Goal: Task Accomplishment & Management: Manage account settings

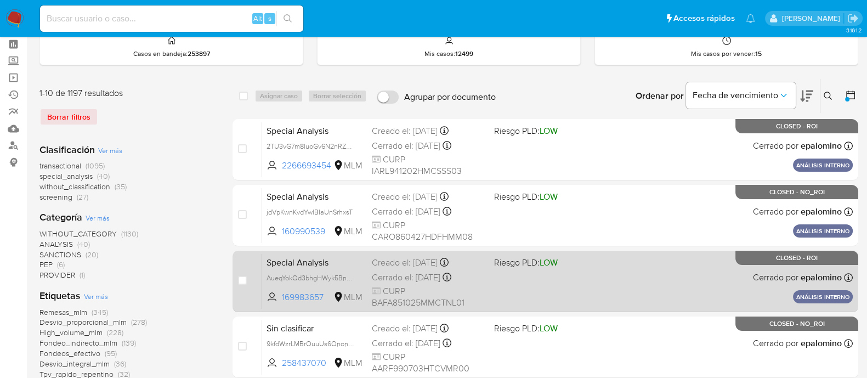
scroll to position [68, 0]
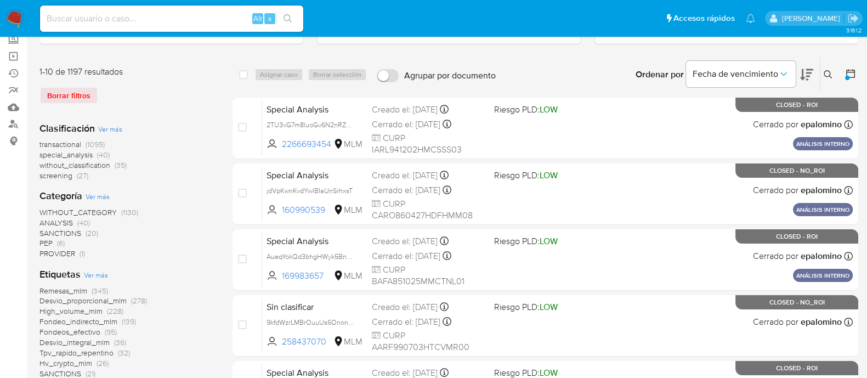
click at [200, 22] on input at bounding box center [171, 19] width 263 height 14
paste input "KkomDPGgUiSJaMj71UBwjqa0"
type input "KkomDPGgUiSJaMj71UBwjqa0"
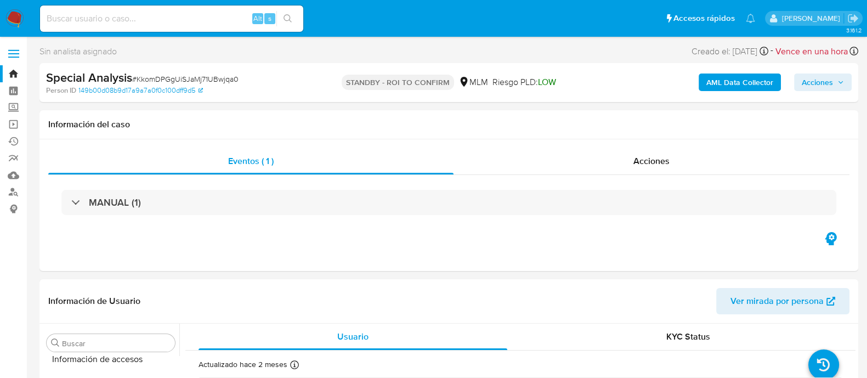
scroll to position [515, 0]
select select "10"
click at [206, 20] on input at bounding box center [171, 19] width 263 height 14
paste input "4knIuWh2Va5jqouLqFSDgbbZ"
type input "4knIuWh2Va5jqouLqFSDgbbZ"
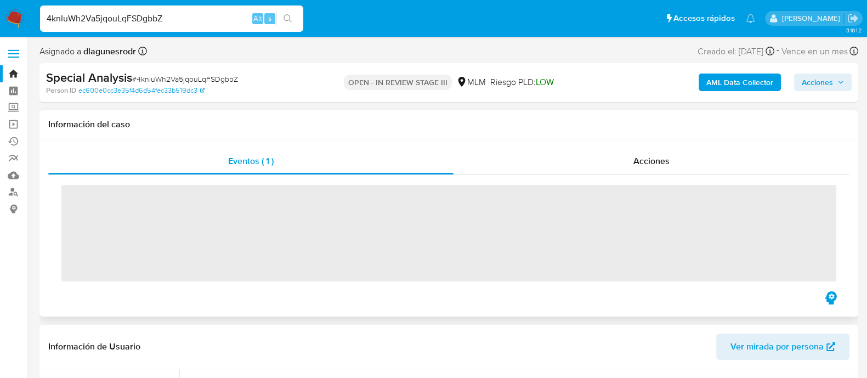
scroll to position [515, 0]
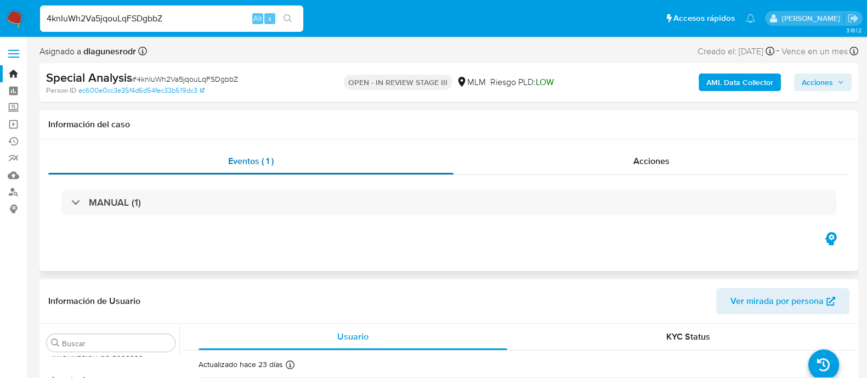
select select "10"
click at [153, 16] on input "4knIuWh2Va5jqouLqFSDgbbZ" at bounding box center [171, 19] width 263 height 14
click at [153, 18] on input "4knIuWh2Va5jqouLqFSDgbbZ" at bounding box center [171, 19] width 263 height 14
paste input "Jfykvow1b7YlltekFgHEQQ4v"
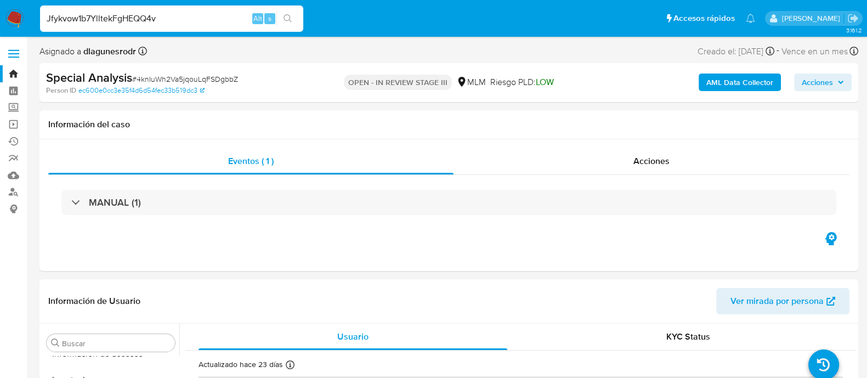
type input "Jfykvow1b7YlltekFgHEQQ4v"
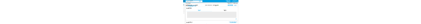
scroll to position [515, 0]
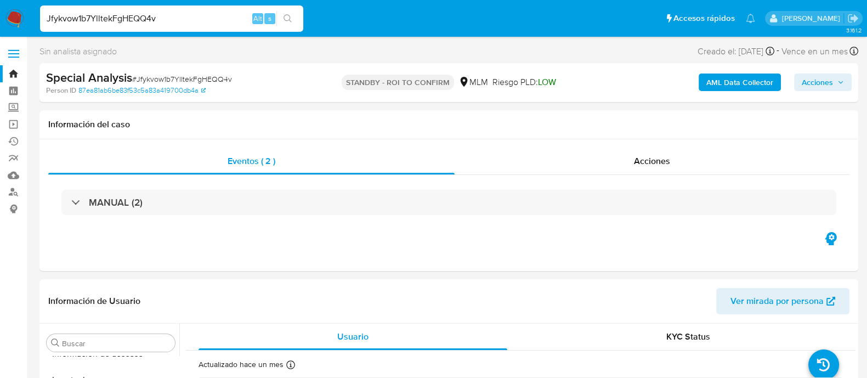
select select "10"
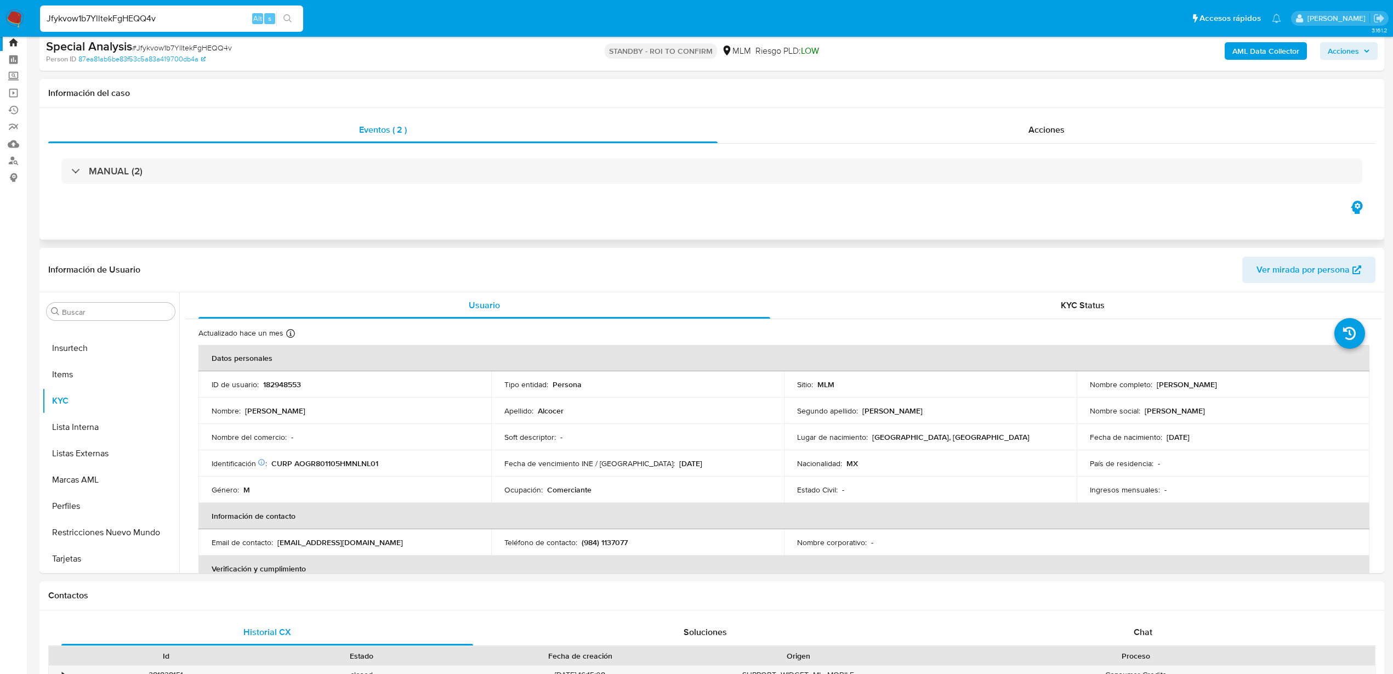
scroll to position [0, 0]
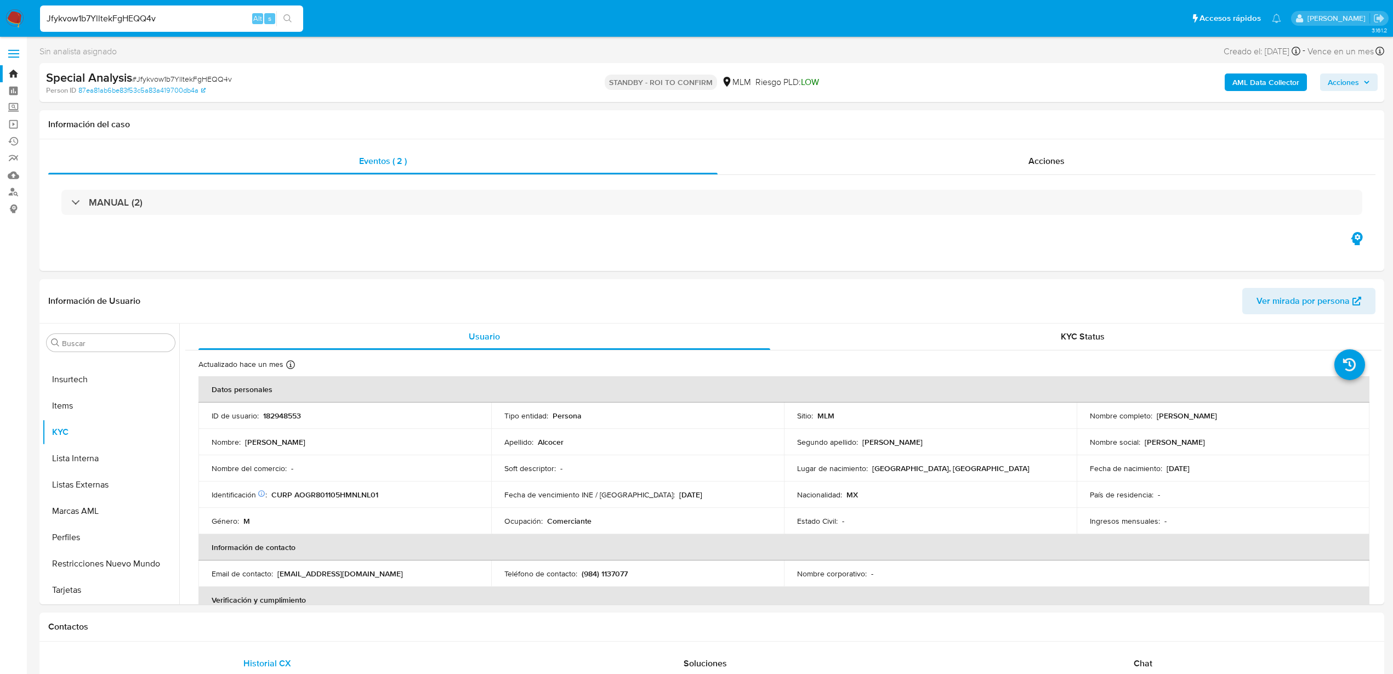
click at [140, 20] on input "Jfykvow1b7YlltekFgHEQQ4v" at bounding box center [171, 19] width 263 height 14
click at [877, 158] on span "Acciones" at bounding box center [1046, 161] width 36 height 13
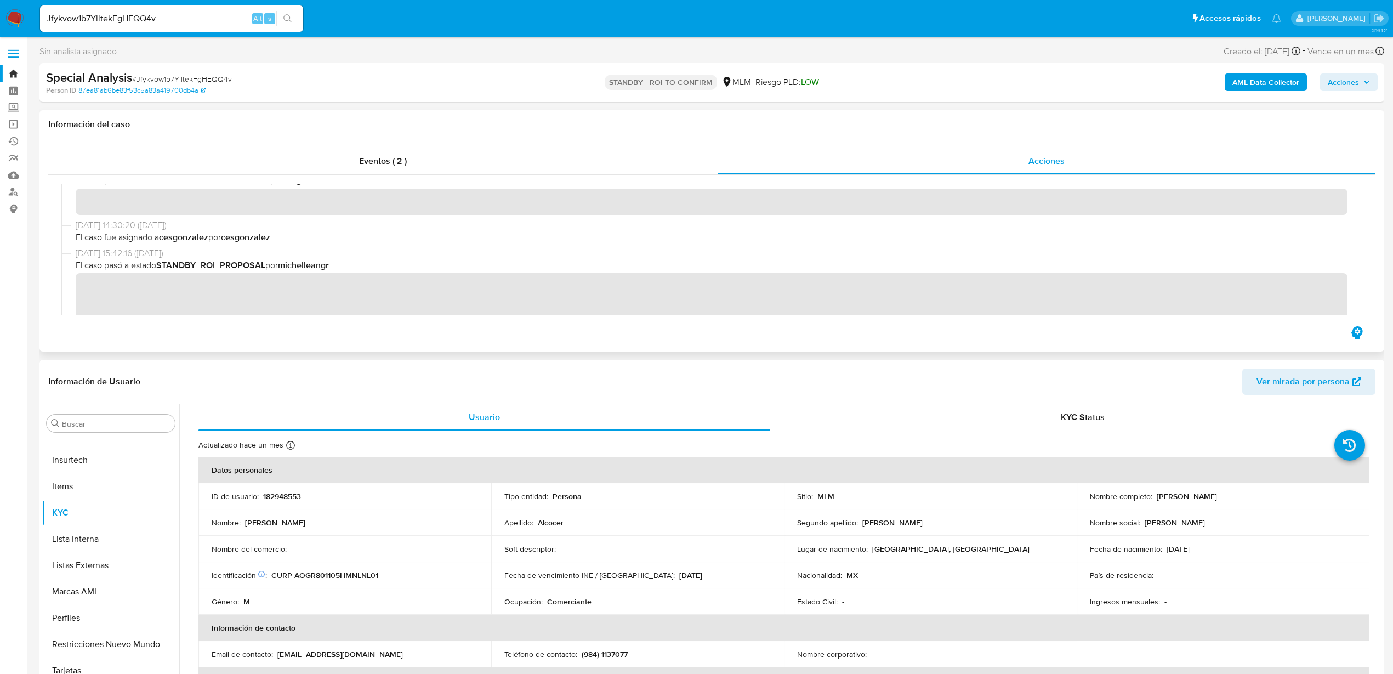
scroll to position [137, 0]
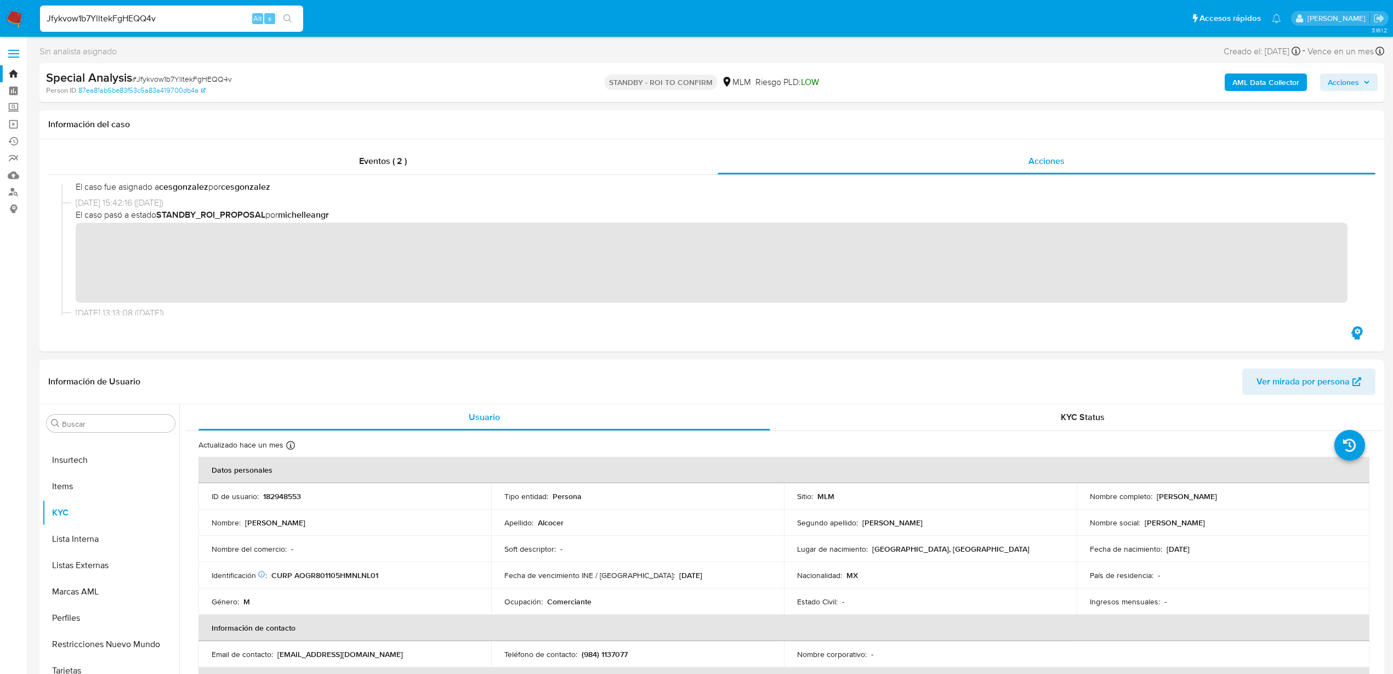
click at [110, 13] on input "Jfykvow1b7YlltekFgHEQQ4v" at bounding box center [171, 19] width 263 height 14
paste input "4knIuWh2Va5jqouLqFSDgbbZ"
type input "4knIuWh2Va5jqouLqFSDgbbZ"
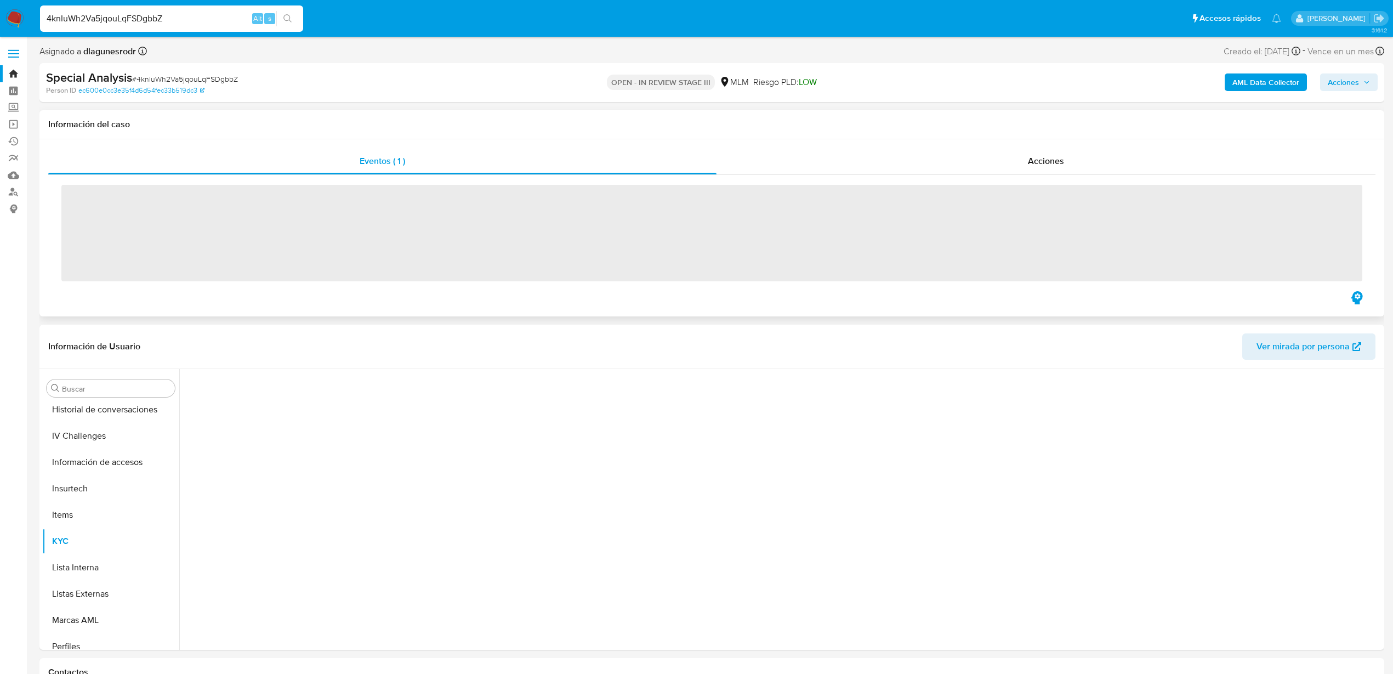
scroll to position [516, 0]
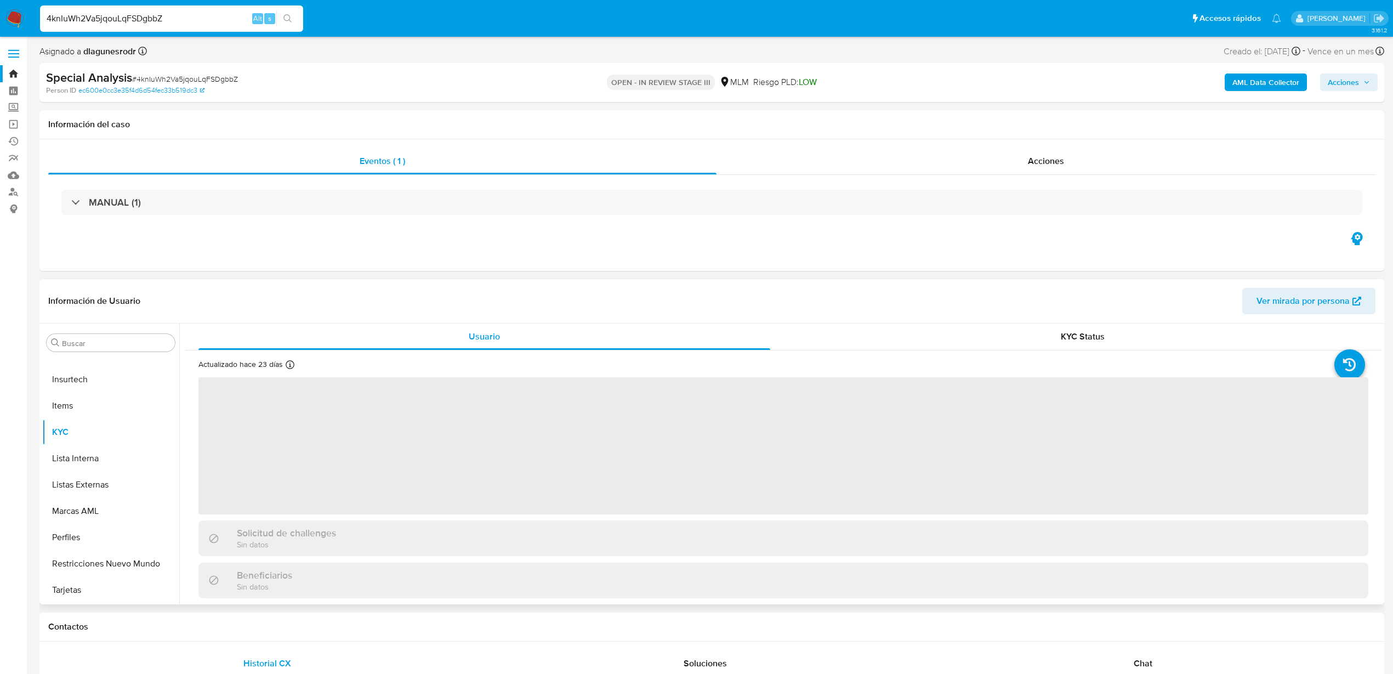
select select "10"
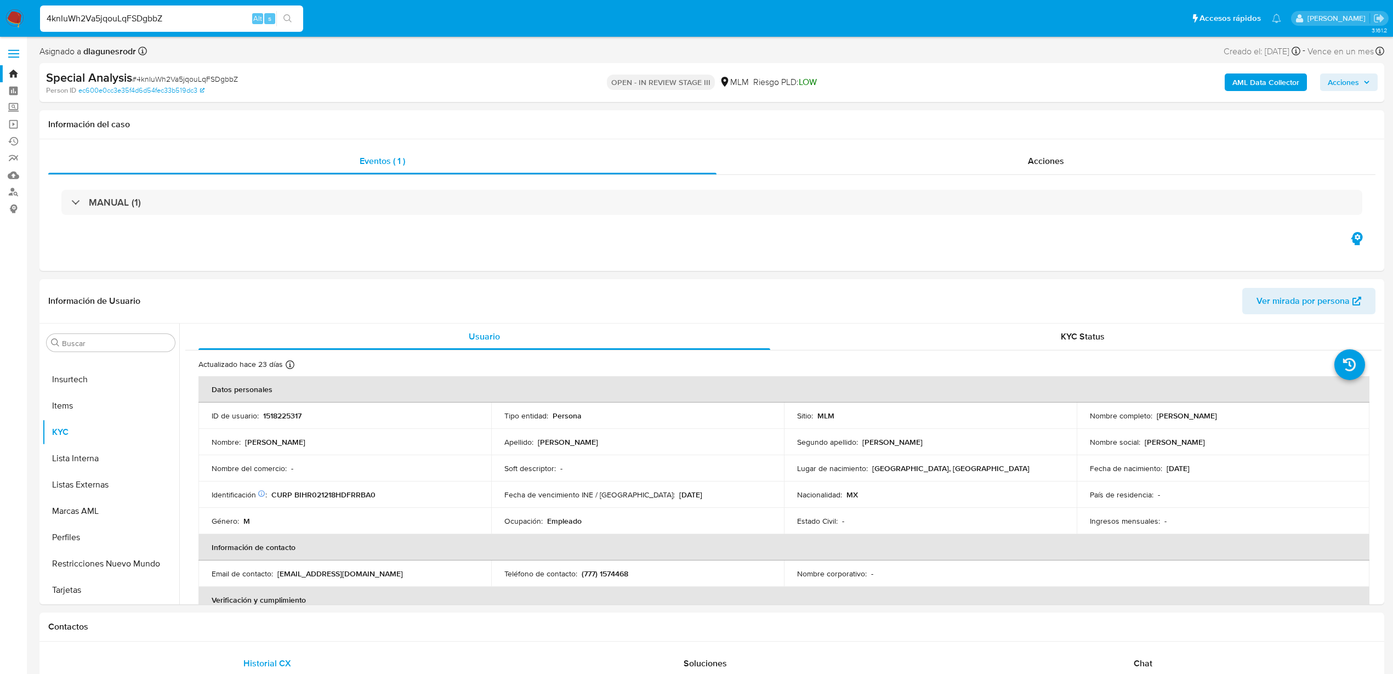
click at [172, 22] on input "4knIuWh2Va5jqouLqFSDgbbZ" at bounding box center [171, 19] width 263 height 14
paste input "FlYtIk5yUVdrUG0yJxgPYotg"
type input "FlYtIk5yUVdrUG0yJxgPYotg"
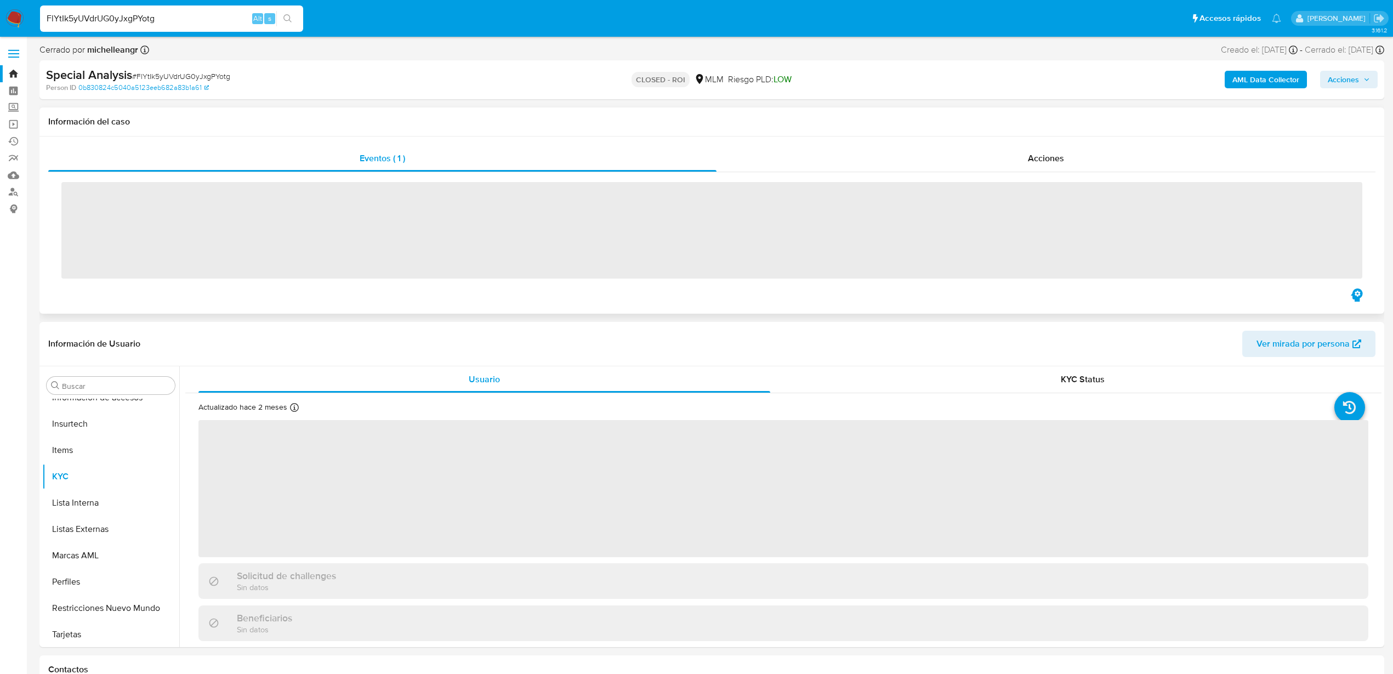
scroll to position [516, 0]
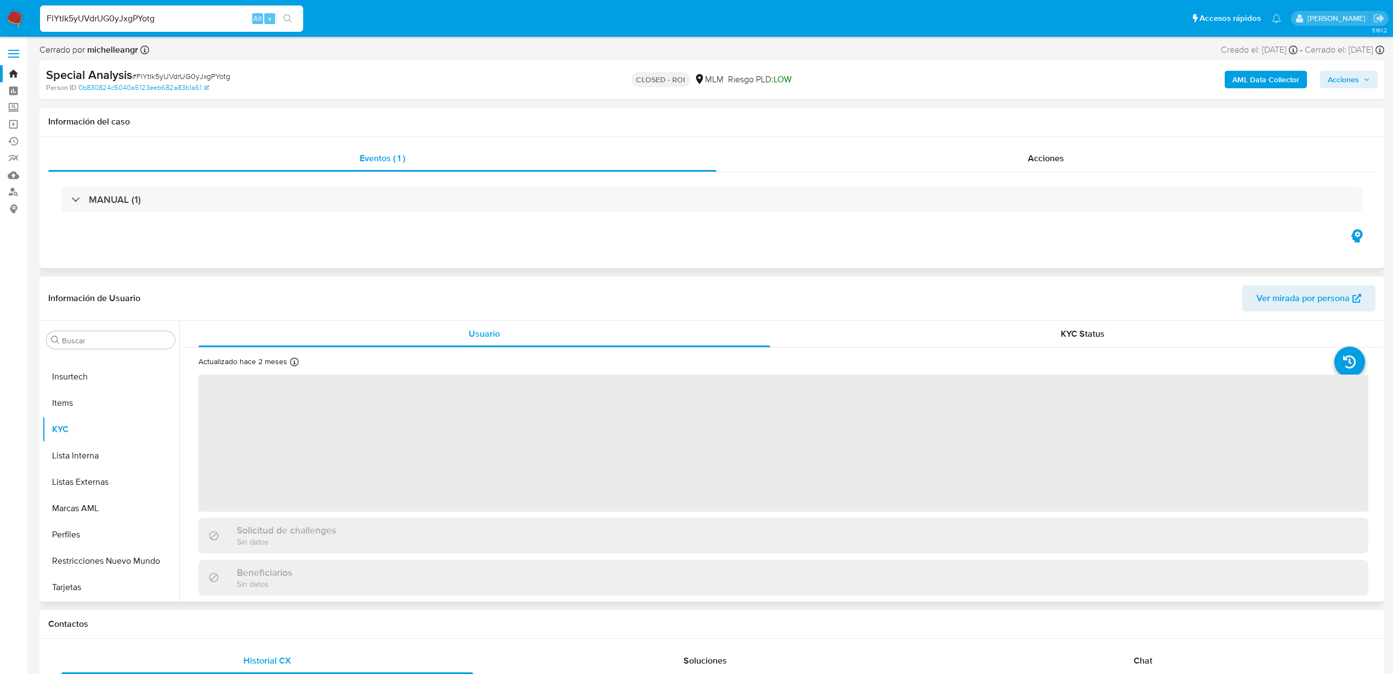
select select "10"
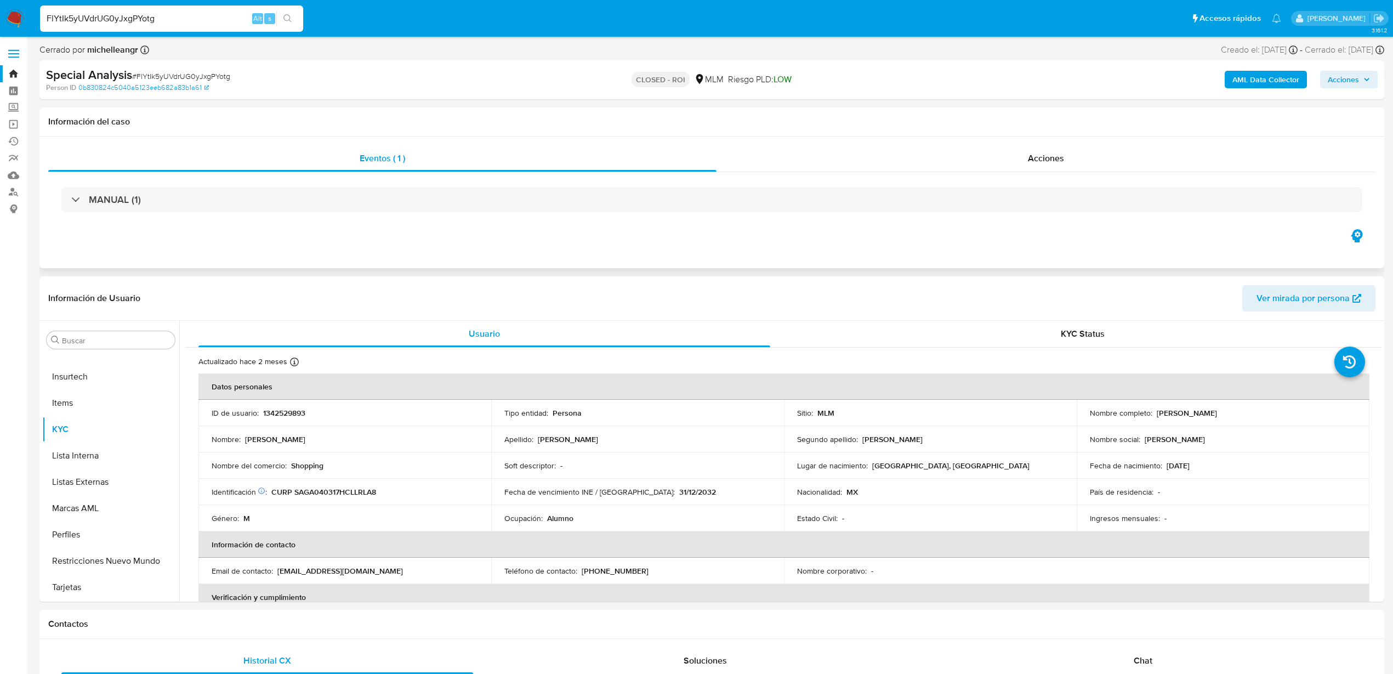
click at [193, 19] on input "FlYtIk5yUVdrUG0yJxgPYotg" at bounding box center [171, 19] width 263 height 14
click at [192, 18] on input "FlYtIk5yUVdrUG0yJxgPYotg" at bounding box center [171, 19] width 263 height 14
click at [191, 17] on input "FlYtIk5yUVdrUG0yJxgPYotg" at bounding box center [171, 19] width 263 height 14
paste input "3CH8lLR07jGie2I0jKH32YqL"
type input "3CH8lLR07jGie2I0jKH32YqL"
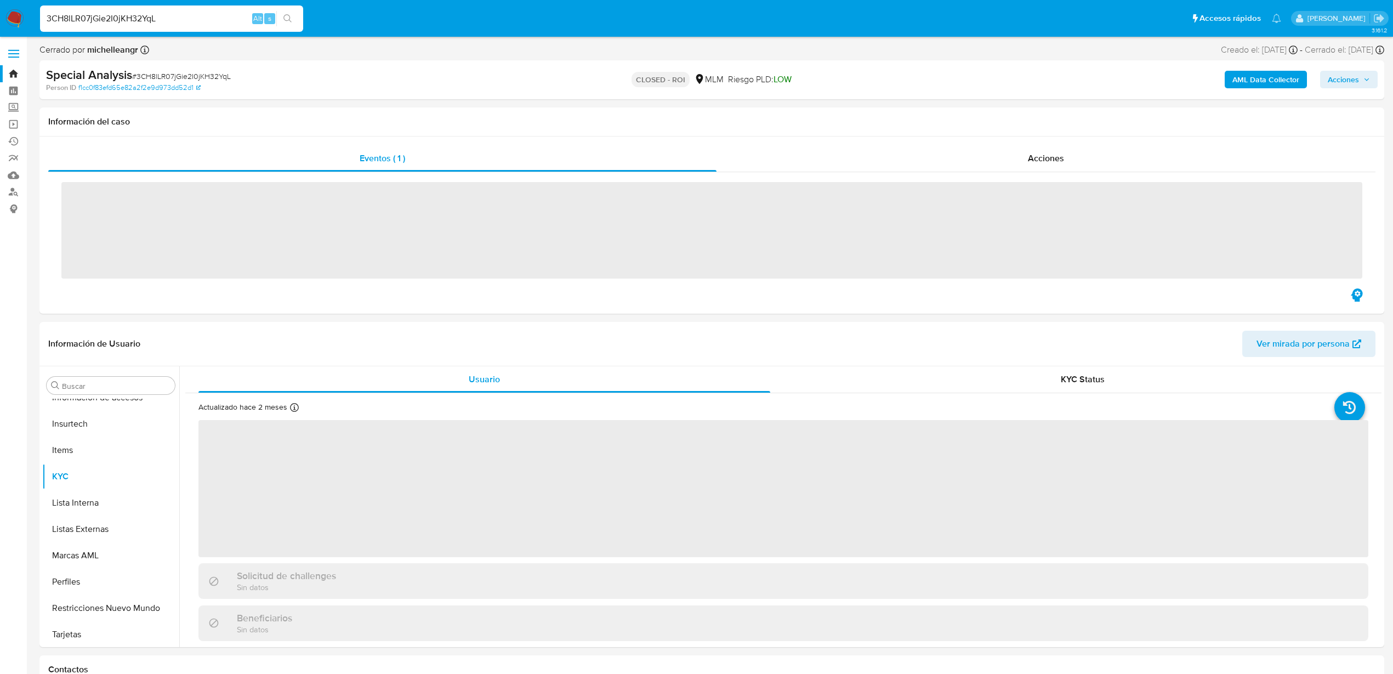
scroll to position [516, 0]
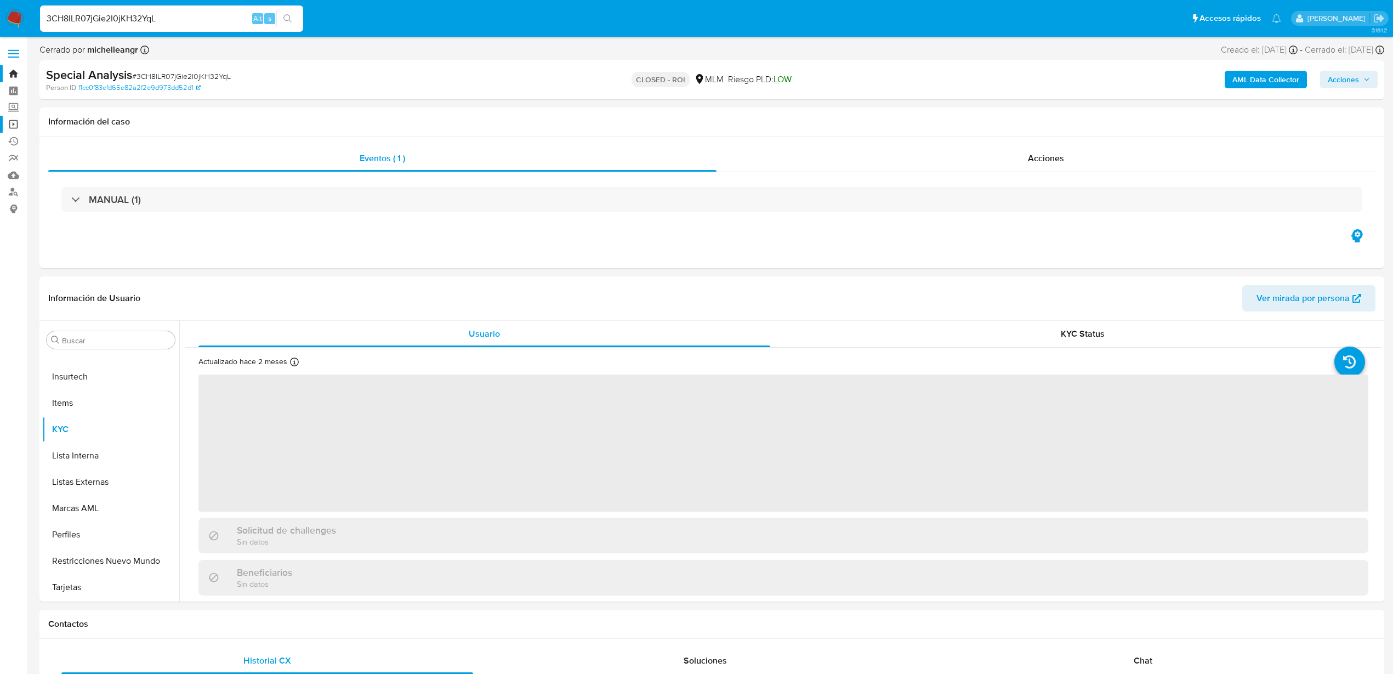
select select "10"
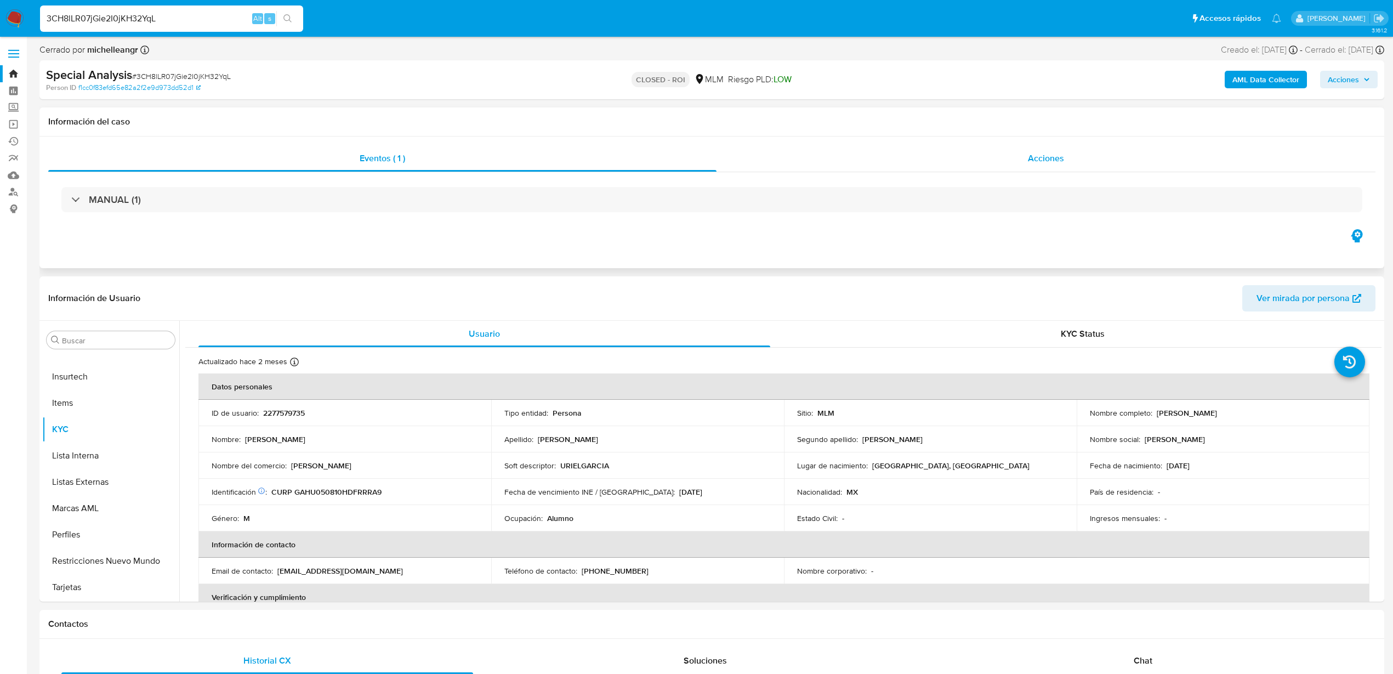
click at [877, 158] on span "Acciones" at bounding box center [1046, 158] width 36 height 13
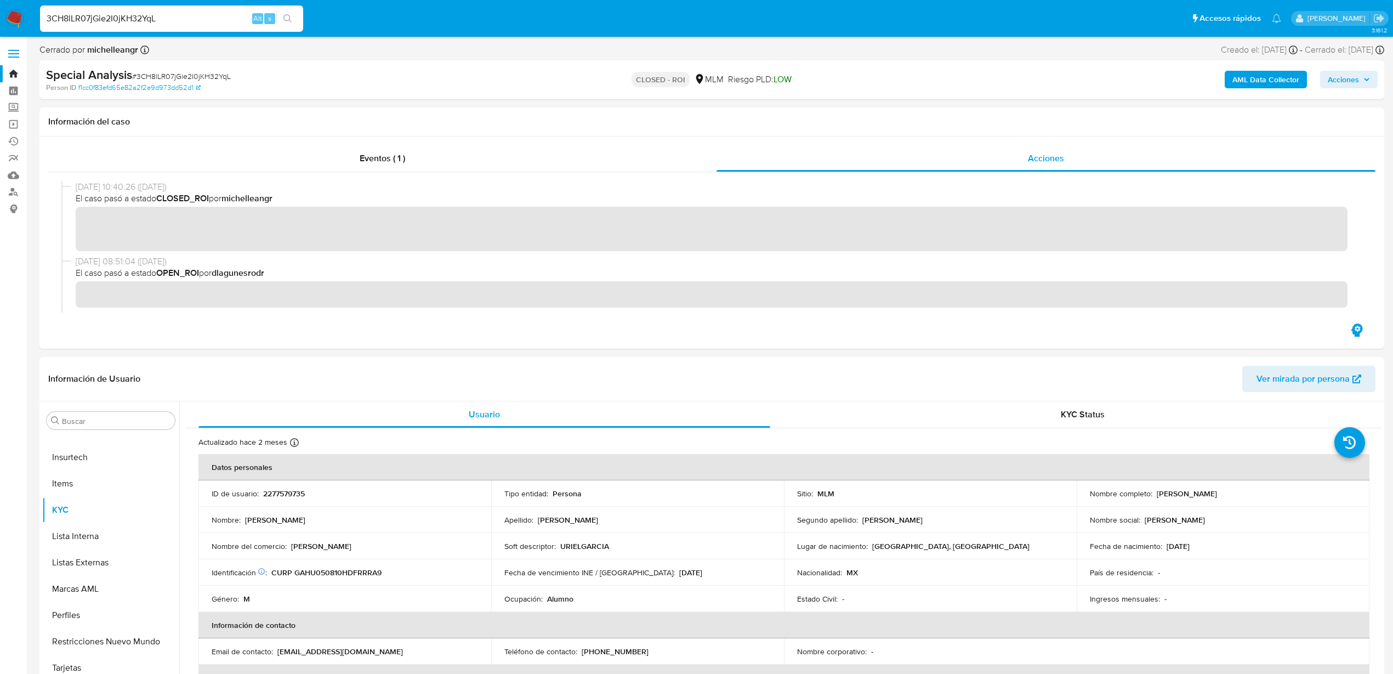
click at [166, 22] on input "3CH8lLR07jGie2I0jKH32YqL" at bounding box center [171, 19] width 263 height 14
paste input "Du0JIlGJ7C0F6oWxilOjQnph"
type input "Du0JIlGJ7C0F6oWxilOjQnph"
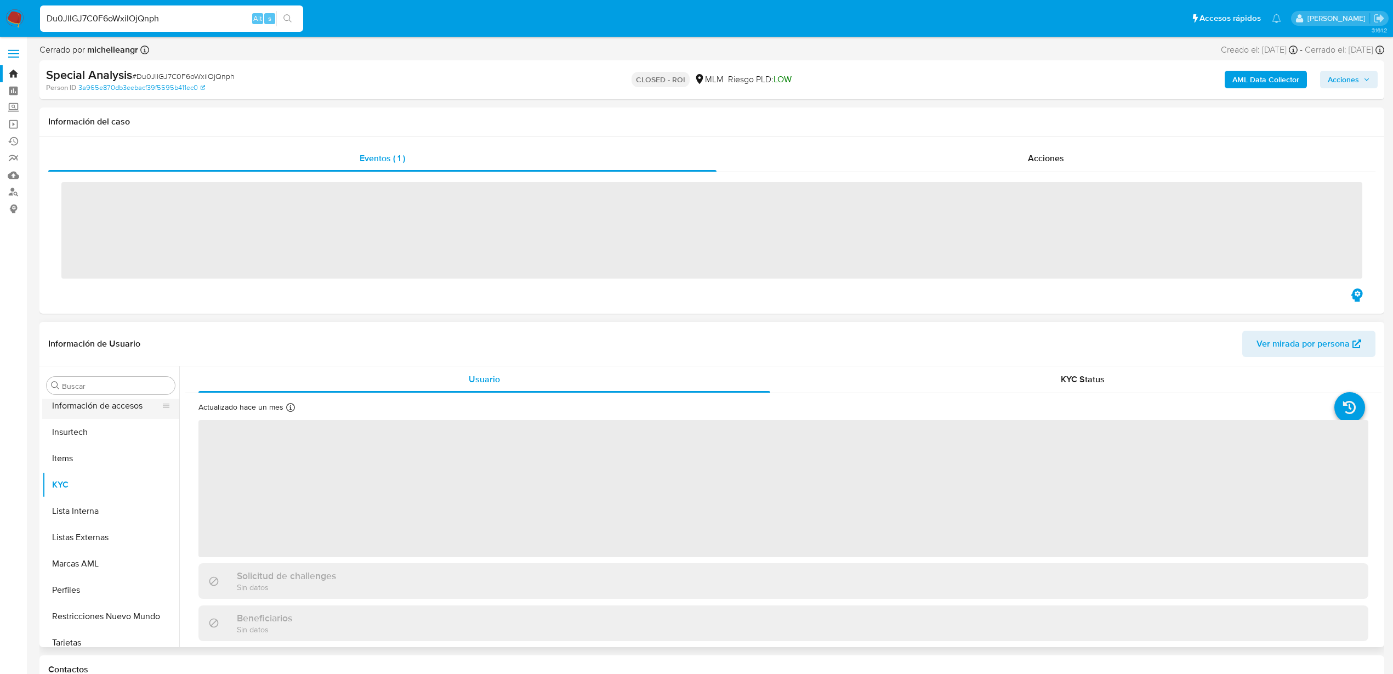
scroll to position [516, 0]
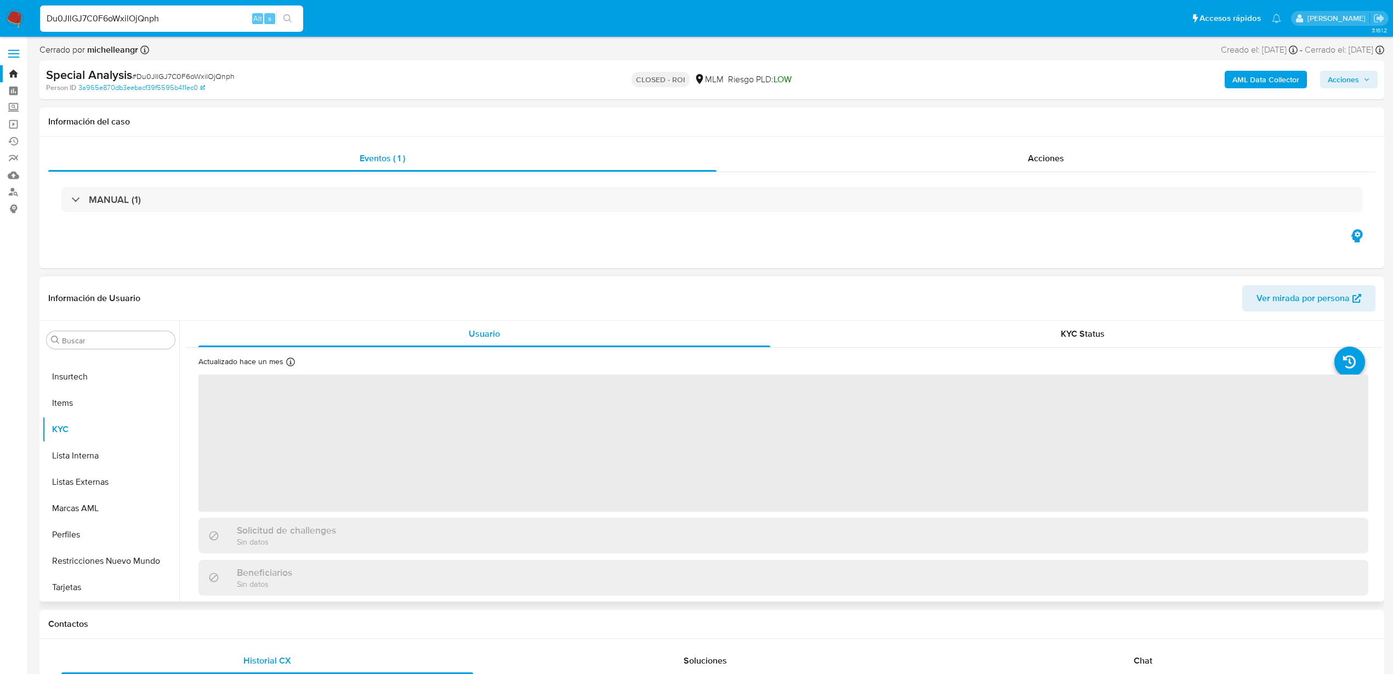
select select "10"
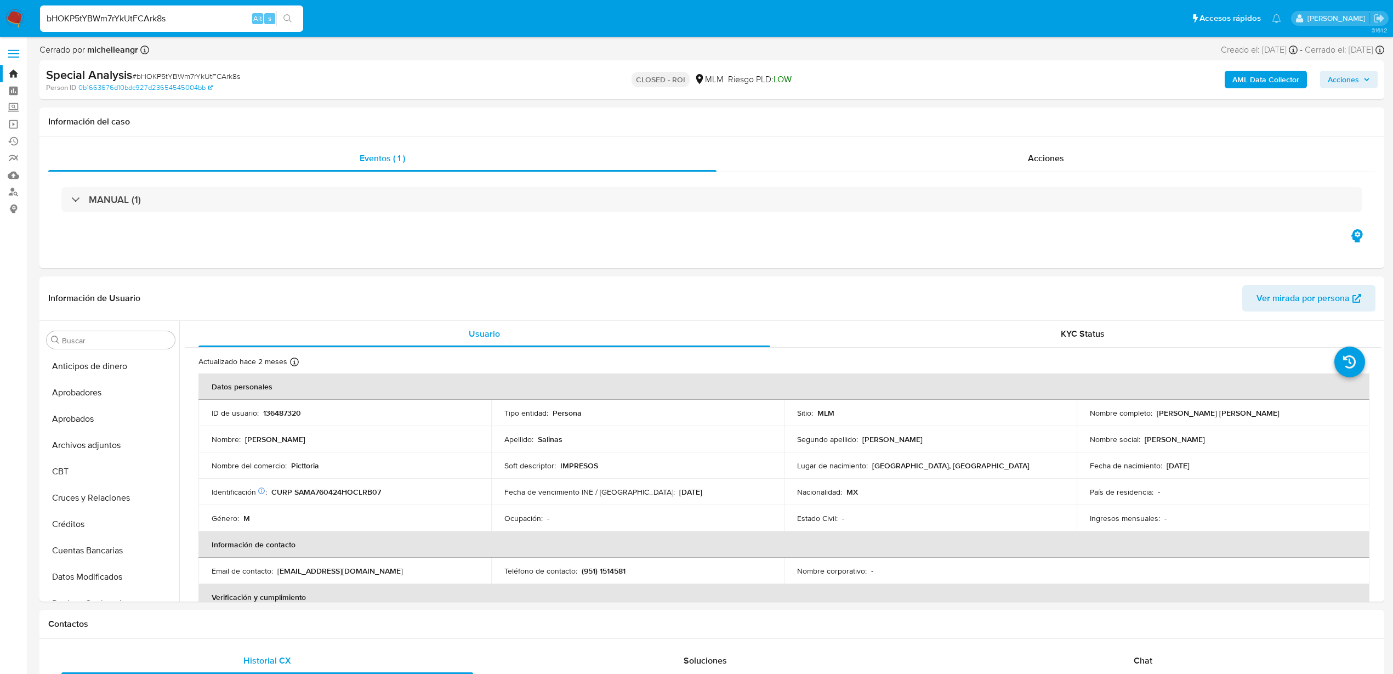
select select "10"
click at [17, 20] on img at bounding box center [14, 18] width 19 height 19
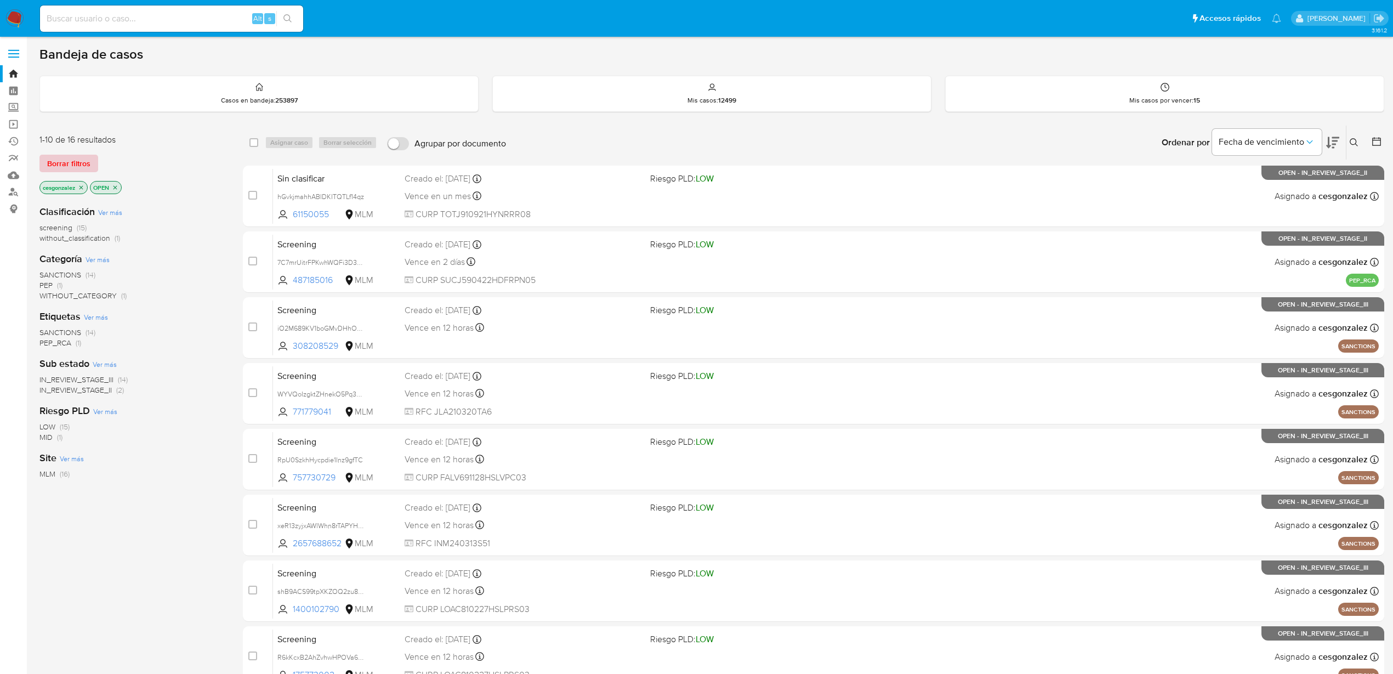
click at [77, 163] on span "Borrar filtros" at bounding box center [68, 163] width 43 height 15
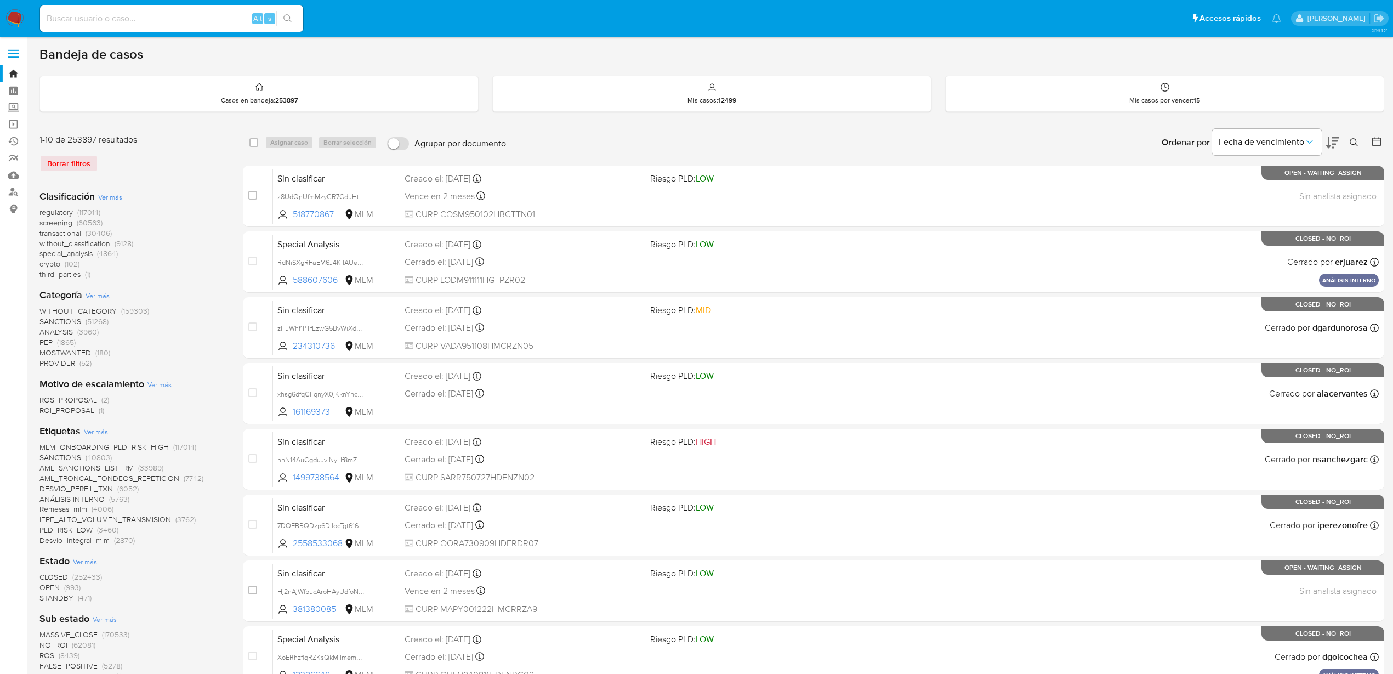
scroll to position [206, 0]
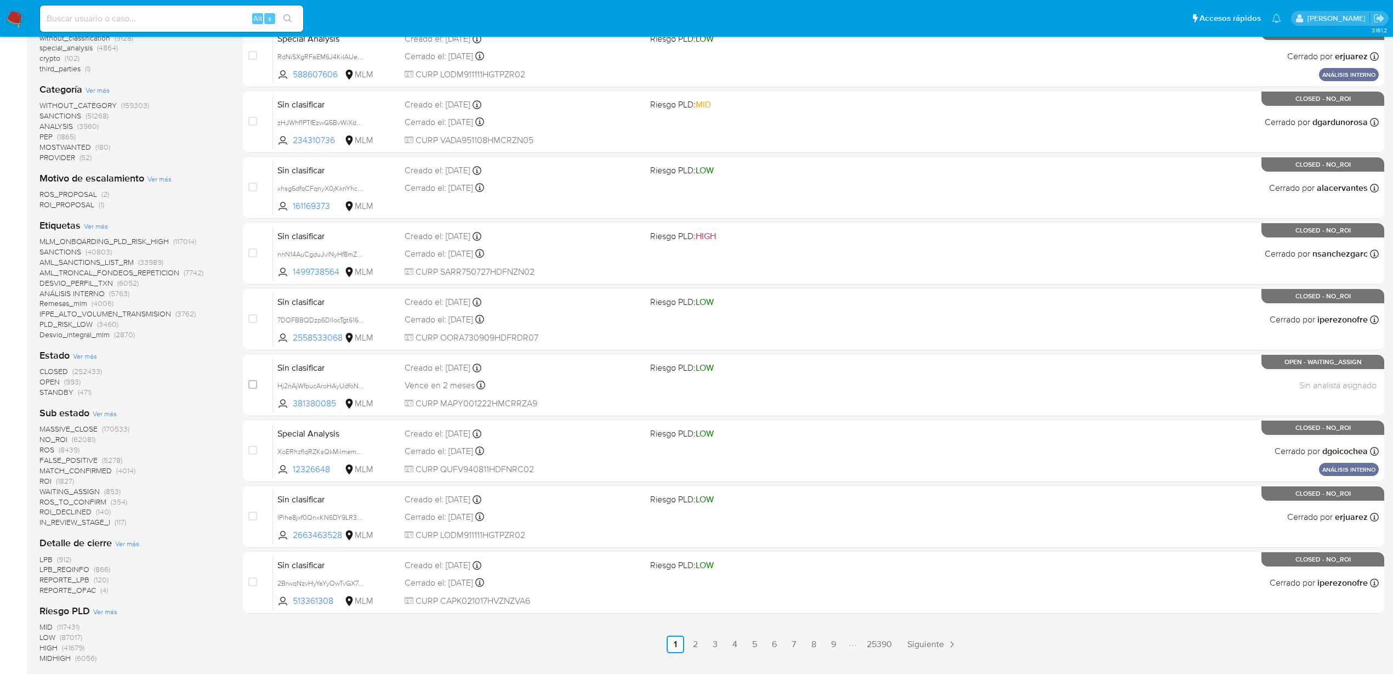
click at [103, 417] on span "Ver más" at bounding box center [105, 413] width 24 height 10
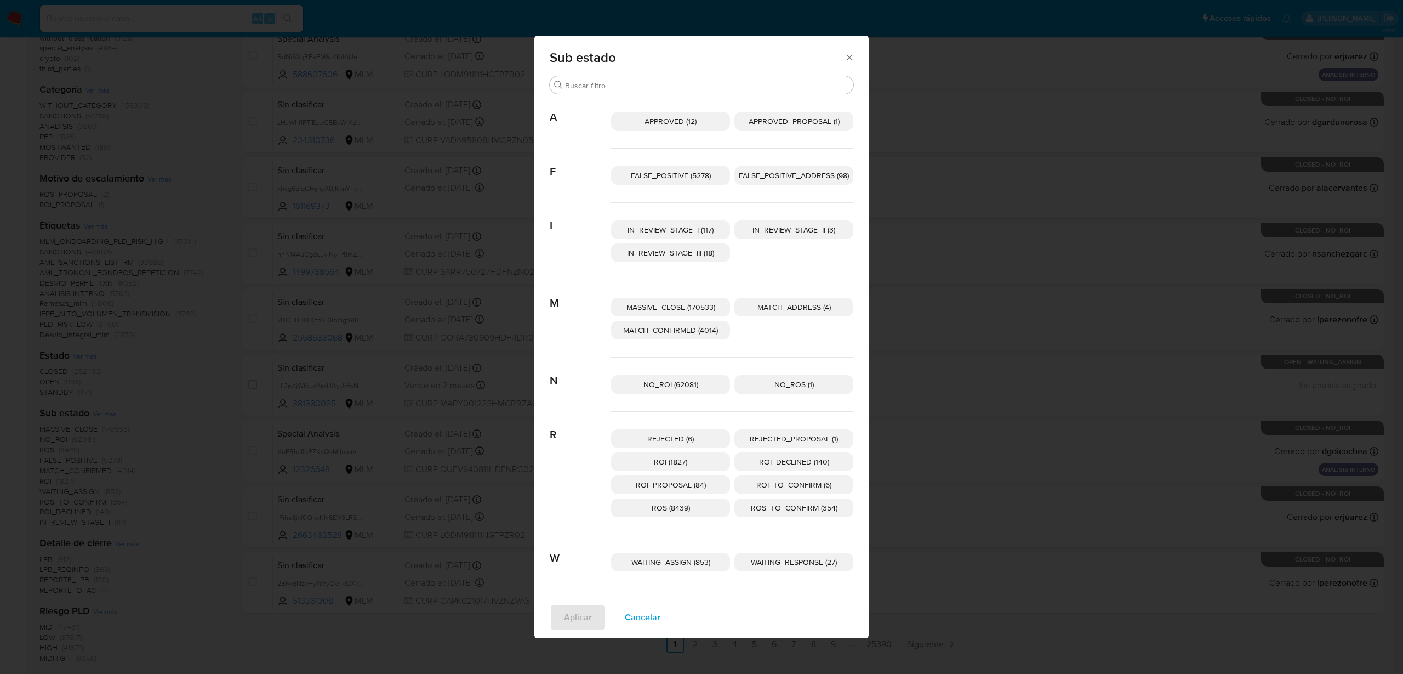
click at [852, 58] on icon "Cerrar" at bounding box center [849, 57] width 11 height 11
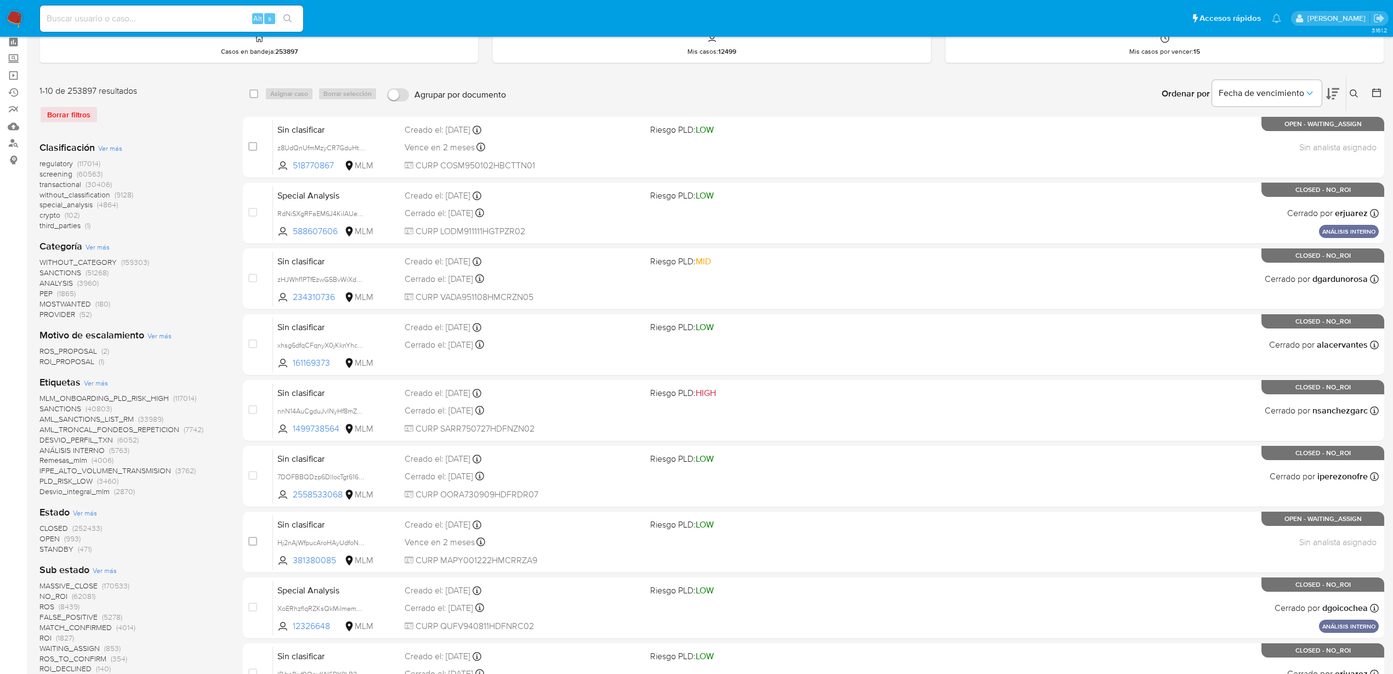
scroll to position [0, 0]
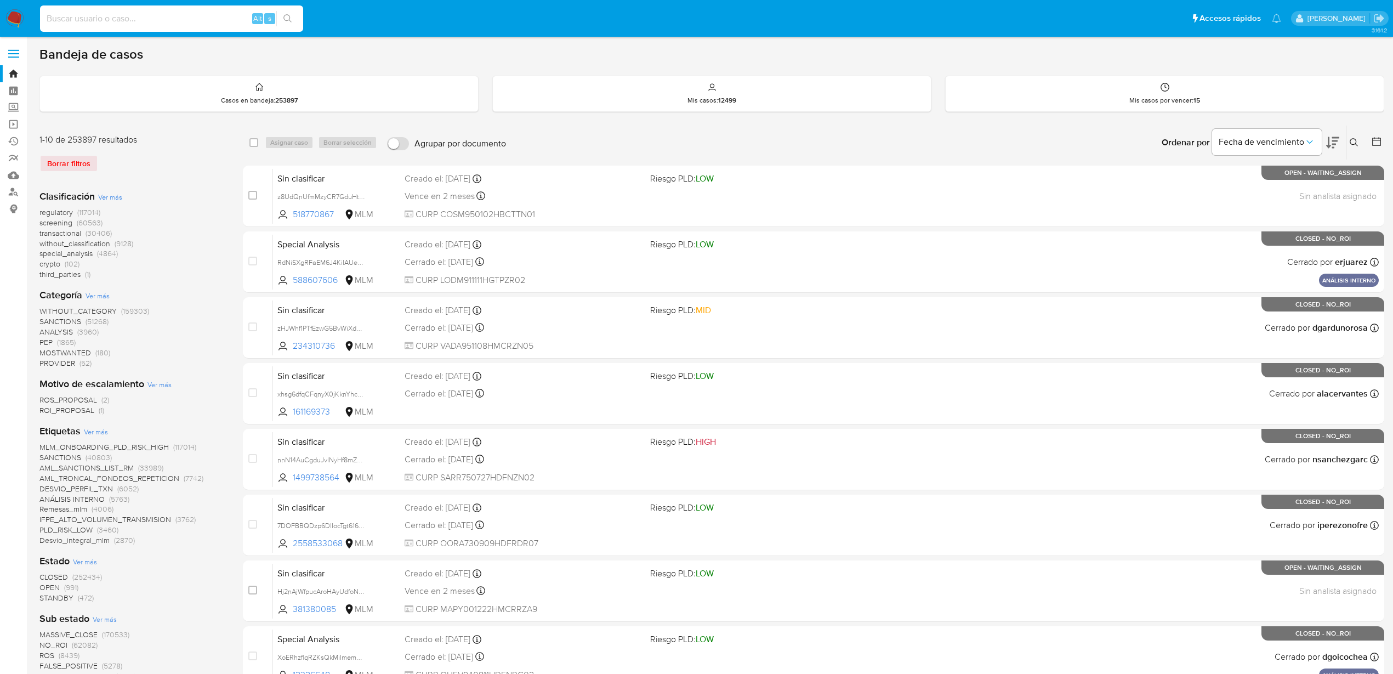
click at [85, 16] on input at bounding box center [171, 19] width 263 height 14
paste input "KkomDPGgUiSJaMj71UBwjqa0"
type input "KkomDPGgUiSJaMj71UBwjqa0"
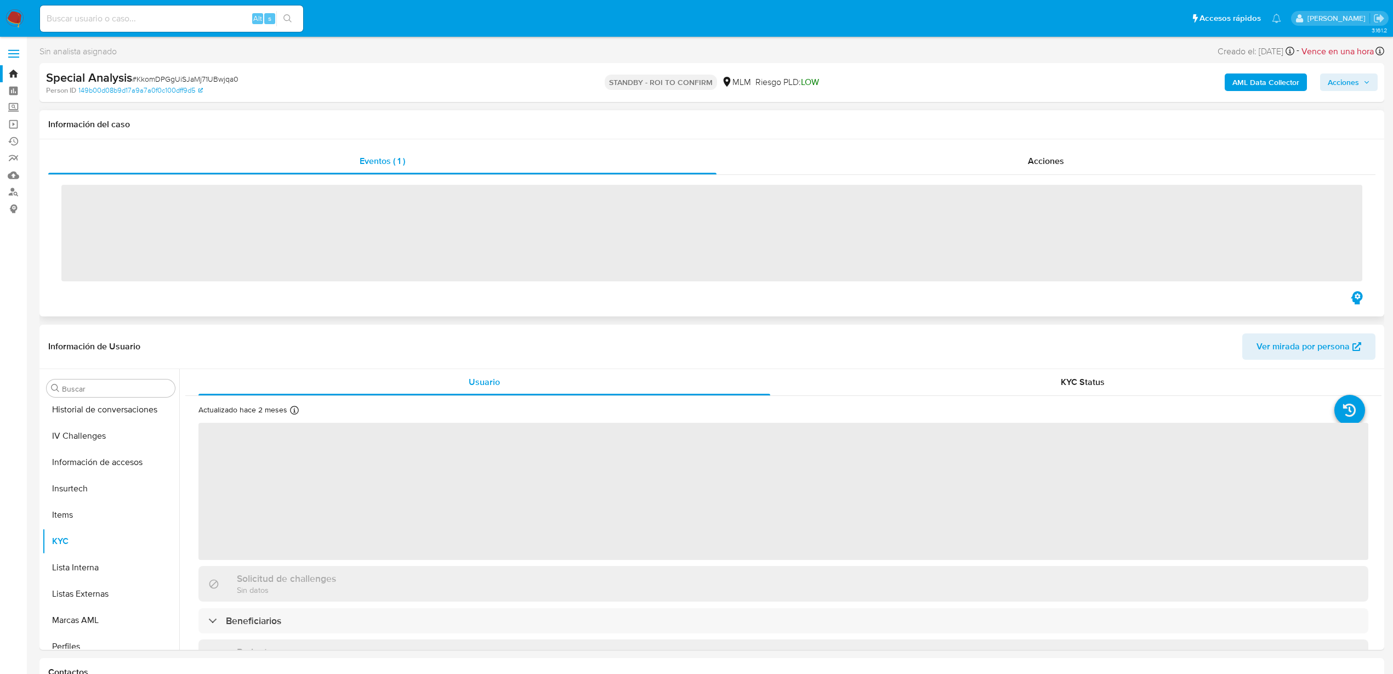
scroll to position [516, 0]
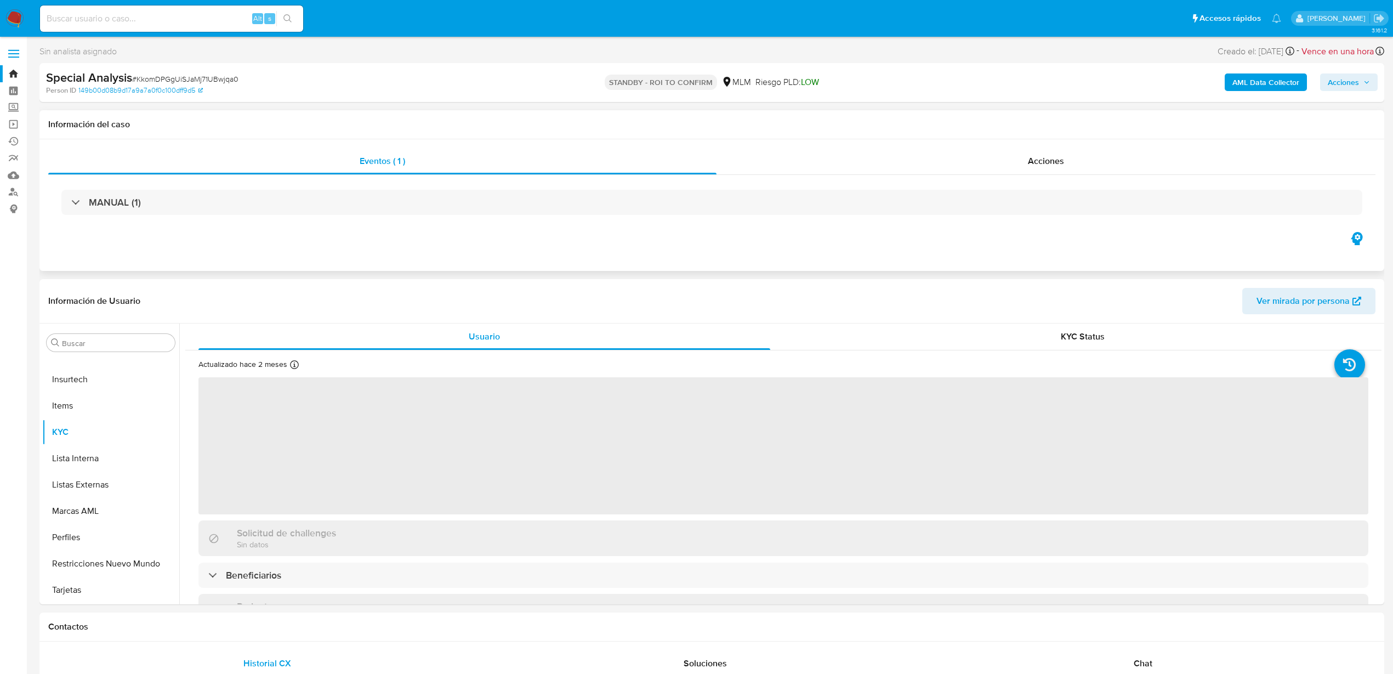
select select "10"
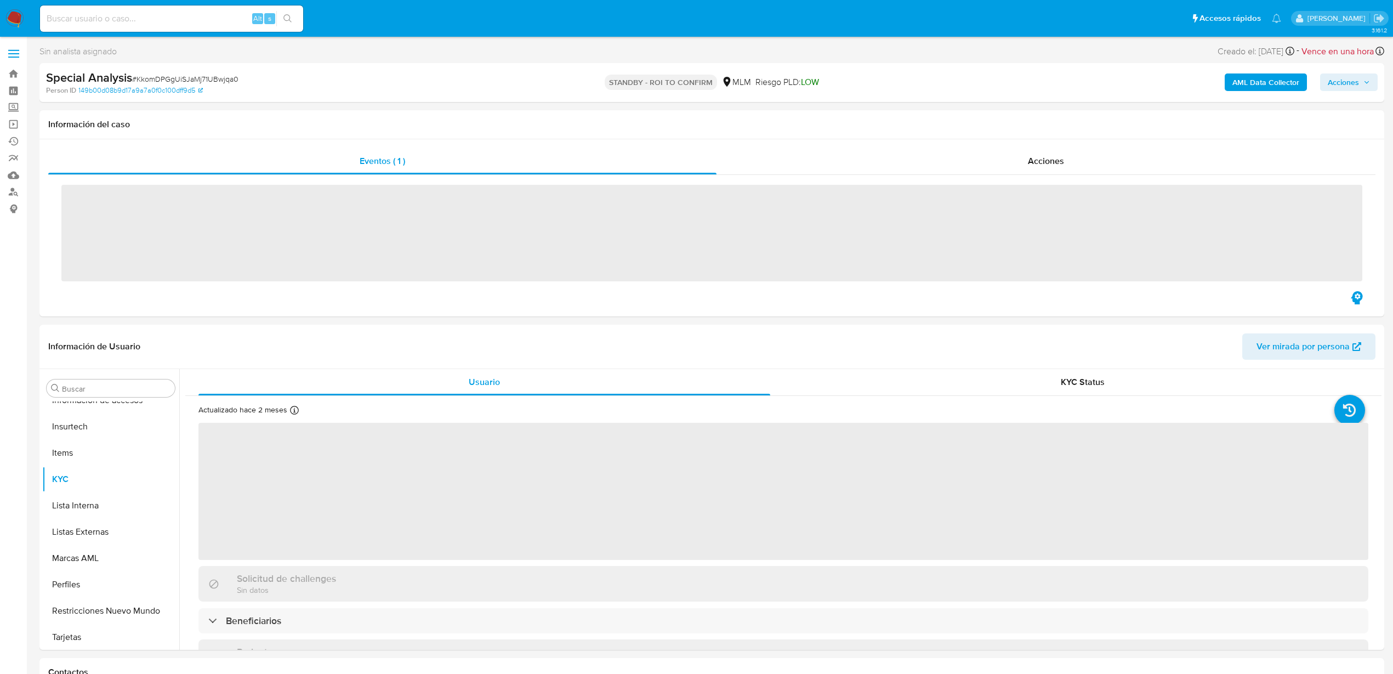
scroll to position [516, 0]
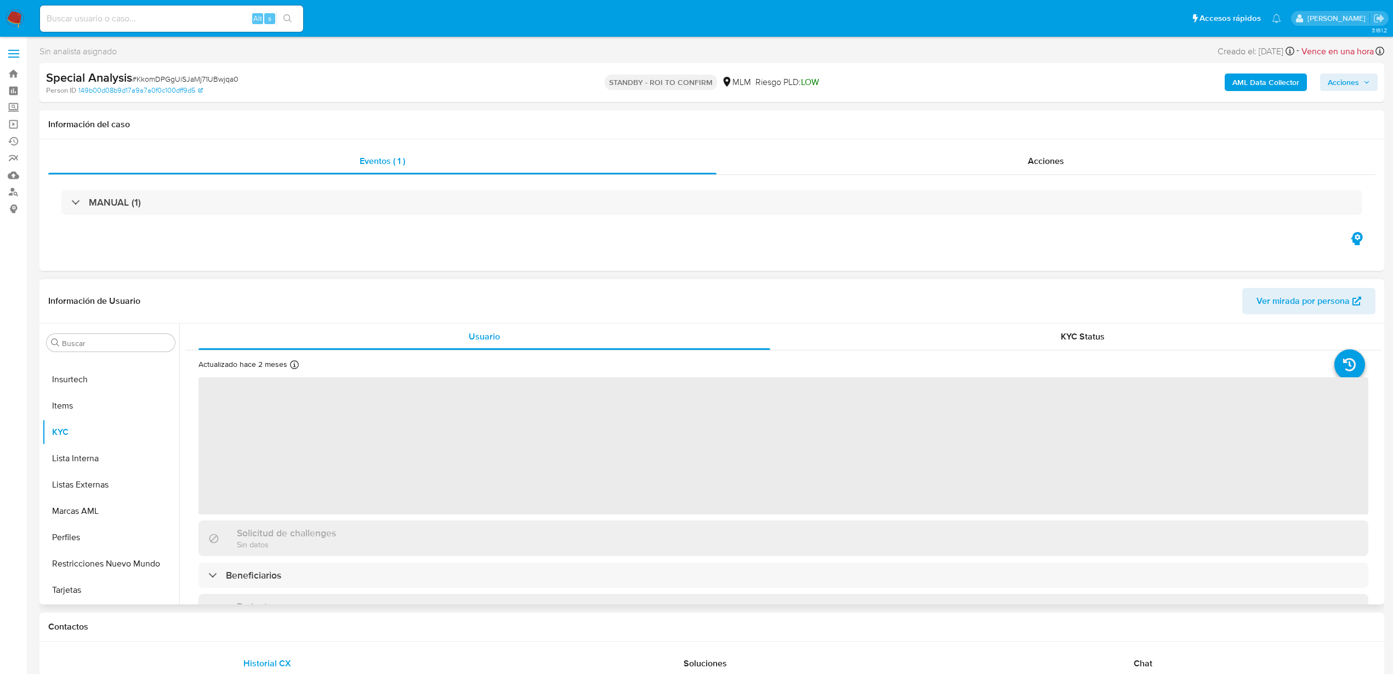
select select "10"
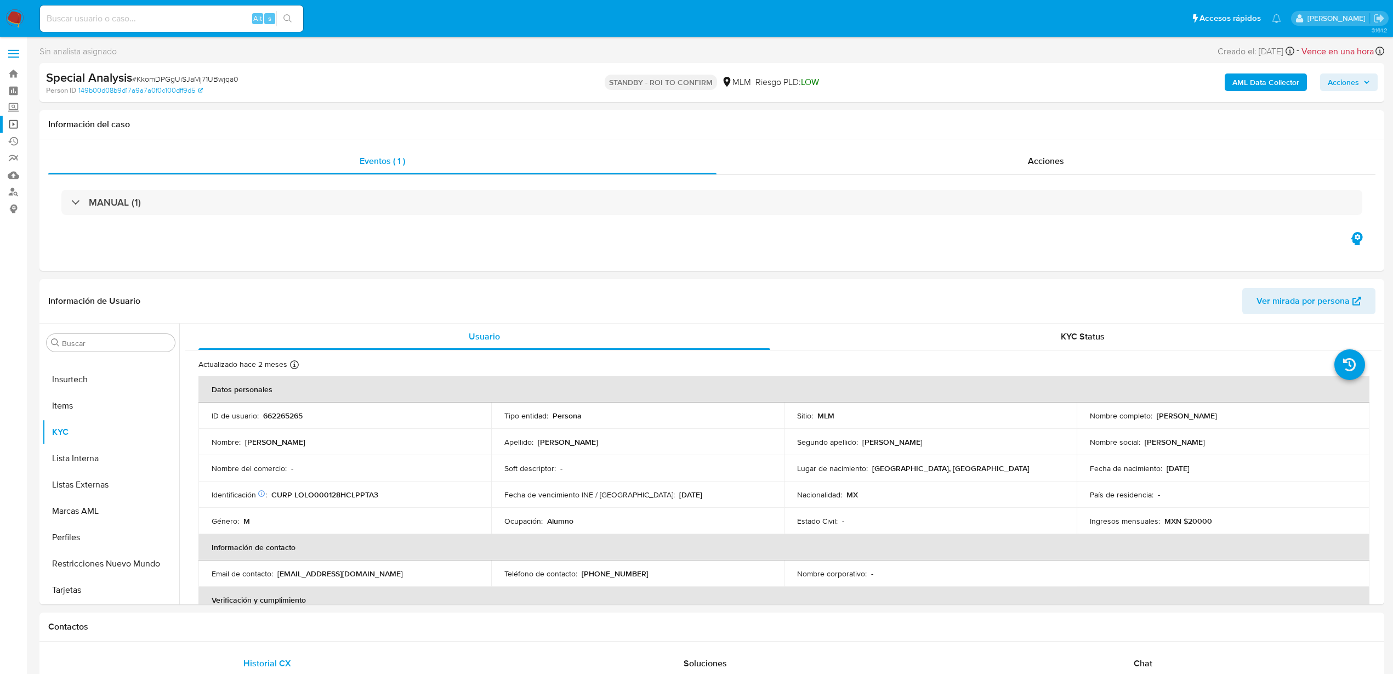
click at [14, 121] on link "Operaciones masivas" at bounding box center [65, 124] width 130 height 17
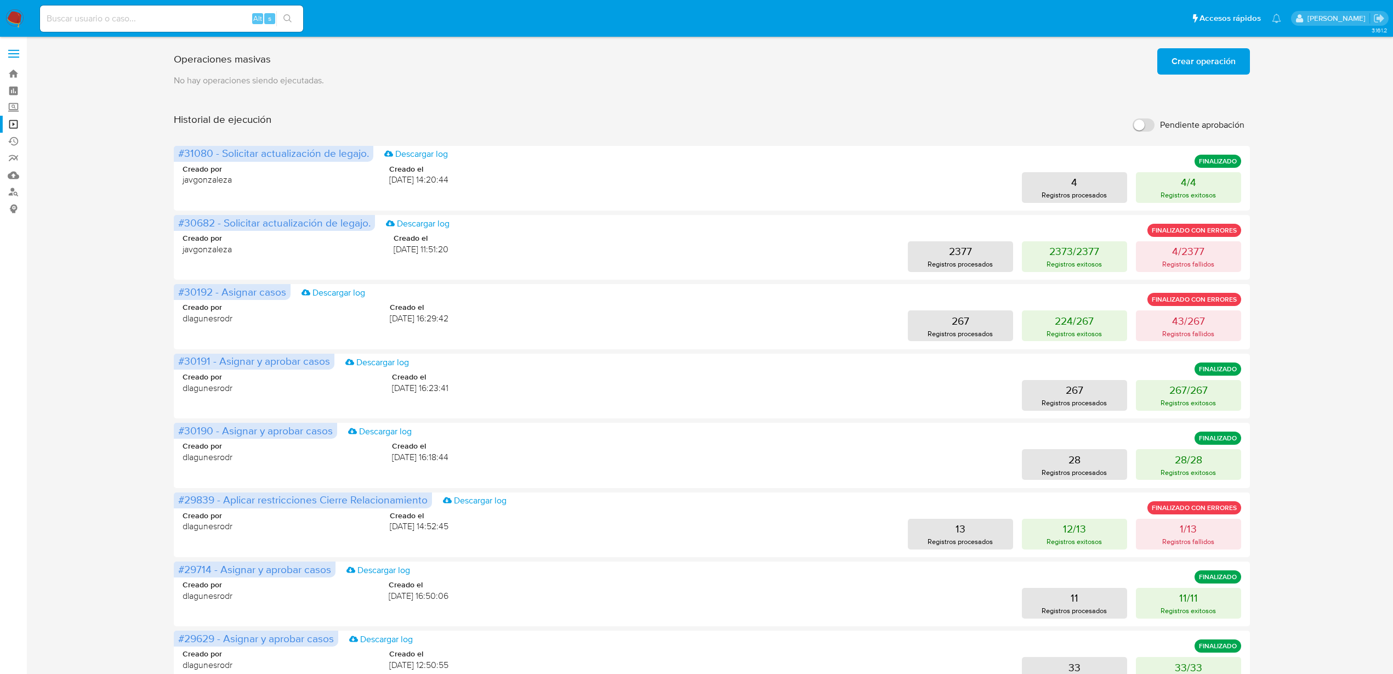
click at [1187, 66] on span "Crear operación" at bounding box center [1203, 61] width 64 height 24
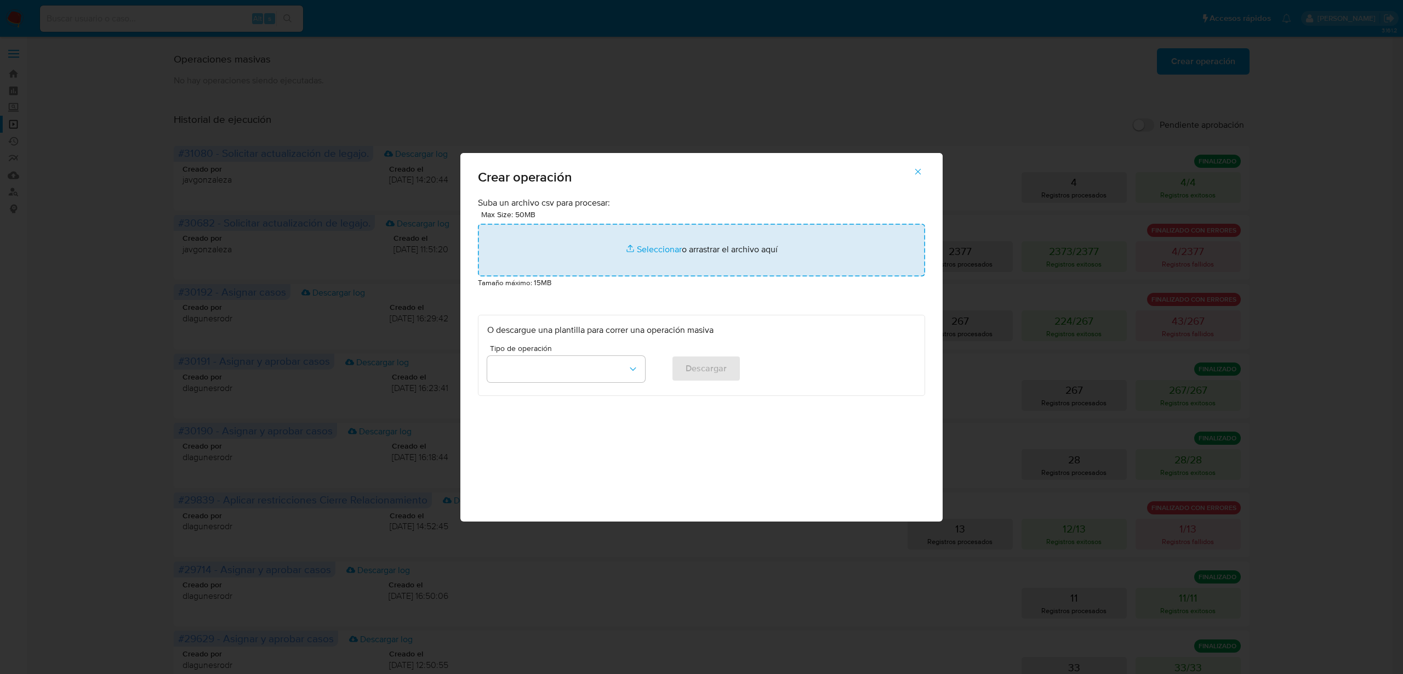
click at [647, 251] on input "file" at bounding box center [701, 250] width 447 height 53
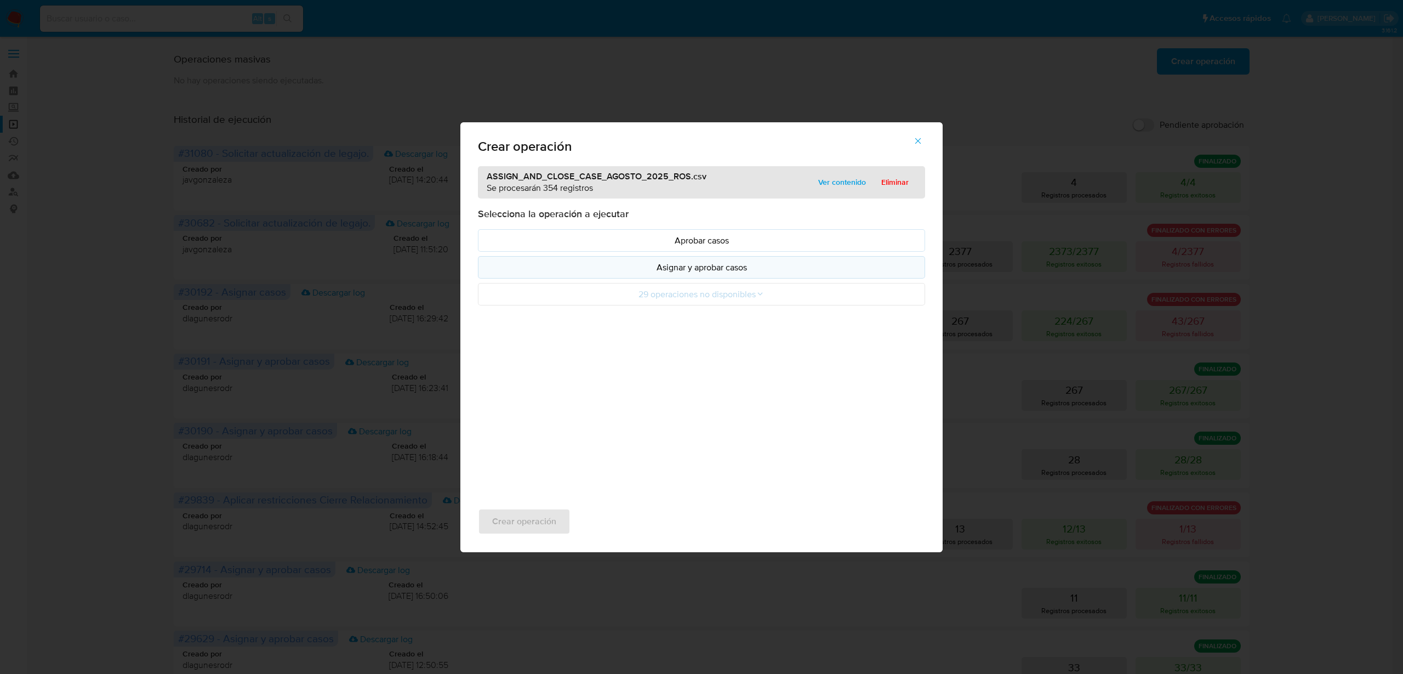
click at [736, 274] on button "Asignar y aprobar casos" at bounding box center [701, 267] width 447 height 22
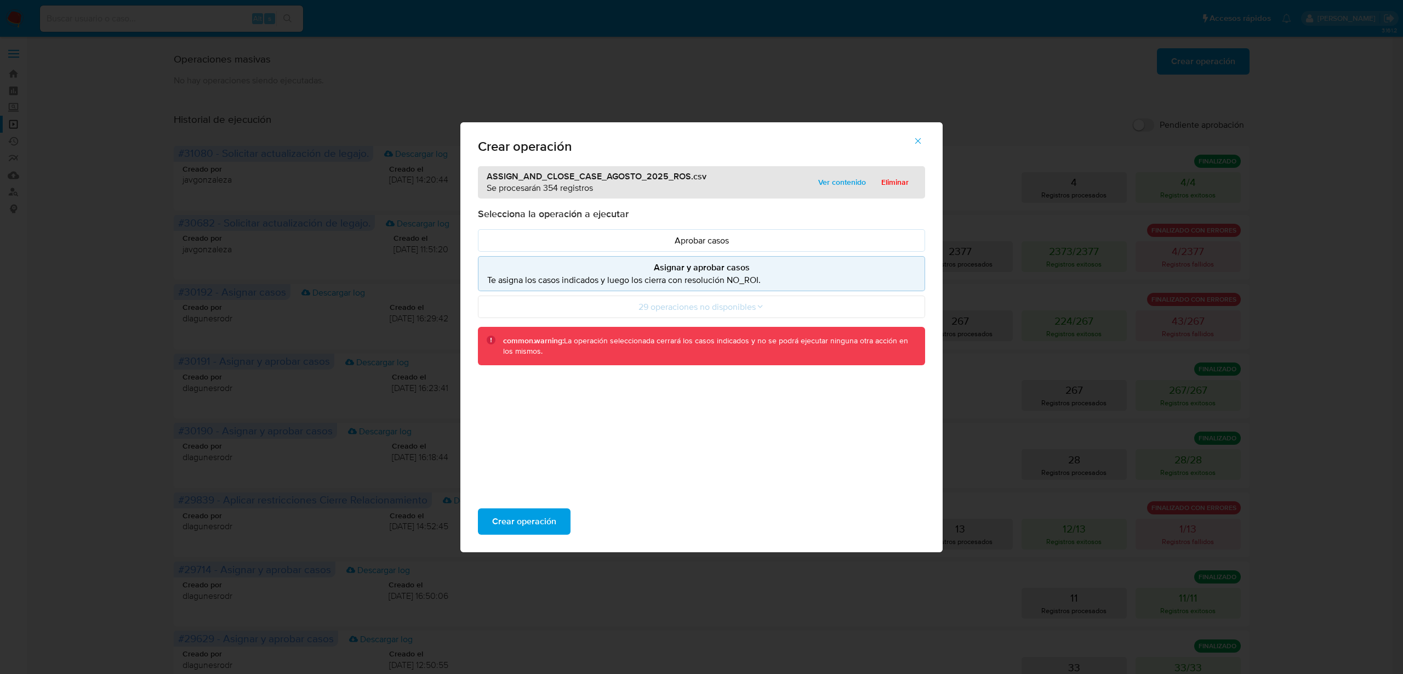
click at [921, 140] on icon "button" at bounding box center [918, 141] width 10 height 10
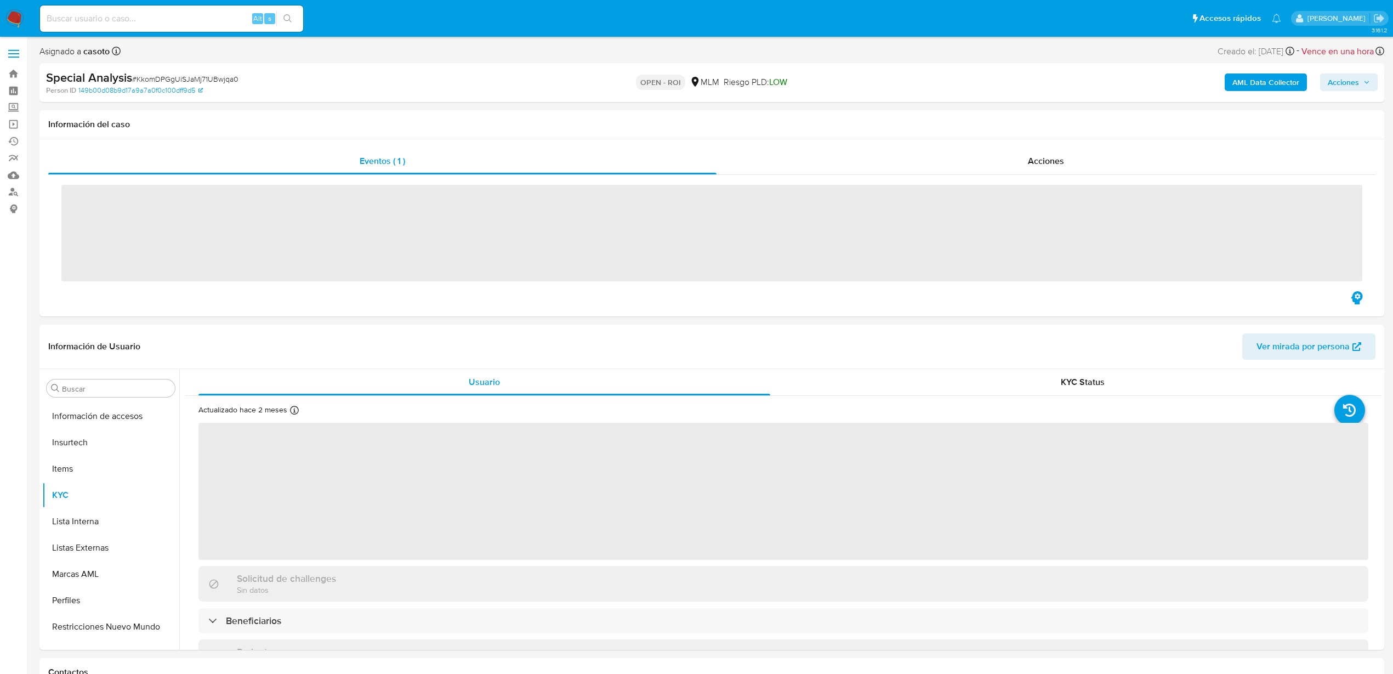
scroll to position [516, 0]
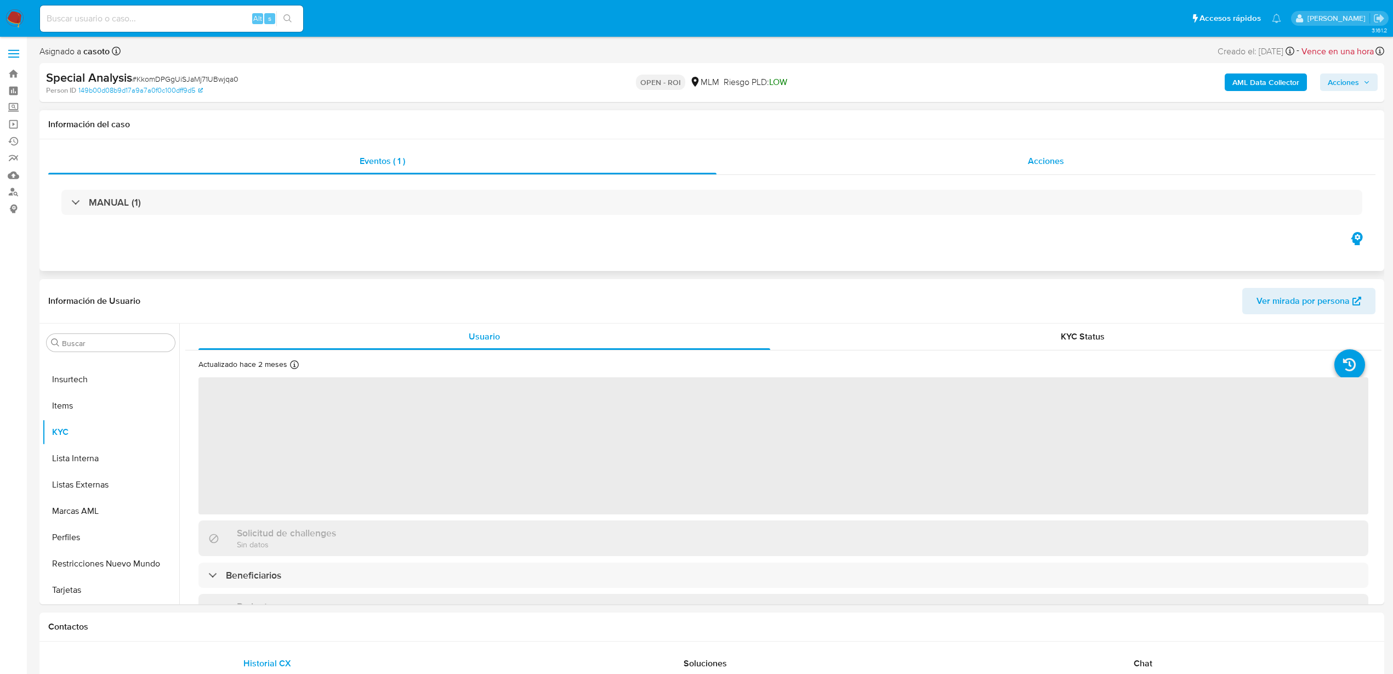
select select "10"
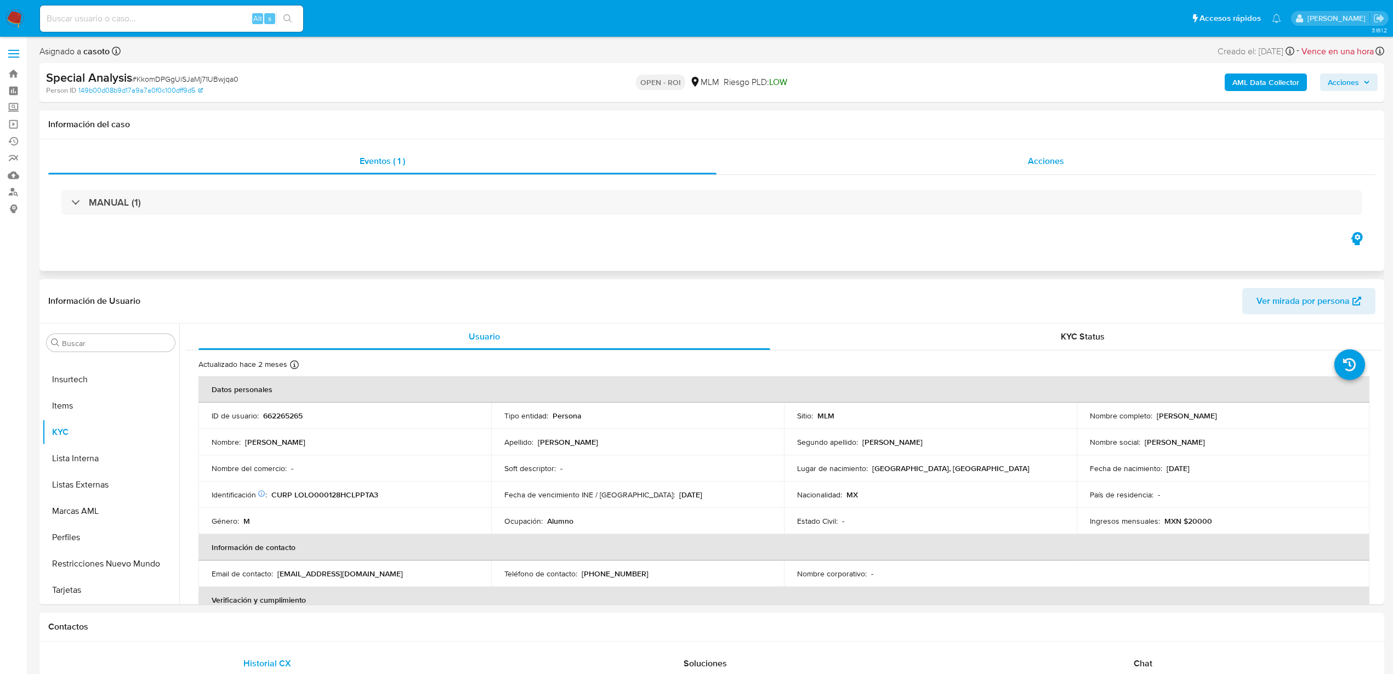
click at [1015, 168] on div "Acciones" at bounding box center [1045, 161] width 659 height 26
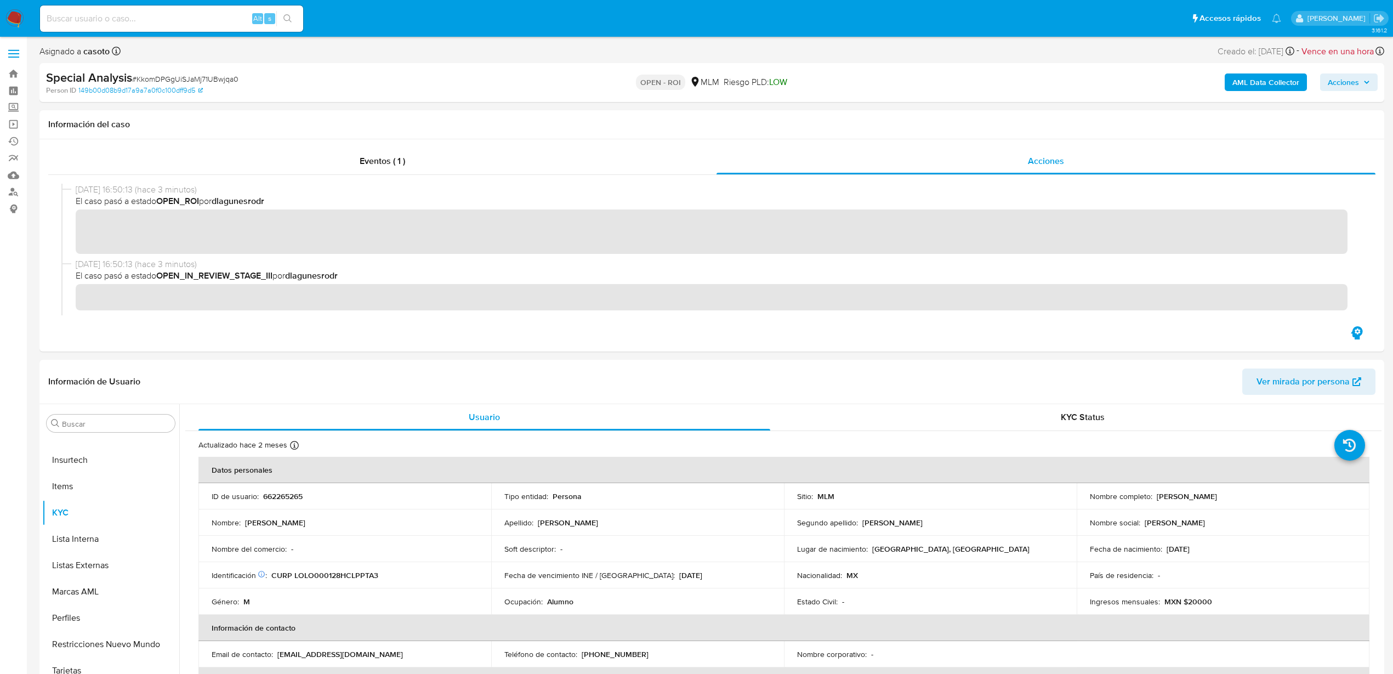
click at [214, 79] on span "# KkomDPGgUiSJaMj71UBwjqa0" at bounding box center [185, 78] width 106 height 11
copy span "KkomDPGgUiSJaMj71UBwjqa0"
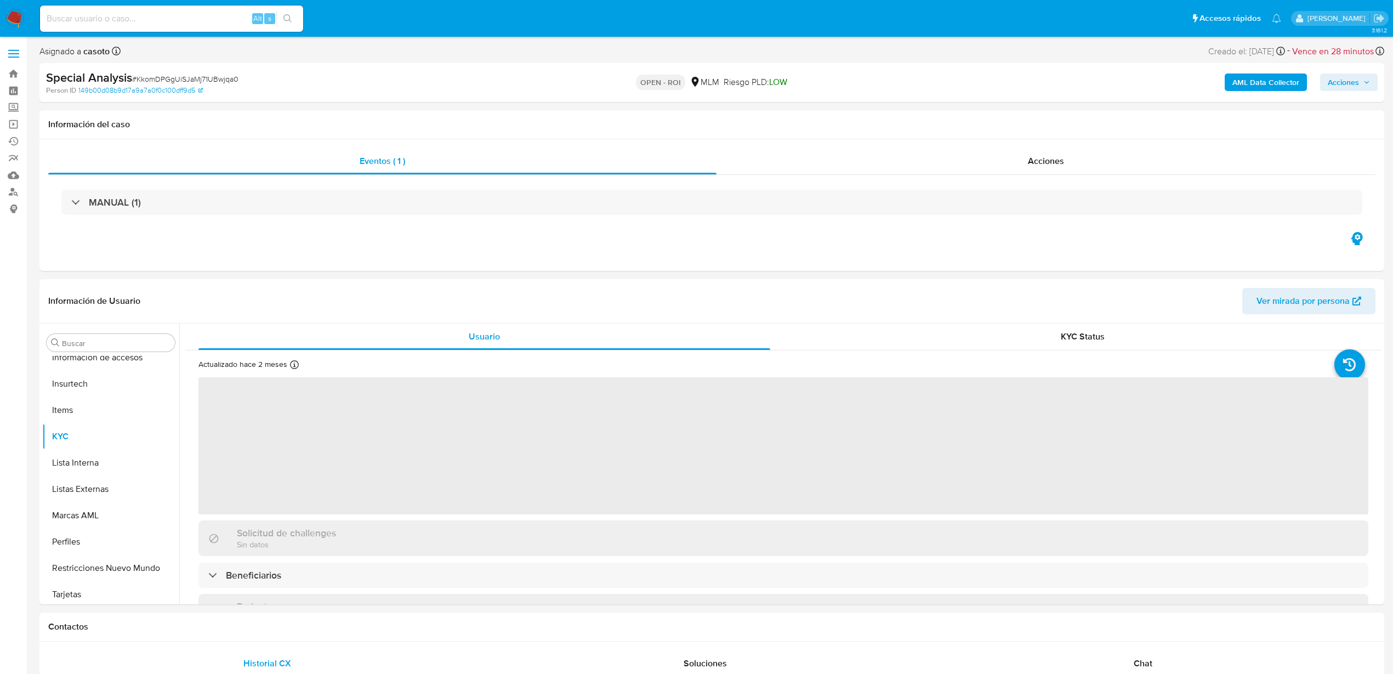
scroll to position [516, 0]
select select "10"
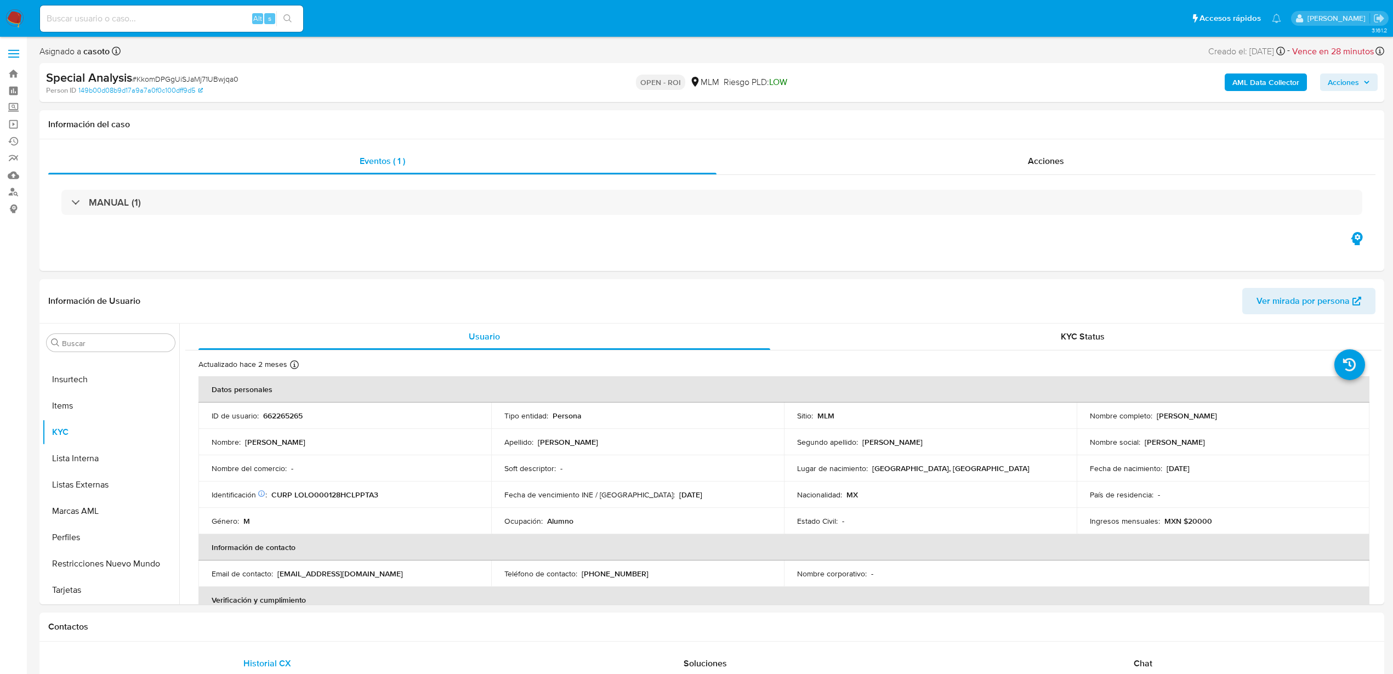
click at [232, 79] on span "# KkomDPGgUiSJaMj71UBwjqa0" at bounding box center [185, 78] width 106 height 11
click at [232, 78] on span "# KkomDPGgUiSJaMj71UBwjqa0" at bounding box center [185, 78] width 106 height 11
copy span "KkomDPGgUiSJaMj71UBwjqa0"
click at [5, 16] on img at bounding box center [14, 18] width 19 height 19
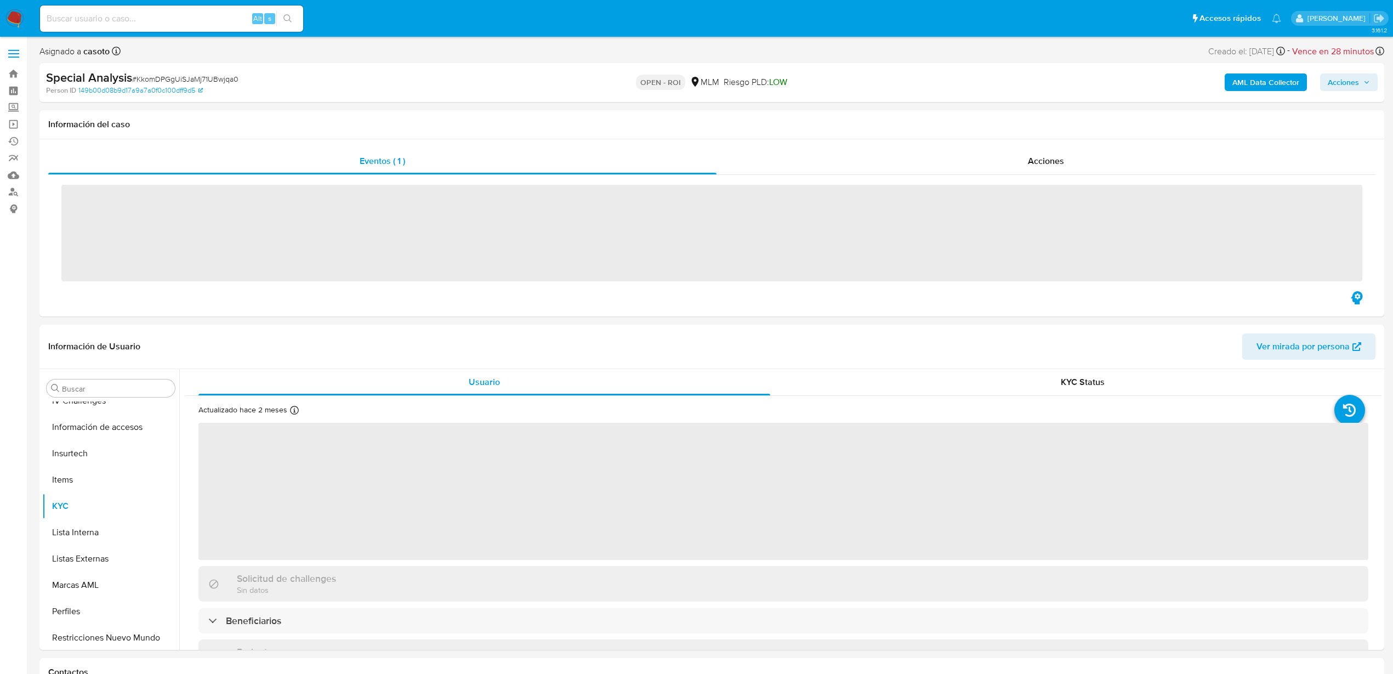
scroll to position [516, 0]
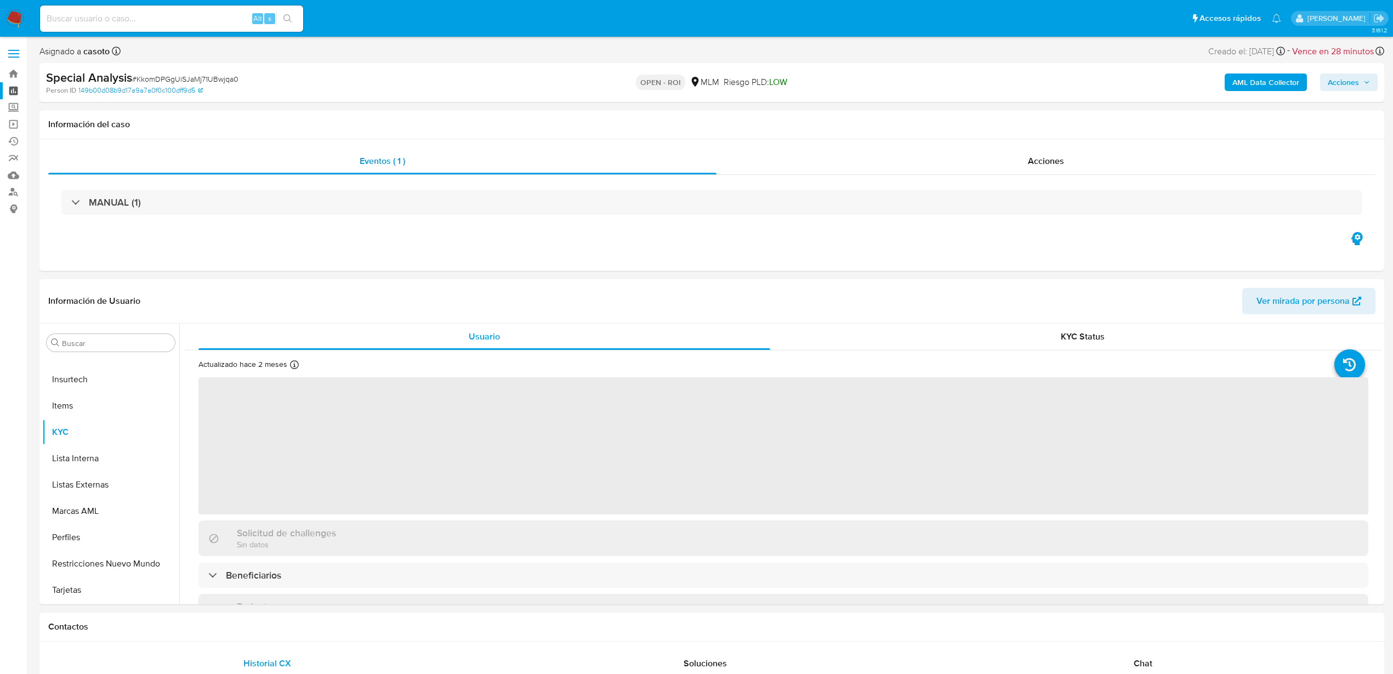
select select "10"
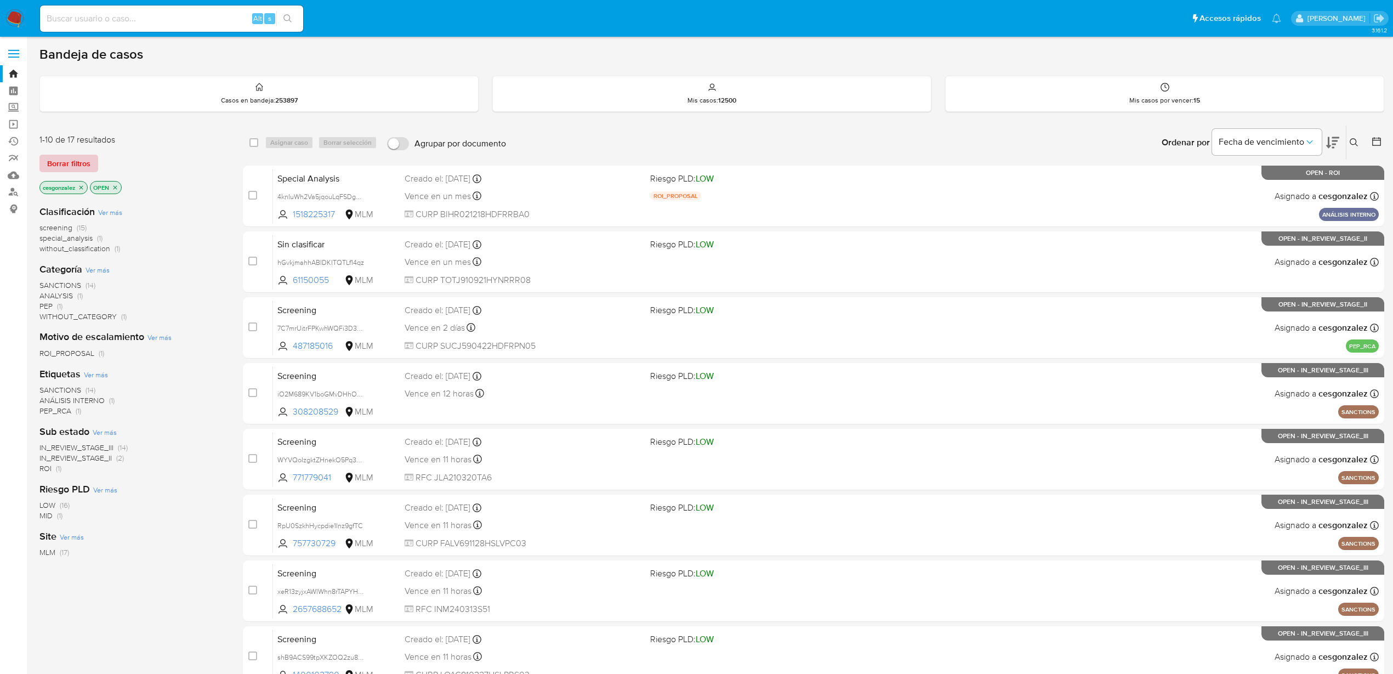
click at [75, 171] on span "Borrar filtros" at bounding box center [68, 163] width 43 height 15
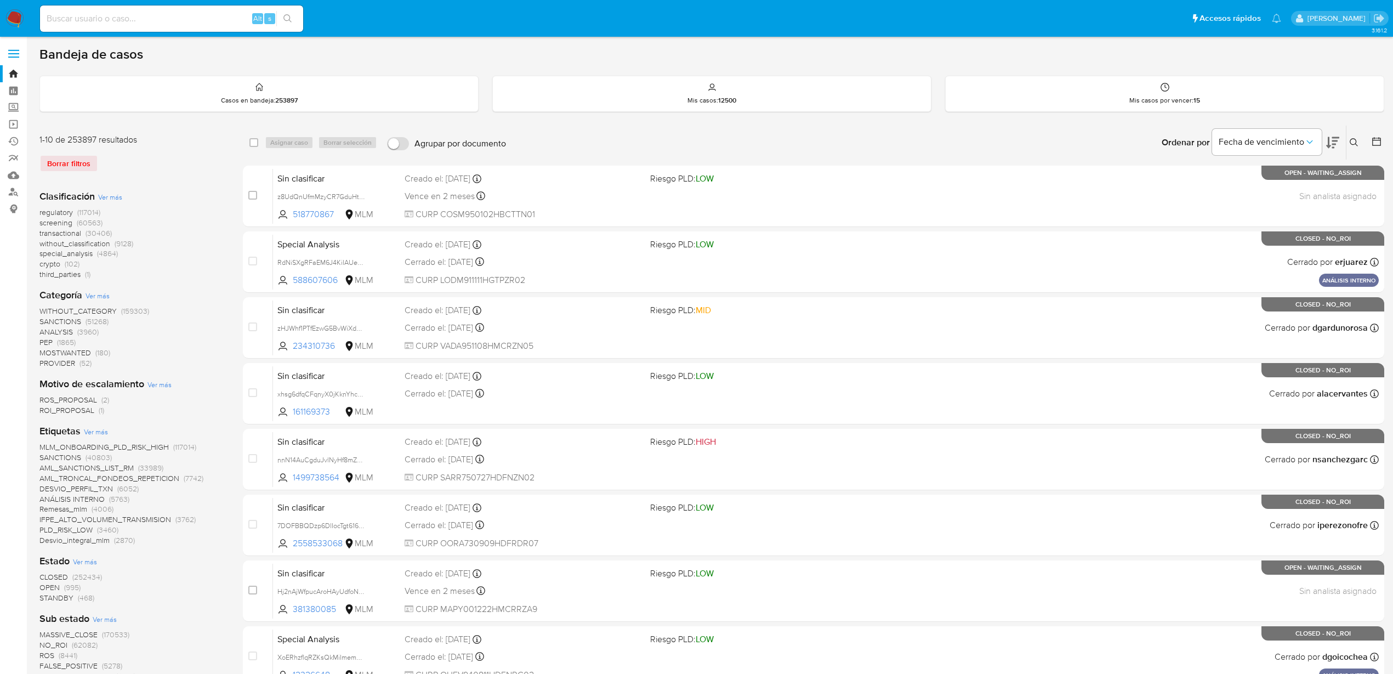
click at [1355, 144] on icon at bounding box center [1354, 142] width 9 height 9
click at [1248, 195] on div at bounding box center [1262, 184] width 185 height 26
click at [1244, 185] on input at bounding box center [1262, 184] width 185 height 14
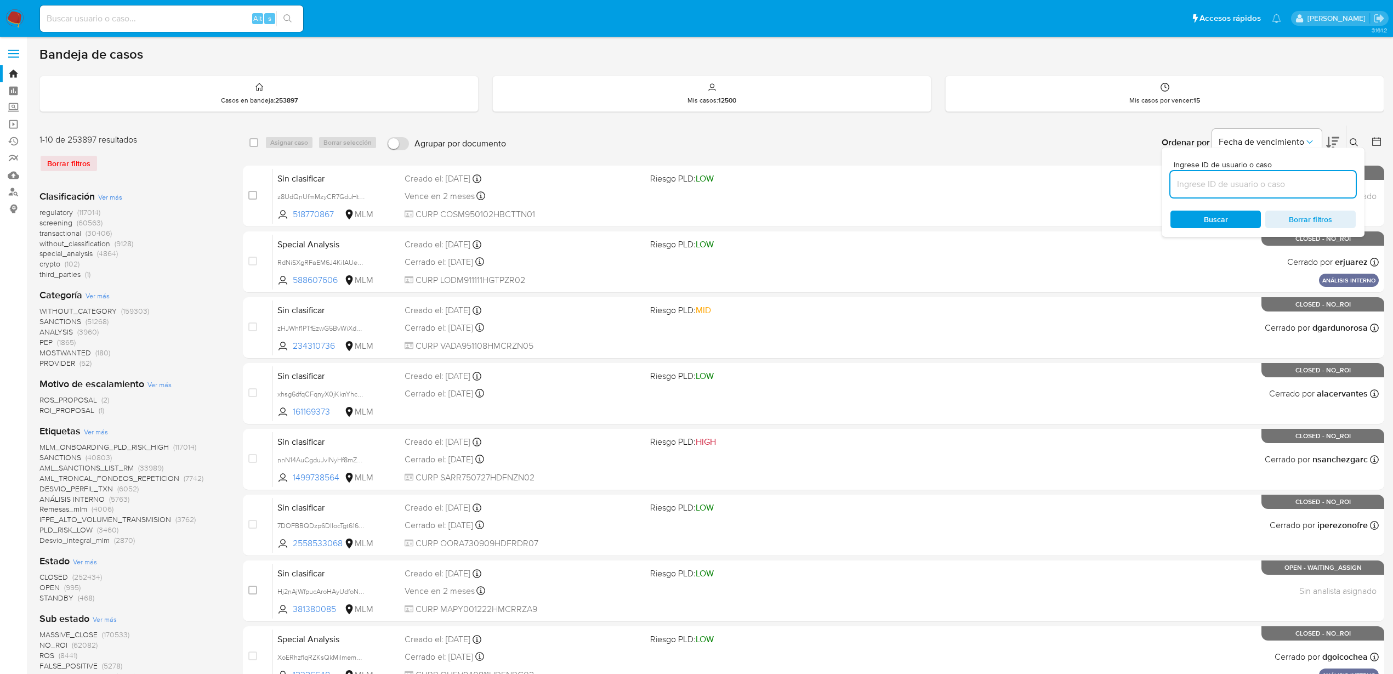
paste input "KkomDPGgUiSJaMj71UBwjqa0"
type input "KkomDPGgUiSJaMj71UBwjqa0"
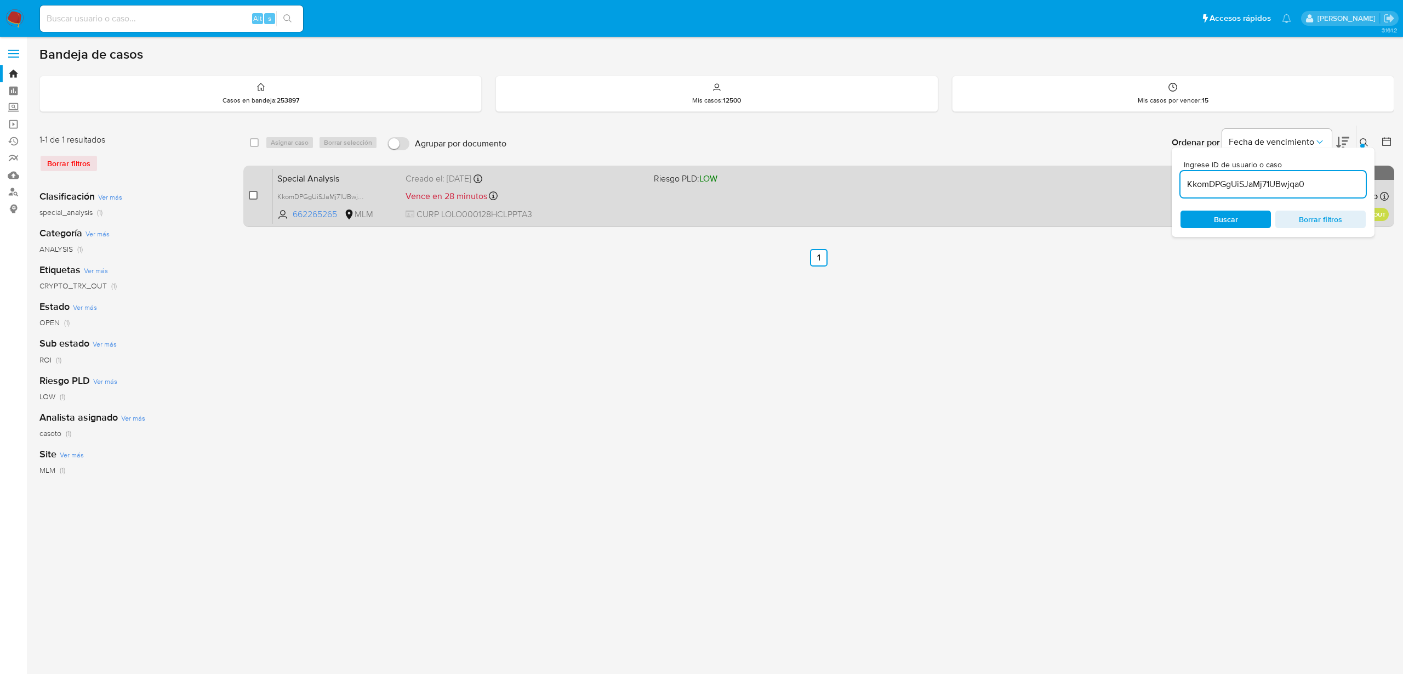
click at [254, 195] on input "checkbox" at bounding box center [253, 195] width 9 height 9
checkbox input "true"
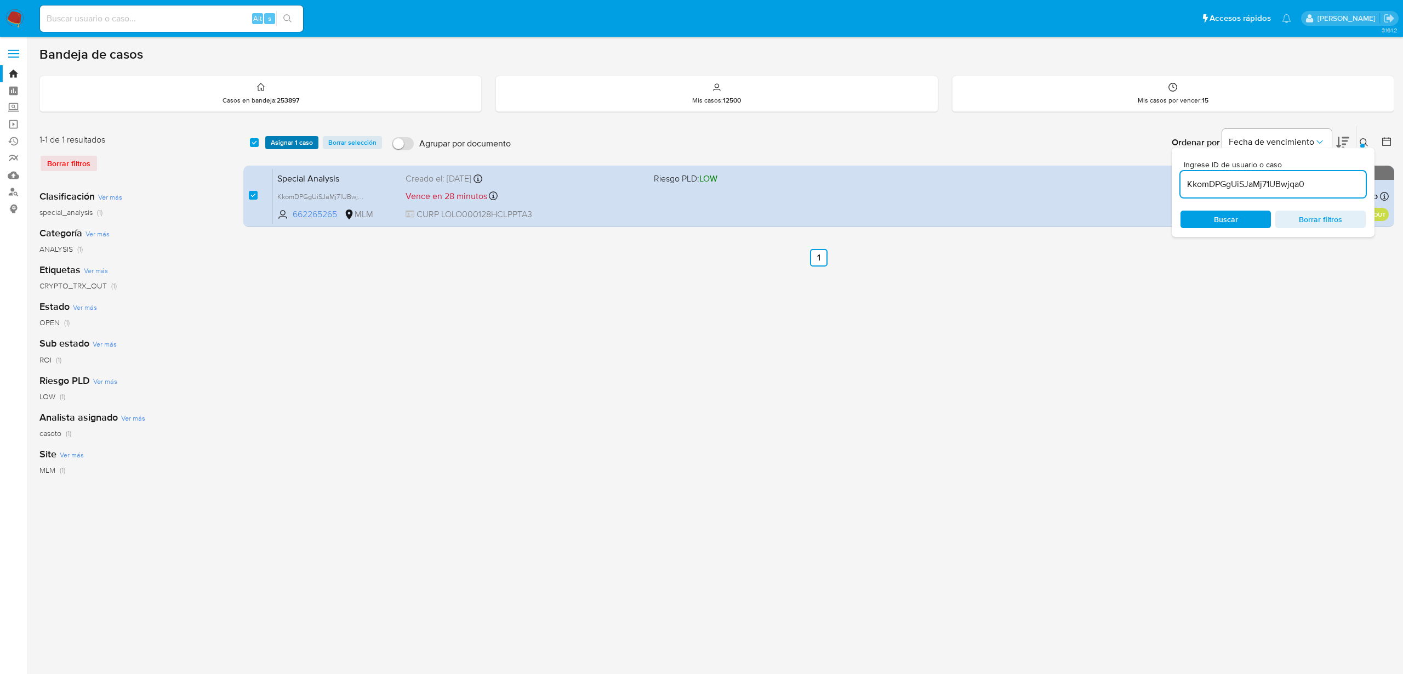
click at [288, 139] on span "Asignar 1 caso" at bounding box center [292, 142] width 42 height 11
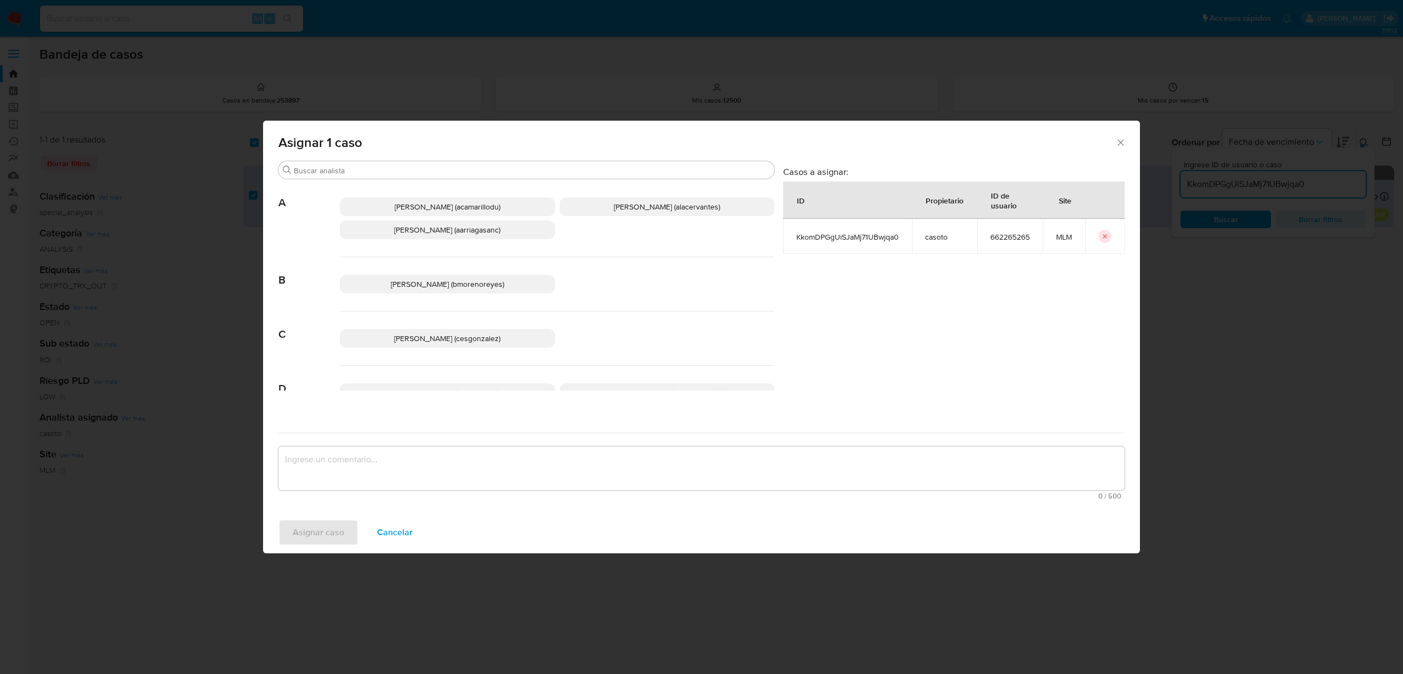
click at [469, 339] on span "Cesar Gonzalez (cesgonzalez)" at bounding box center [447, 338] width 106 height 11
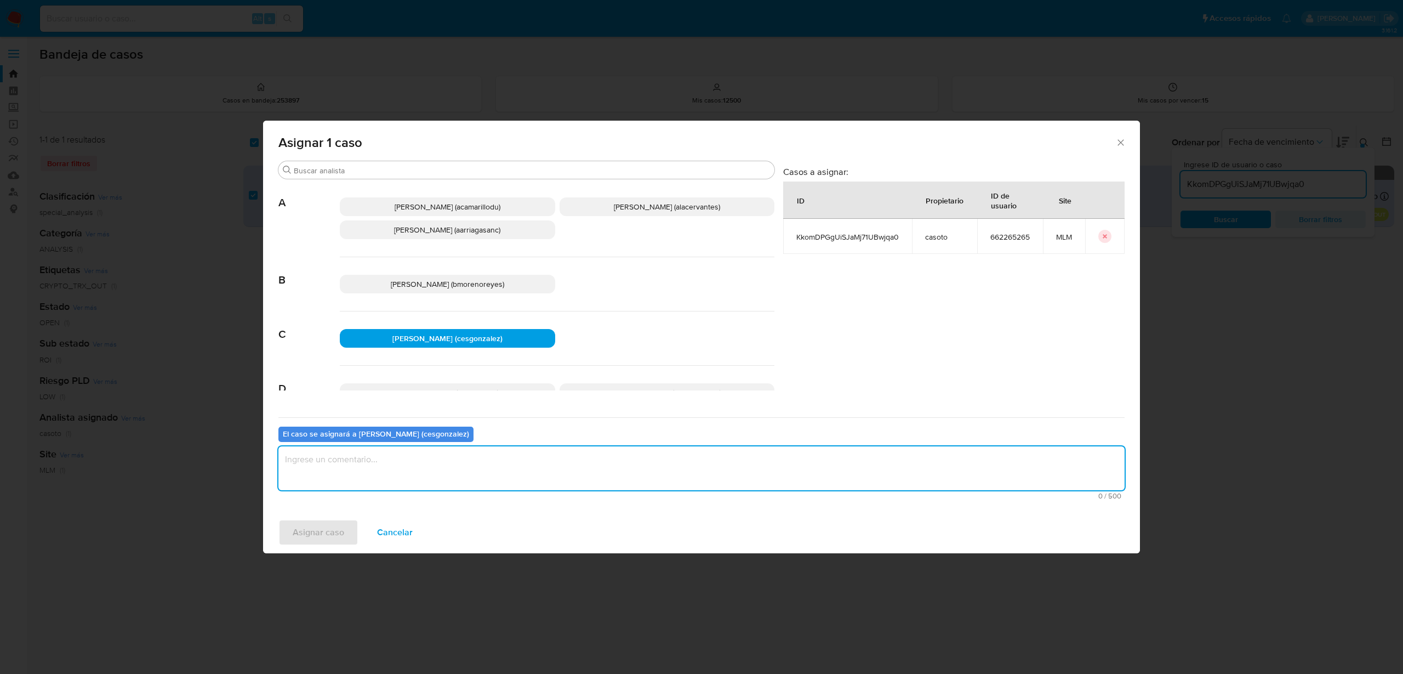
click at [397, 479] on textarea "assign-modal" at bounding box center [701, 468] width 846 height 44
click at [343, 527] on span "Asignar caso" at bounding box center [319, 532] width 52 height 24
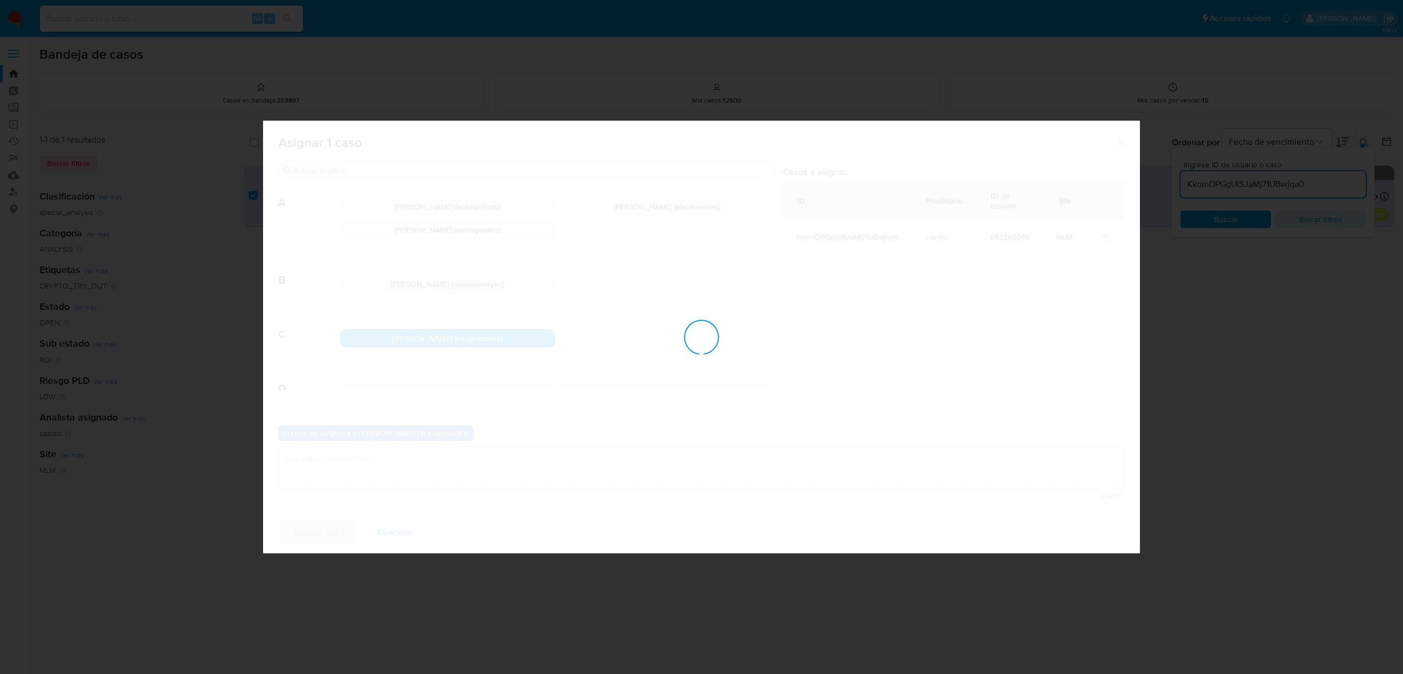
checkbox input "false"
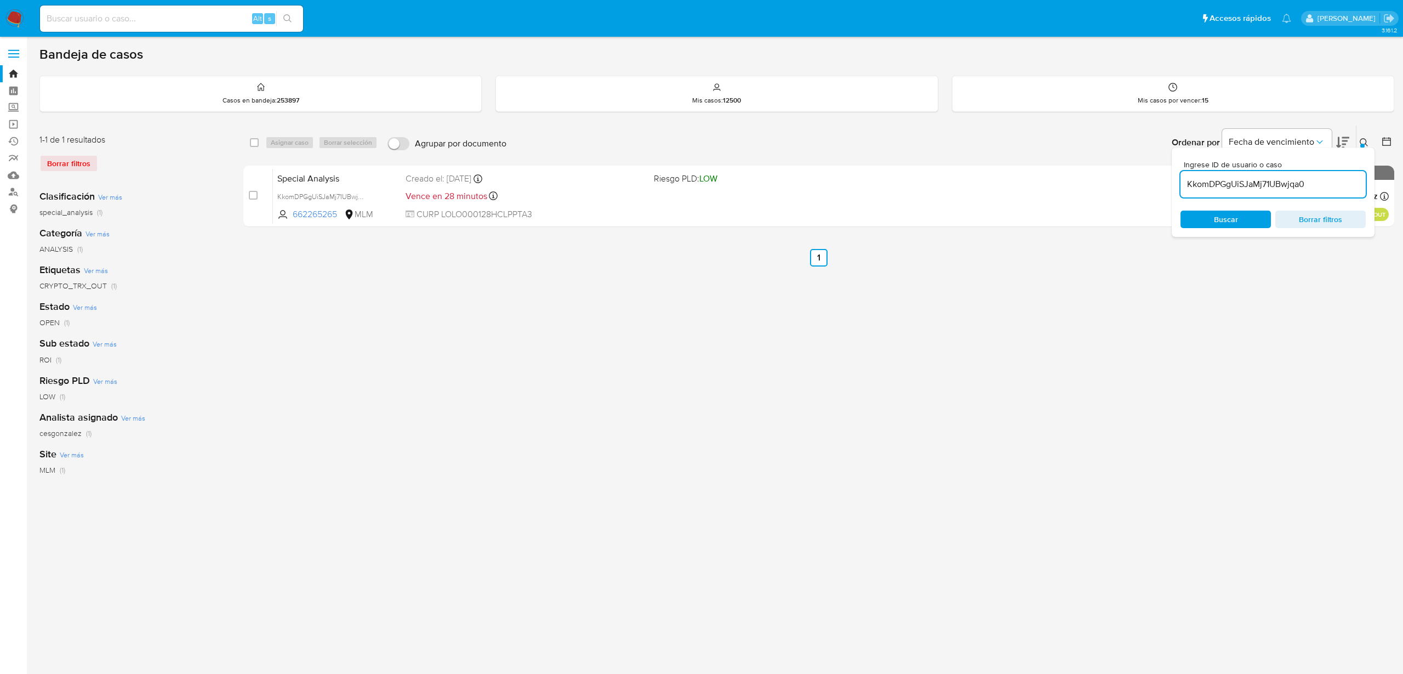
click at [1364, 141] on icon at bounding box center [1364, 142] width 9 height 9
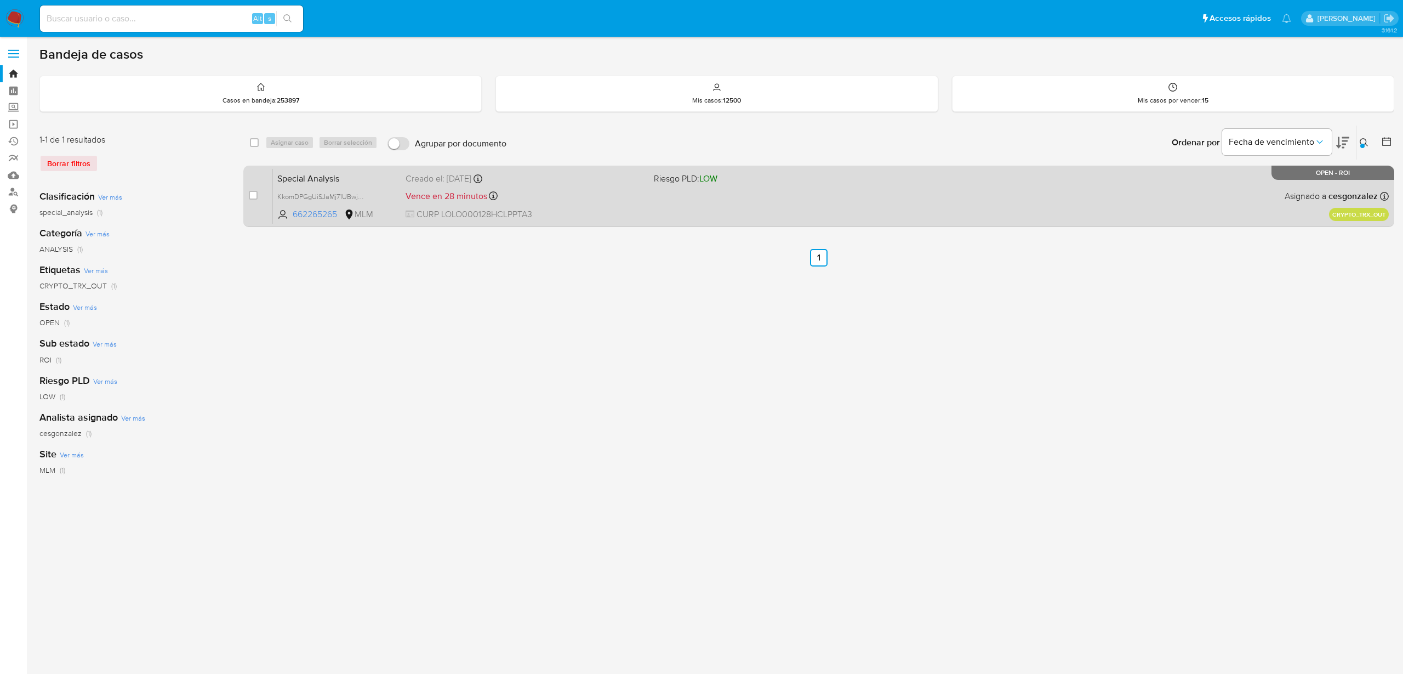
click at [630, 213] on span "CURP LOLO000128HCLPPTA3" at bounding box center [525, 214] width 239 height 12
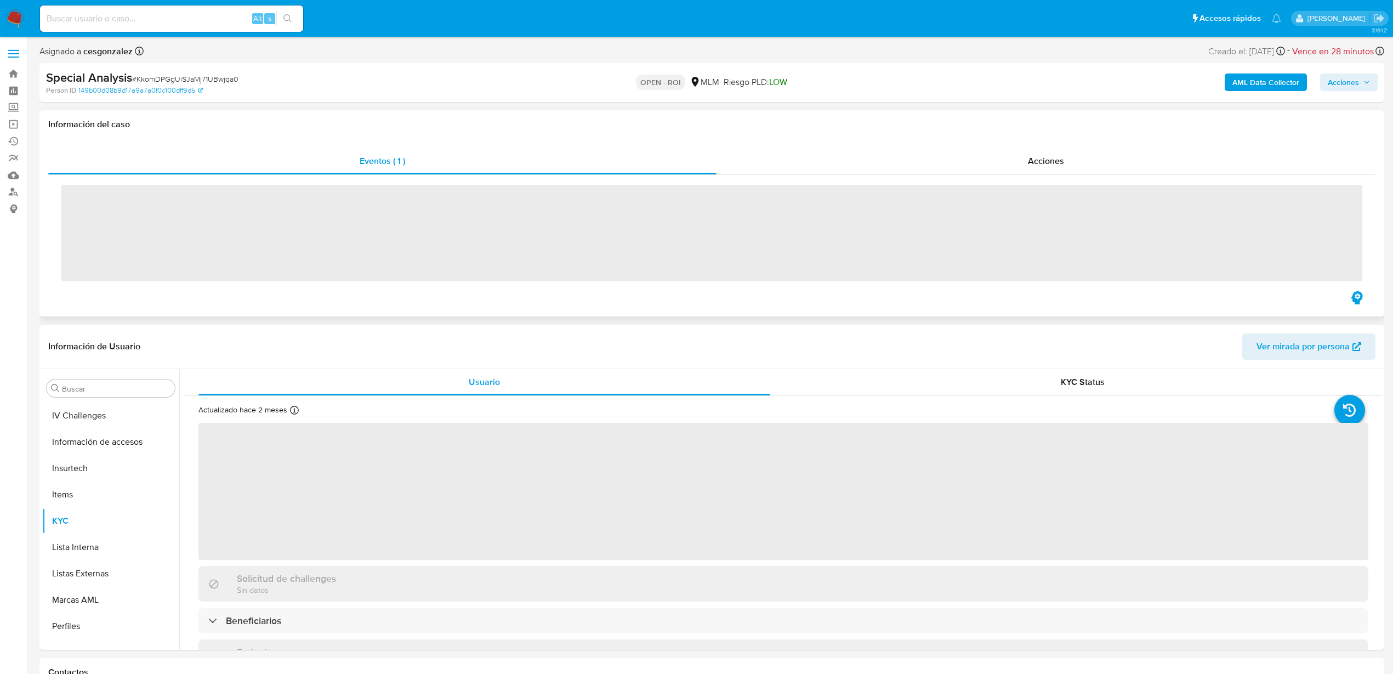
scroll to position [516, 0]
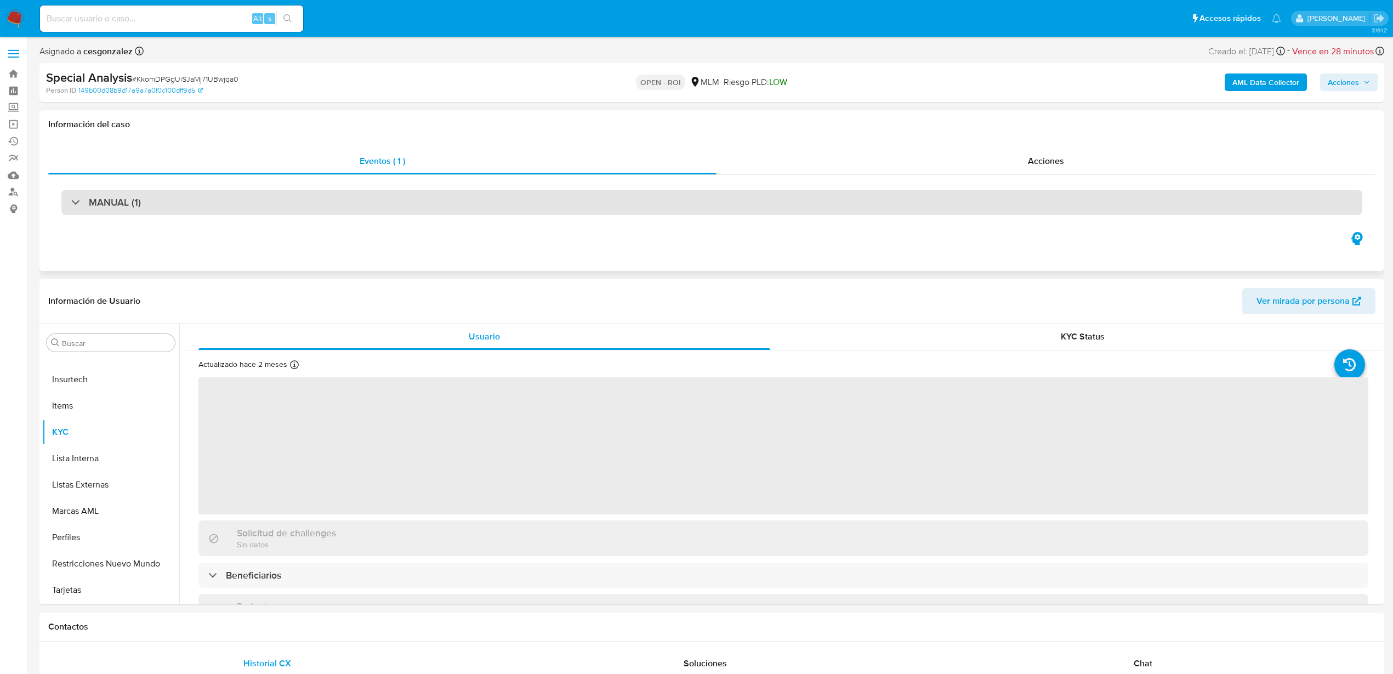
select select "10"
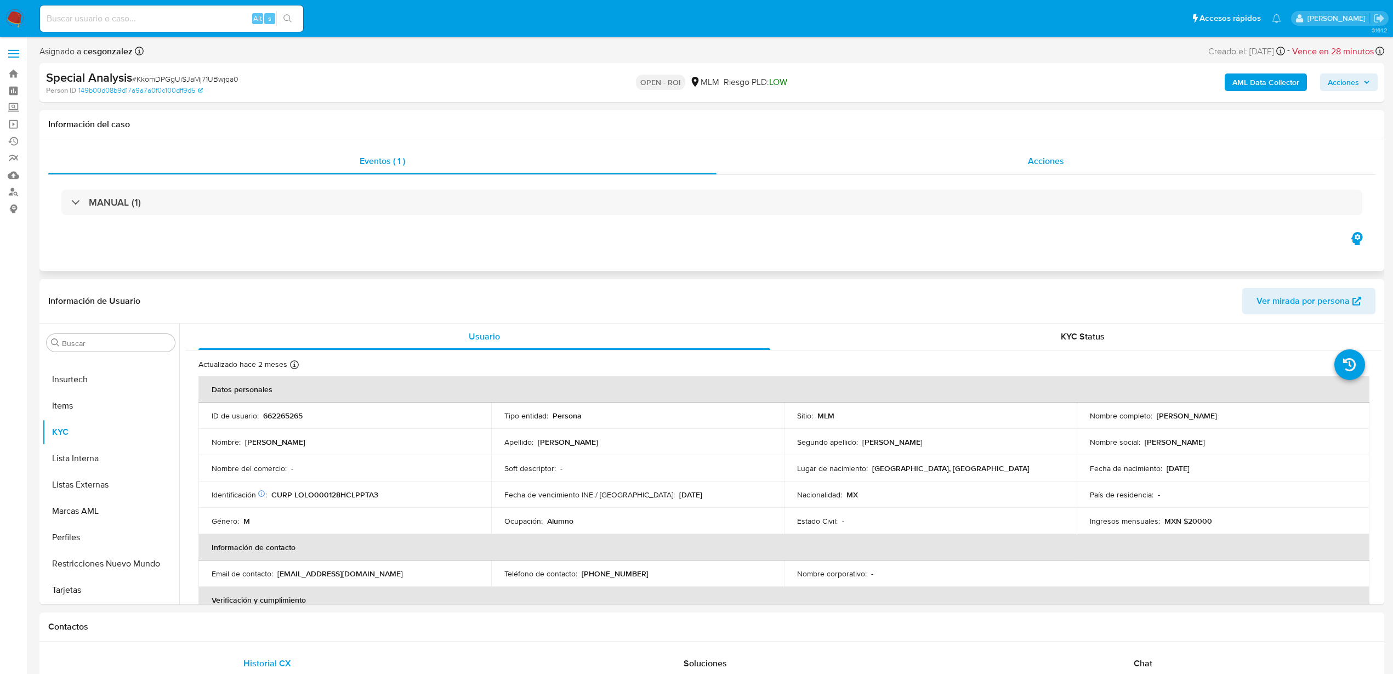
drag, startPoint x: 1059, startPoint y: 162, endPoint x: 1058, endPoint y: 154, distance: 8.3
click at [1059, 156] on span "Acciones" at bounding box center [1046, 161] width 36 height 13
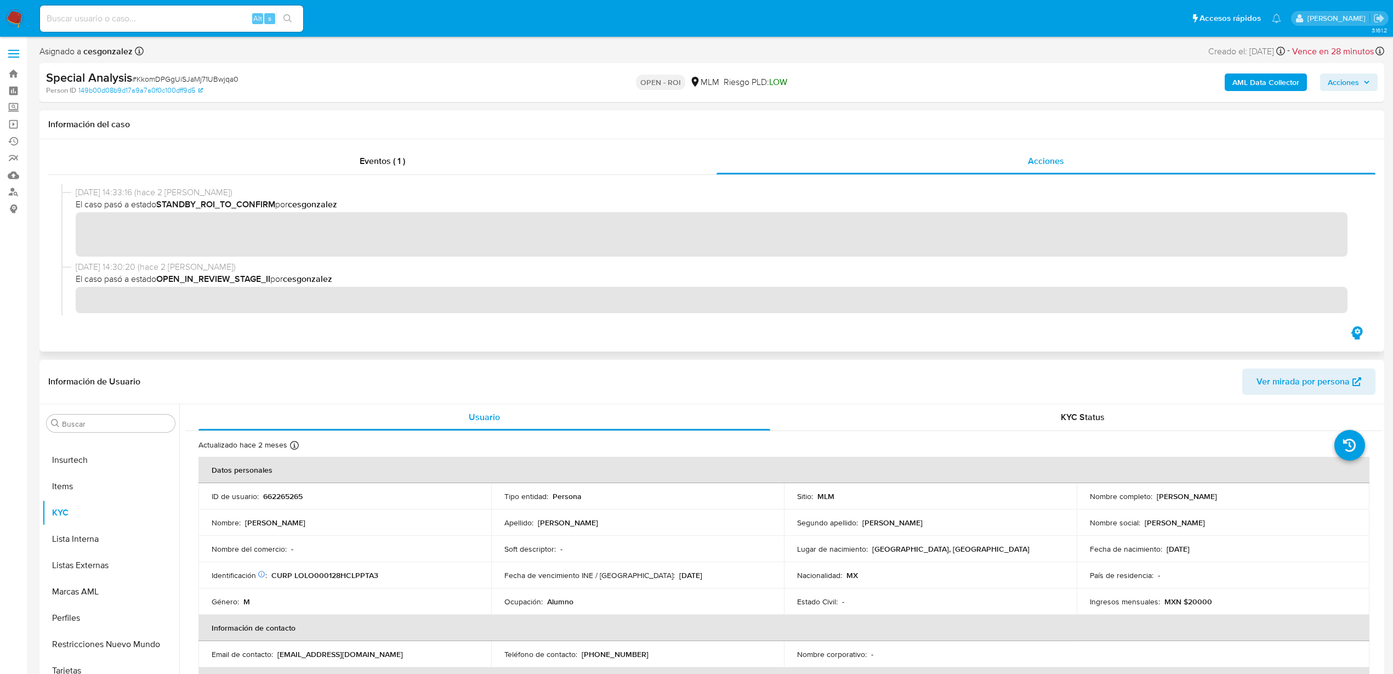
scroll to position [274, 0]
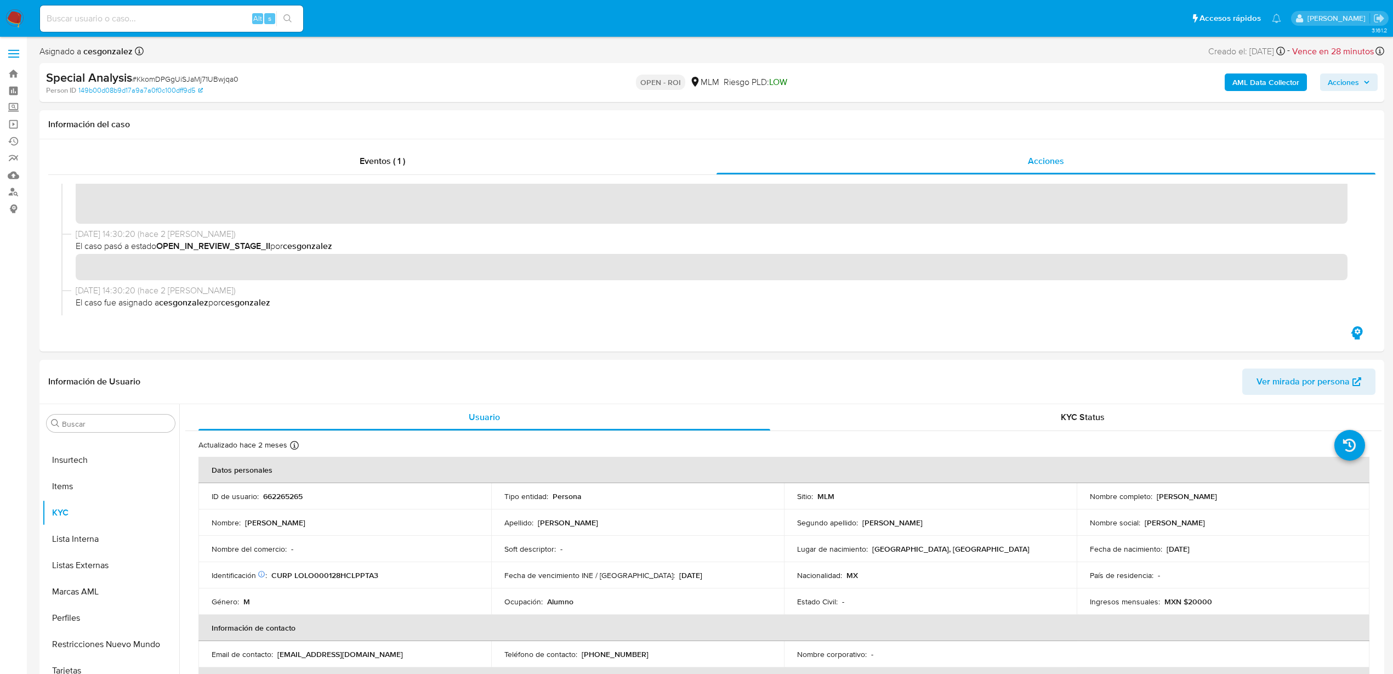
click at [1360, 83] on span "Acciones" at bounding box center [1349, 82] width 42 height 15
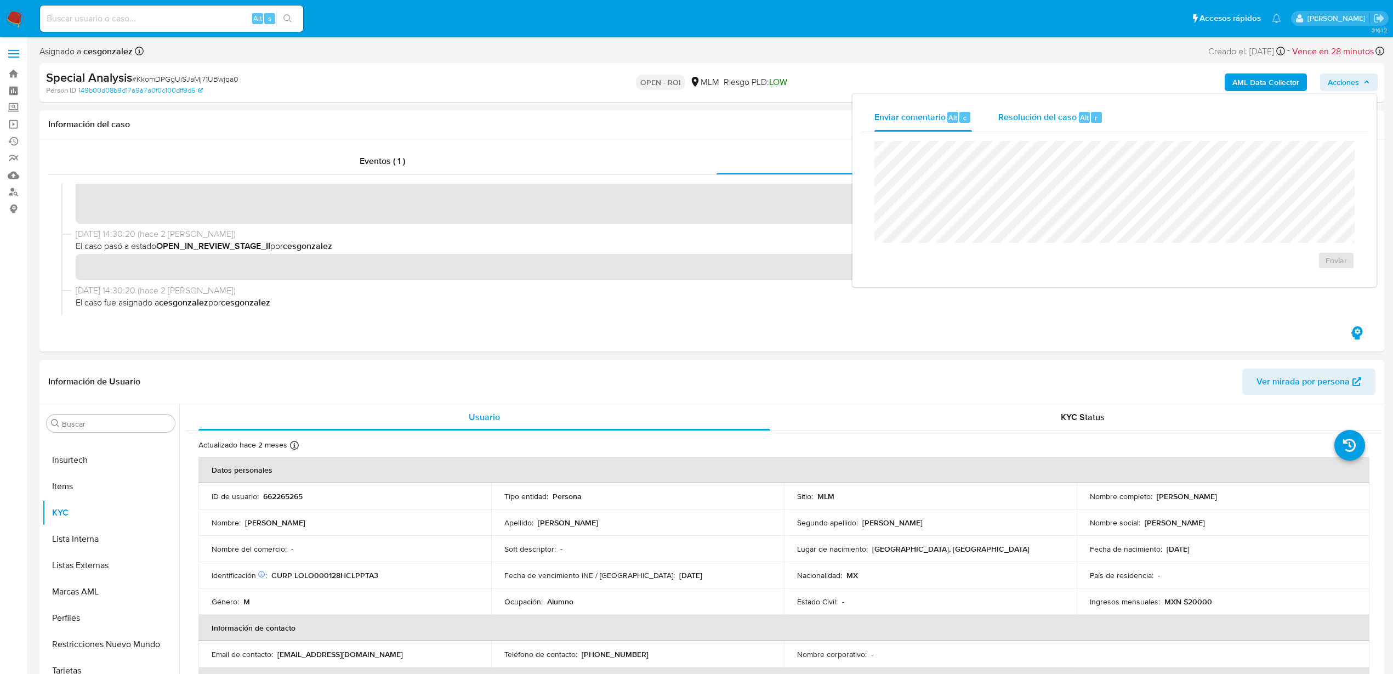
click at [1042, 120] on span "Resolución del caso" at bounding box center [1037, 117] width 78 height 13
click at [1286, 275] on span "ROI" at bounding box center [1309, 277] width 57 height 15
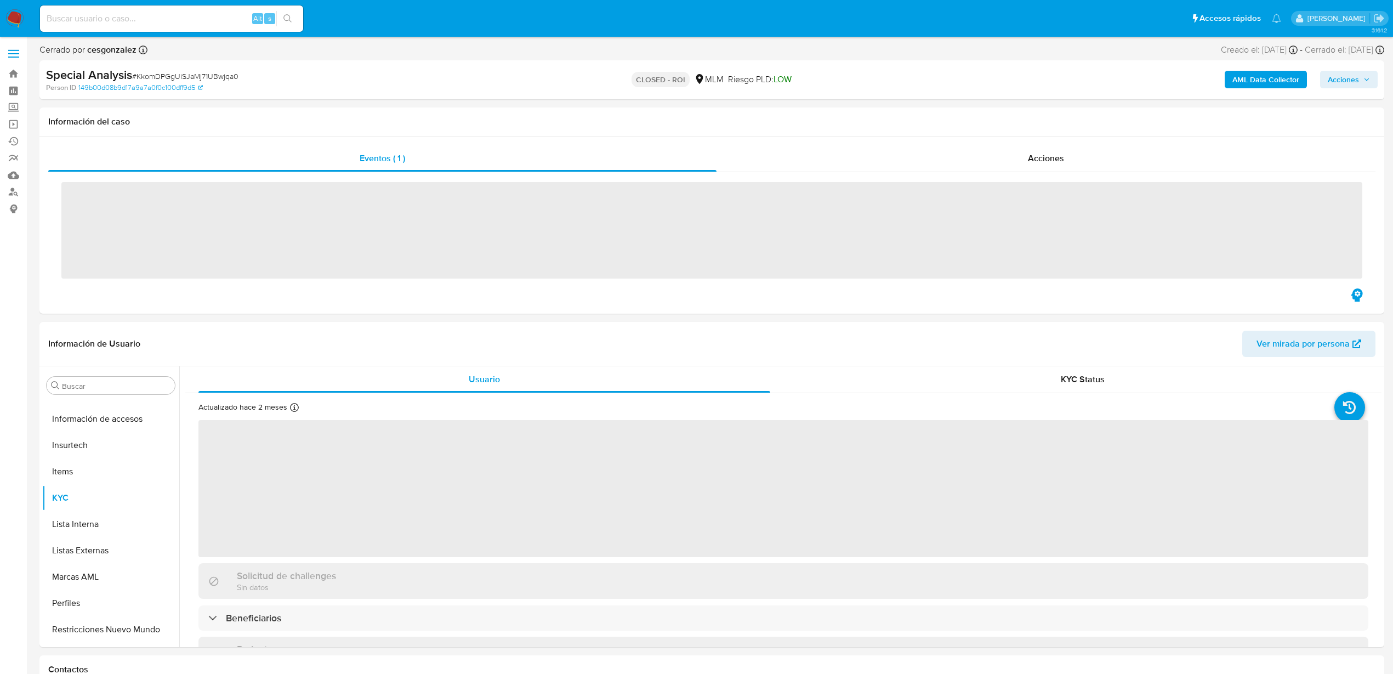
scroll to position [516, 0]
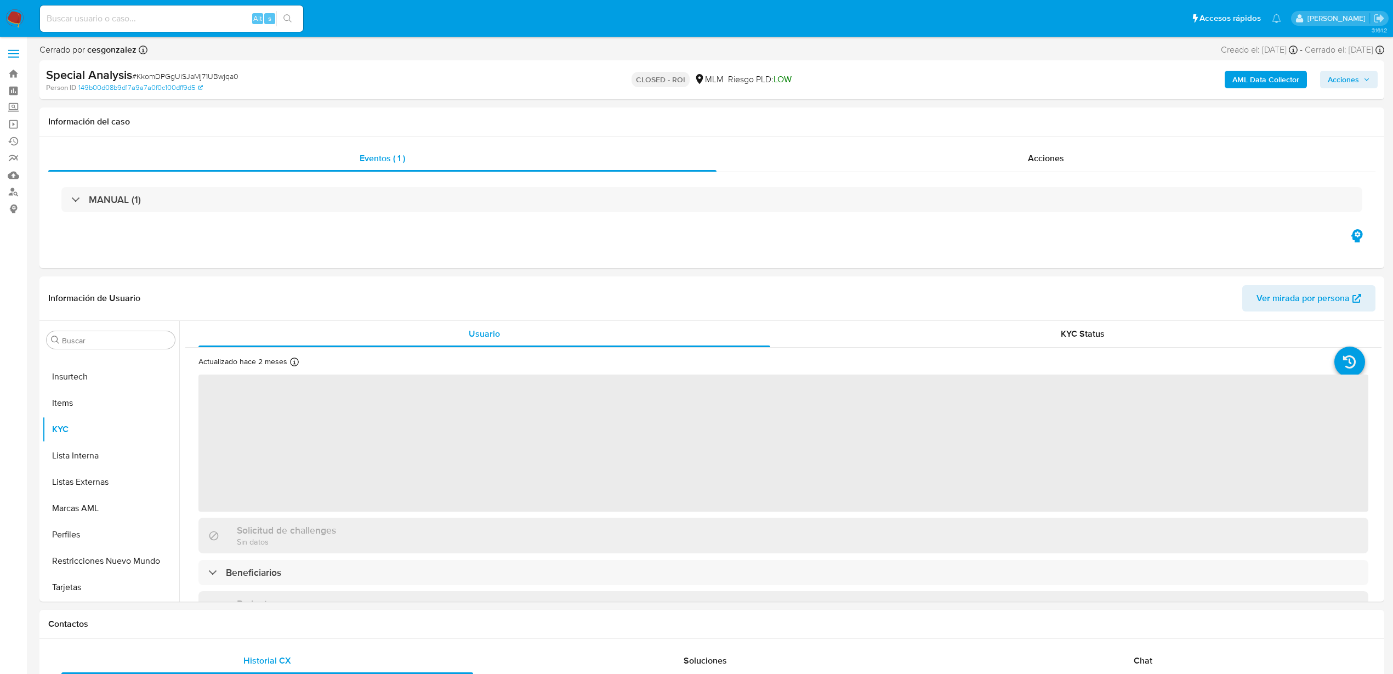
select select "10"
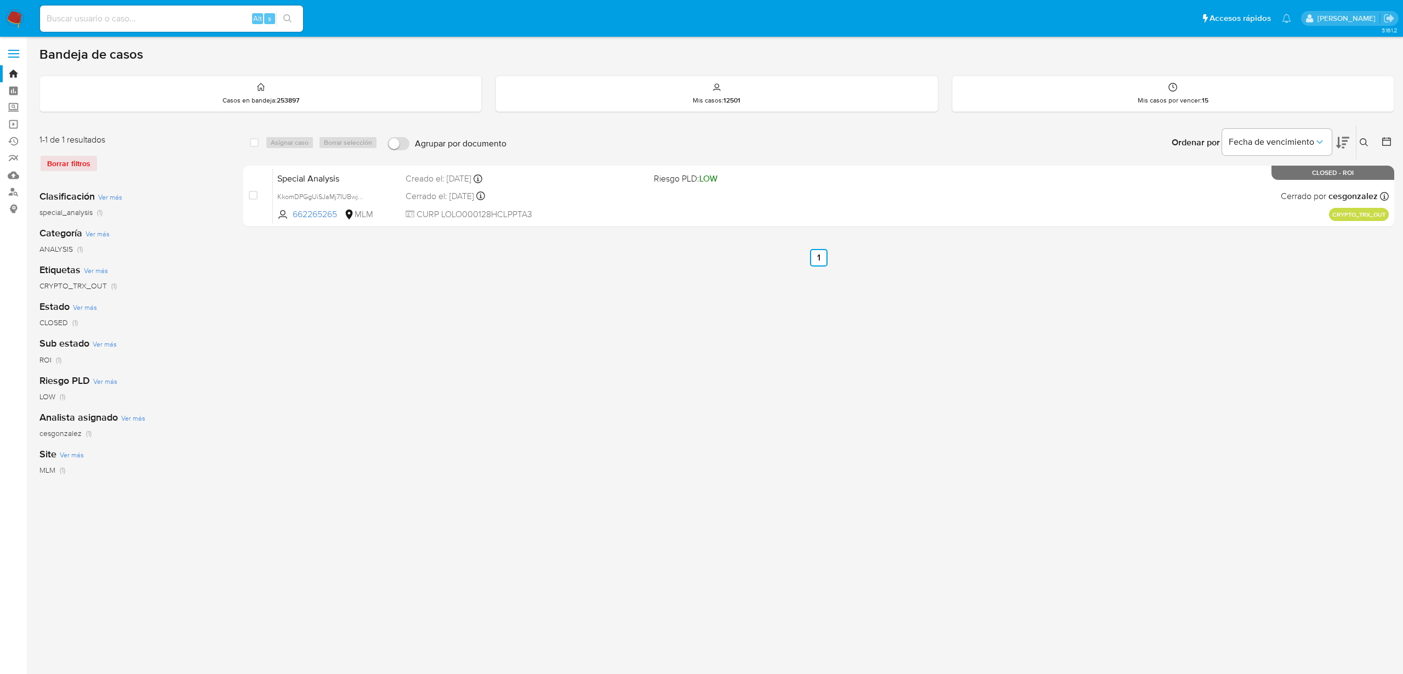
click at [75, 162] on div "Borrar filtros" at bounding box center [126, 164] width 175 height 18
click at [15, 14] on img at bounding box center [14, 18] width 19 height 19
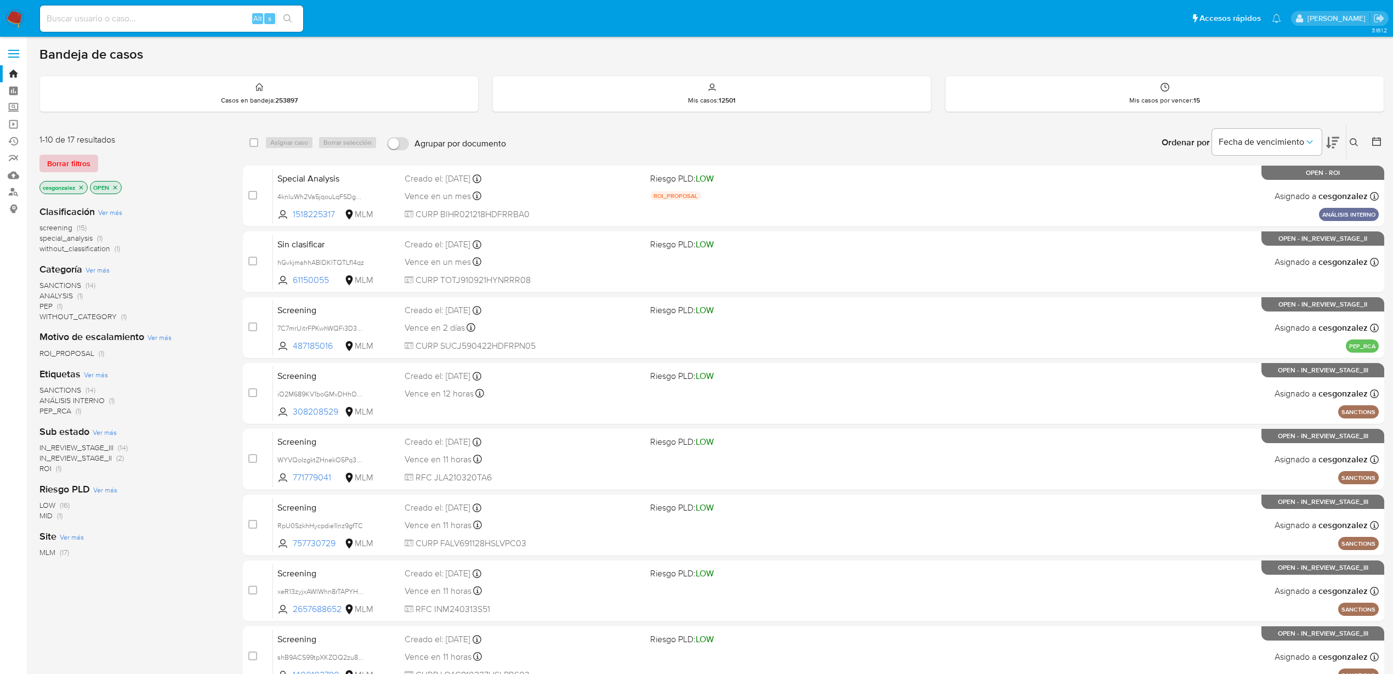
click at [60, 158] on span "Borrar filtros" at bounding box center [68, 163] width 43 height 15
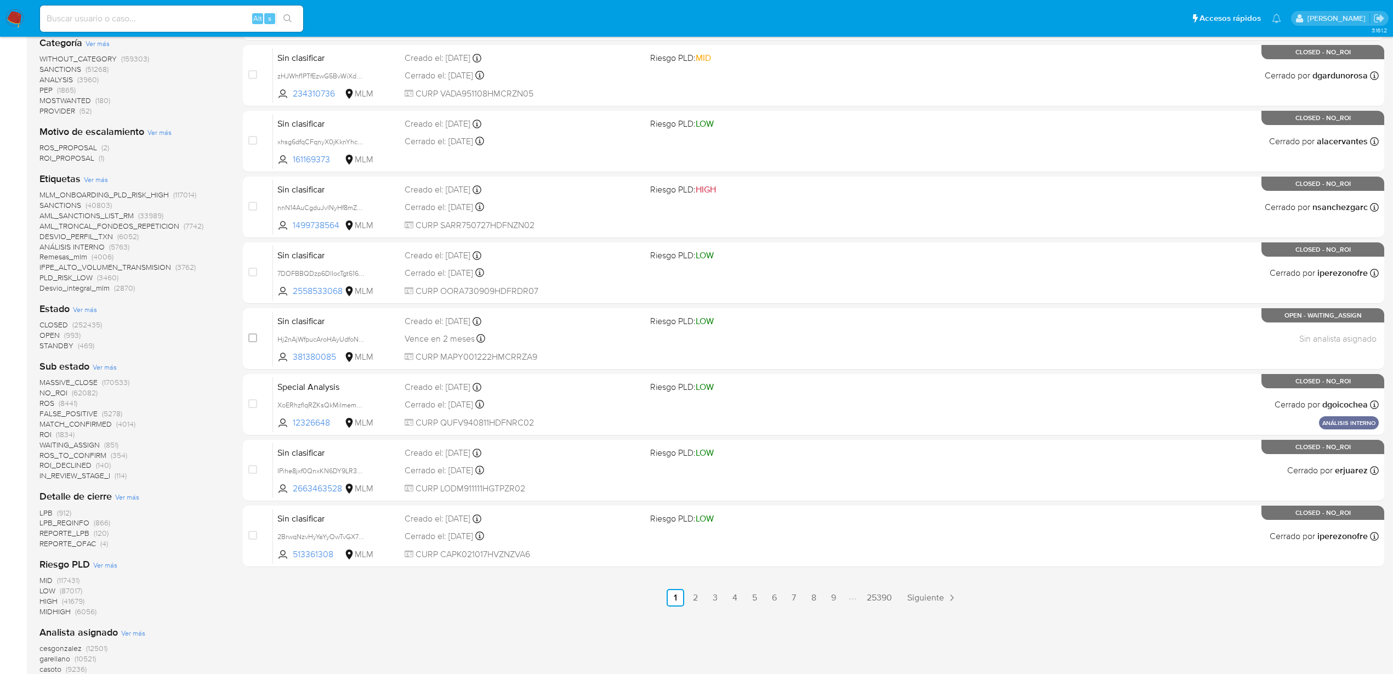
scroll to position [274, 0]
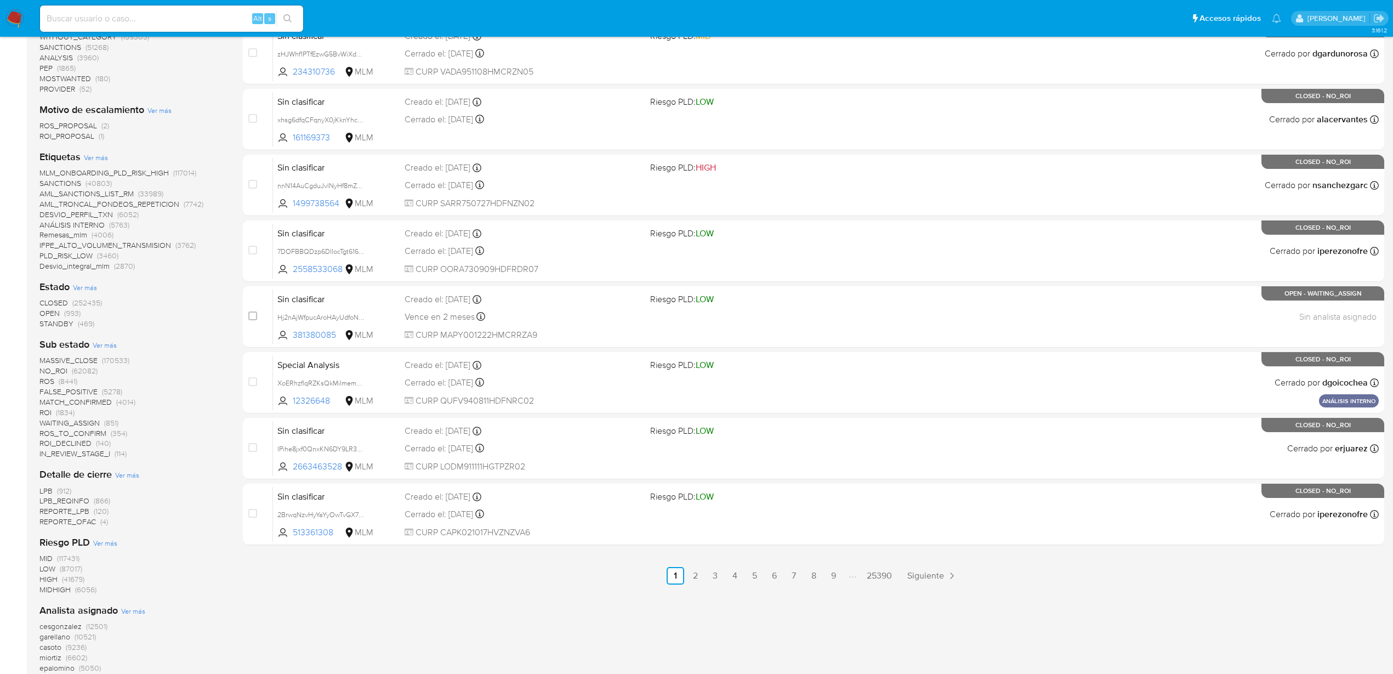
click at [91, 435] on span "ROS_TO_CONFIRM" at bounding box center [72, 433] width 67 height 11
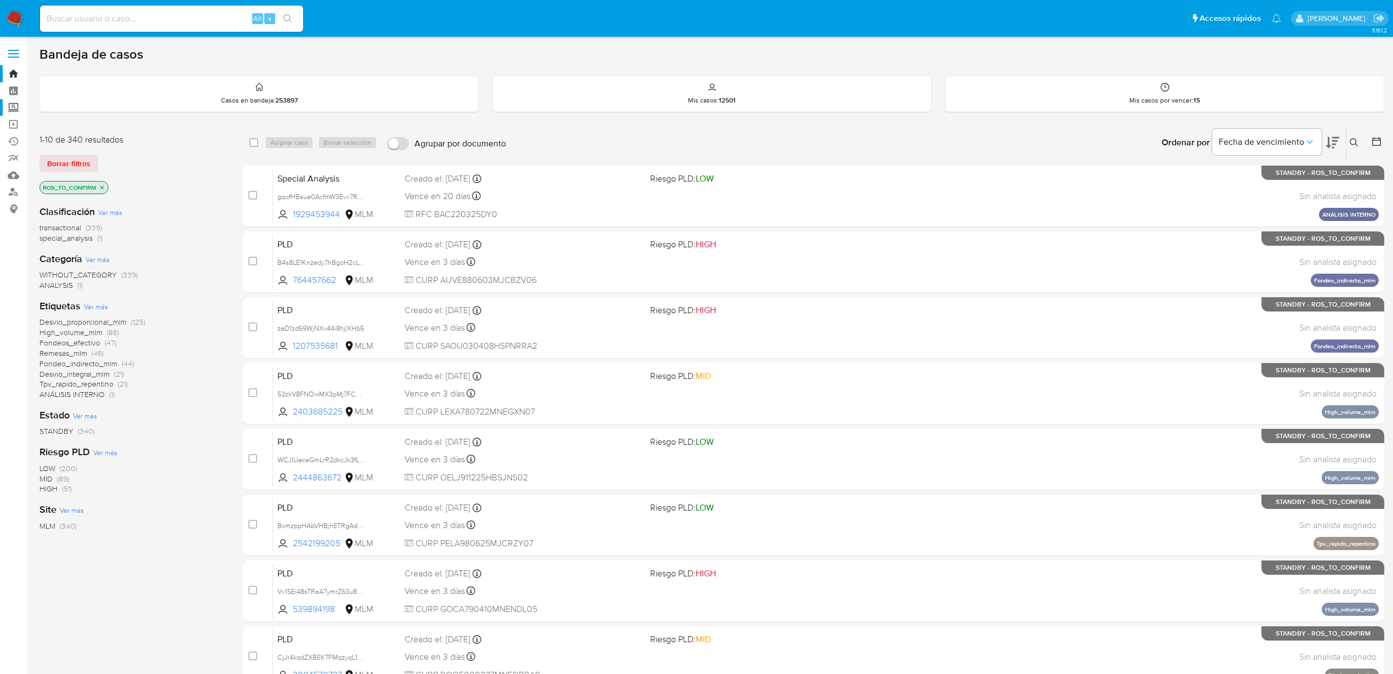
click at [13, 111] on label "Screening" at bounding box center [65, 107] width 130 height 17
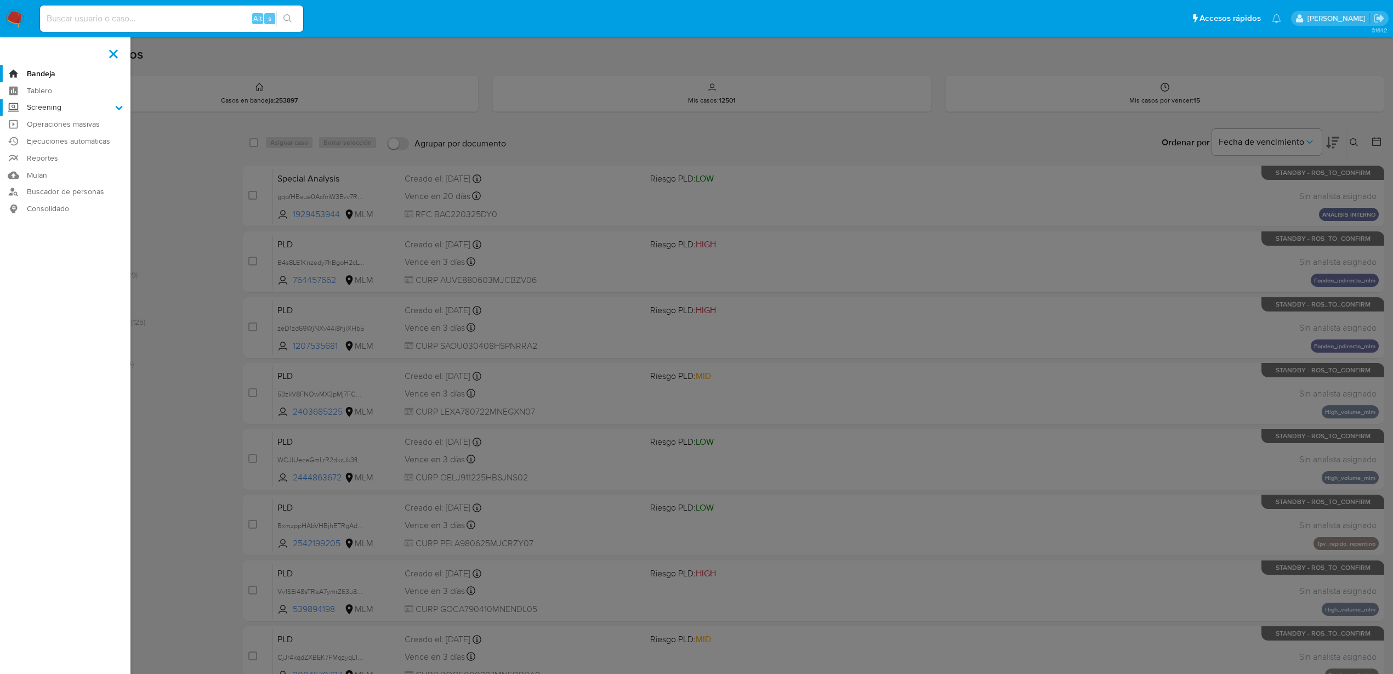
click at [0, 0] on input "Screening" at bounding box center [0, 0] width 0 height 0
click at [196, 190] on label at bounding box center [696, 337] width 1393 height 674
click at [0, 0] on input "checkbox" at bounding box center [0, 0] width 0 height 0
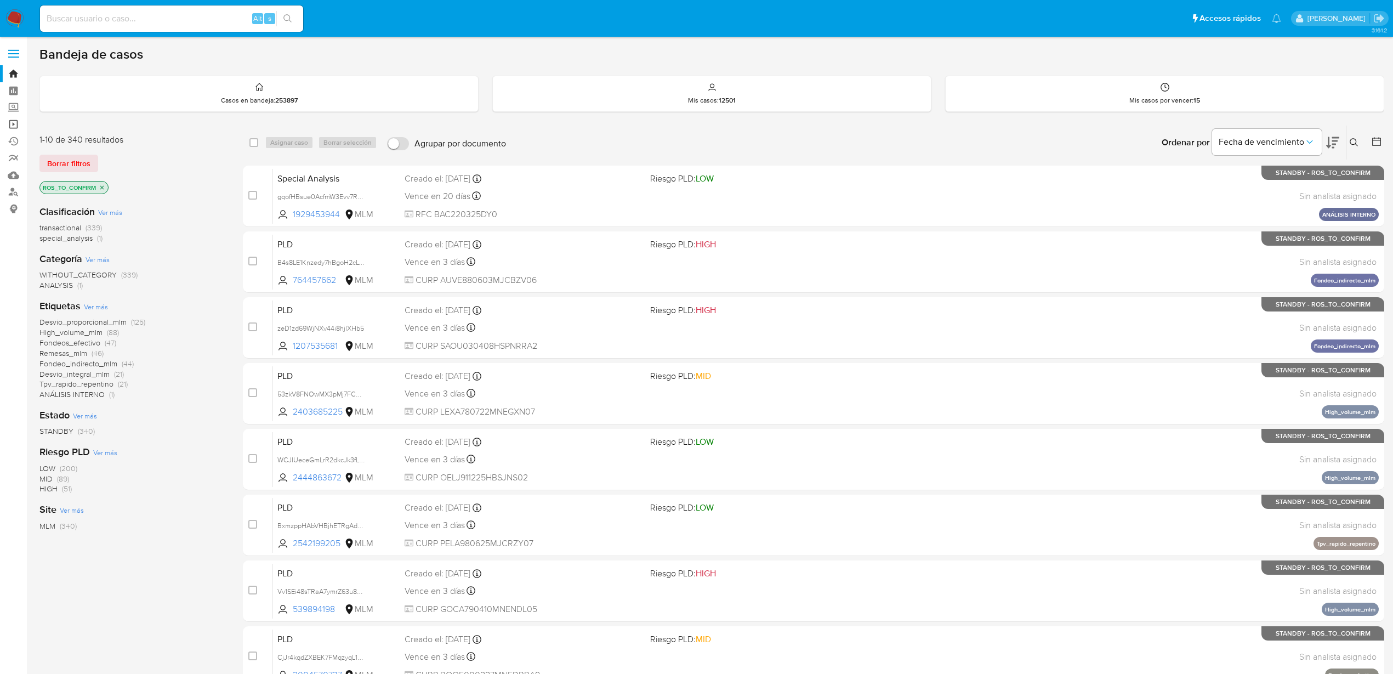
click at [15, 127] on link "Operaciones masivas" at bounding box center [65, 124] width 130 height 17
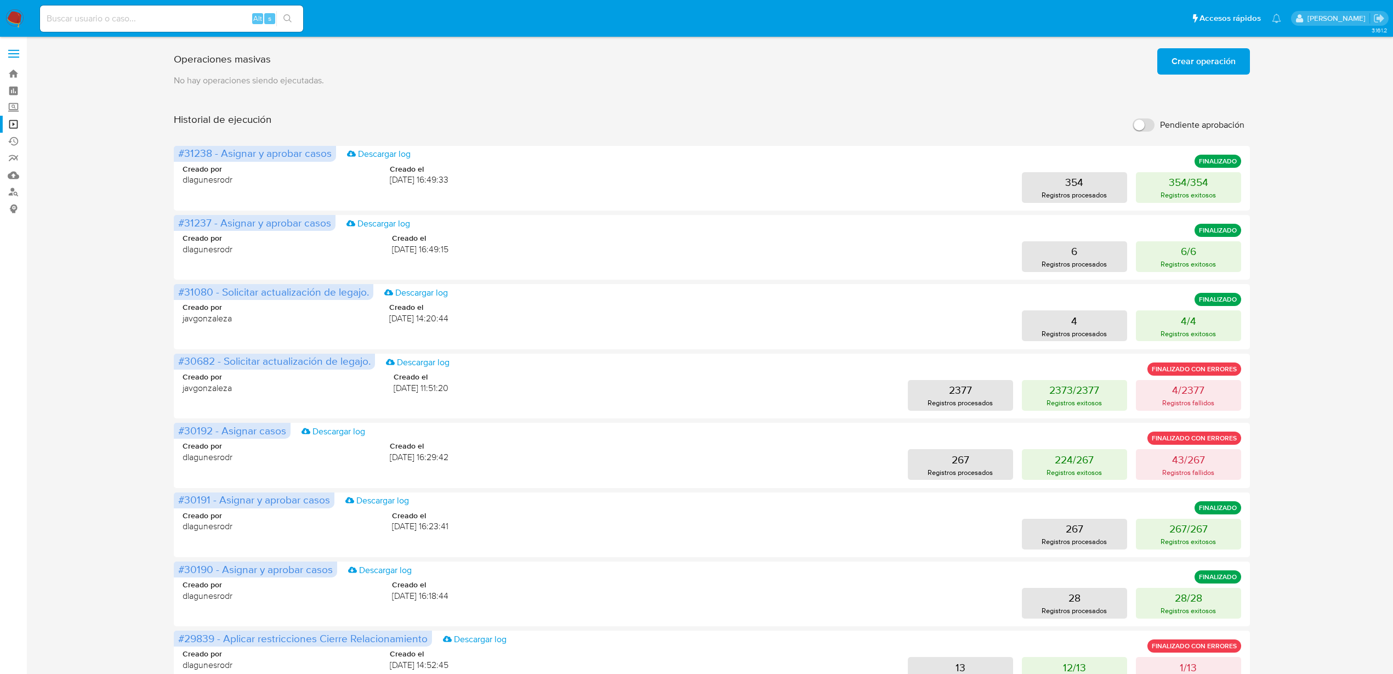
click at [21, 19] on img at bounding box center [14, 18] width 19 height 19
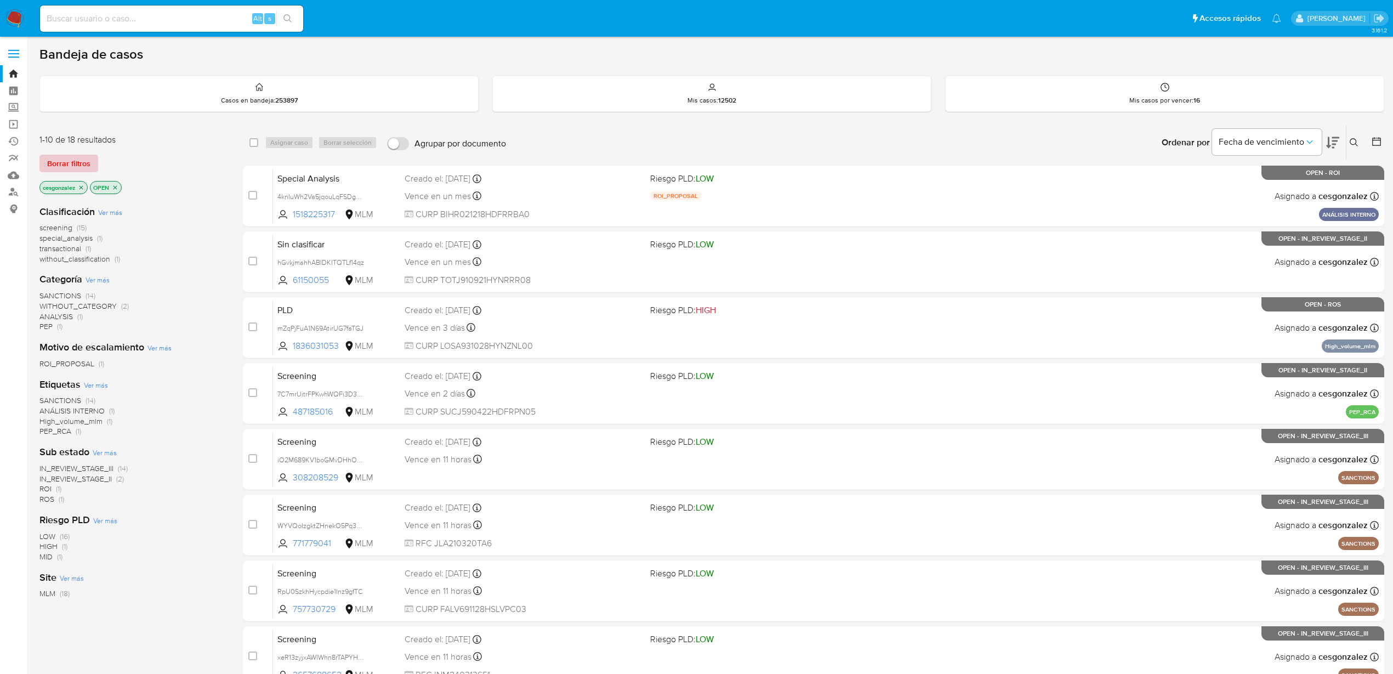
click at [82, 166] on span "Borrar filtros" at bounding box center [68, 163] width 43 height 15
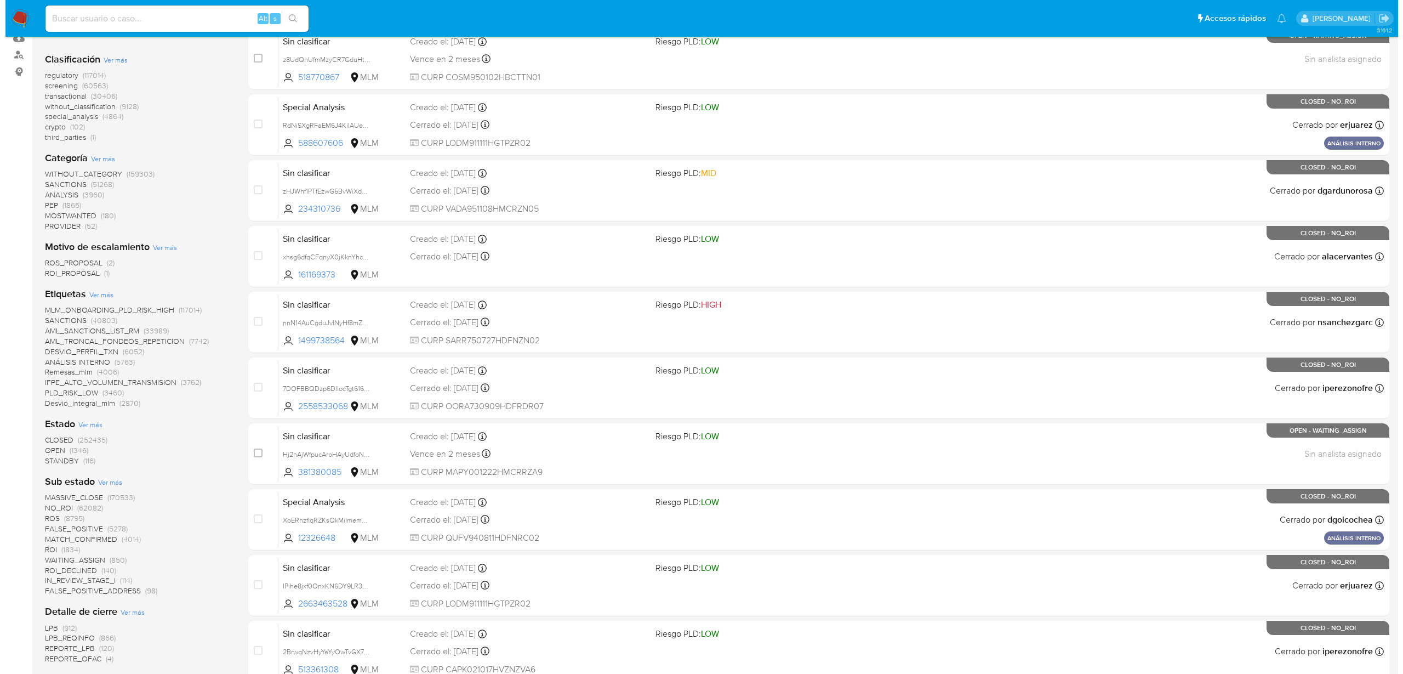
scroll to position [206, 0]
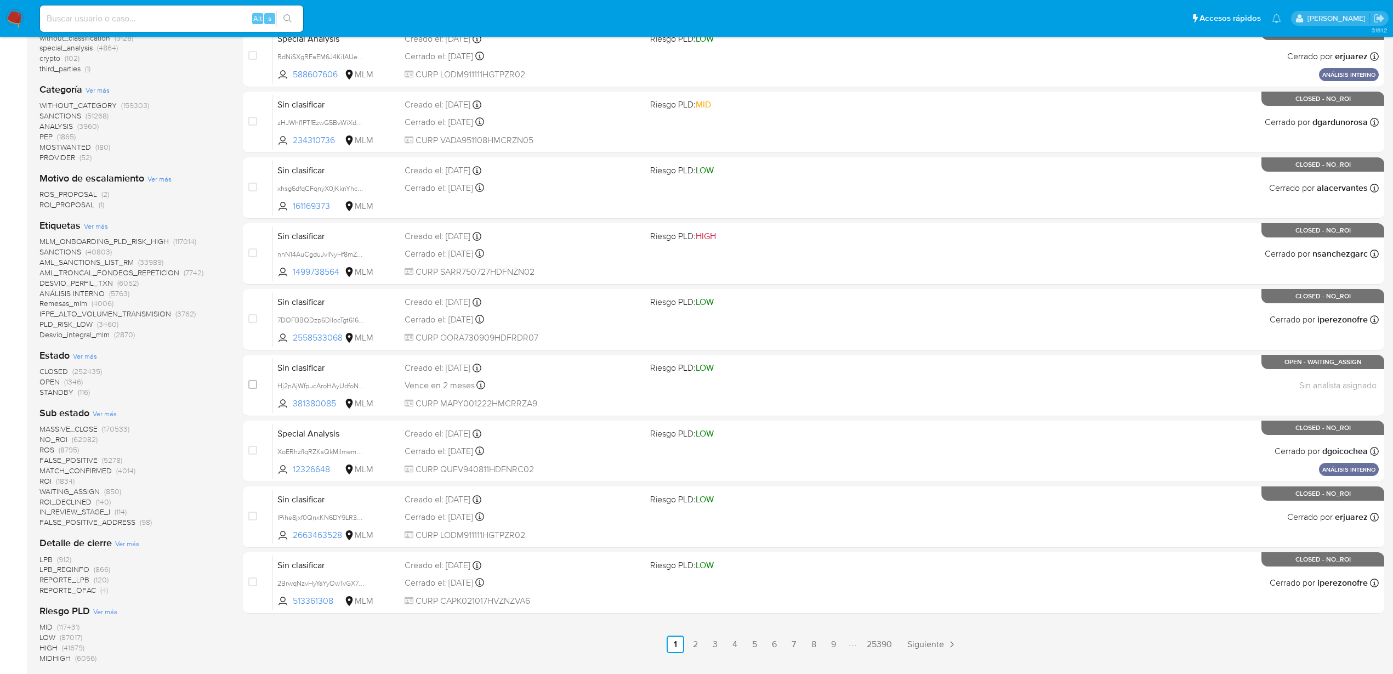
click at [109, 413] on span "Ver más" at bounding box center [105, 413] width 24 height 10
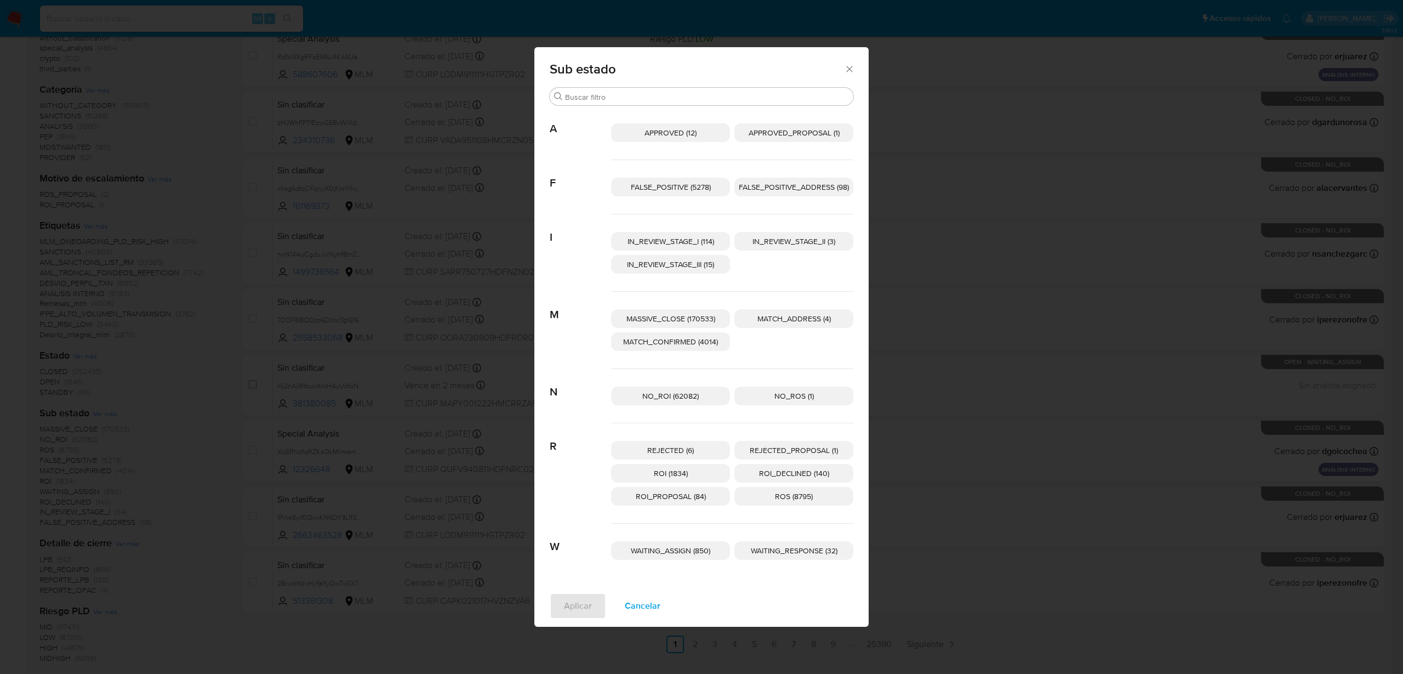
click at [813, 499] on span "ROS (8795)" at bounding box center [794, 496] width 38 height 11
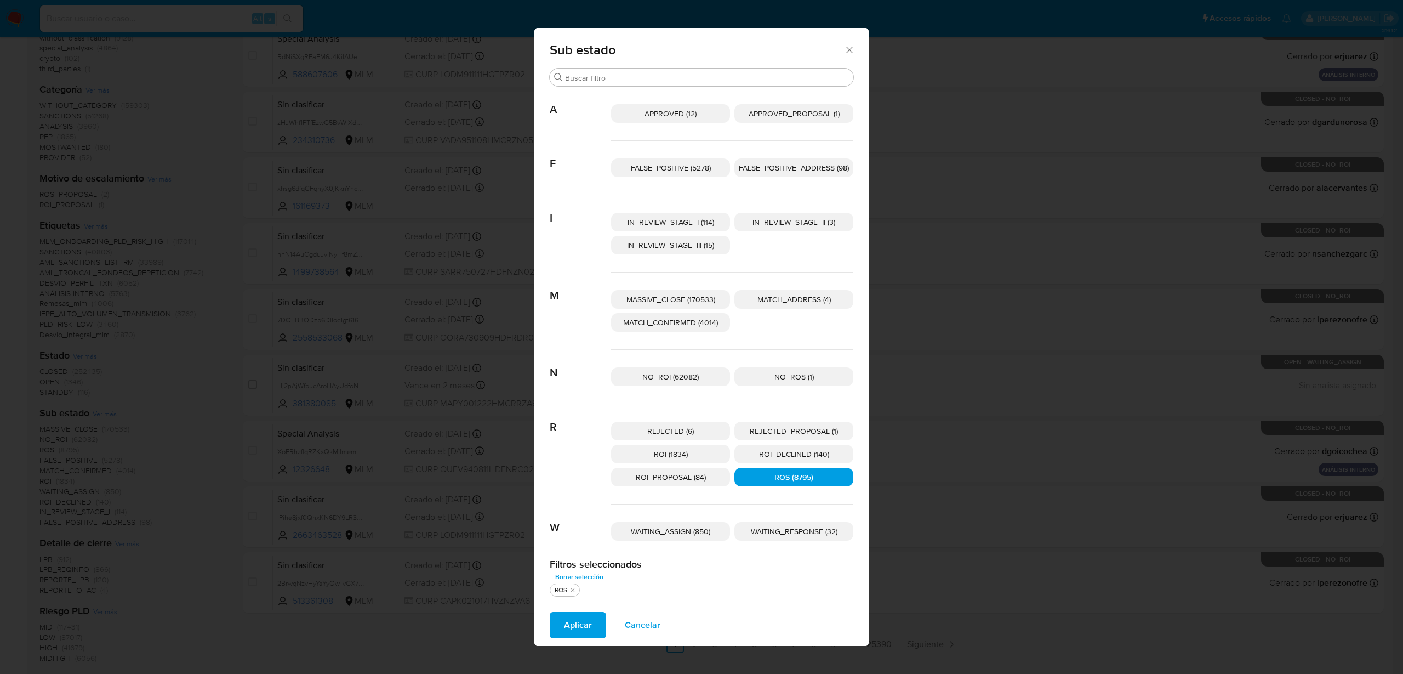
click at [584, 625] on span "Aplicar" at bounding box center [578, 625] width 28 height 24
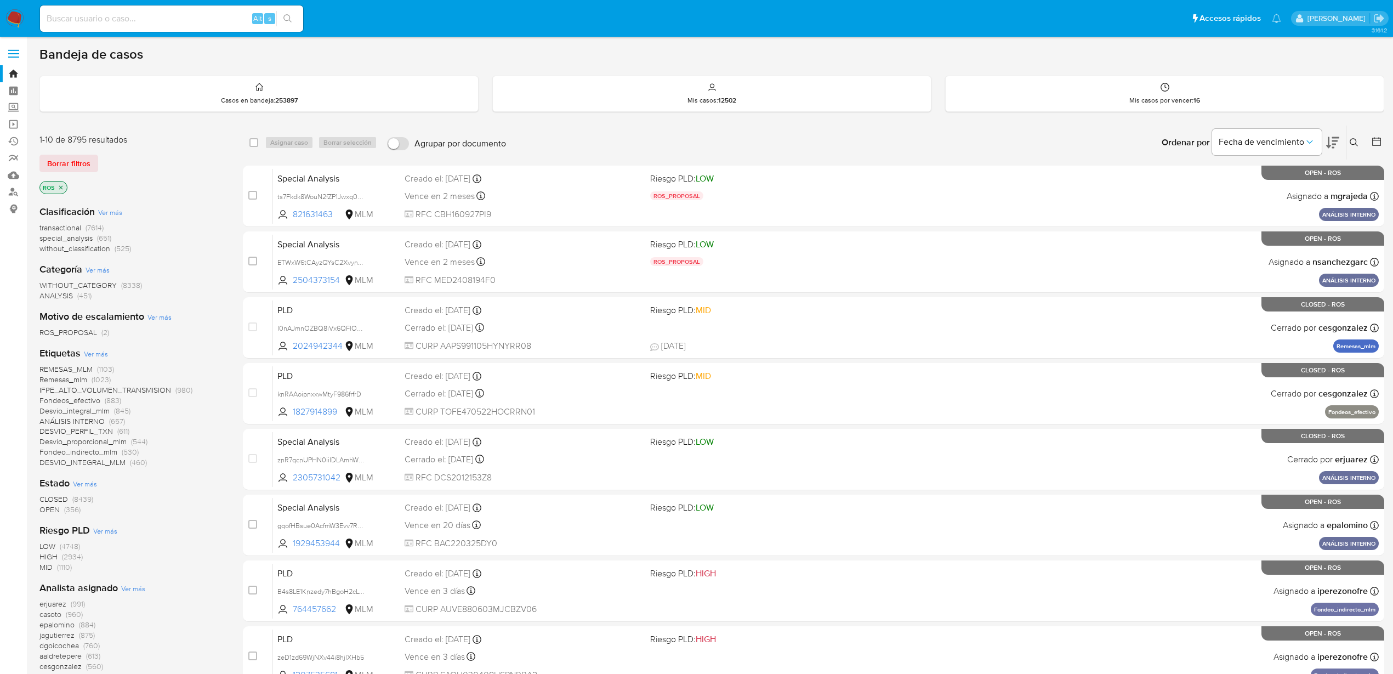
click at [60, 511] on span "OPEN (356)" at bounding box center [59, 509] width 41 height 10
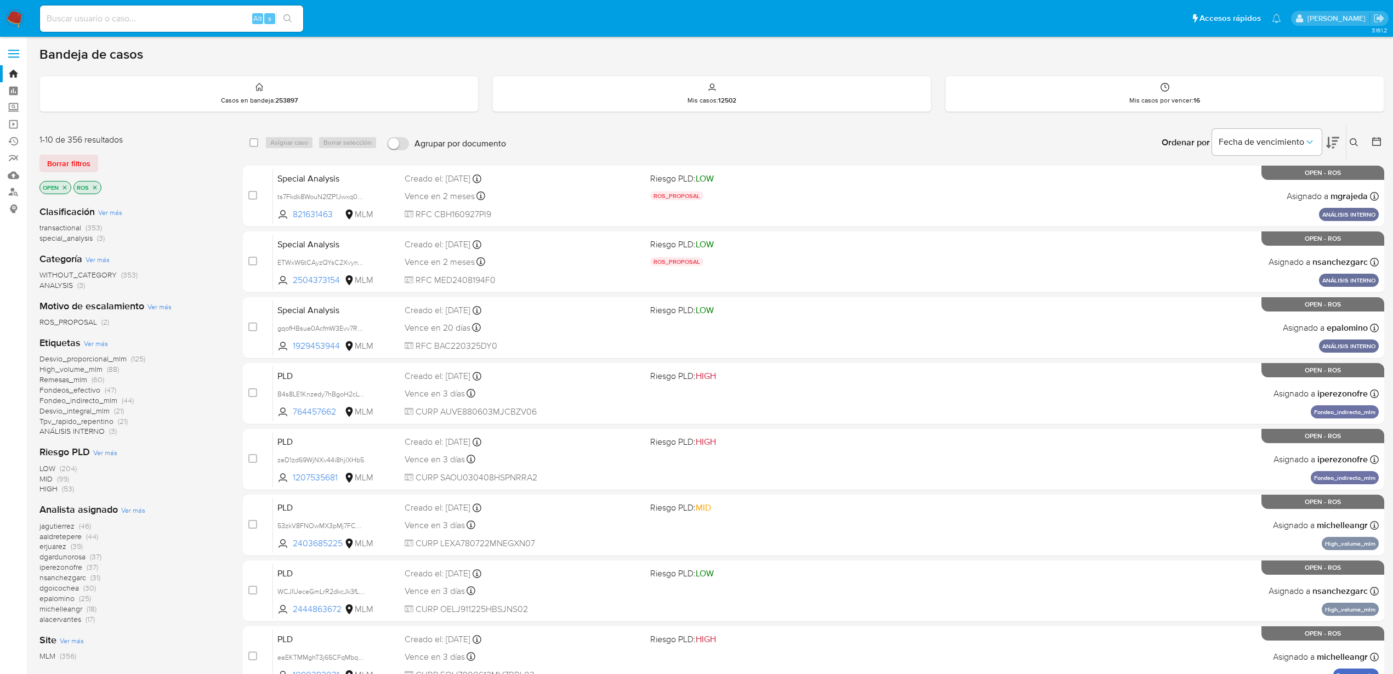
click at [131, 515] on div "Analista asignado Ver más jagutierrez (46) aaldretepere (44) erjuarez (39) dgar…" at bounding box center [132, 563] width 186 height 121
click at [131, 513] on span "Ver más" at bounding box center [133, 510] width 24 height 10
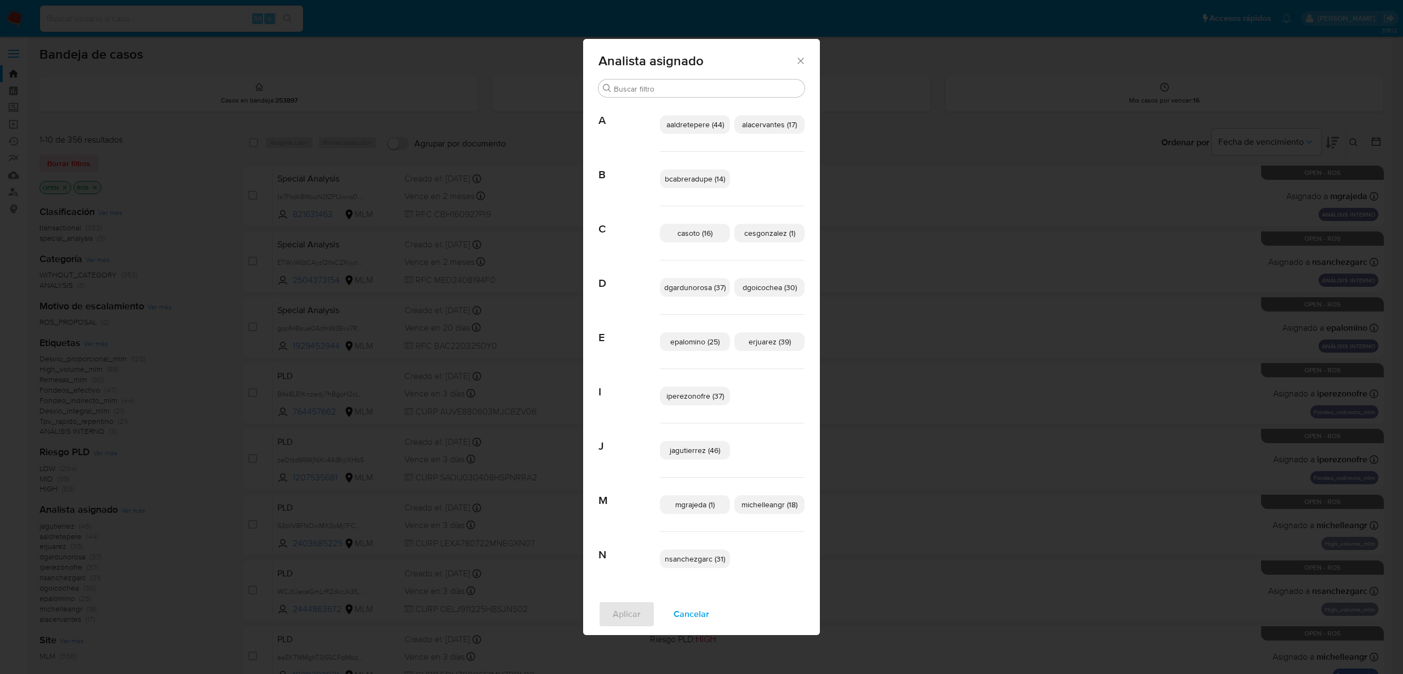
click at [778, 233] on span "cesgonzalez (1)" at bounding box center [769, 233] width 51 height 11
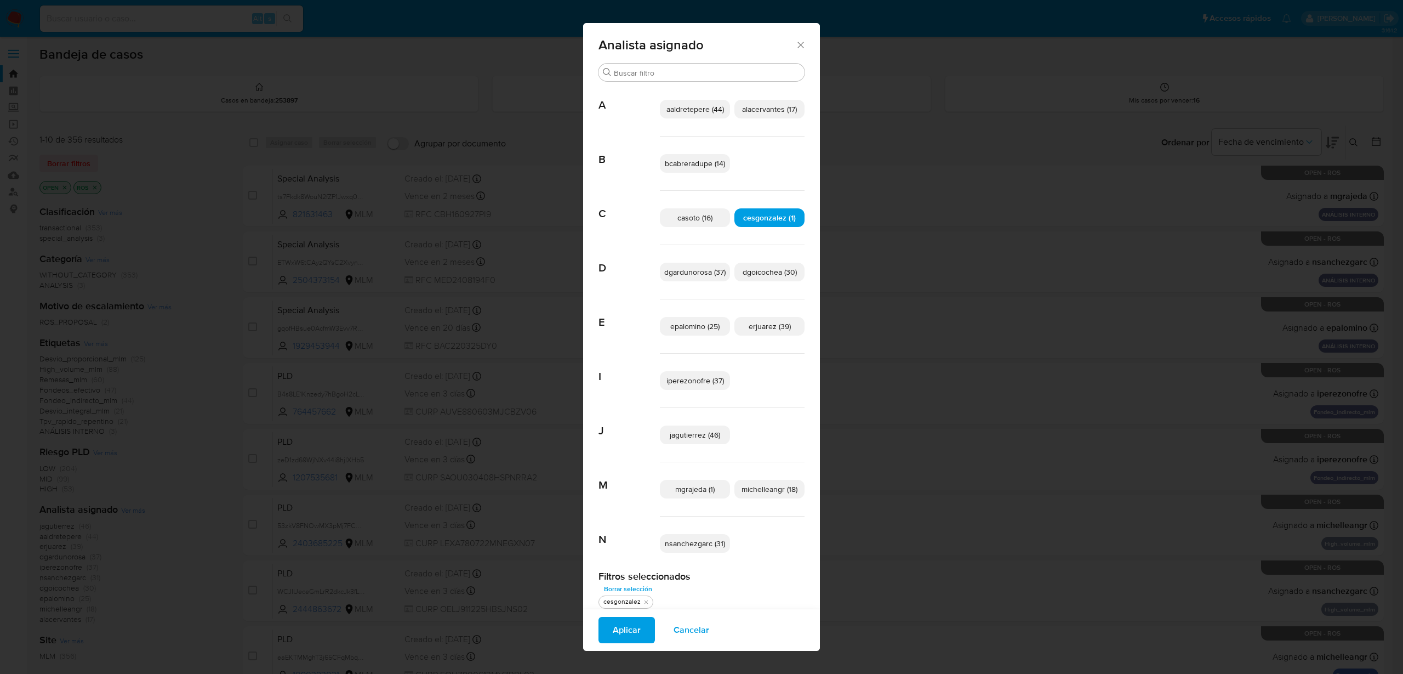
click at [633, 632] on span "Aplicar" at bounding box center [627, 630] width 28 height 24
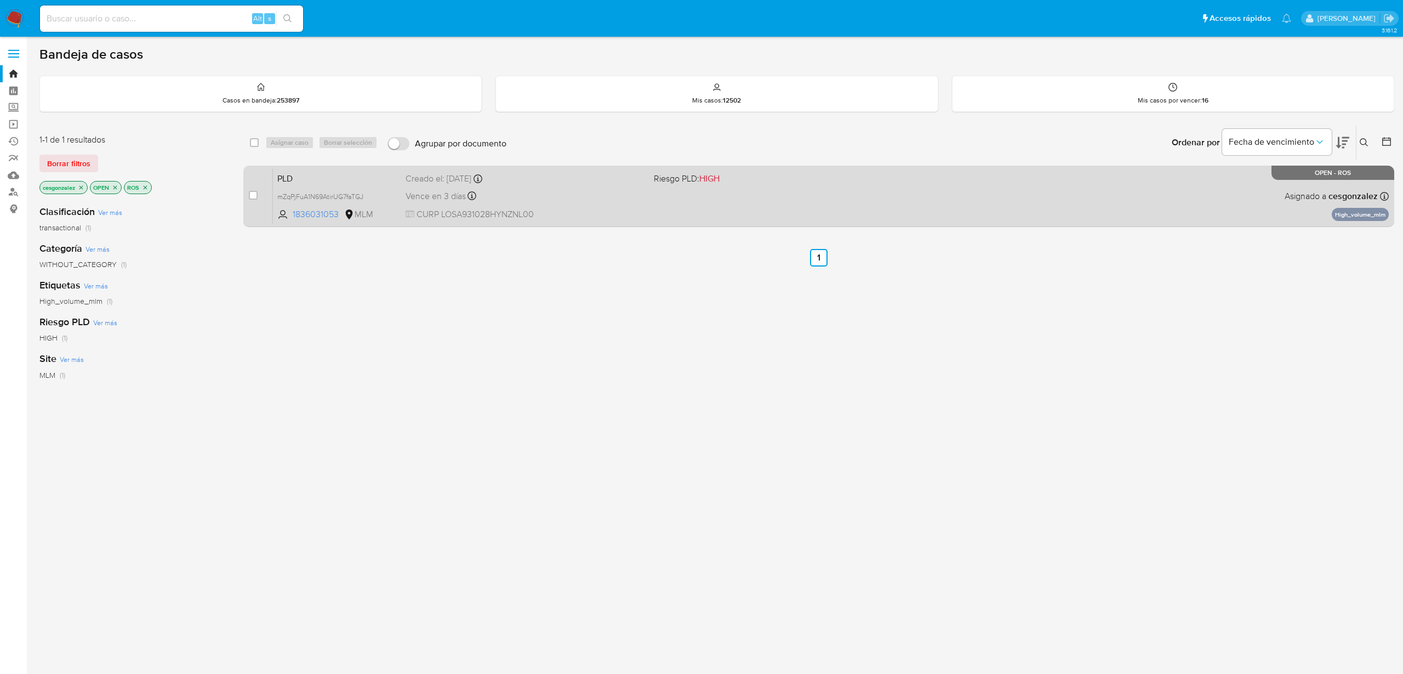
click at [590, 206] on div "PLD mZqPjFuA1N69AtirUG7faTGJ 1836031053 MLM Riesgo PLD: HIGH Creado el: 12/08/2…" at bounding box center [831, 195] width 1116 height 55
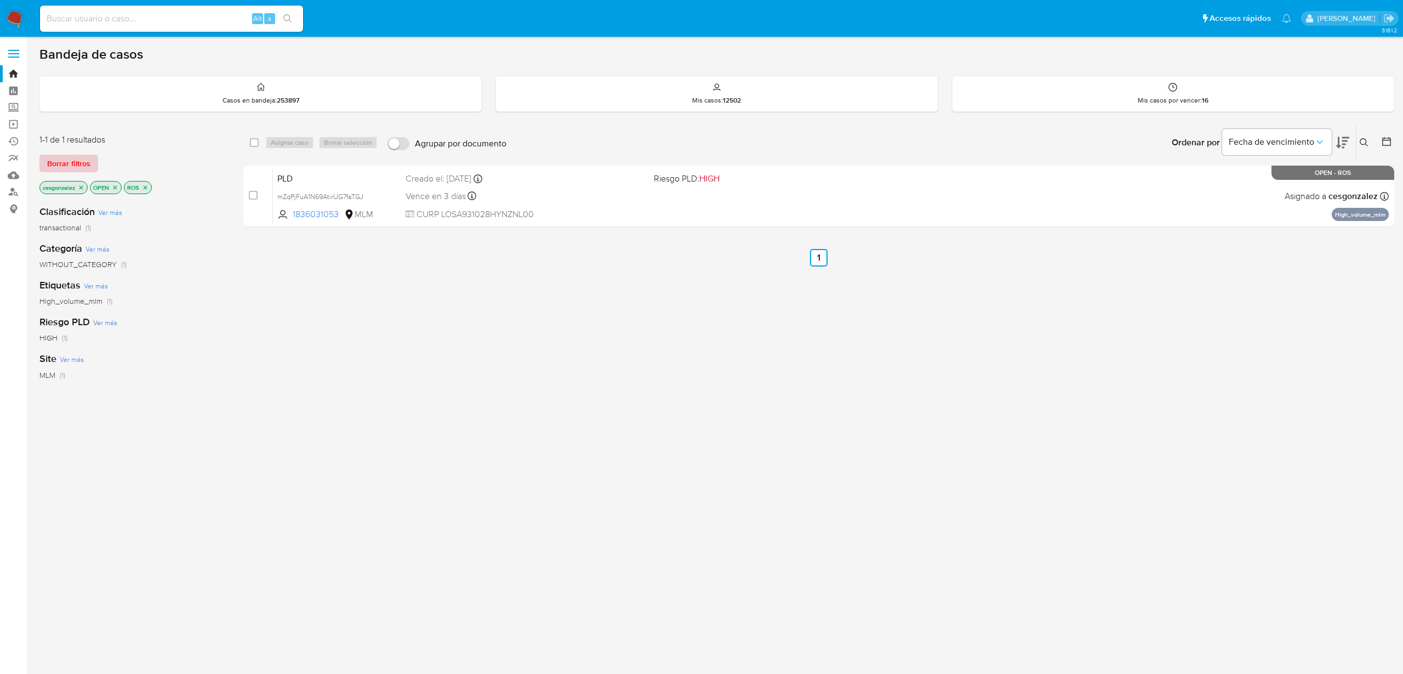
click at [58, 164] on span "Borrar filtros" at bounding box center [68, 163] width 43 height 15
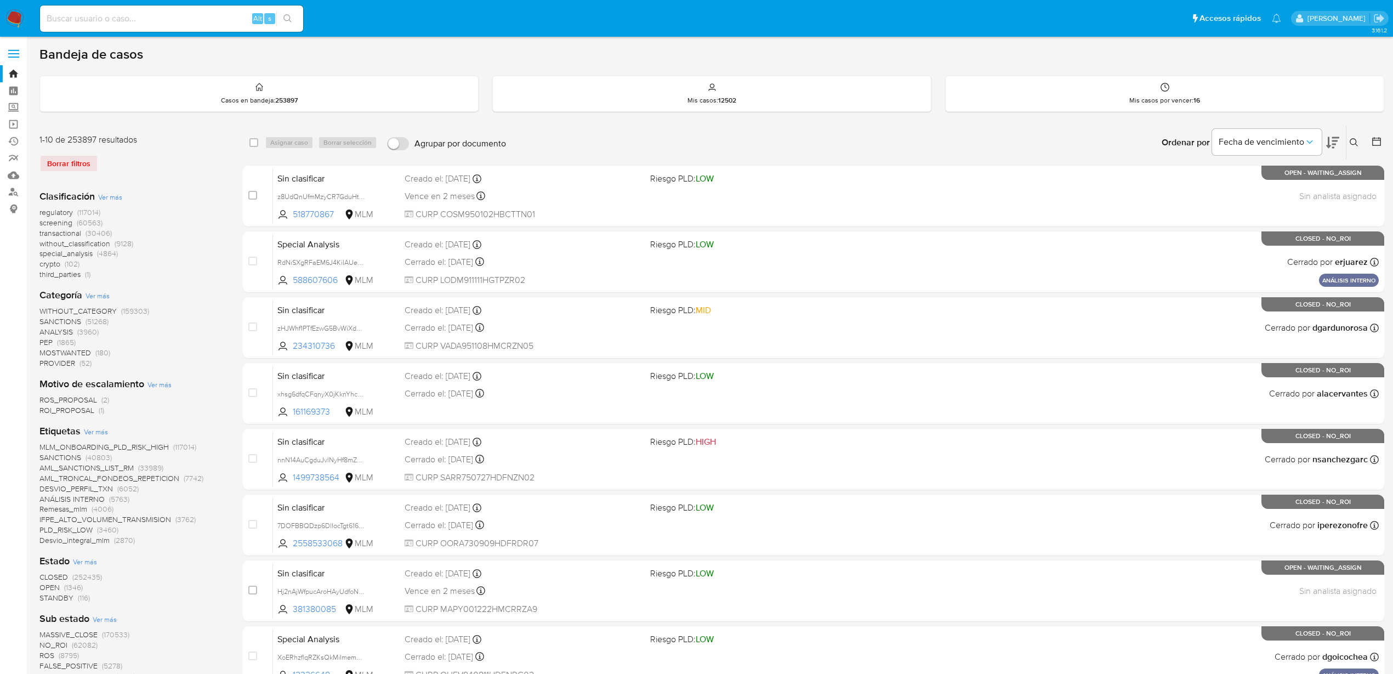
click at [1353, 138] on icon at bounding box center [1354, 142] width 8 height 8
click at [1247, 185] on input at bounding box center [1262, 184] width 185 height 14
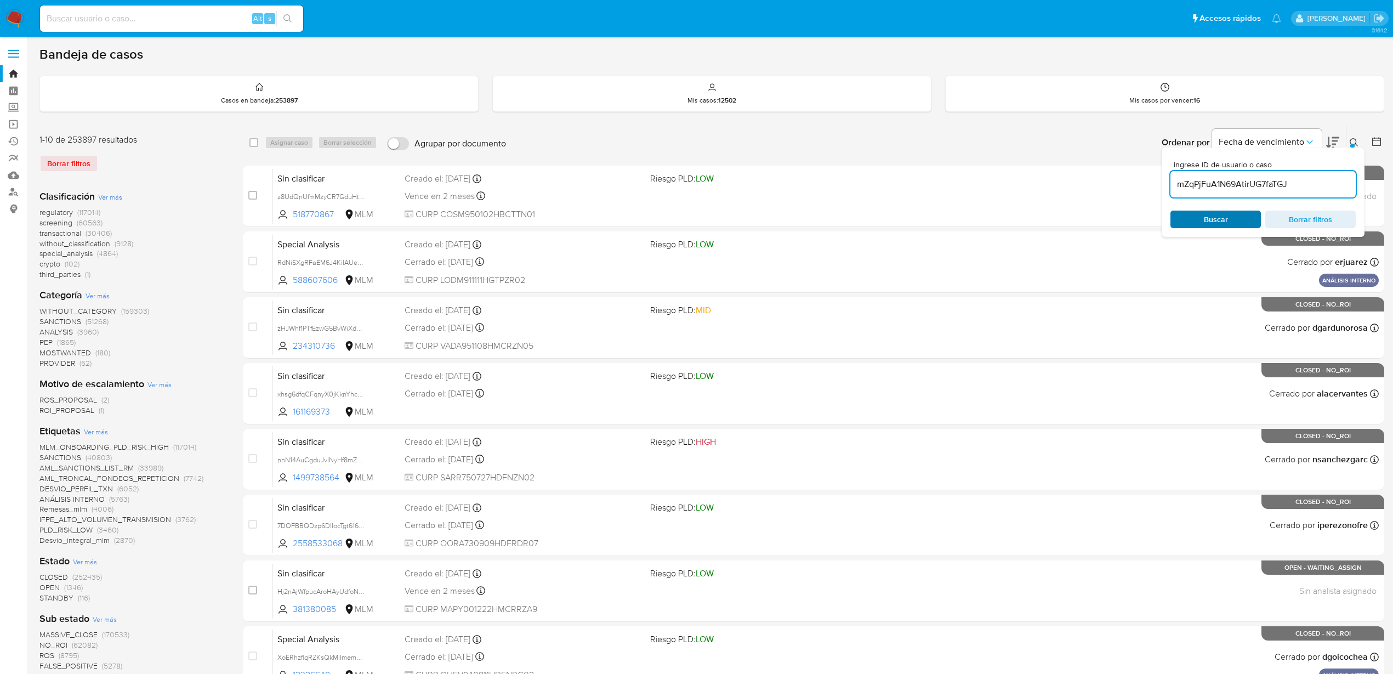
type input "mZqPjFuA1N69AtirUG7faTGJ"
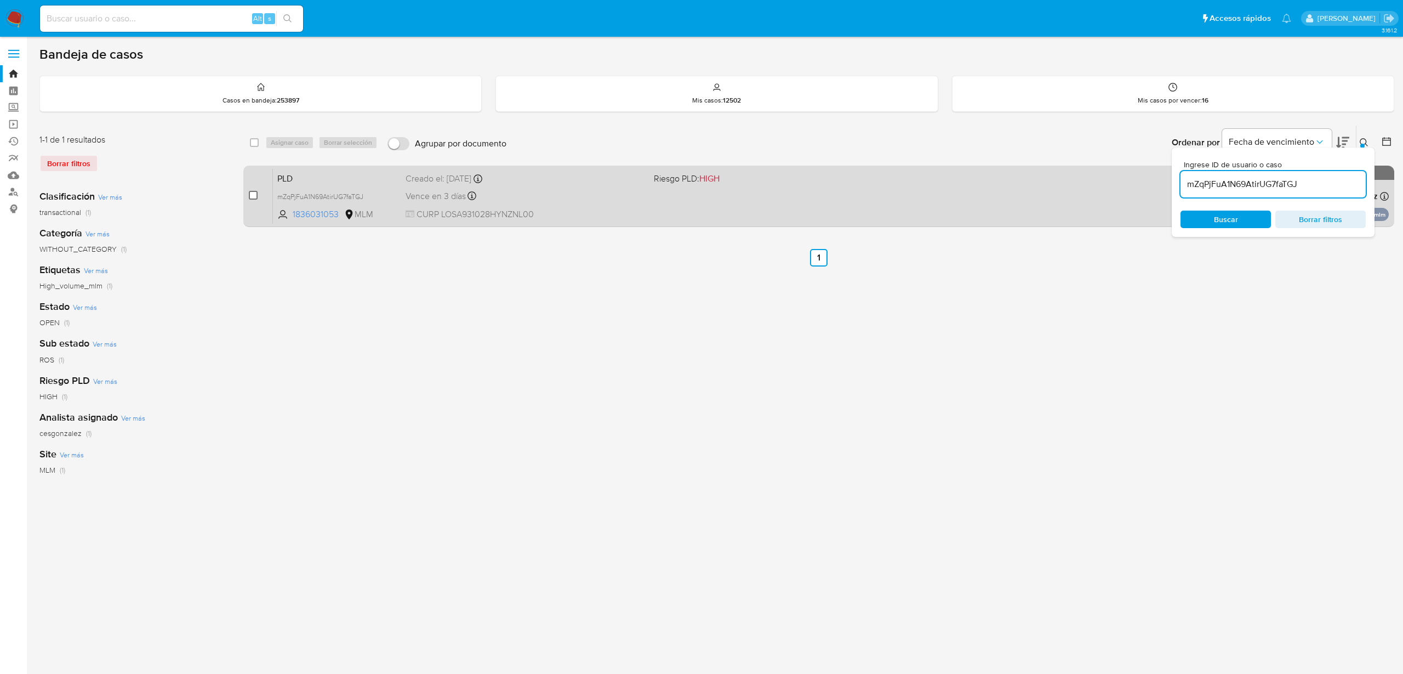
click at [250, 197] on input "checkbox" at bounding box center [253, 195] width 9 height 9
checkbox input "true"
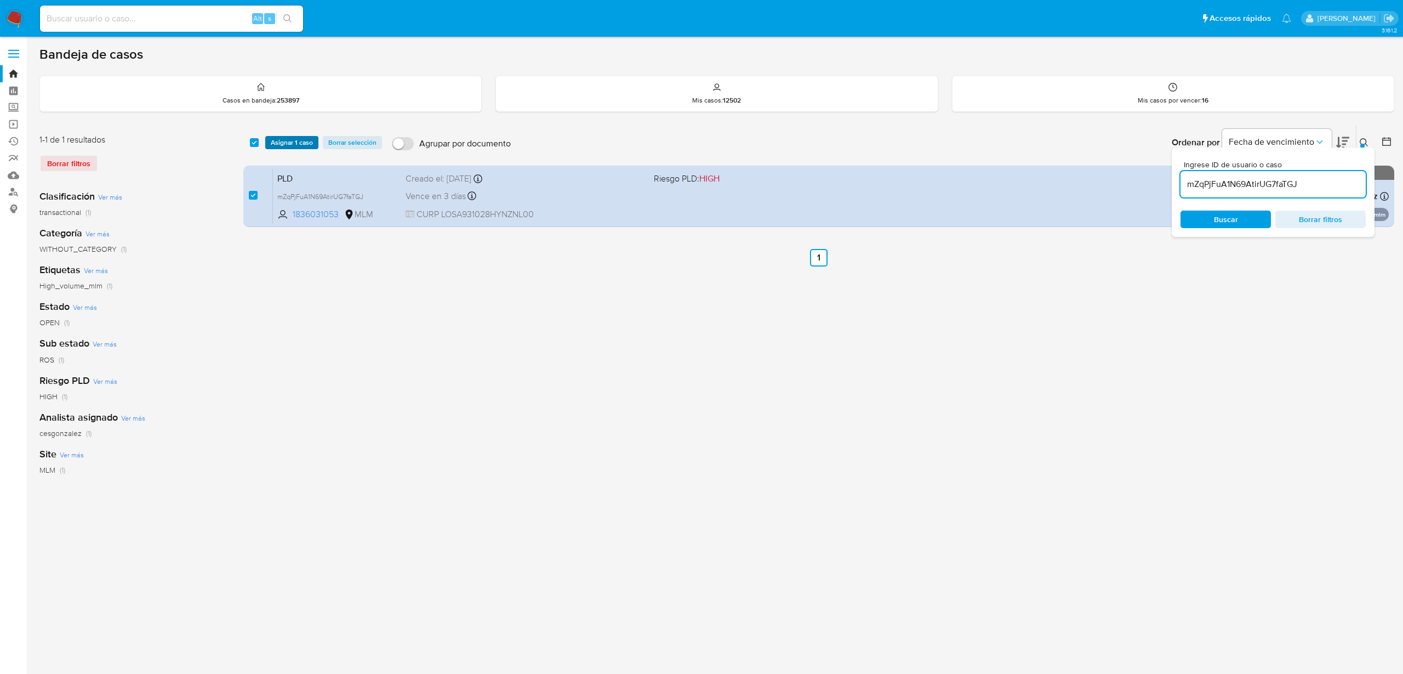
click at [296, 144] on span "Asignar 1 caso" at bounding box center [292, 142] width 42 height 11
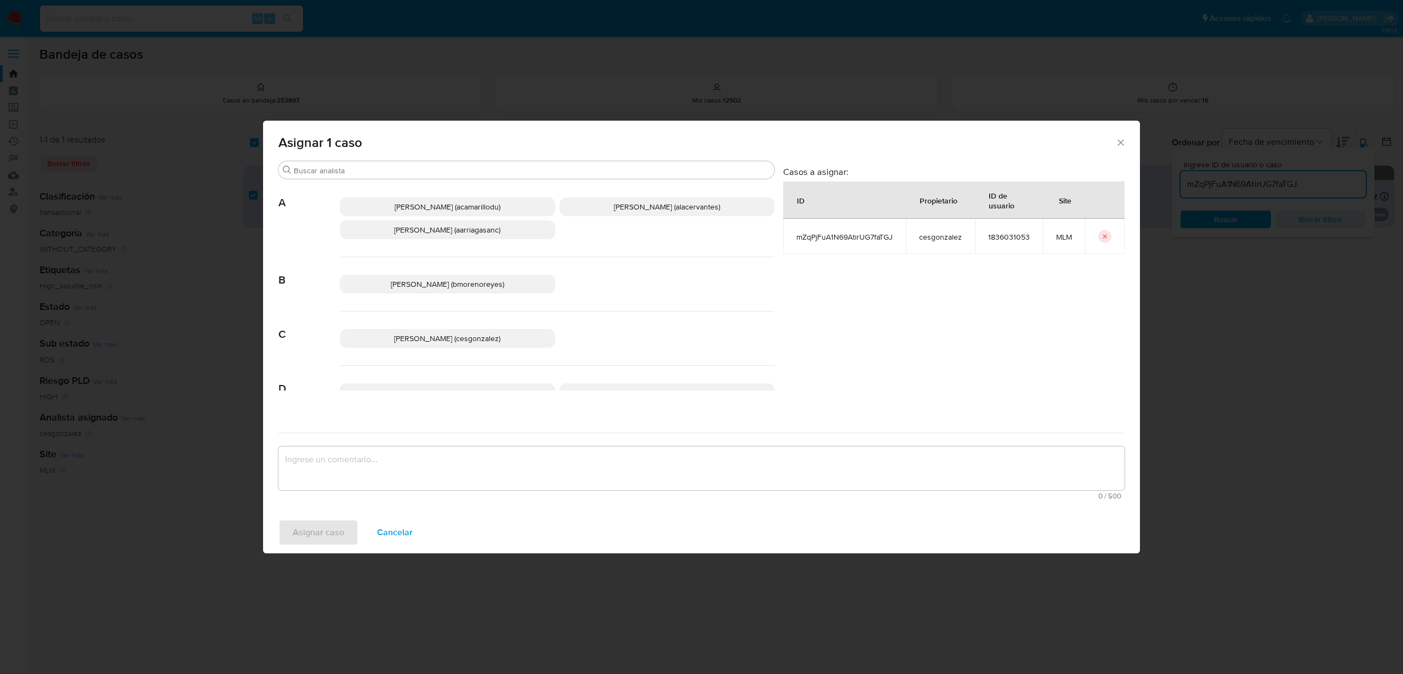
scroll to position [69, 0]
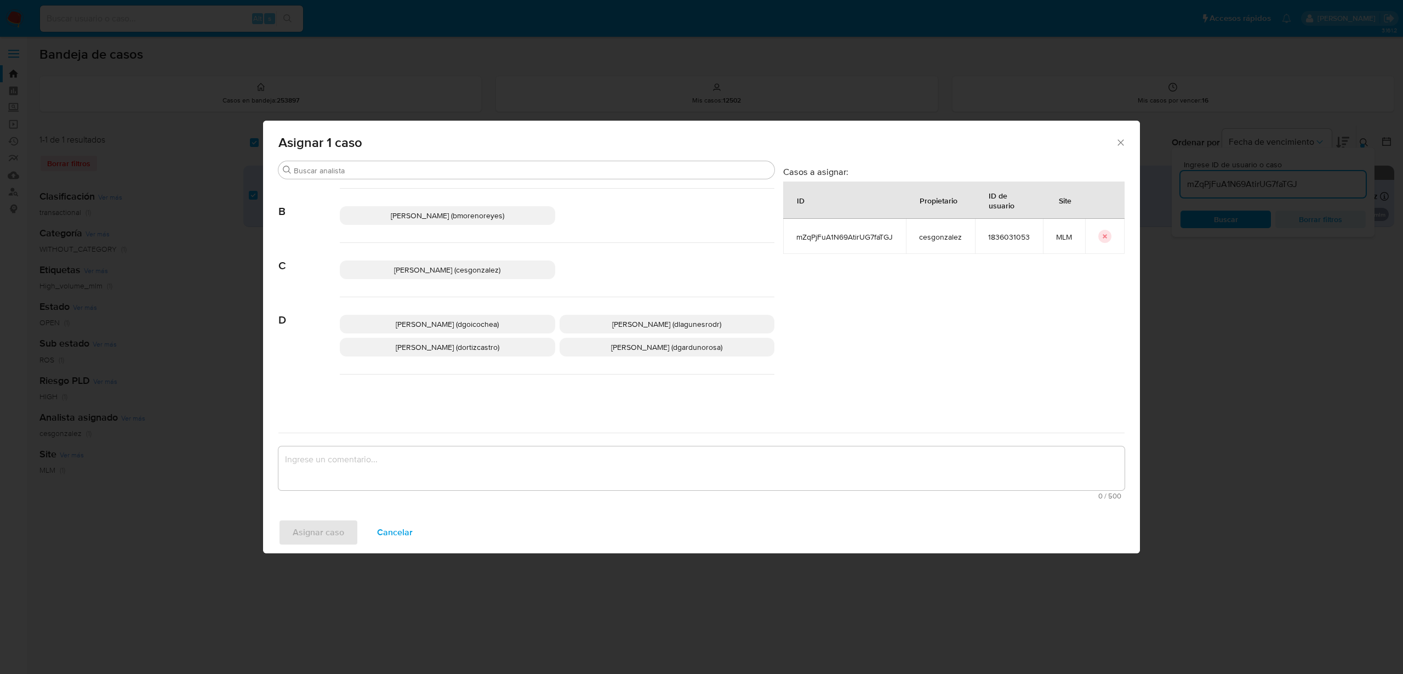
click at [617, 349] on span "Diego Eduardo Garduno (dgardunorosa)" at bounding box center [666, 347] width 111 height 11
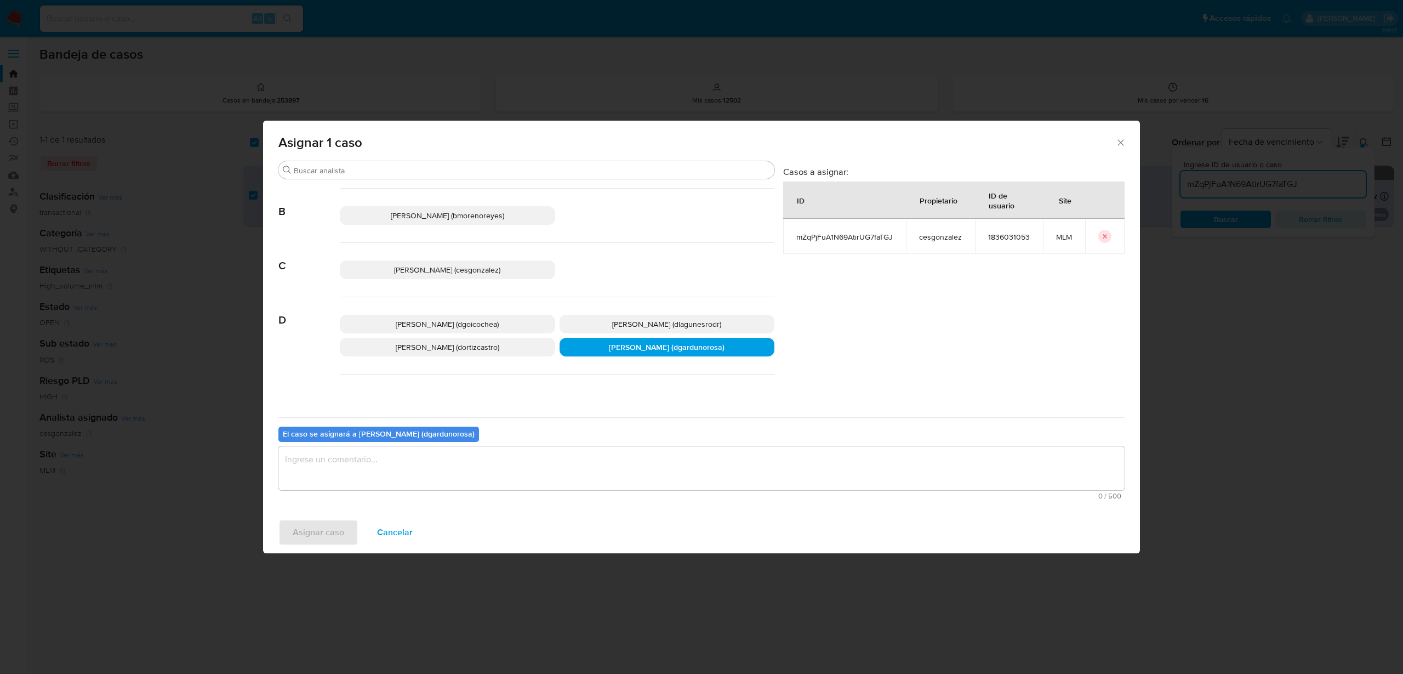
click at [430, 477] on textarea "assign-modal" at bounding box center [701, 468] width 846 height 44
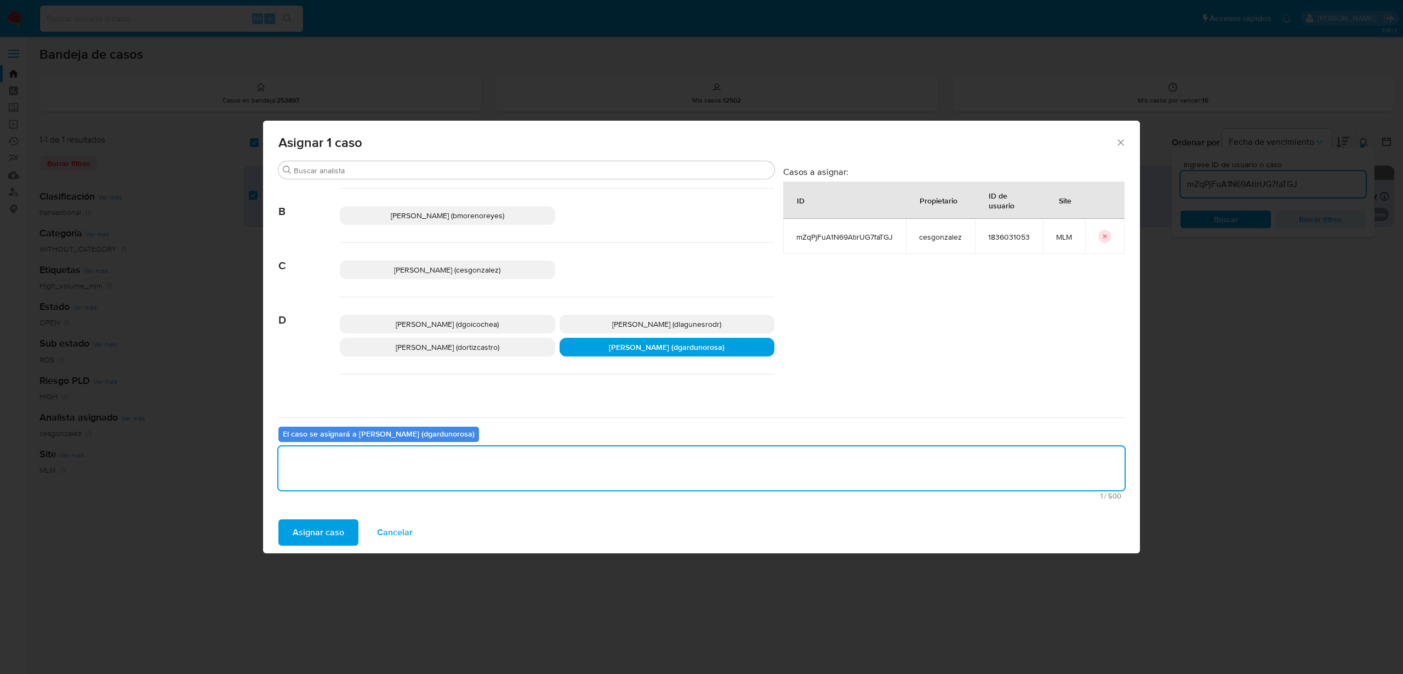
click at [321, 551] on div "Asignar caso Cancelar" at bounding box center [701, 532] width 877 height 42
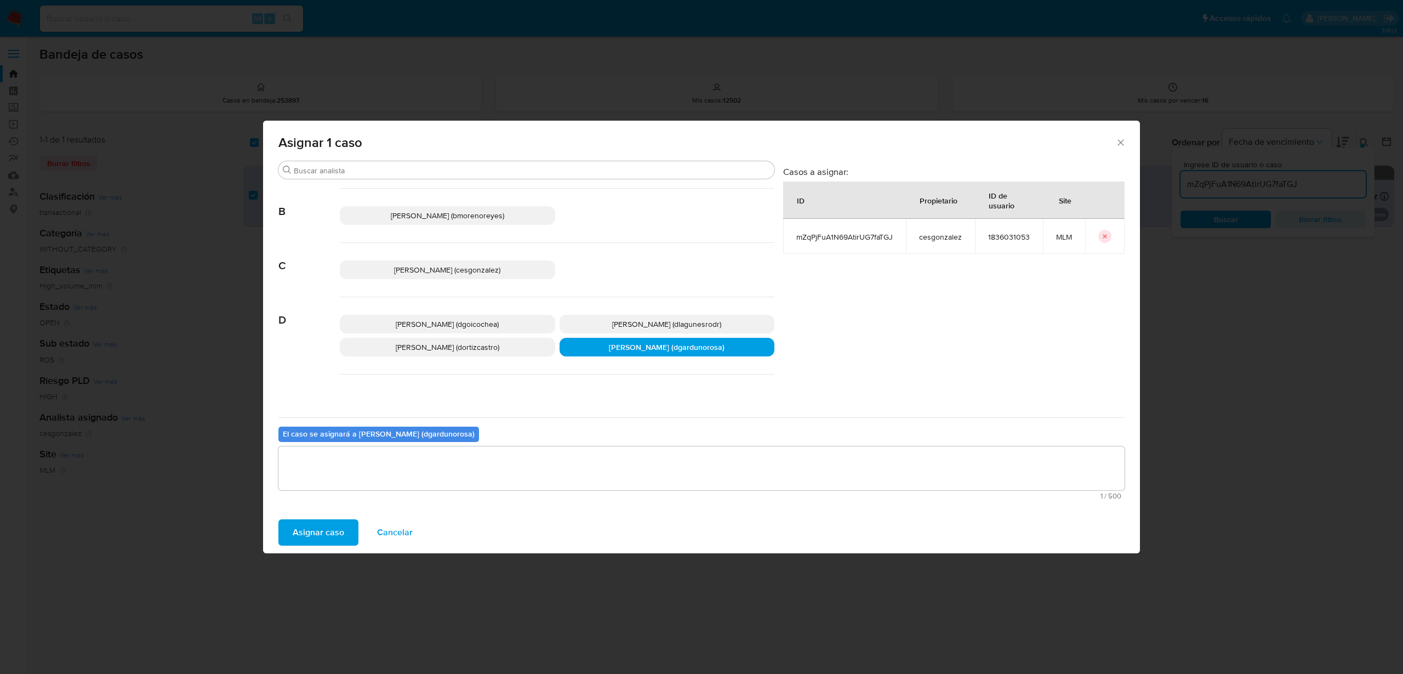
click at [318, 541] on span "Asignar caso" at bounding box center [319, 532] width 52 height 24
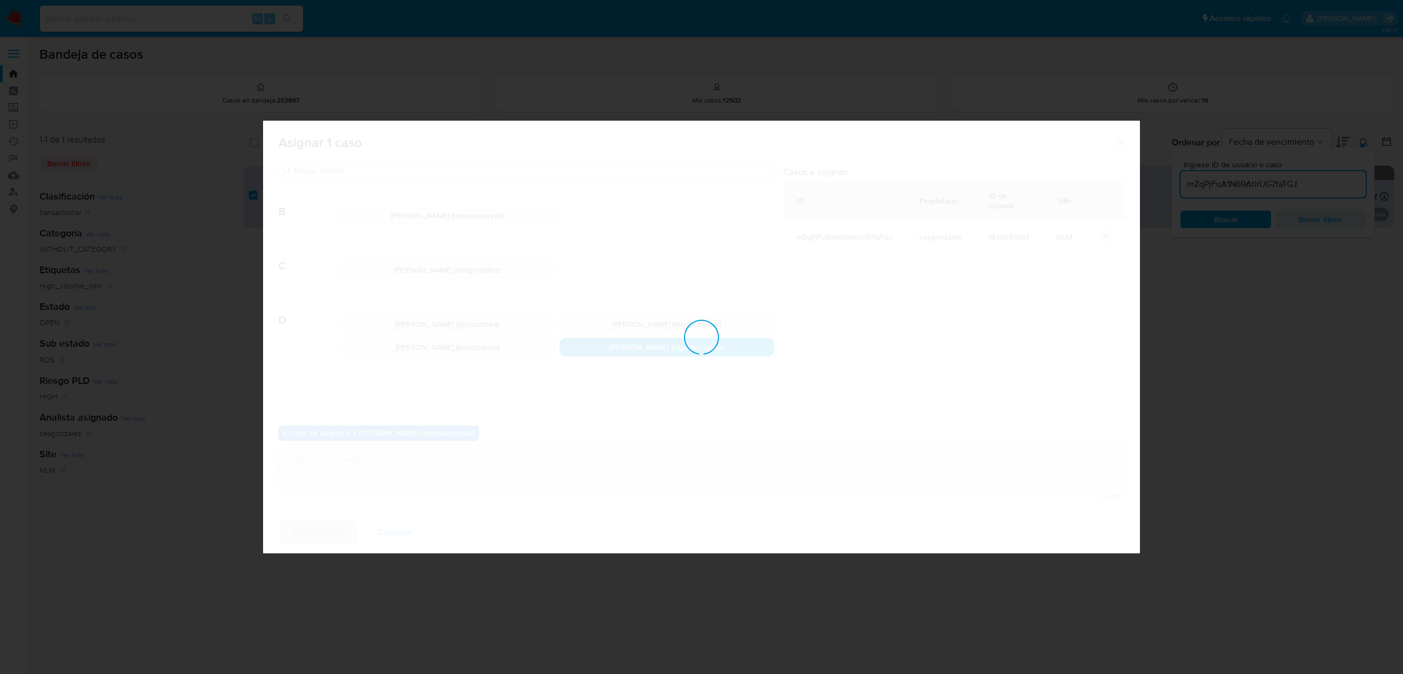
checkbox input "false"
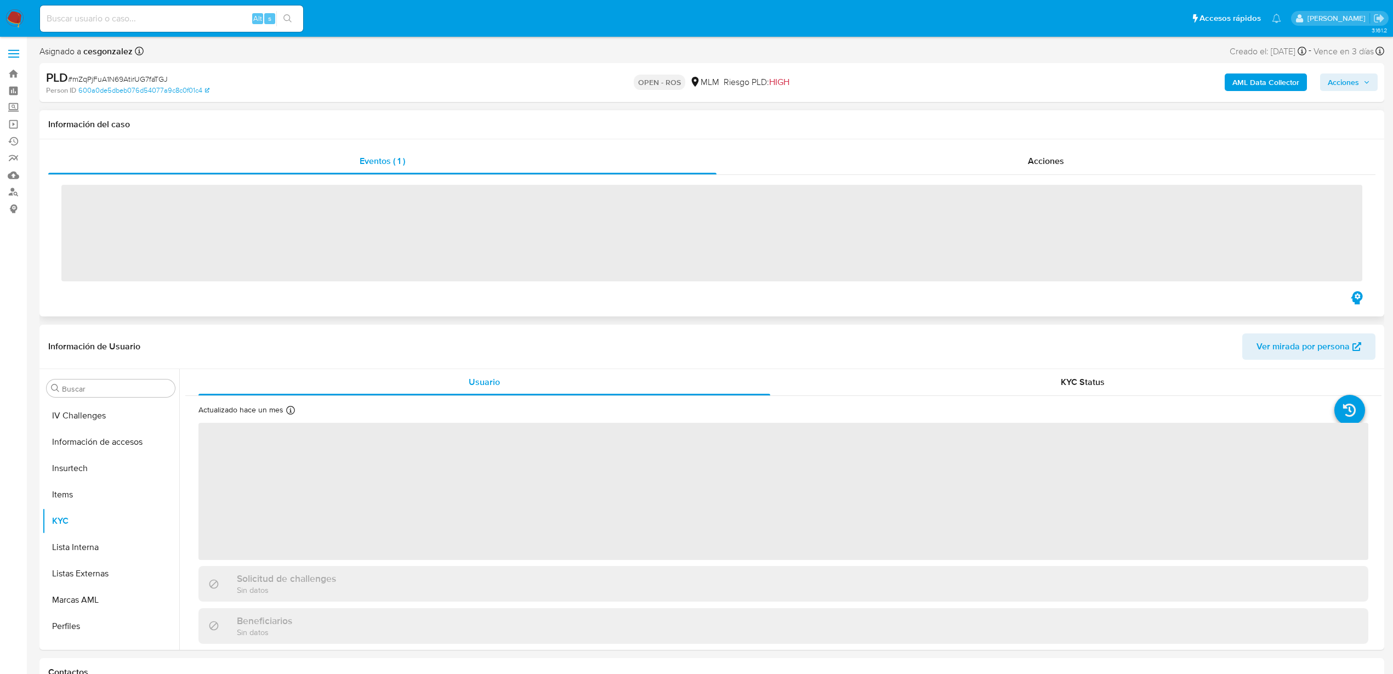
scroll to position [516, 0]
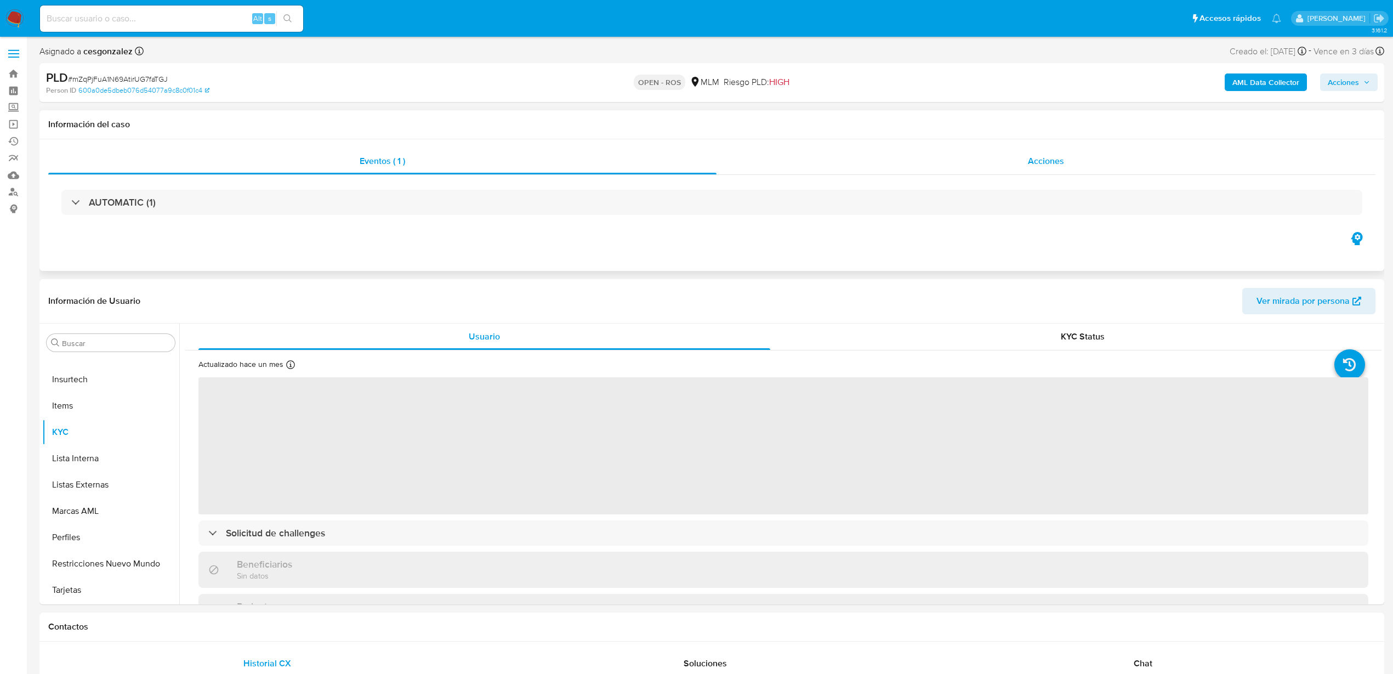
click at [1042, 157] on span "Acciones" at bounding box center [1046, 161] width 36 height 13
select select "10"
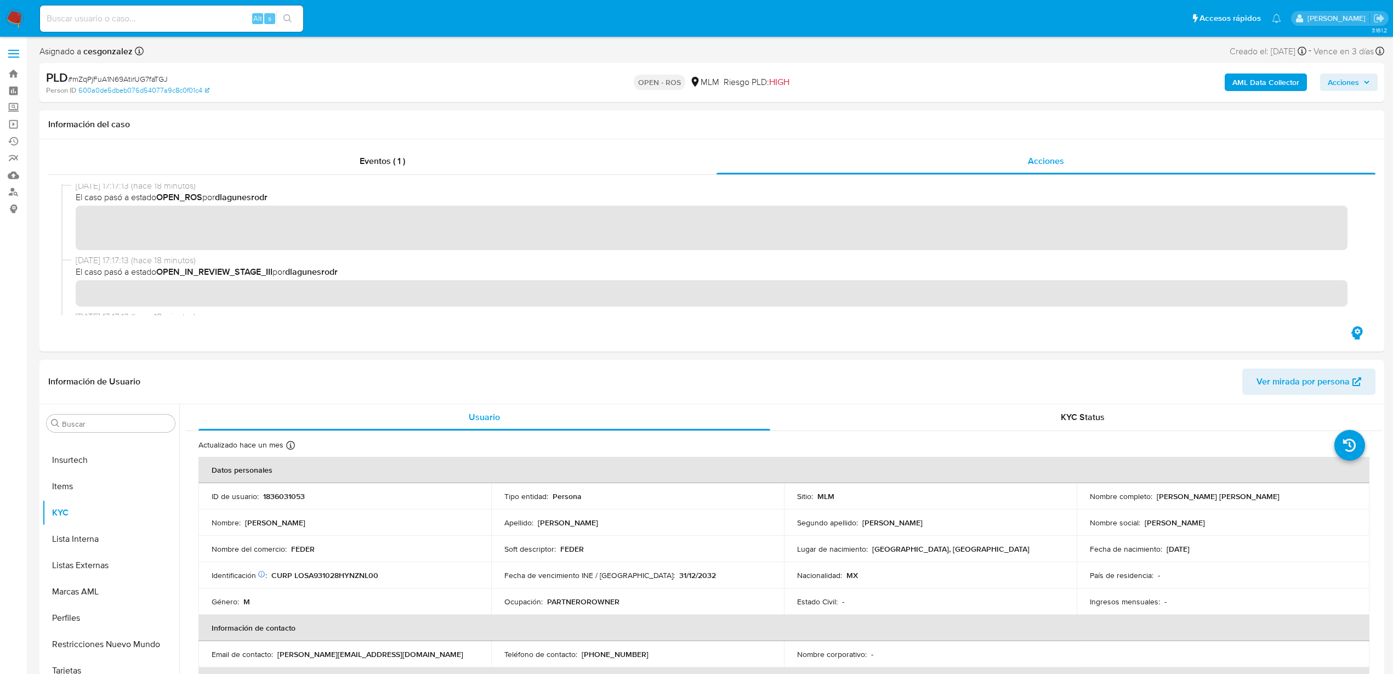
scroll to position [0, 0]
click at [103, 78] on span "# mZqPjFuA1N69AtirUG7faTGJ" at bounding box center [118, 78] width 100 height 11
copy span "mZqPjFuA1N69AtirUG7faTGJ"
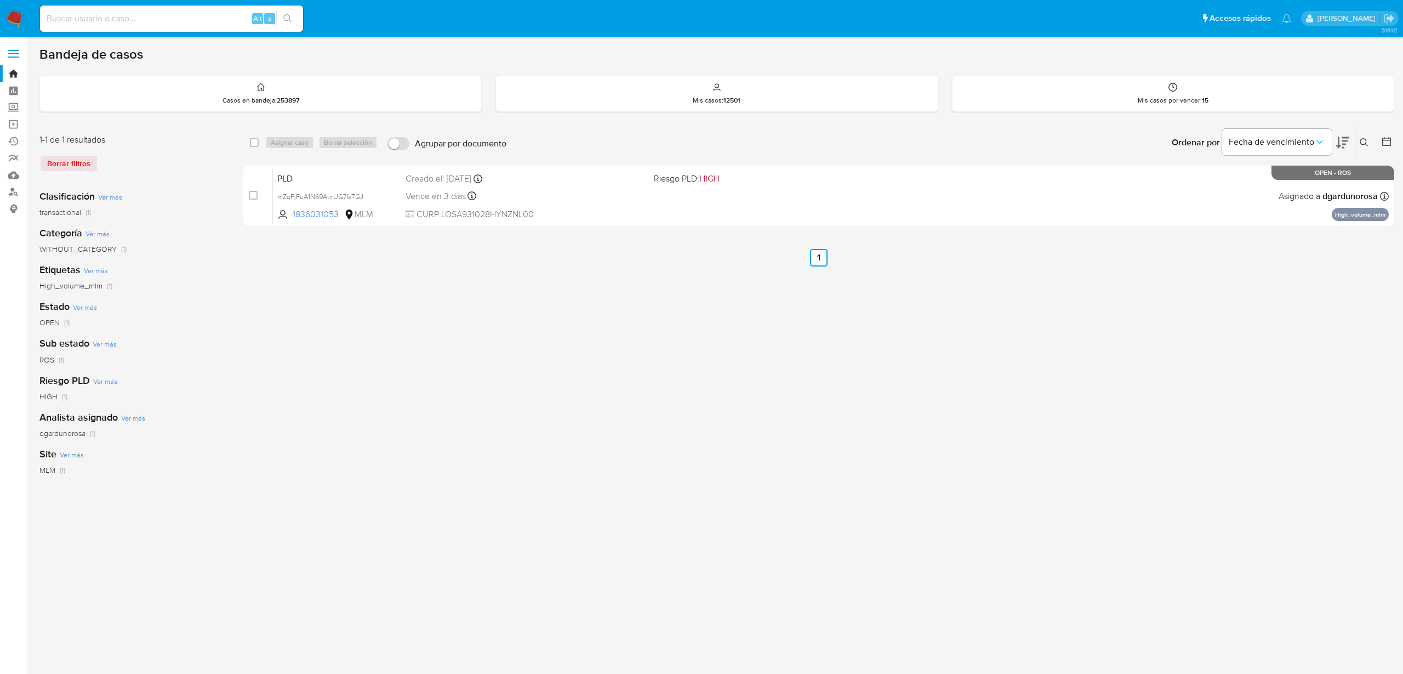
click at [9, 10] on img at bounding box center [14, 18] width 19 height 19
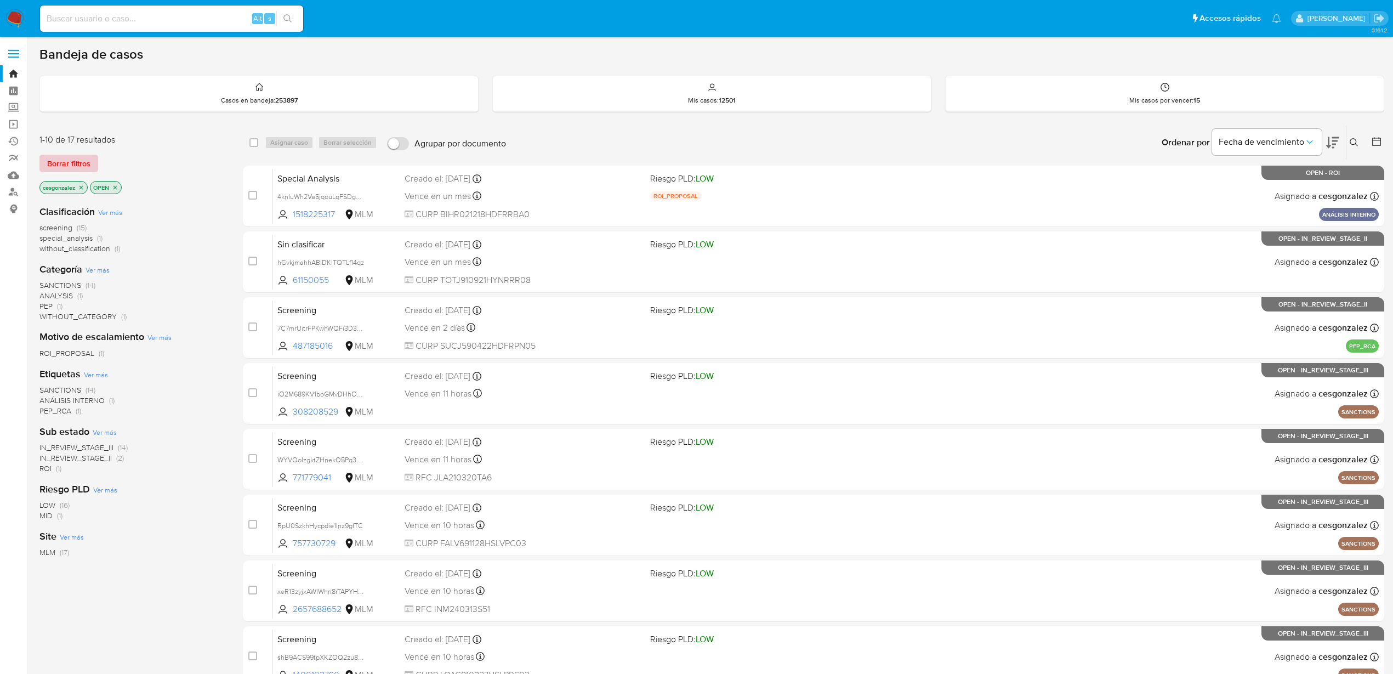
click at [86, 162] on span "Borrar filtros" at bounding box center [68, 163] width 43 height 15
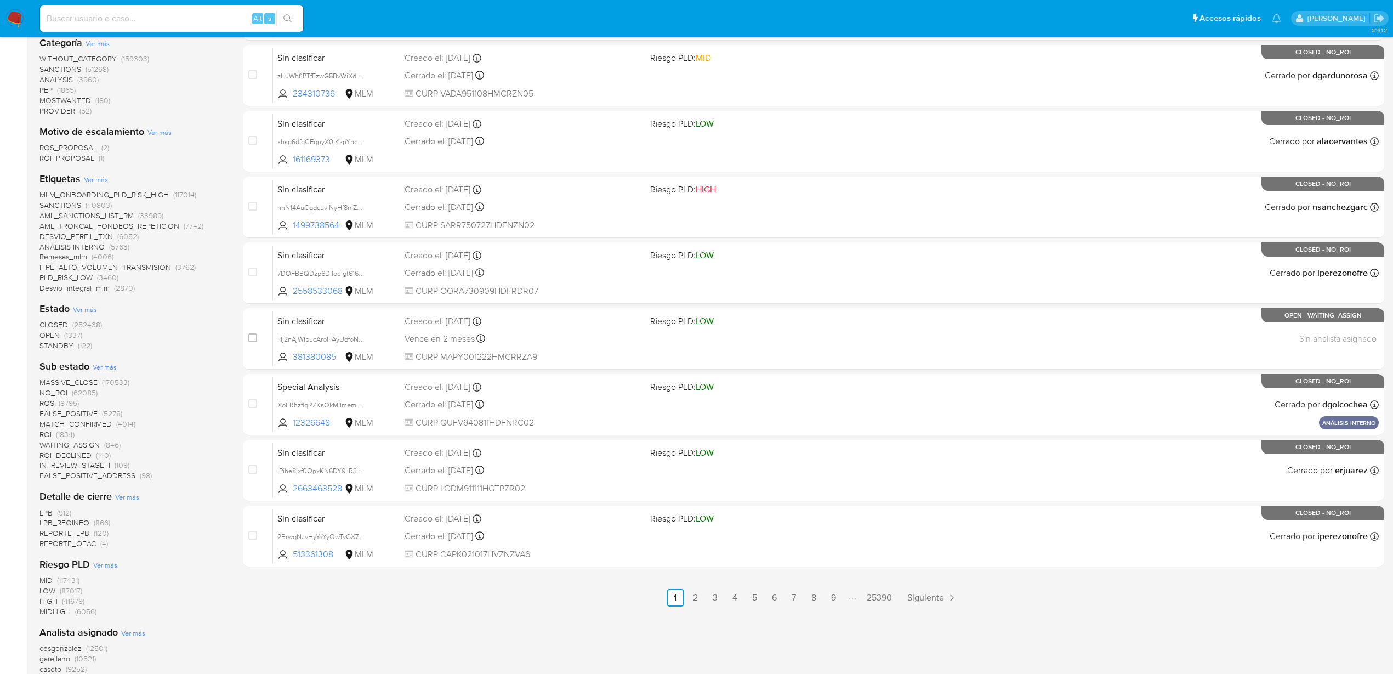
scroll to position [274, 0]
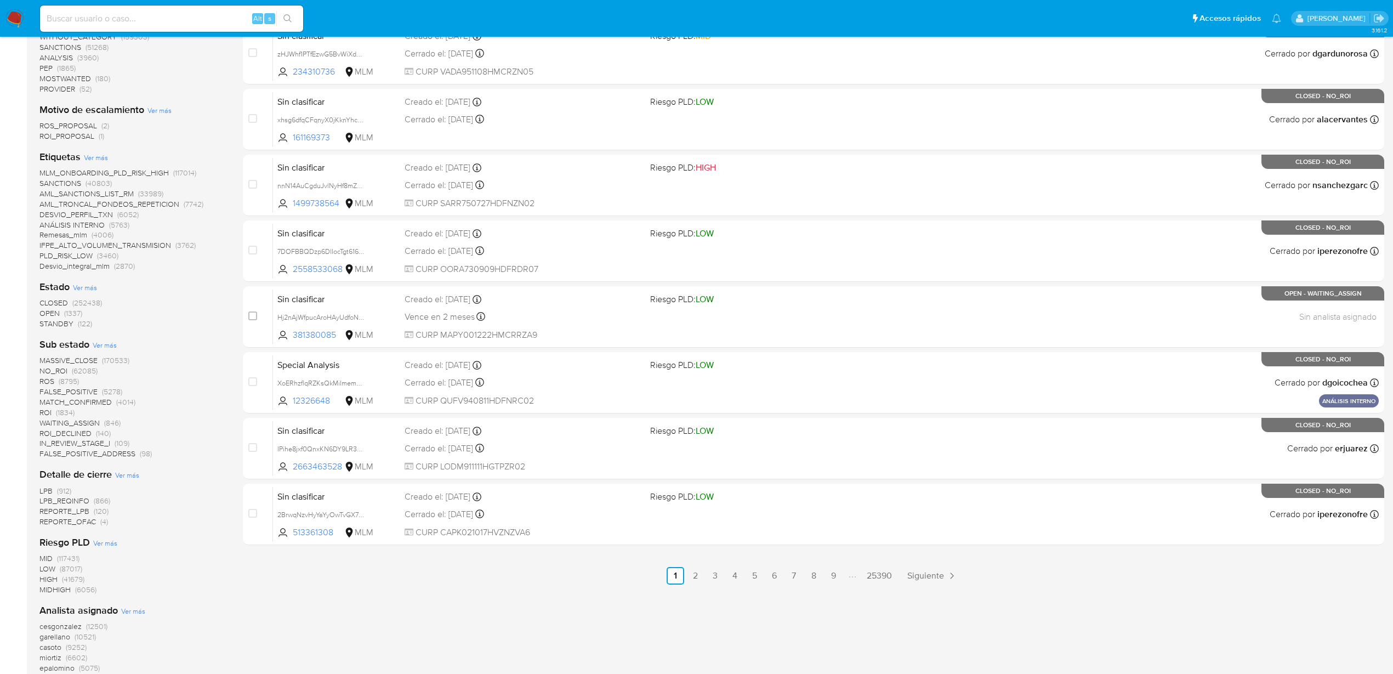
click at [48, 379] on span "ROS" at bounding box center [46, 381] width 15 height 11
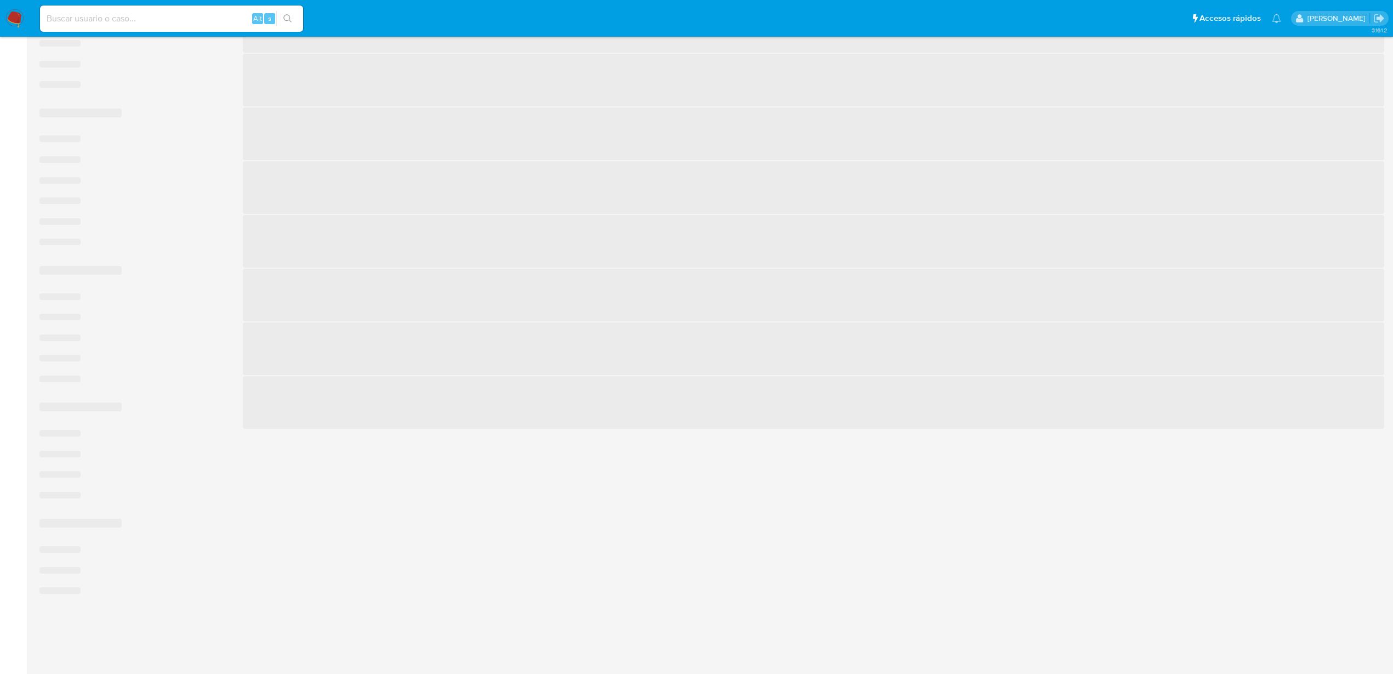
scroll to position [231, 0]
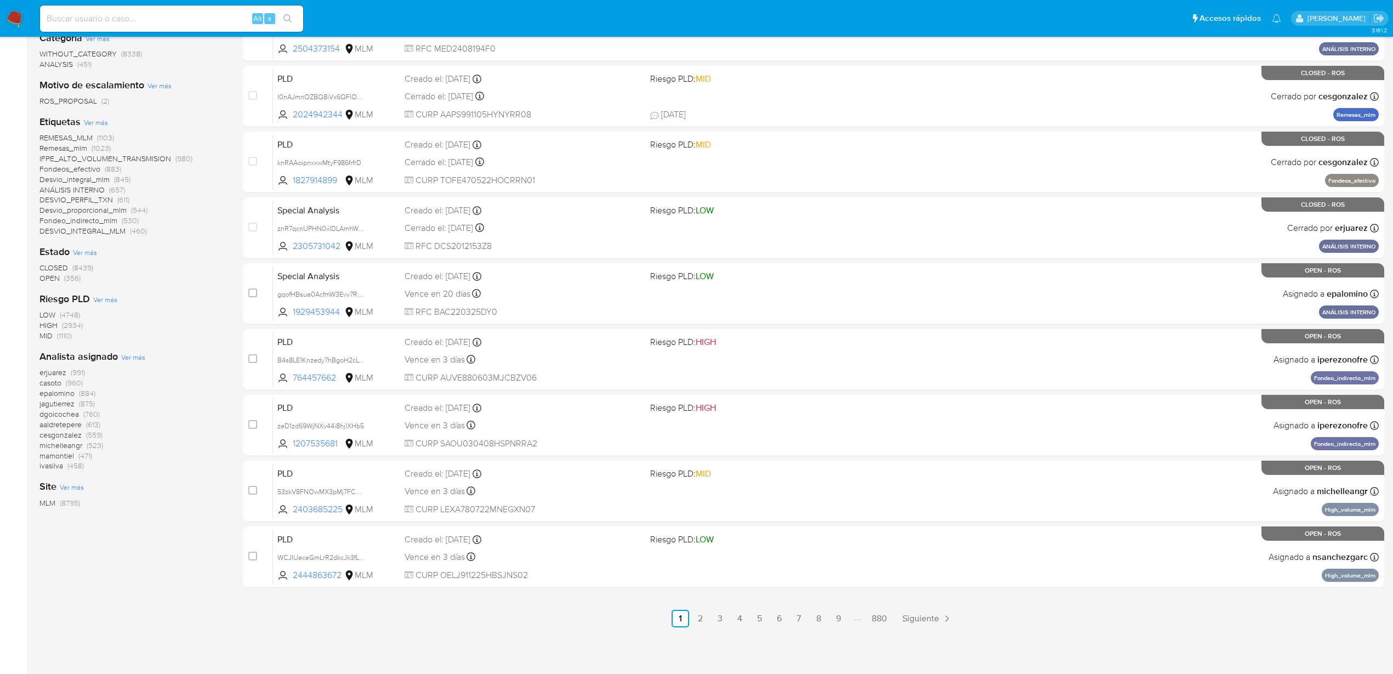
click at [57, 276] on span "OPEN" at bounding box center [49, 277] width 20 height 11
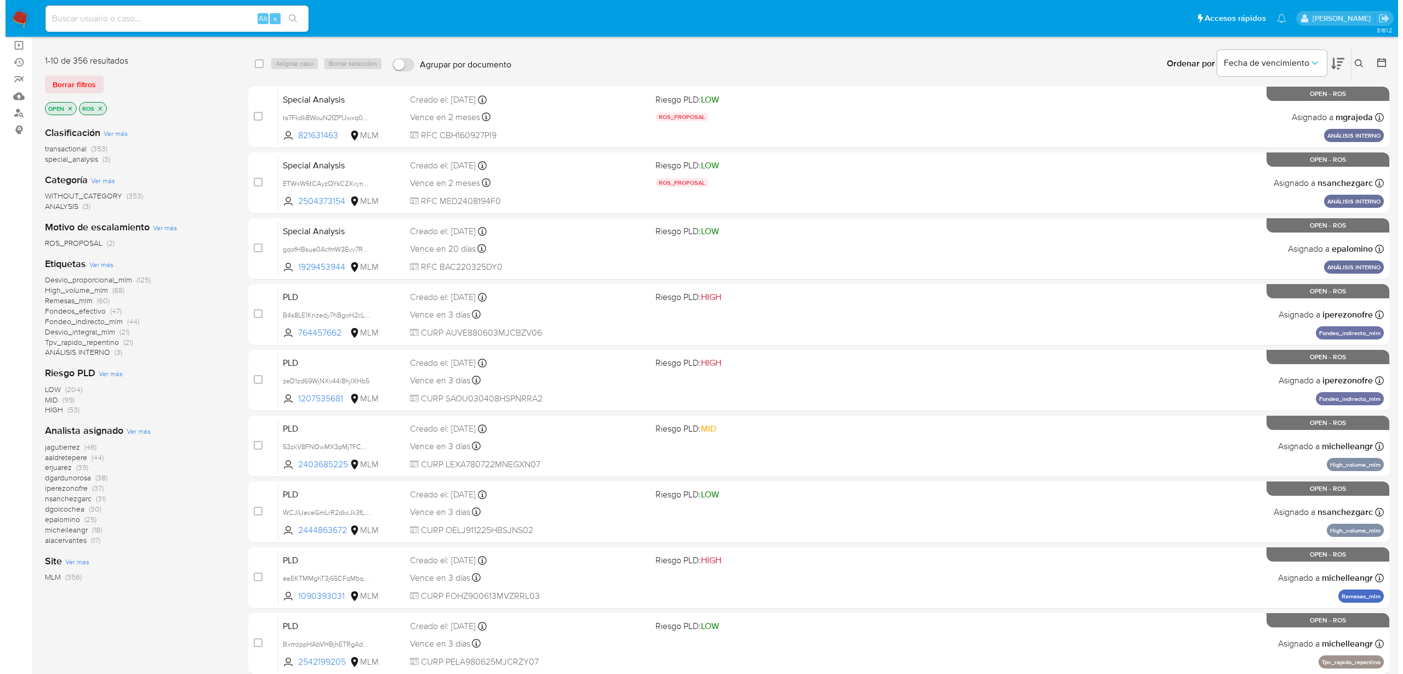
scroll to position [137, 0]
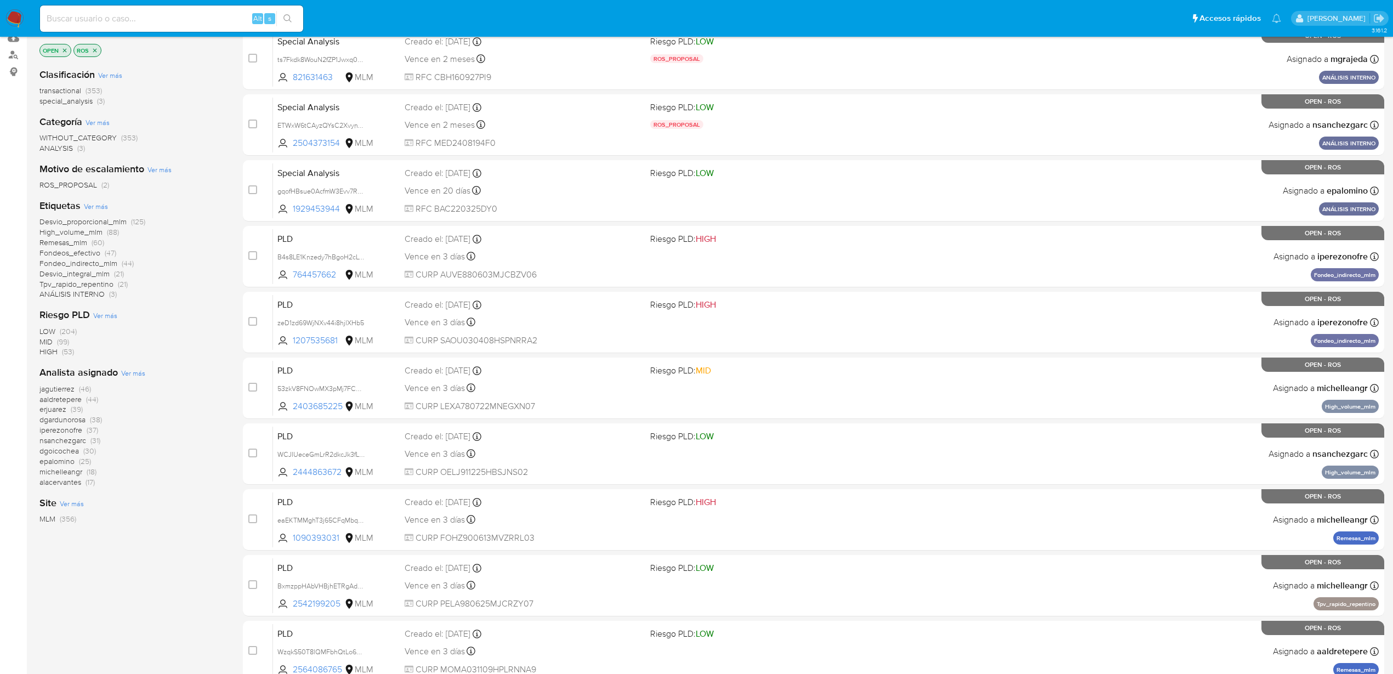
click at [130, 376] on span "Ver más" at bounding box center [133, 373] width 24 height 10
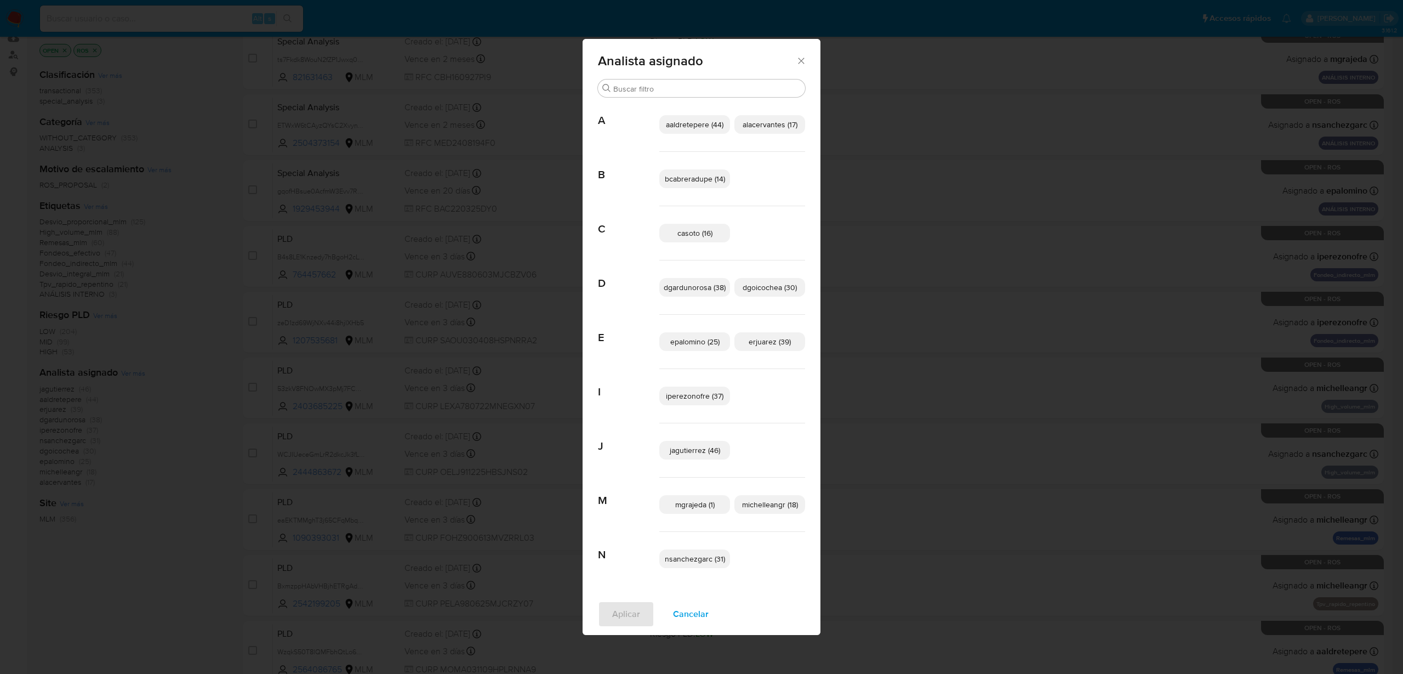
click at [698, 129] on span "aaldretepere (44)" at bounding box center [695, 124] width 58 height 11
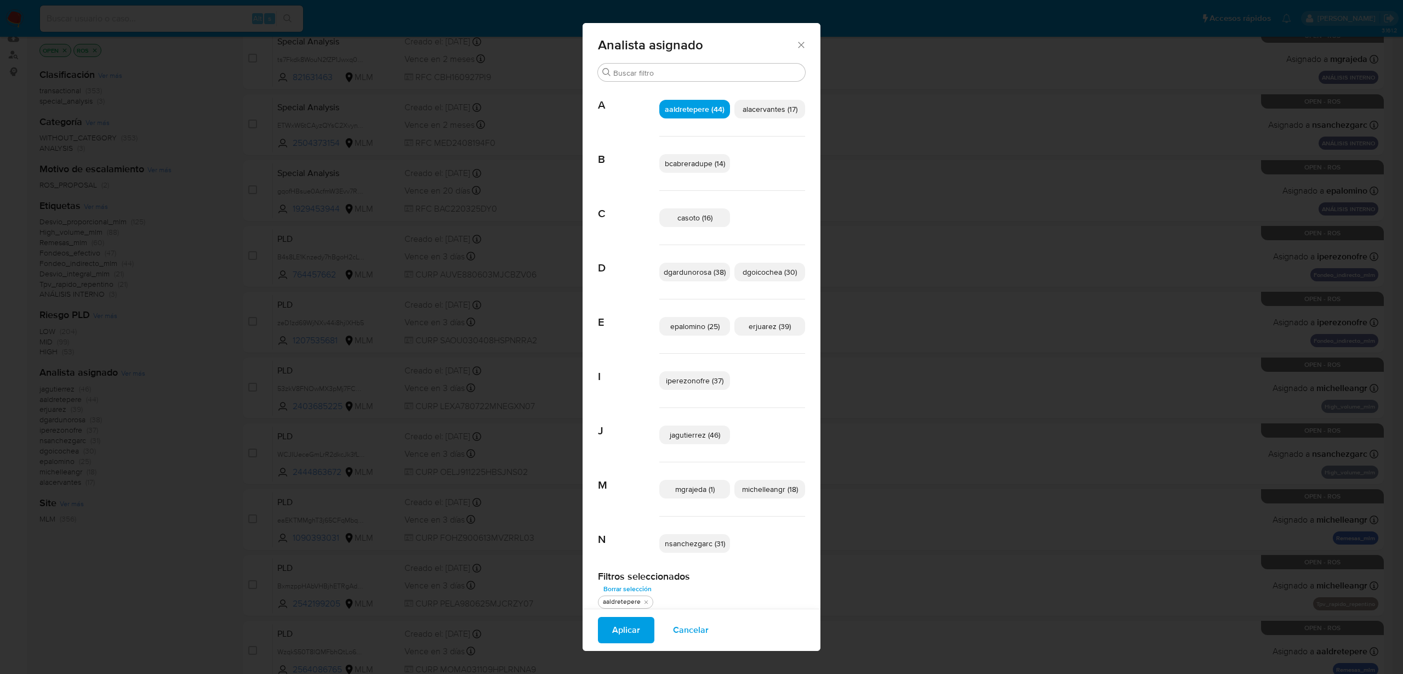
click at [706, 166] on span "bcabreradupe (14)" at bounding box center [695, 163] width 60 height 11
click at [702, 217] on span "casoto (16)" at bounding box center [694, 217] width 35 height 11
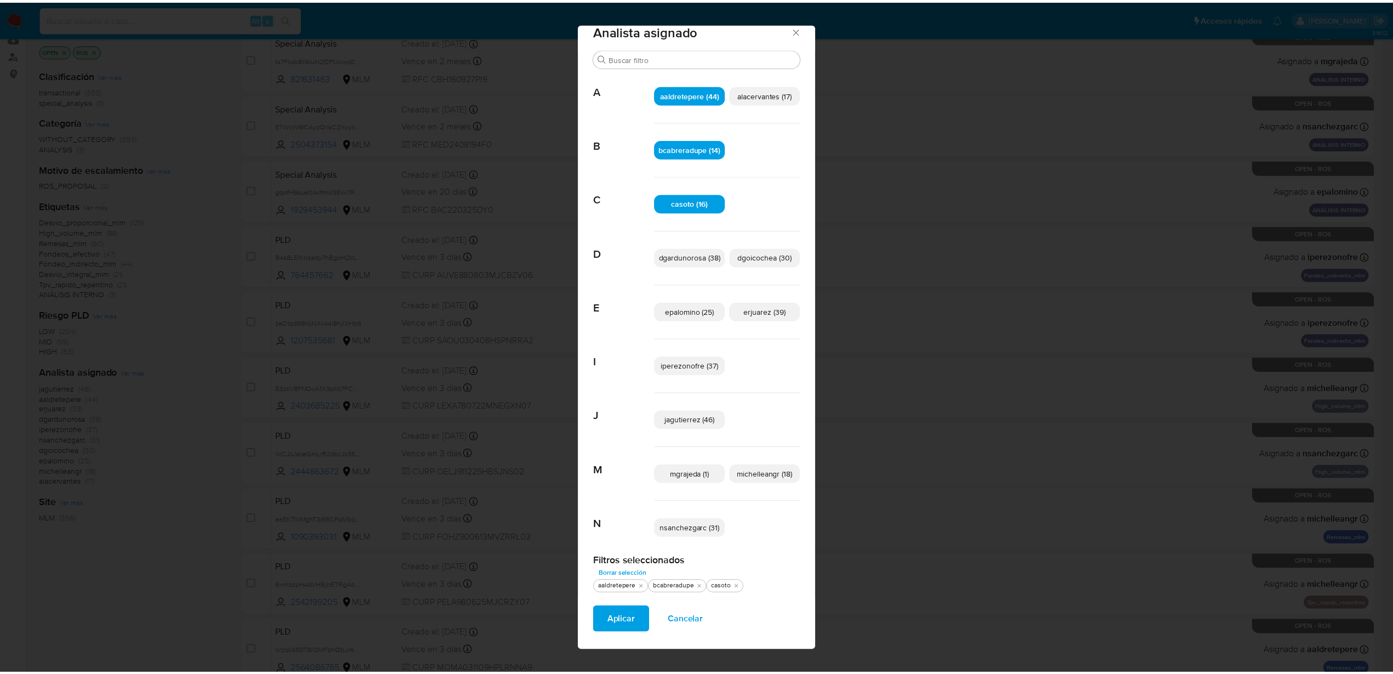
scroll to position [17, 0]
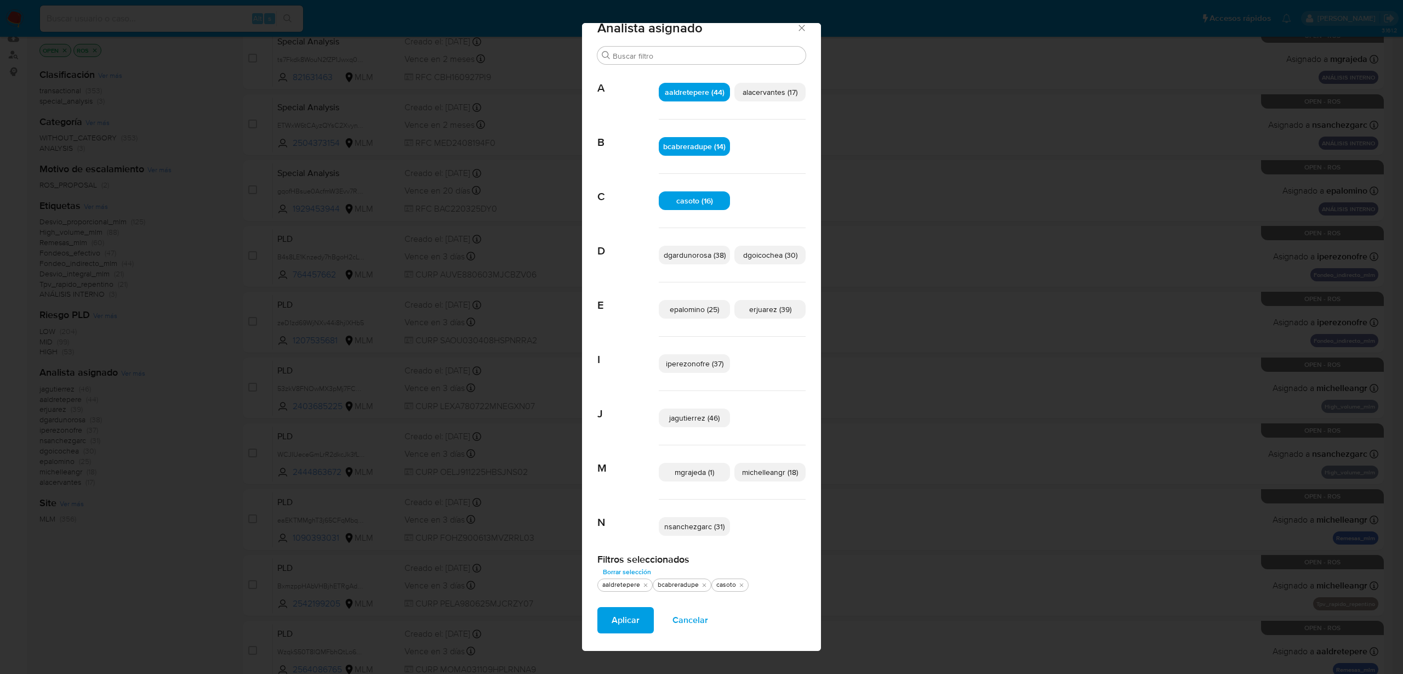
click at [625, 619] on span "Aplicar" at bounding box center [626, 620] width 28 height 24
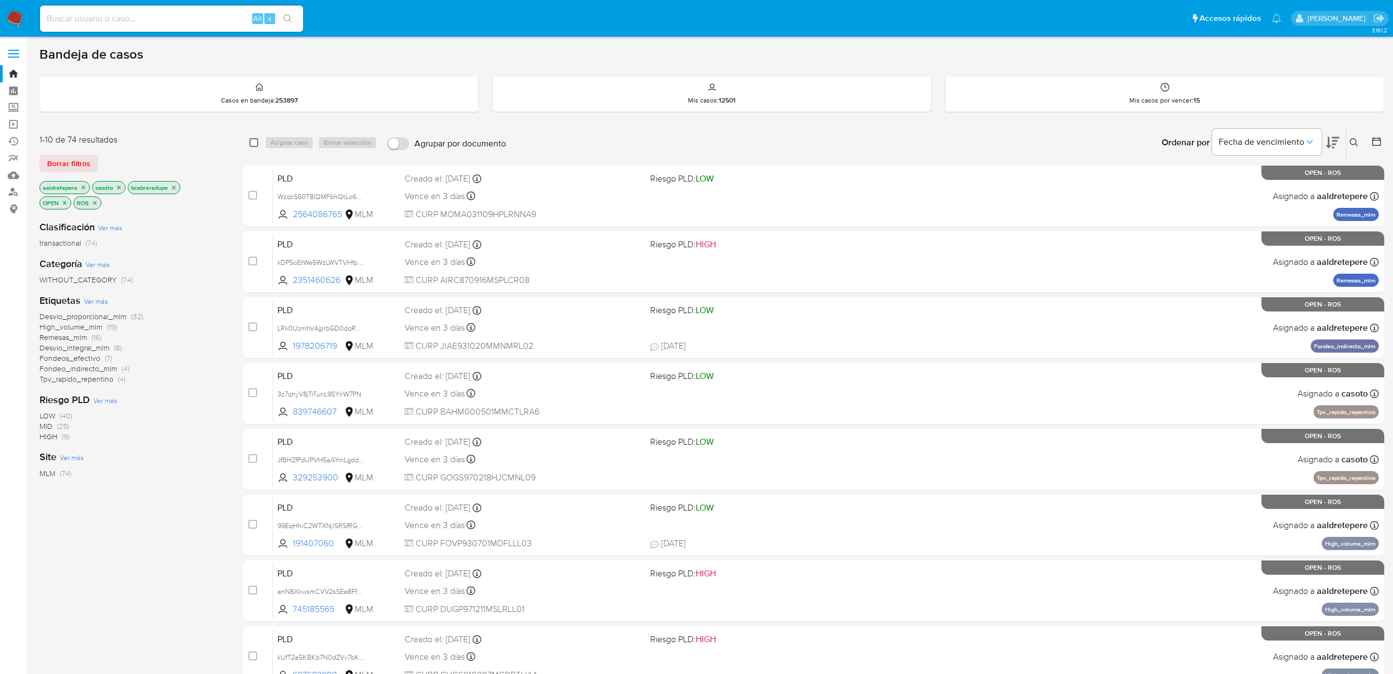
click at [255, 143] on input "checkbox" at bounding box center [253, 142] width 9 height 9
checkbox input "true"
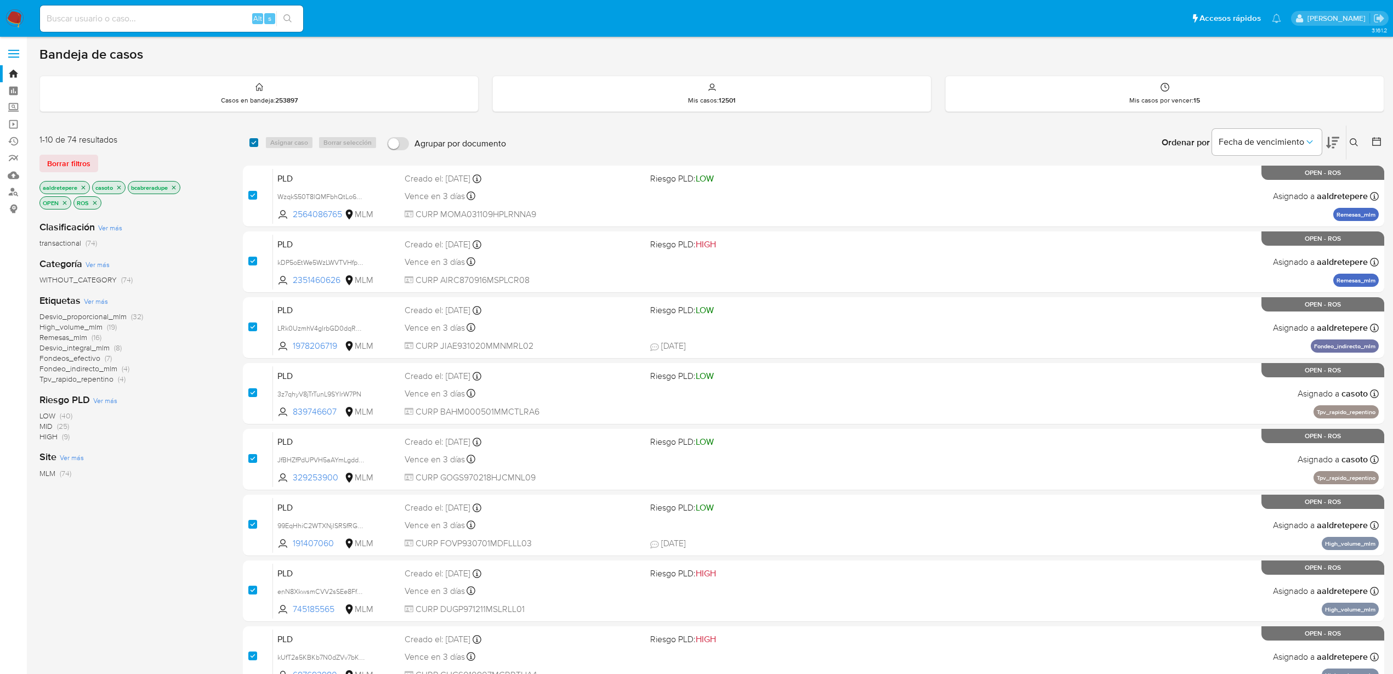
checkbox input "true"
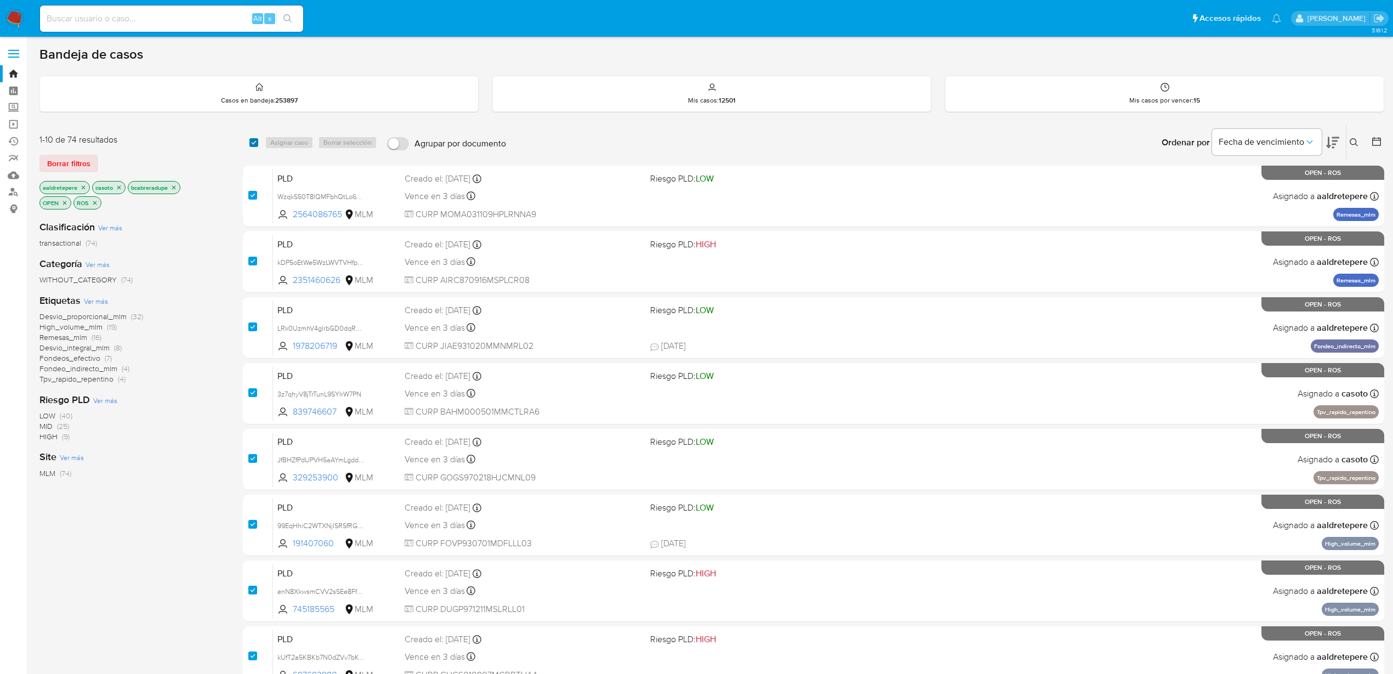
checkbox input "true"
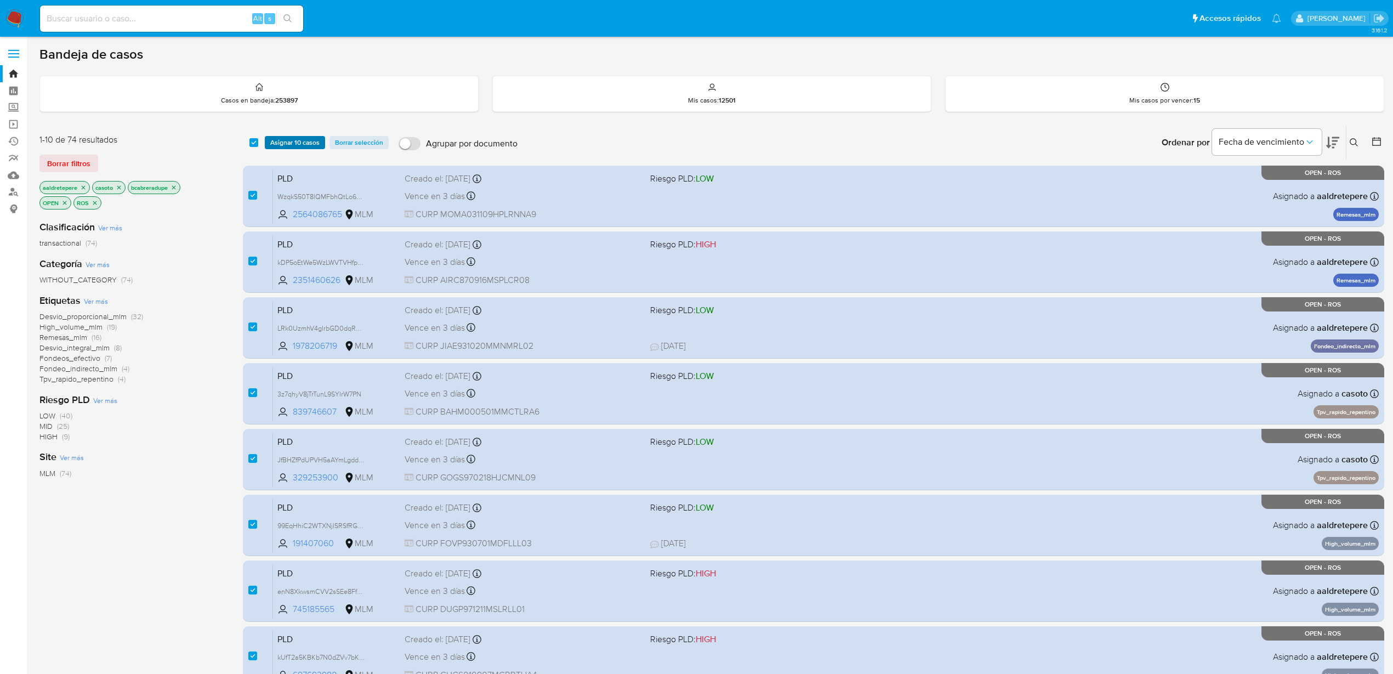
click at [306, 141] on span "Asignar 10 casos" at bounding box center [294, 142] width 49 height 11
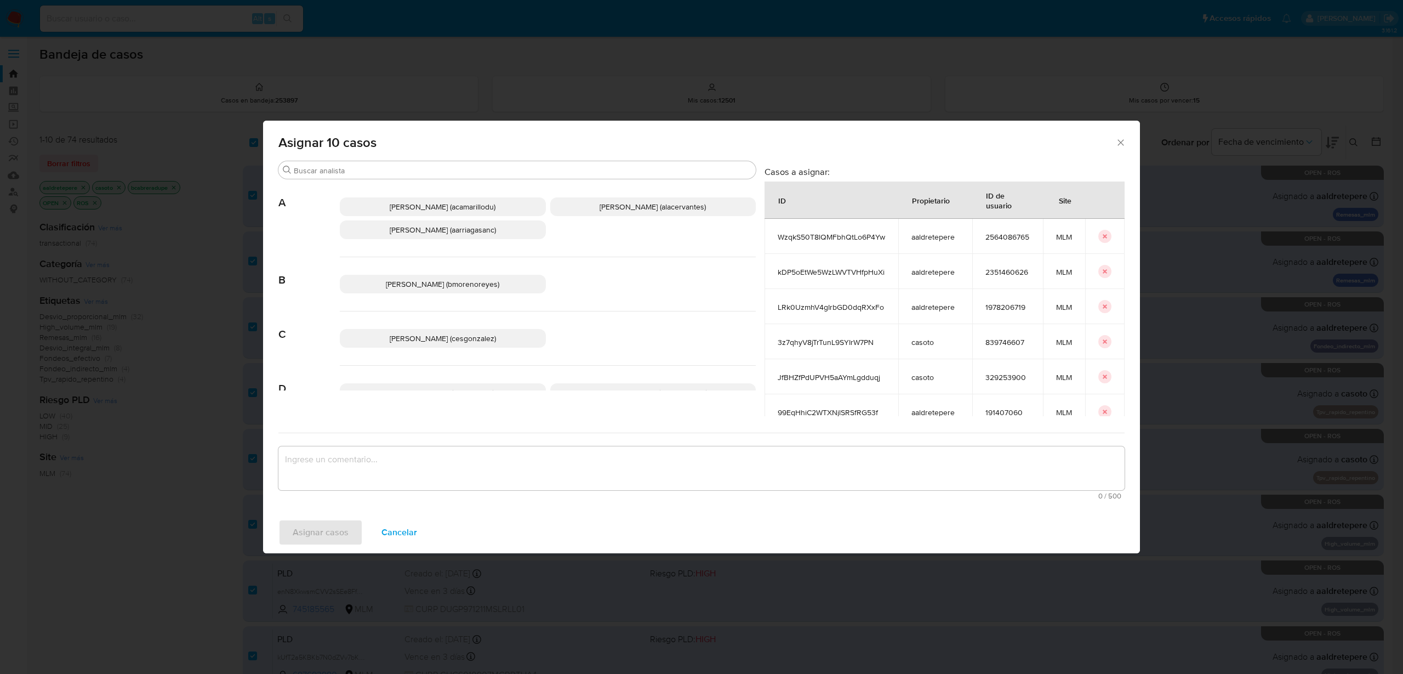
click at [609, 205] on span "Alan Andres Cervantes (alacervantes)" at bounding box center [653, 206] width 106 height 11
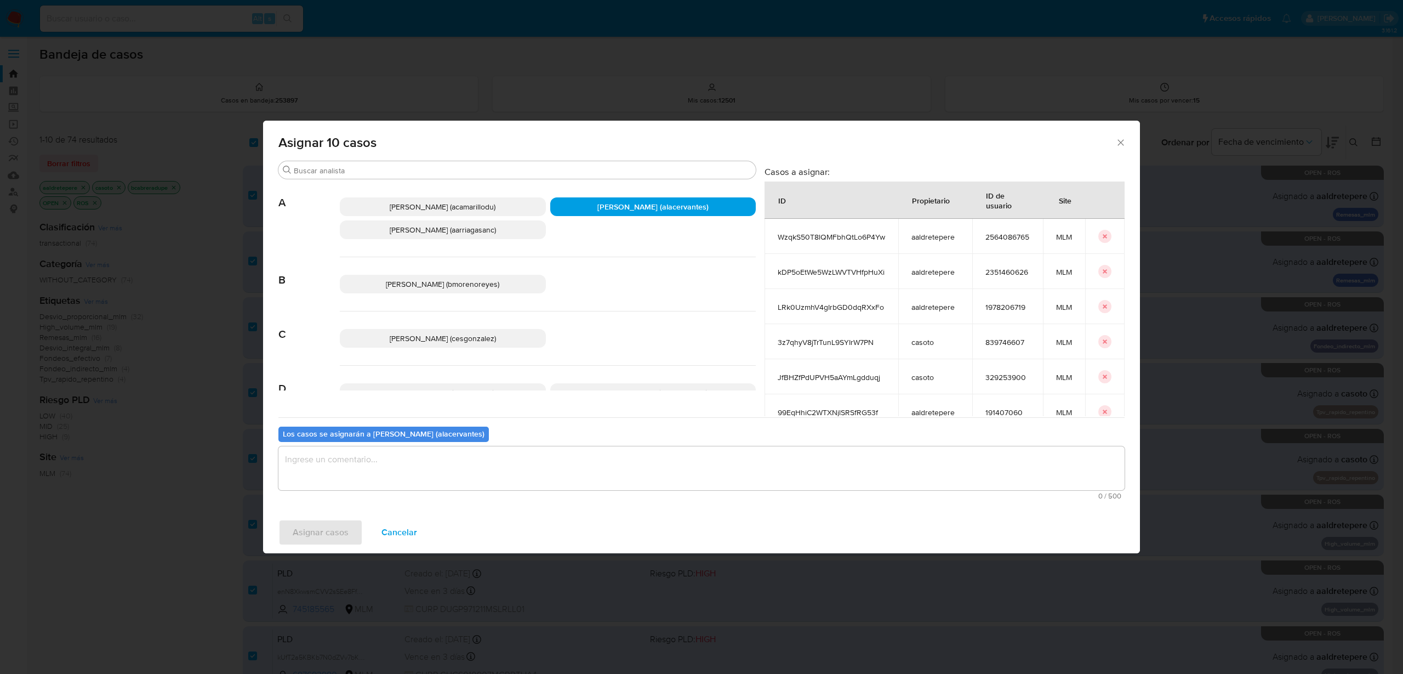
click at [352, 464] on textarea "assign-modal" at bounding box center [701, 468] width 846 height 44
click at [310, 536] on span "Asignar casos" at bounding box center [321, 532] width 56 height 24
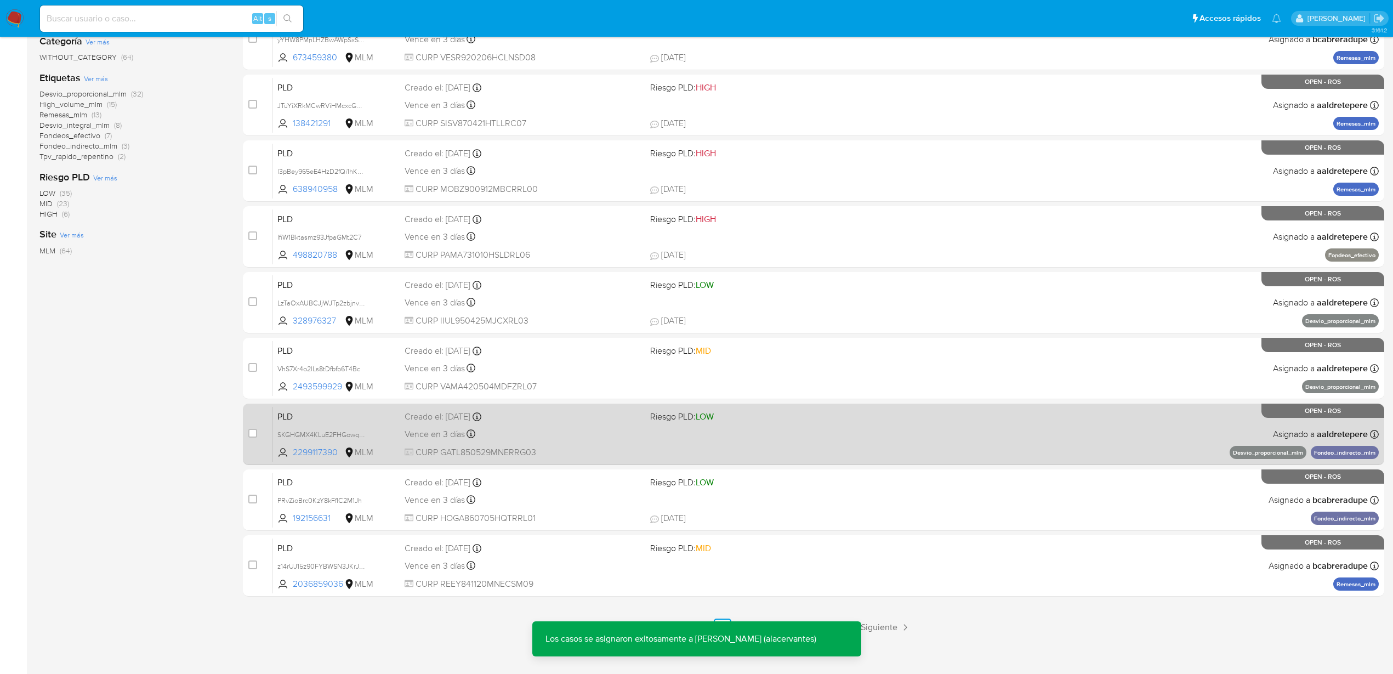
scroll to position [231, 0]
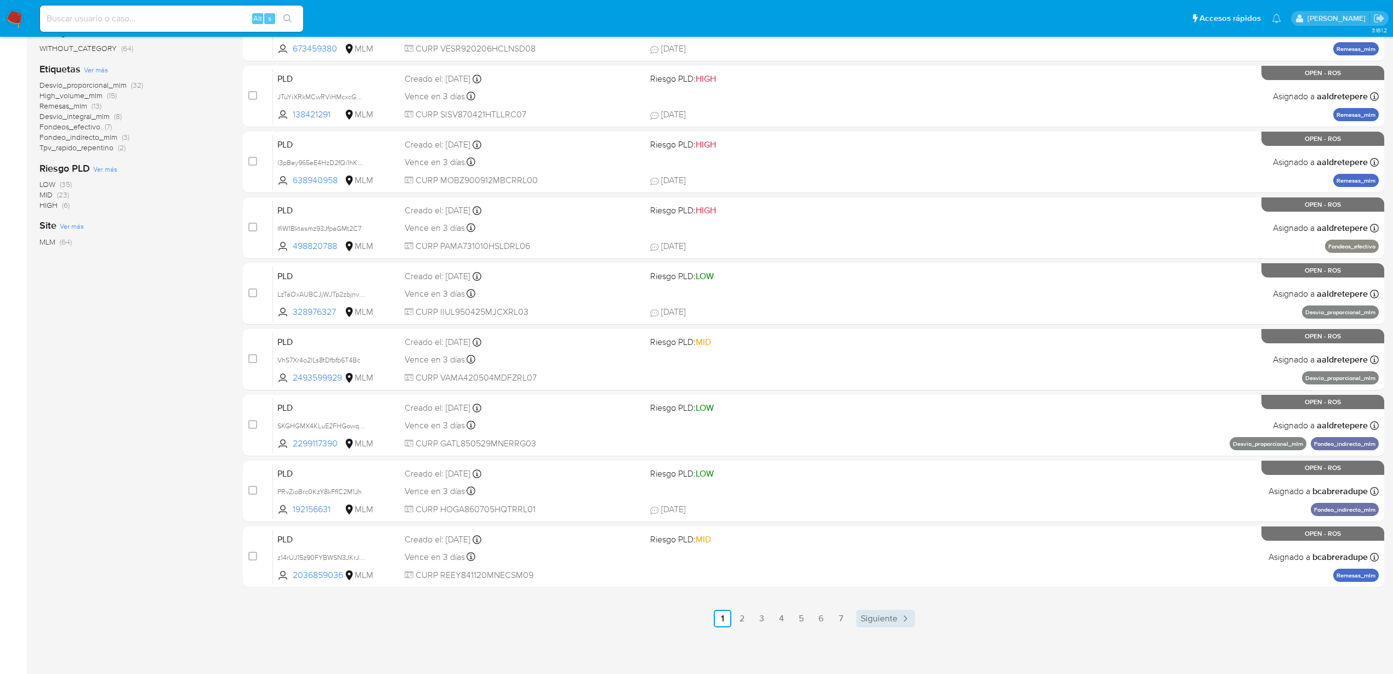
click at [887, 621] on span "Siguiente" at bounding box center [879, 618] width 37 height 9
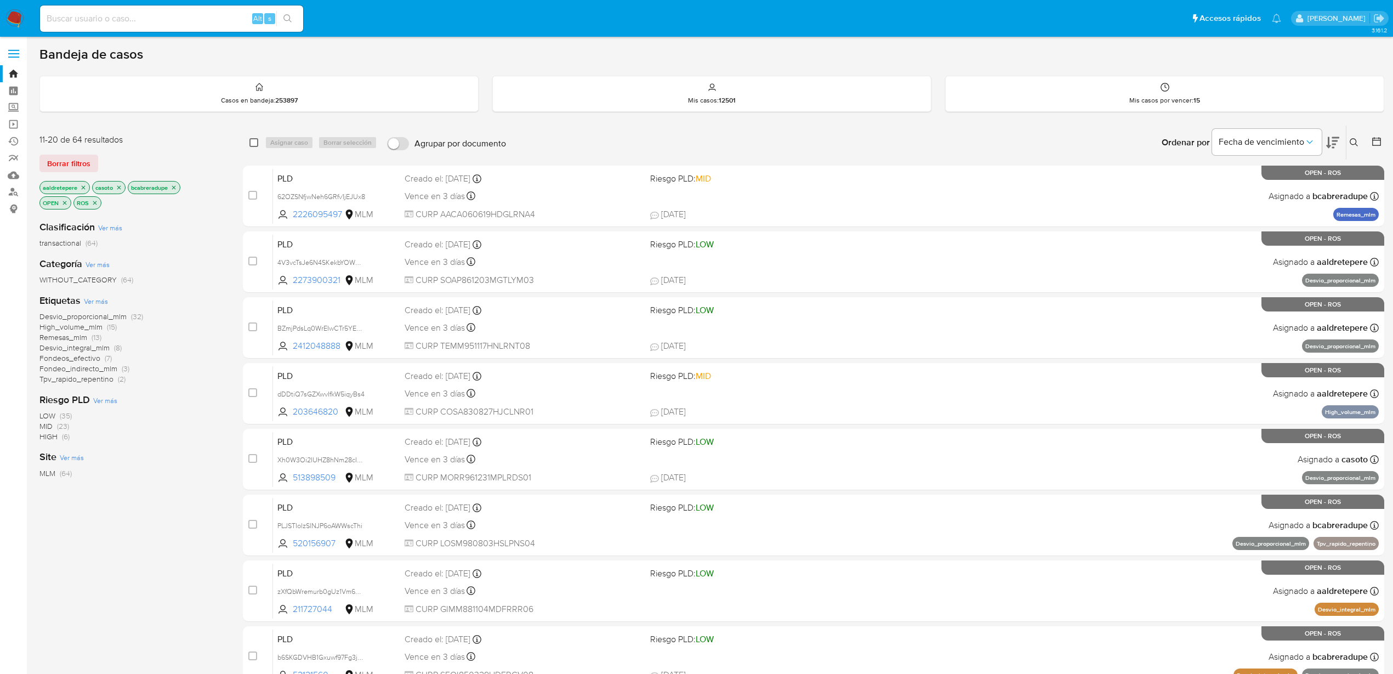
click at [253, 141] on input "checkbox" at bounding box center [253, 142] width 9 height 9
checkbox input "true"
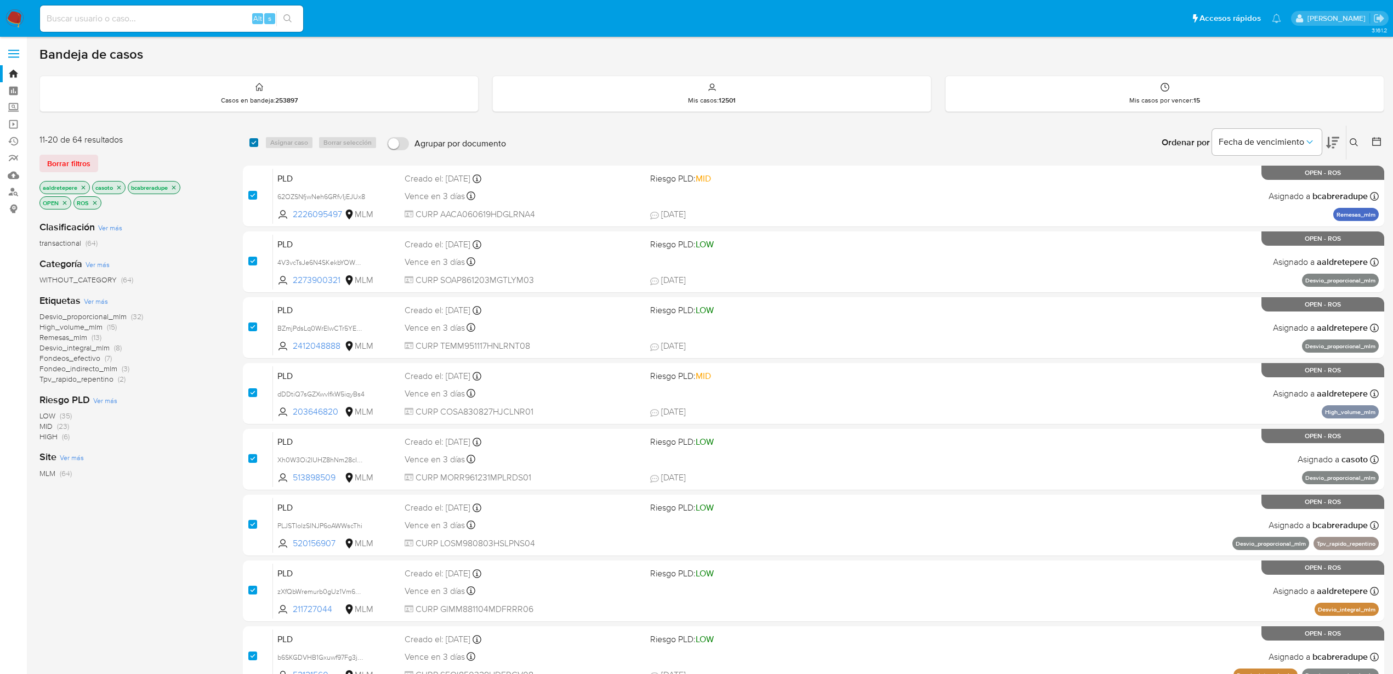
checkbox input "true"
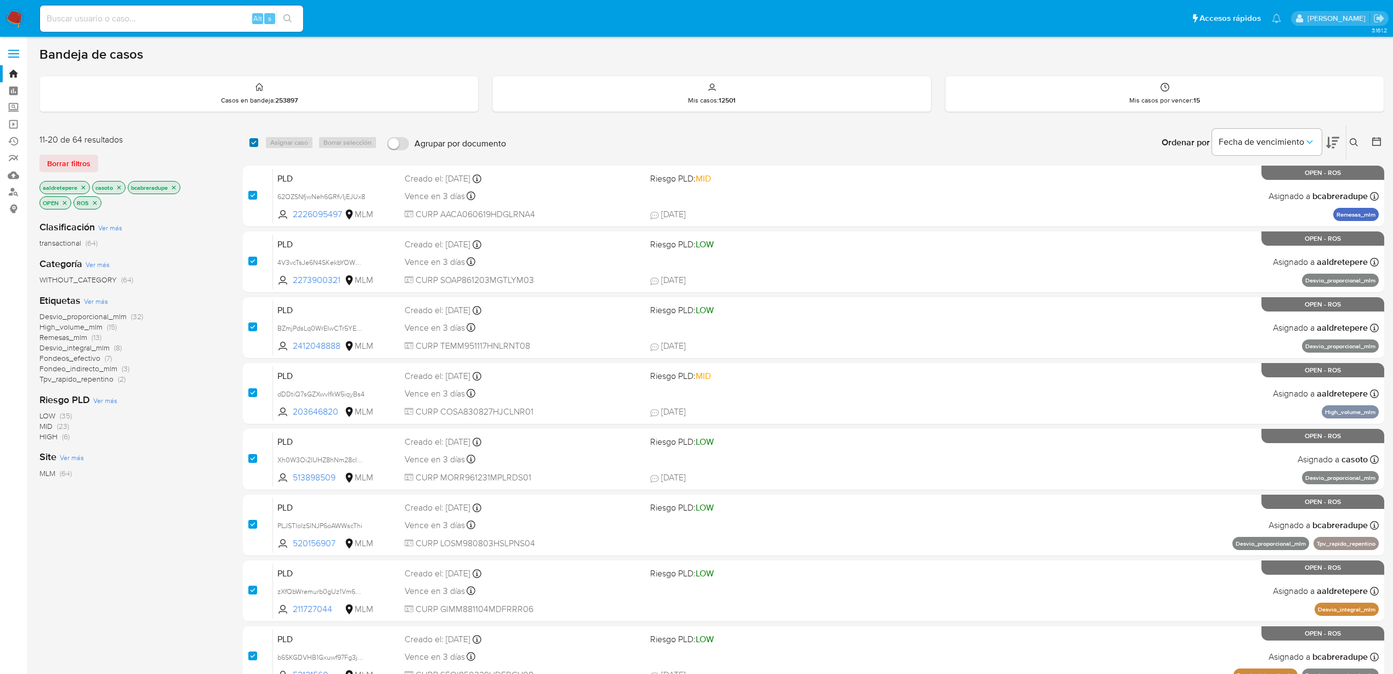
checkbox input "true"
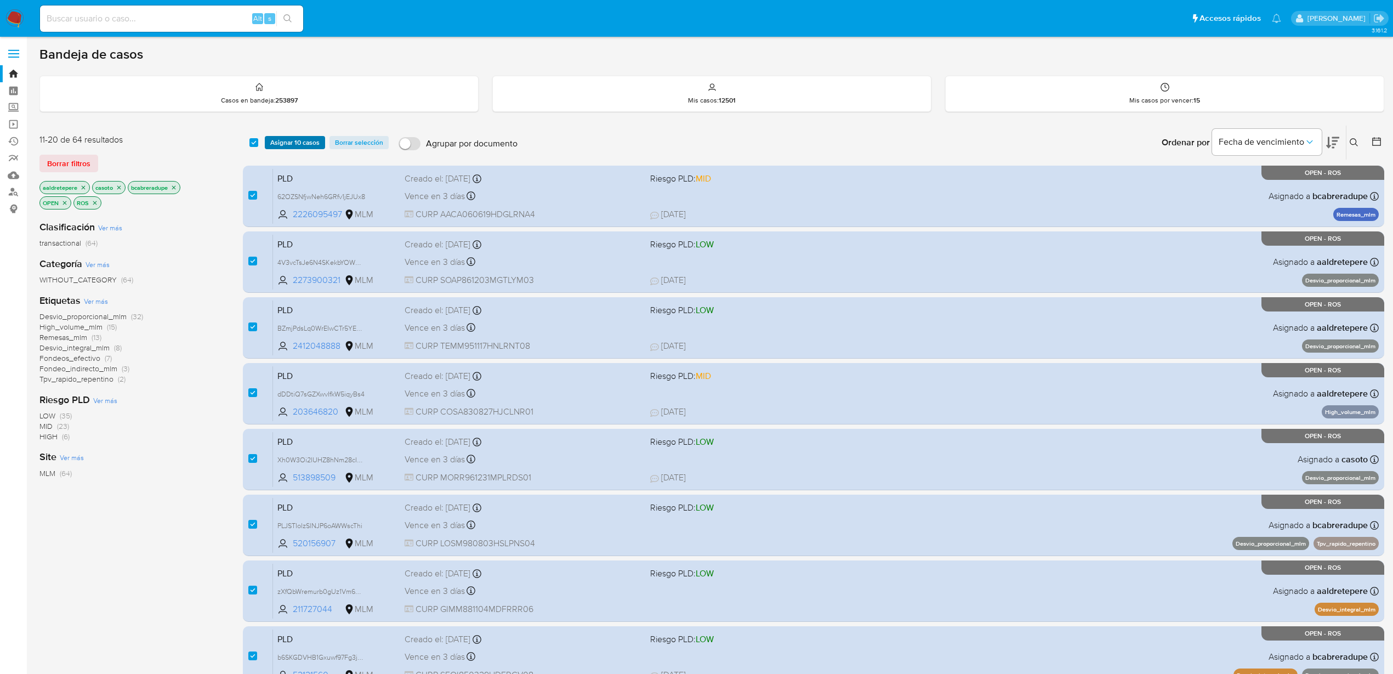
click at [287, 141] on span "Asignar 10 casos" at bounding box center [294, 142] width 49 height 11
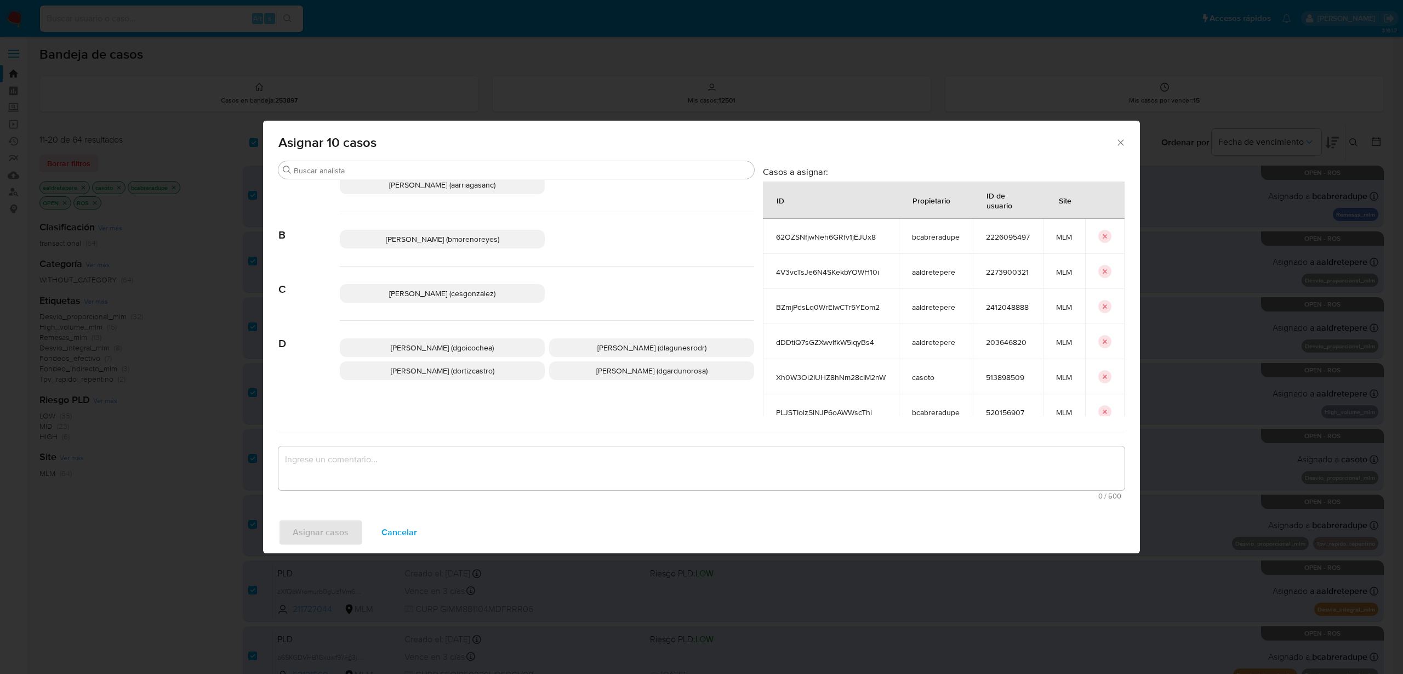
scroll to position [69, 0]
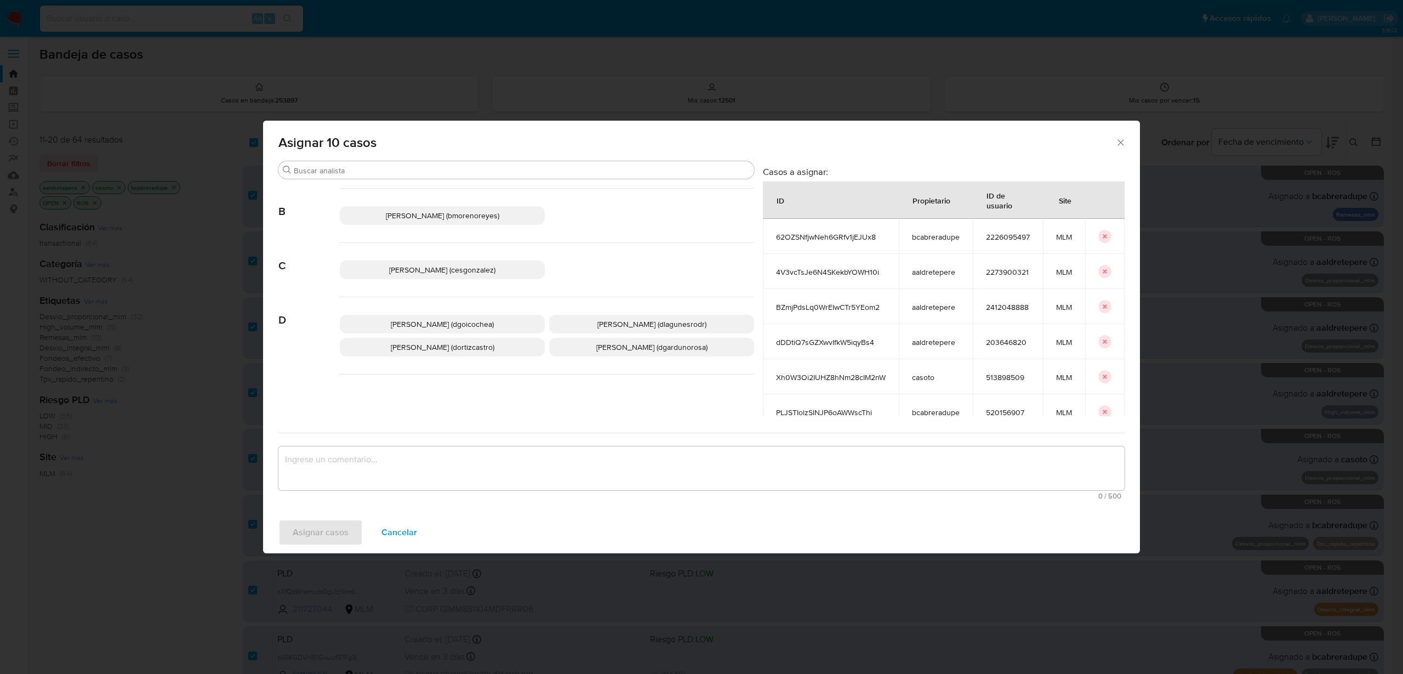
click at [486, 327] on span "Dalia Jazmin Goicochea (dgoicochea)" at bounding box center [442, 324] width 103 height 11
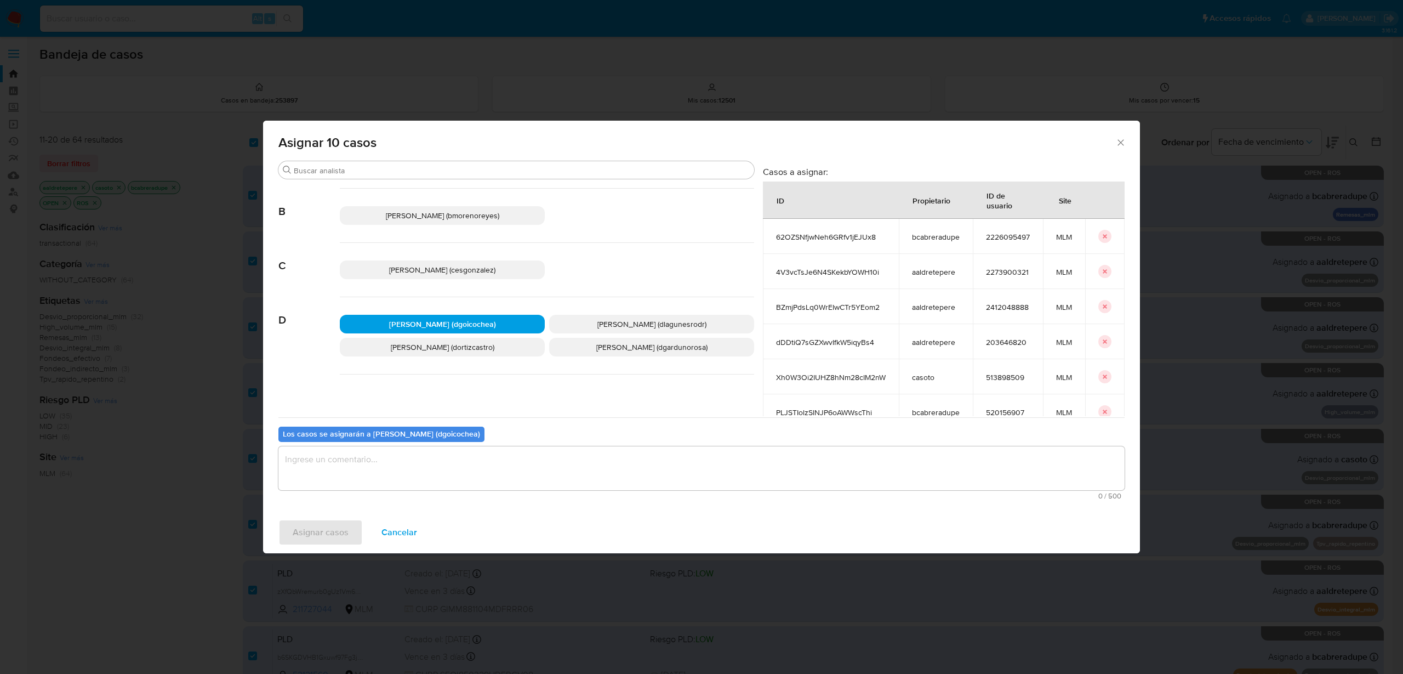
drag, startPoint x: 412, startPoint y: 452, endPoint x: 399, endPoint y: 480, distance: 30.9
click at [412, 452] on textarea "assign-modal" at bounding box center [701, 468] width 846 height 44
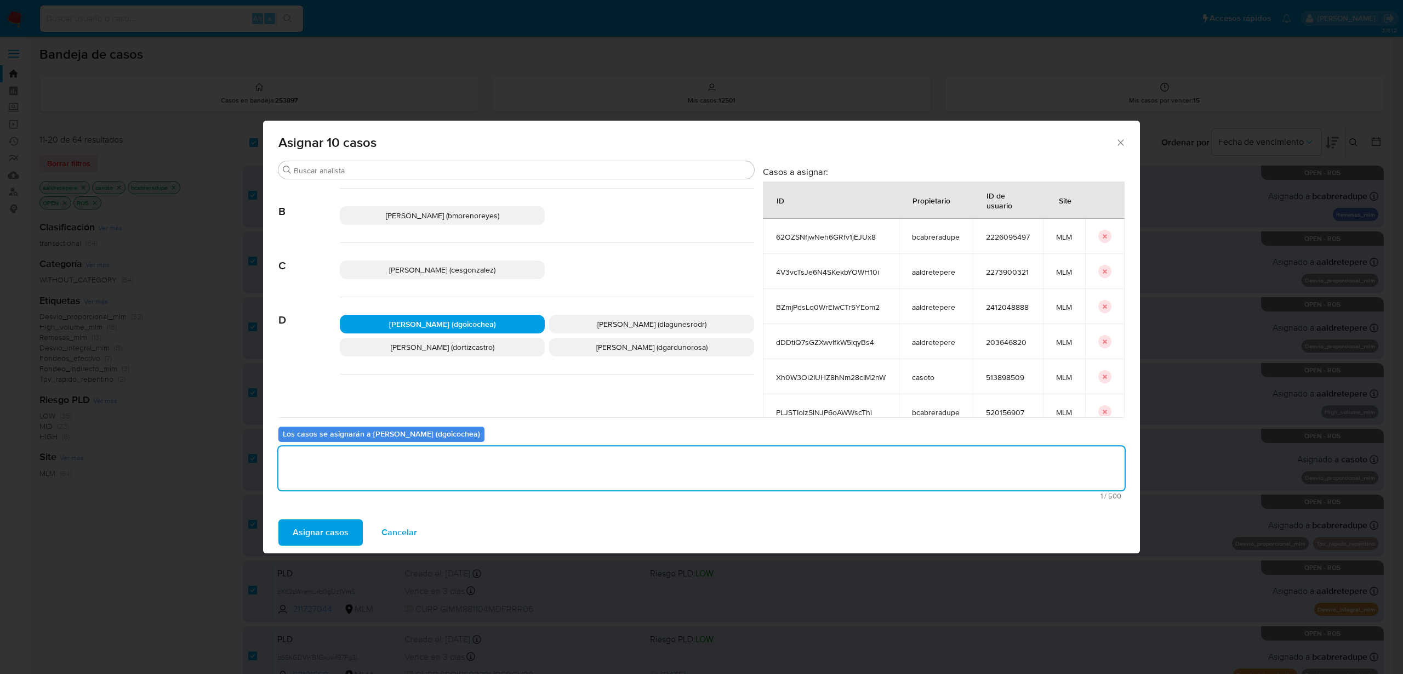
click at [338, 540] on span "Asignar casos" at bounding box center [321, 532] width 56 height 24
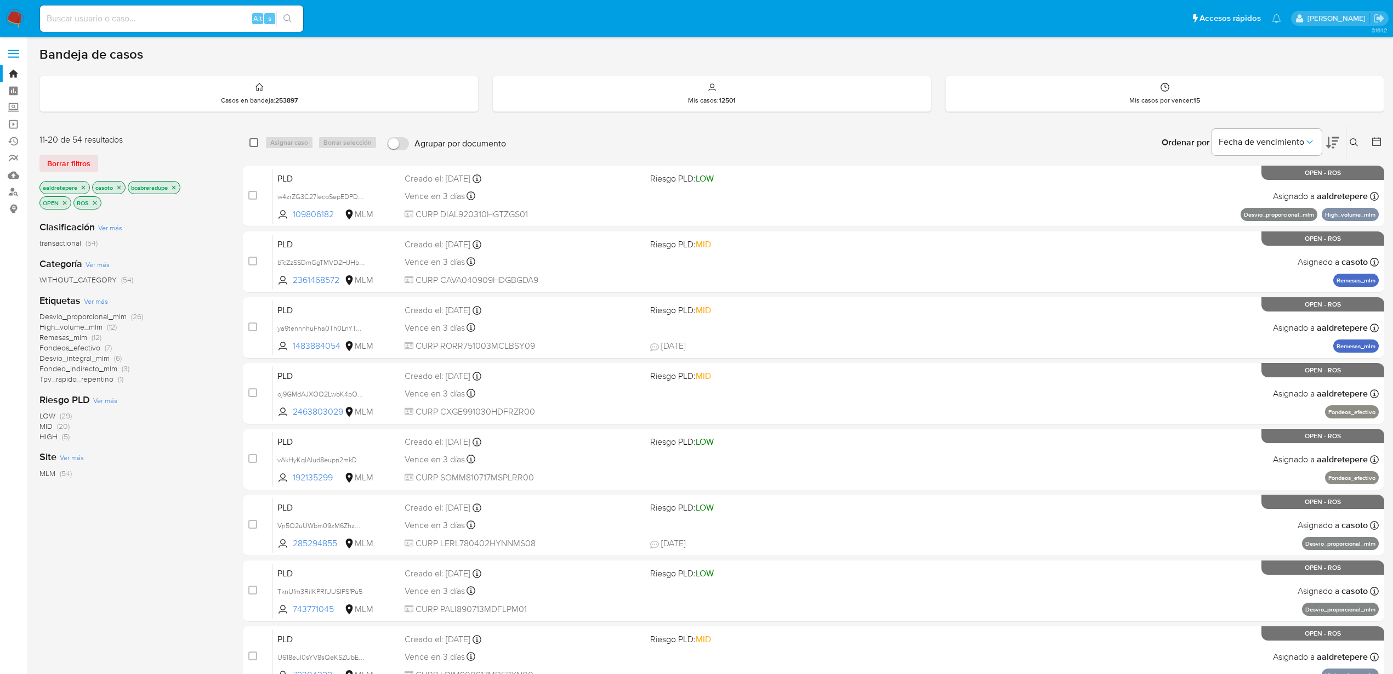
click at [253, 140] on input "checkbox" at bounding box center [253, 142] width 9 height 9
checkbox input "true"
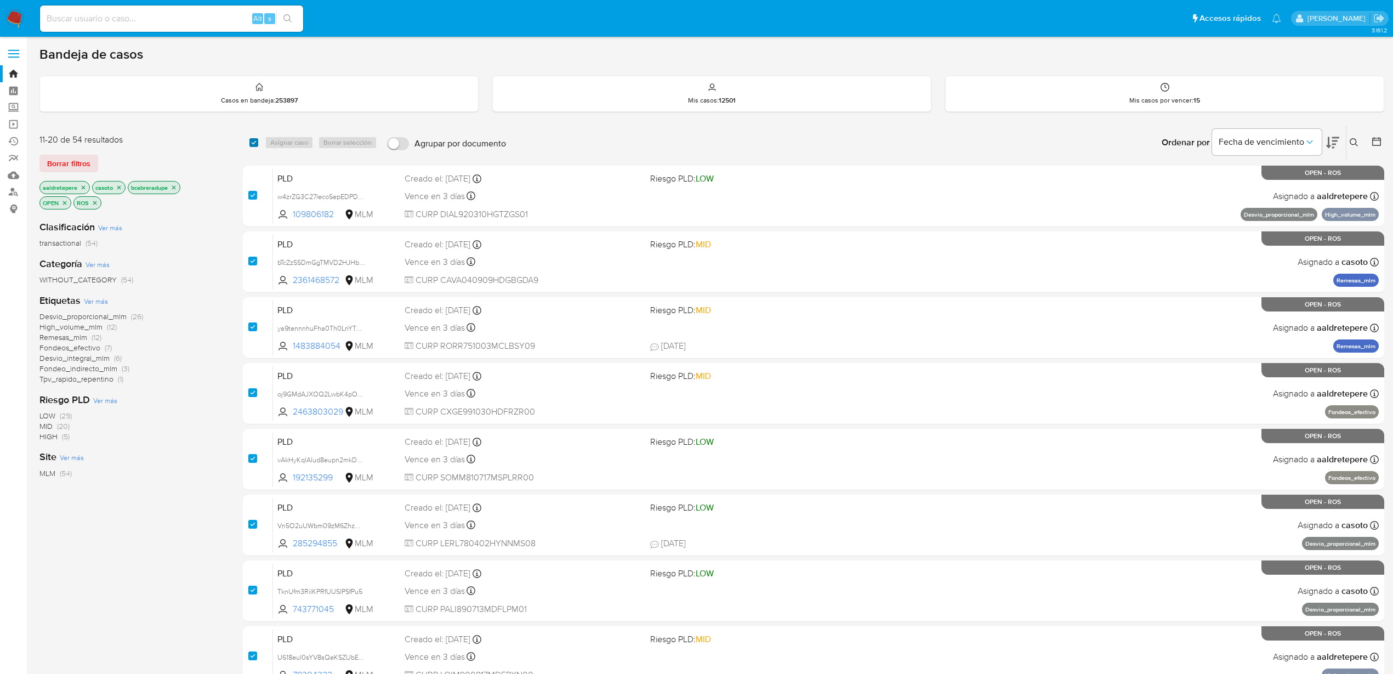
checkbox input "true"
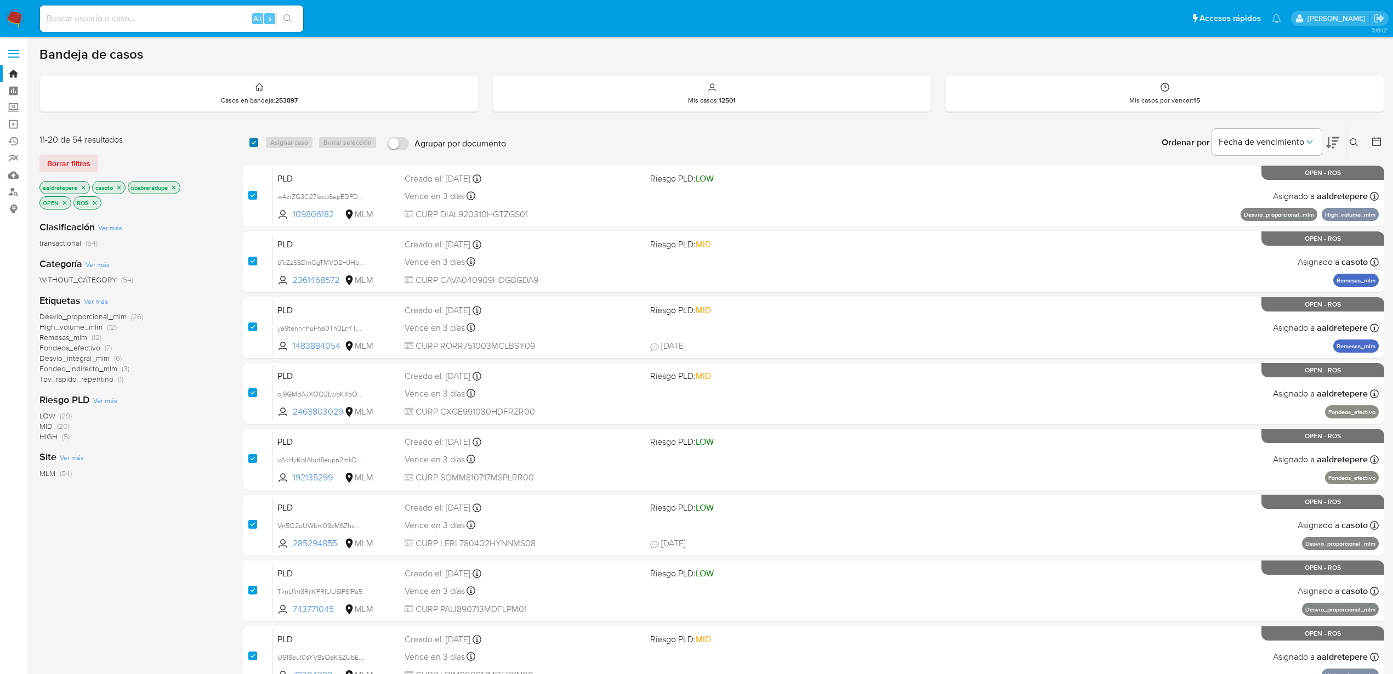
checkbox input "true"
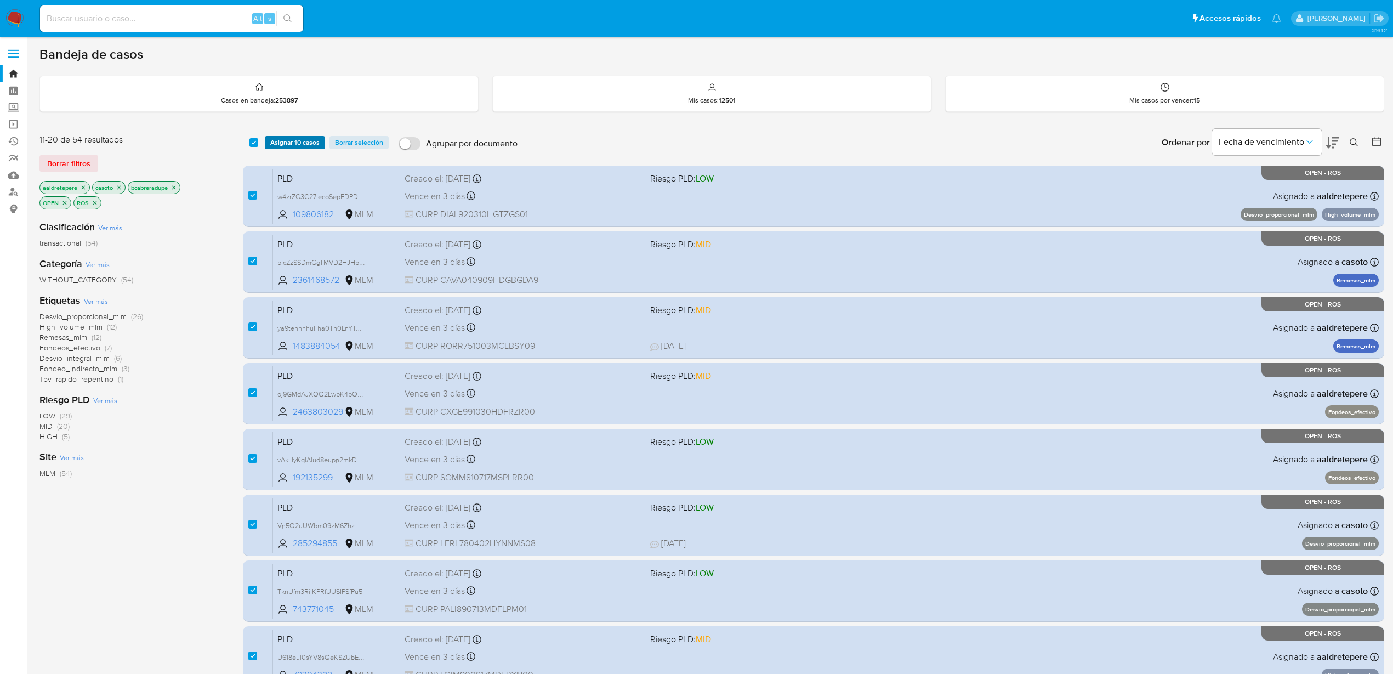
click at [292, 139] on span "Asignar 10 casos" at bounding box center [294, 142] width 49 height 11
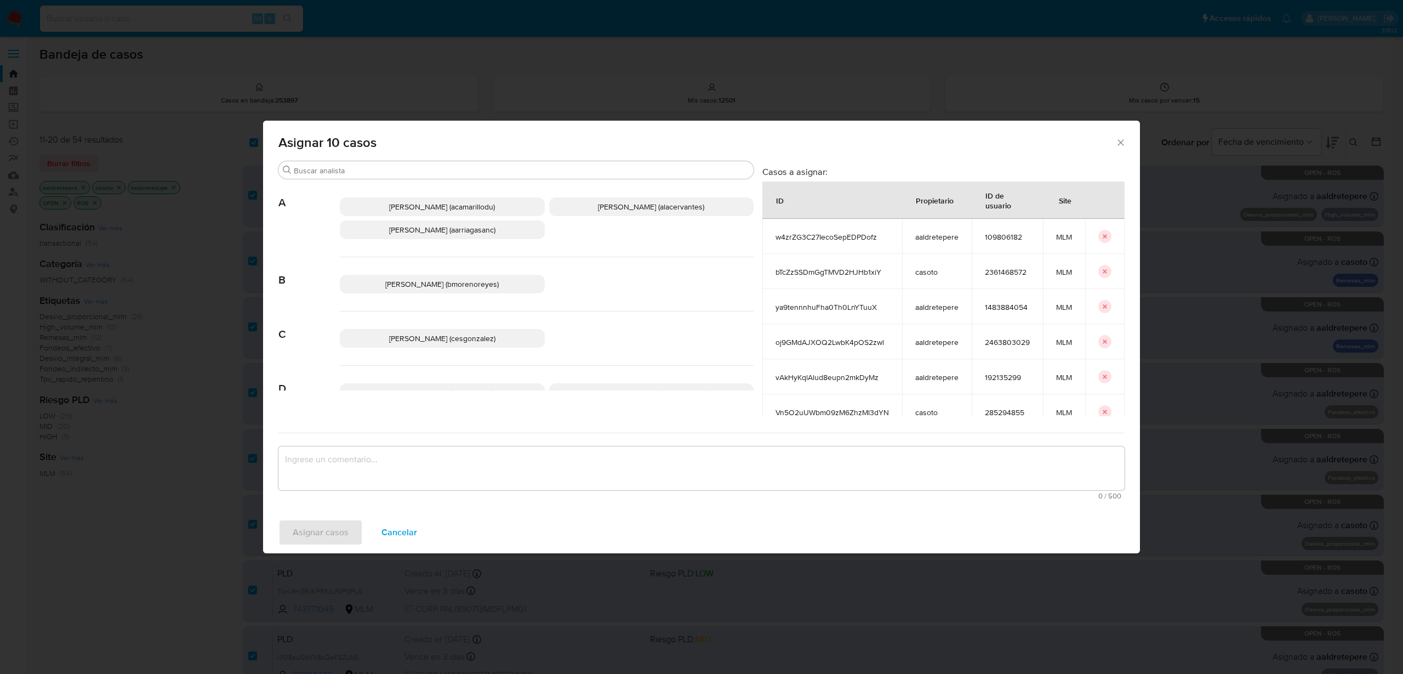
scroll to position [137, 0]
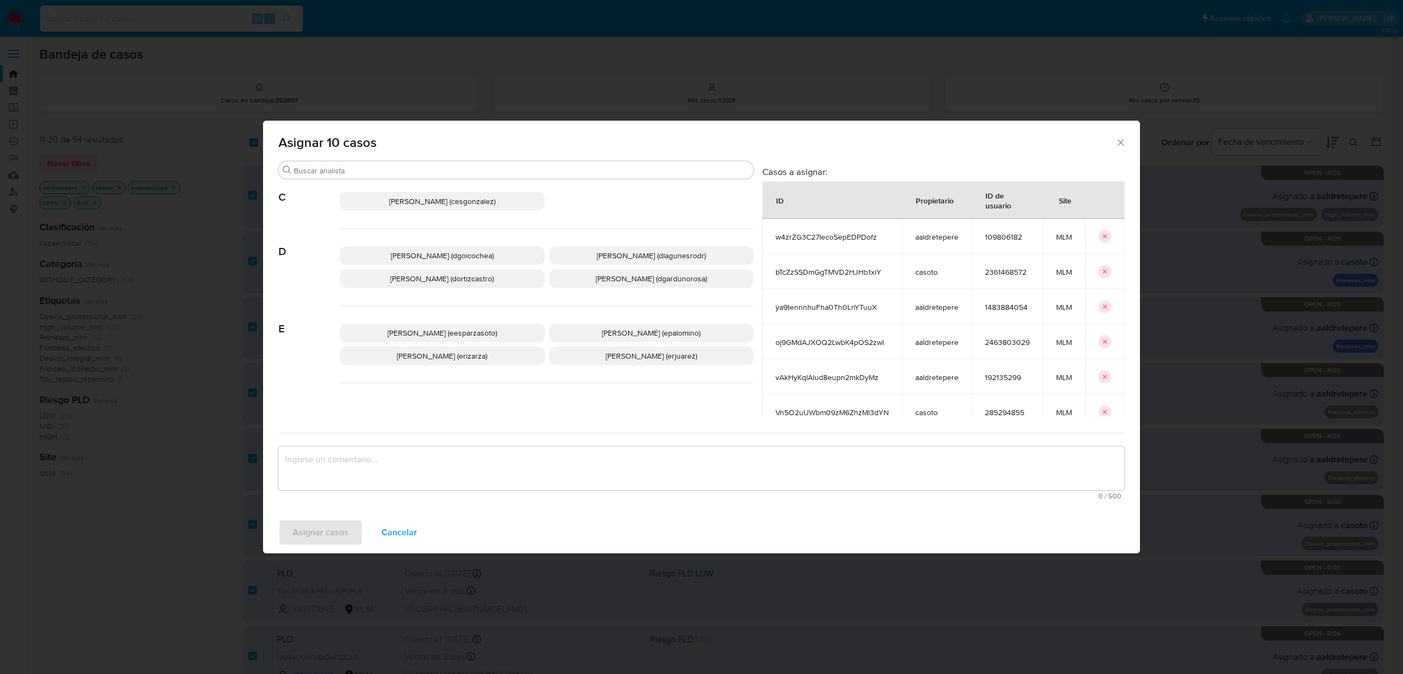
click at [596, 282] on span "Diego Eduardo Garduno (dgardunorosa)" at bounding box center [651, 278] width 111 height 11
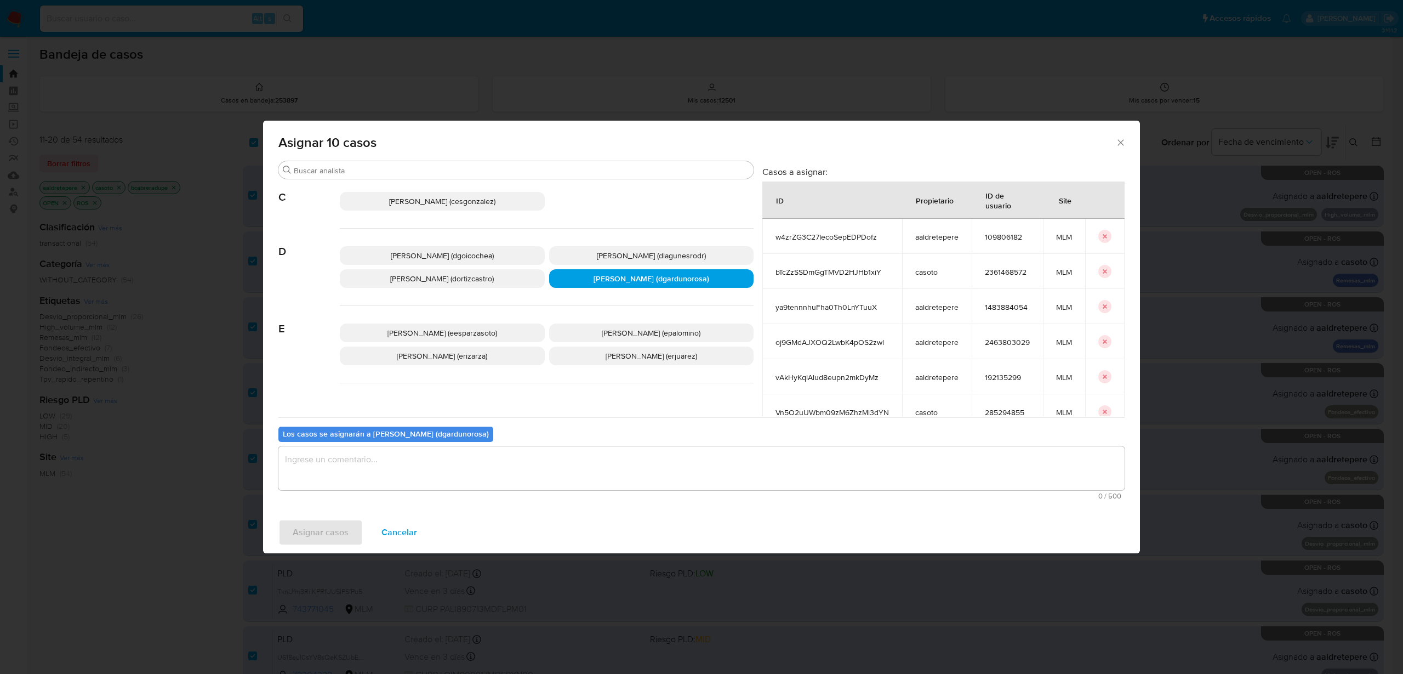
click at [423, 469] on textarea "assign-modal" at bounding box center [701, 468] width 846 height 44
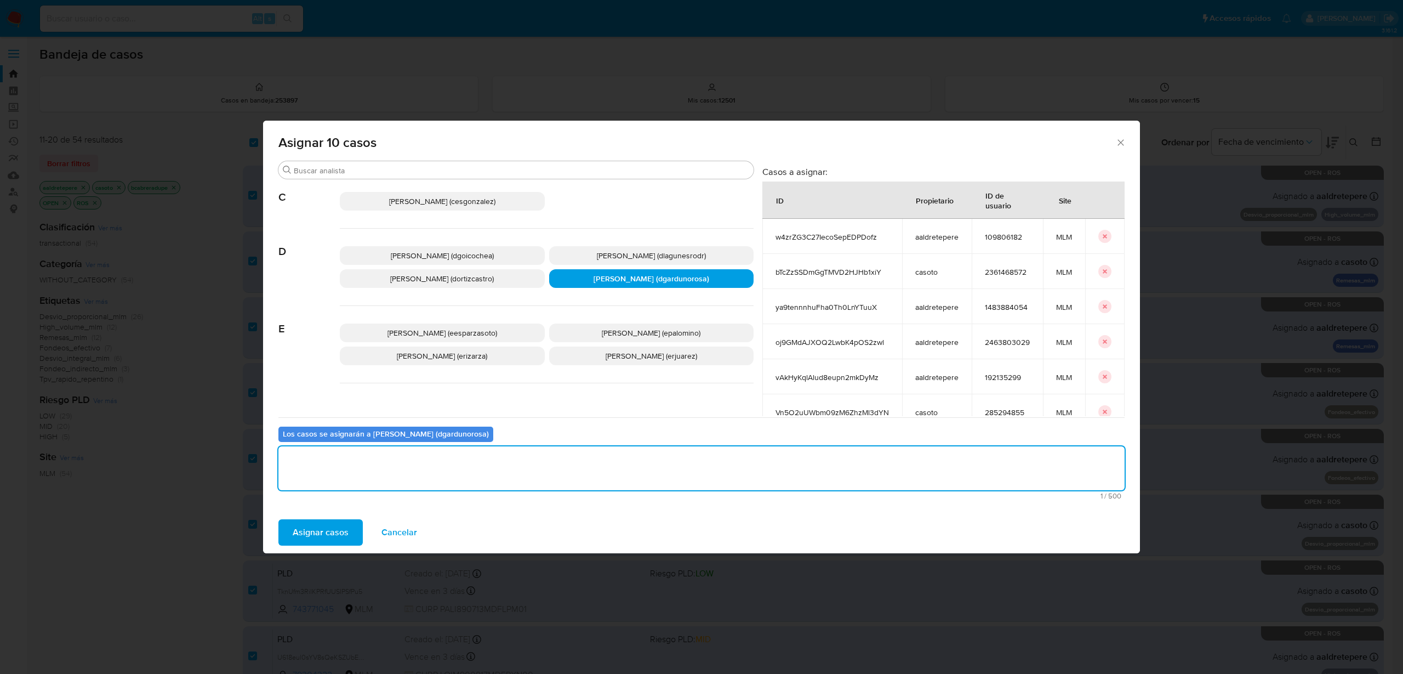
click at [348, 527] on button "Asignar casos" at bounding box center [320, 532] width 84 height 26
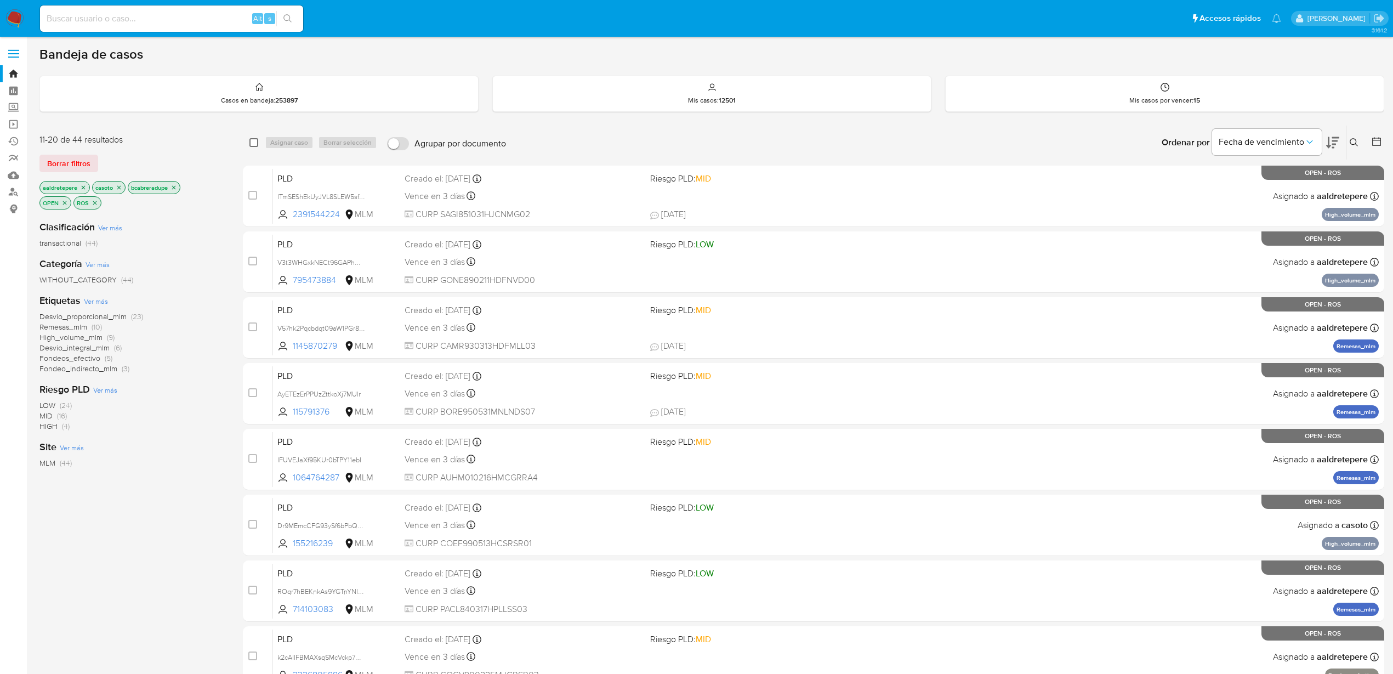
click at [253, 144] on input "checkbox" at bounding box center [253, 142] width 9 height 9
checkbox input "true"
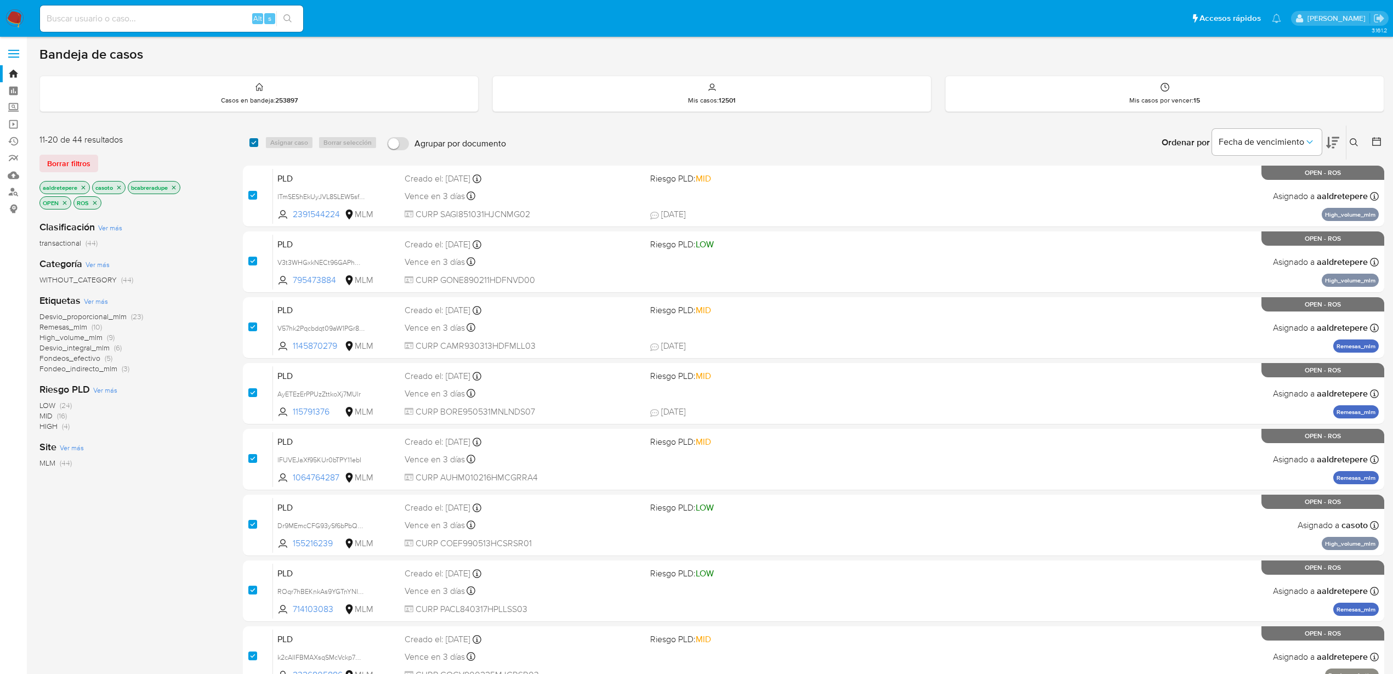
checkbox input "true"
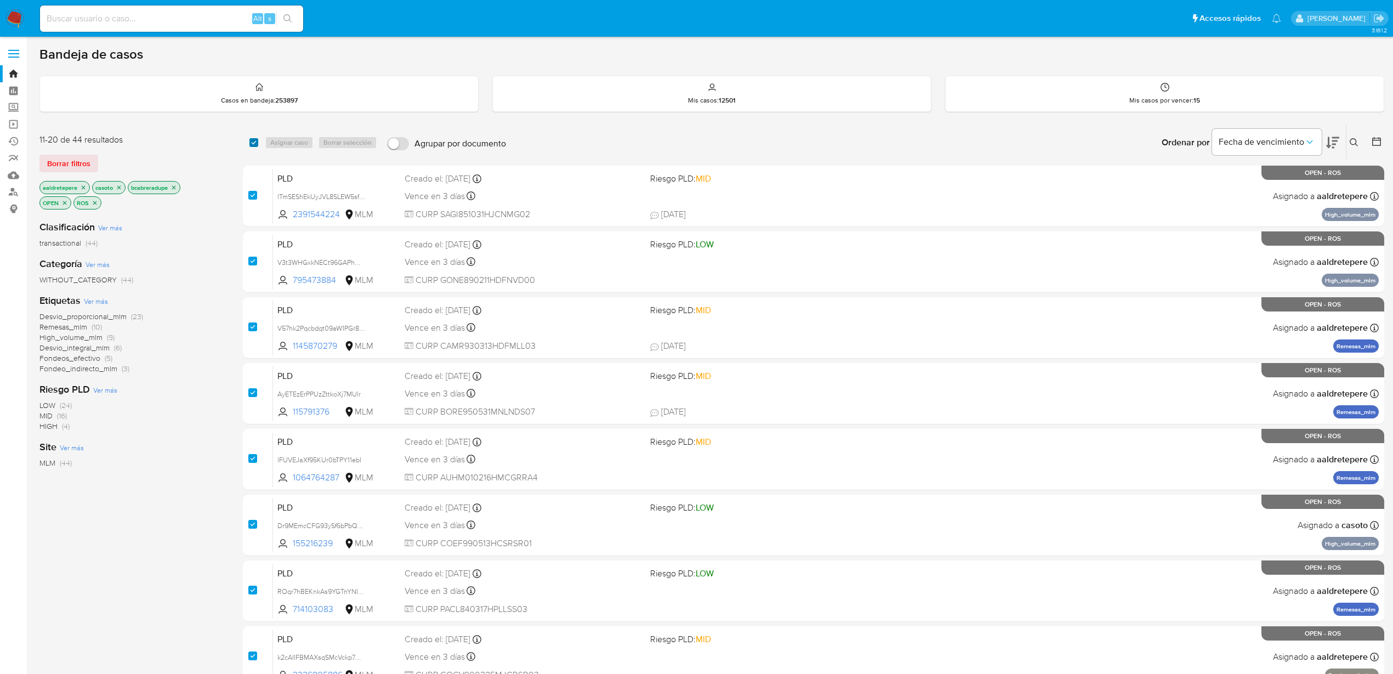
checkbox input "true"
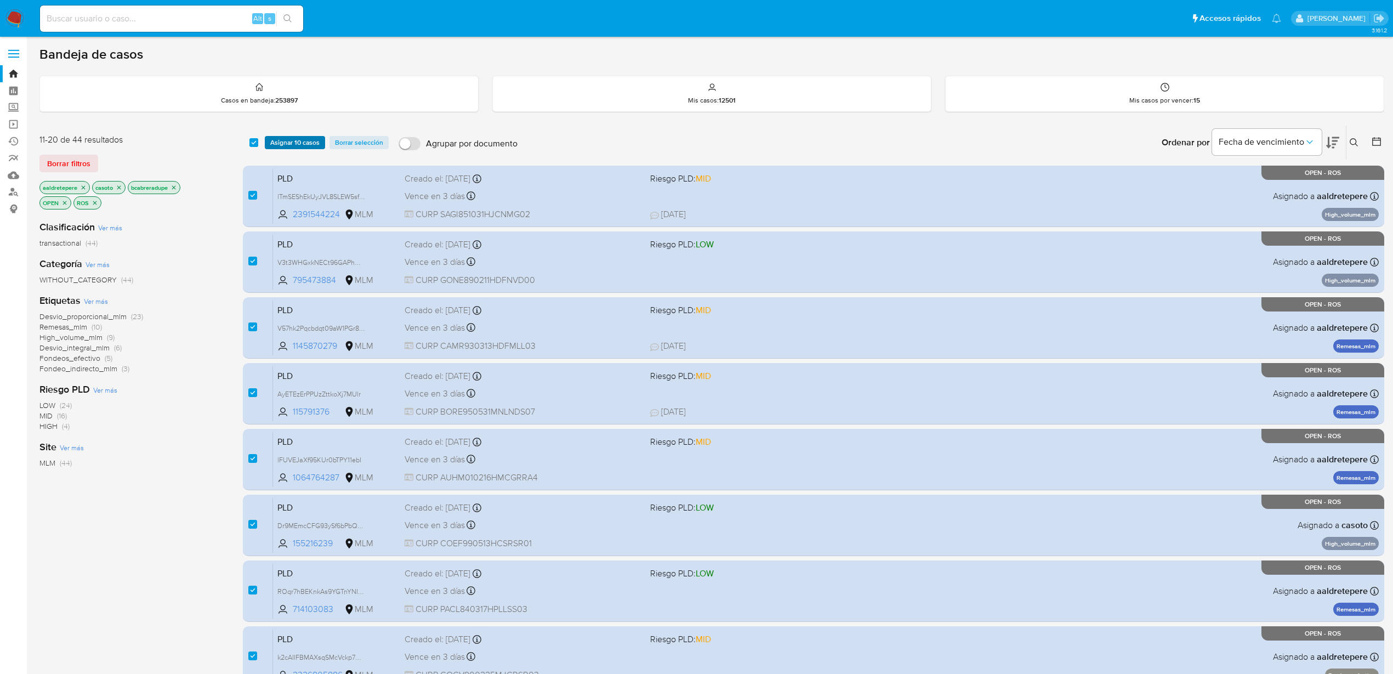
click at [274, 140] on span "Asignar 10 casos" at bounding box center [294, 142] width 49 height 11
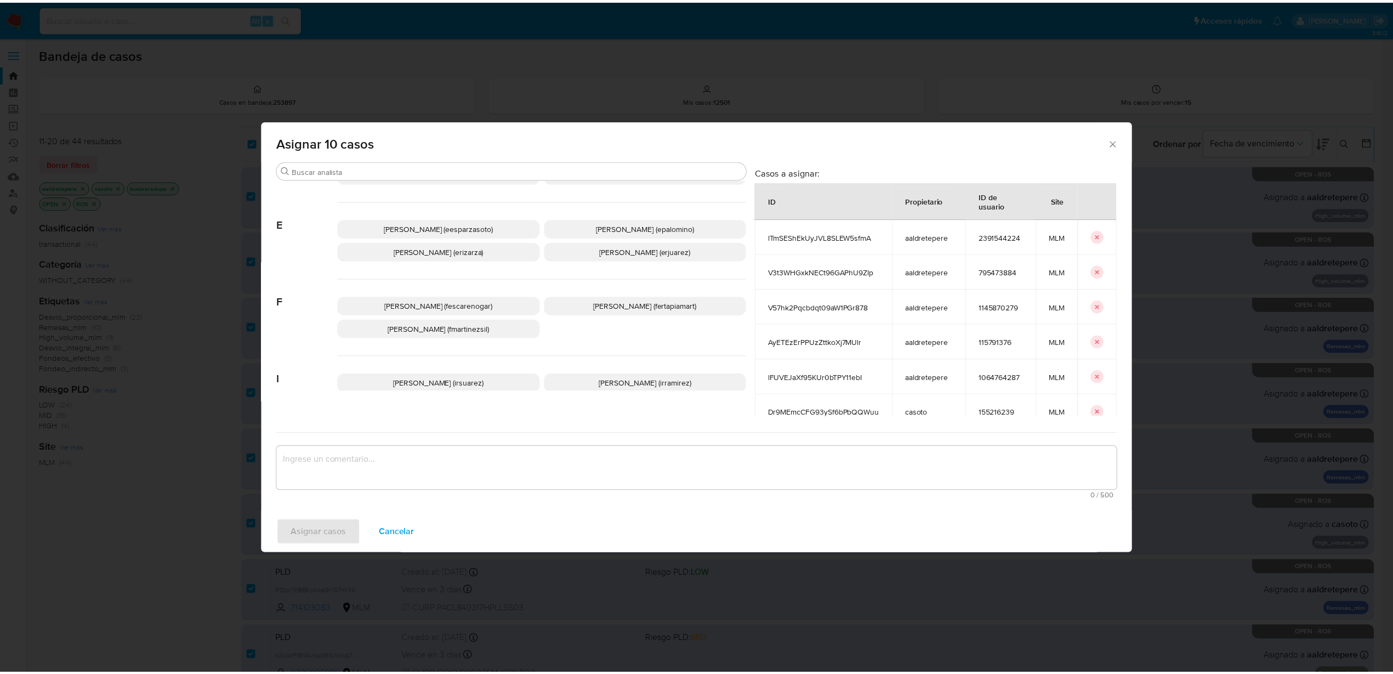
scroll to position [274, 0]
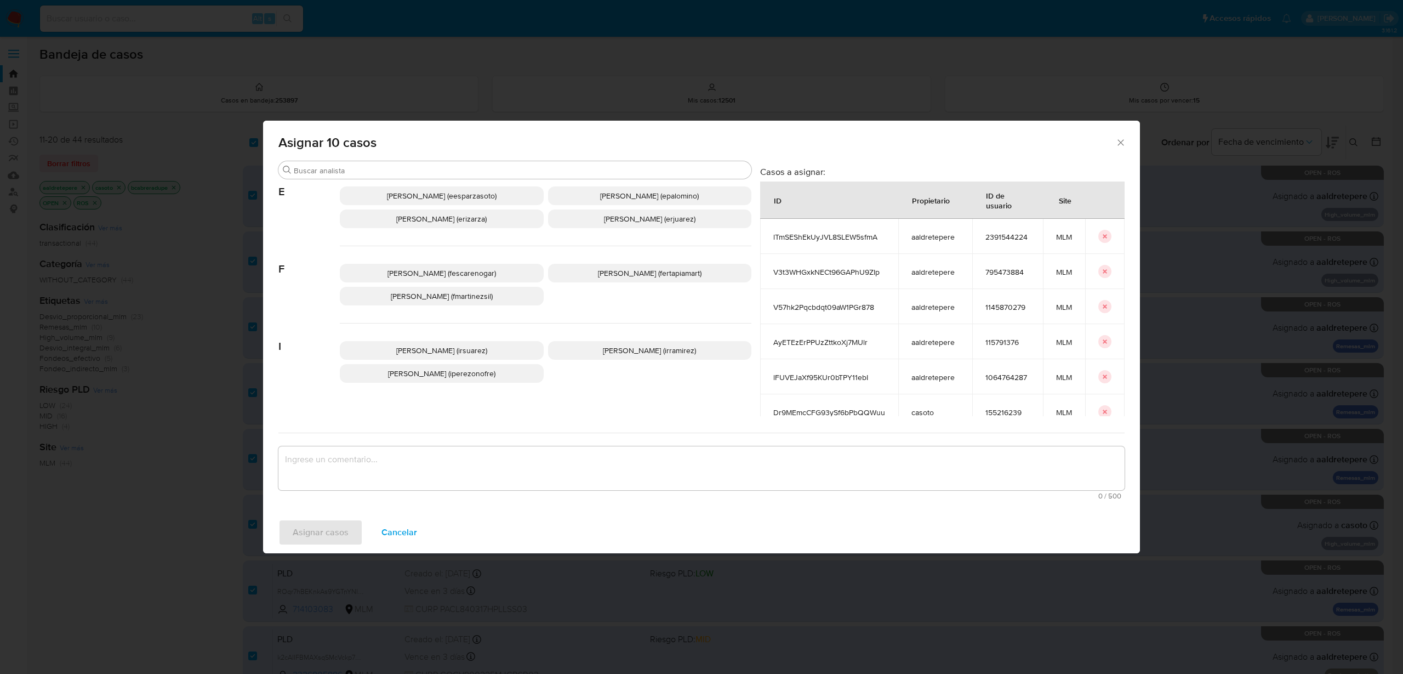
click at [472, 374] on span "Ivonne Perez (iperezonofre)" at bounding box center [441, 373] width 107 height 11
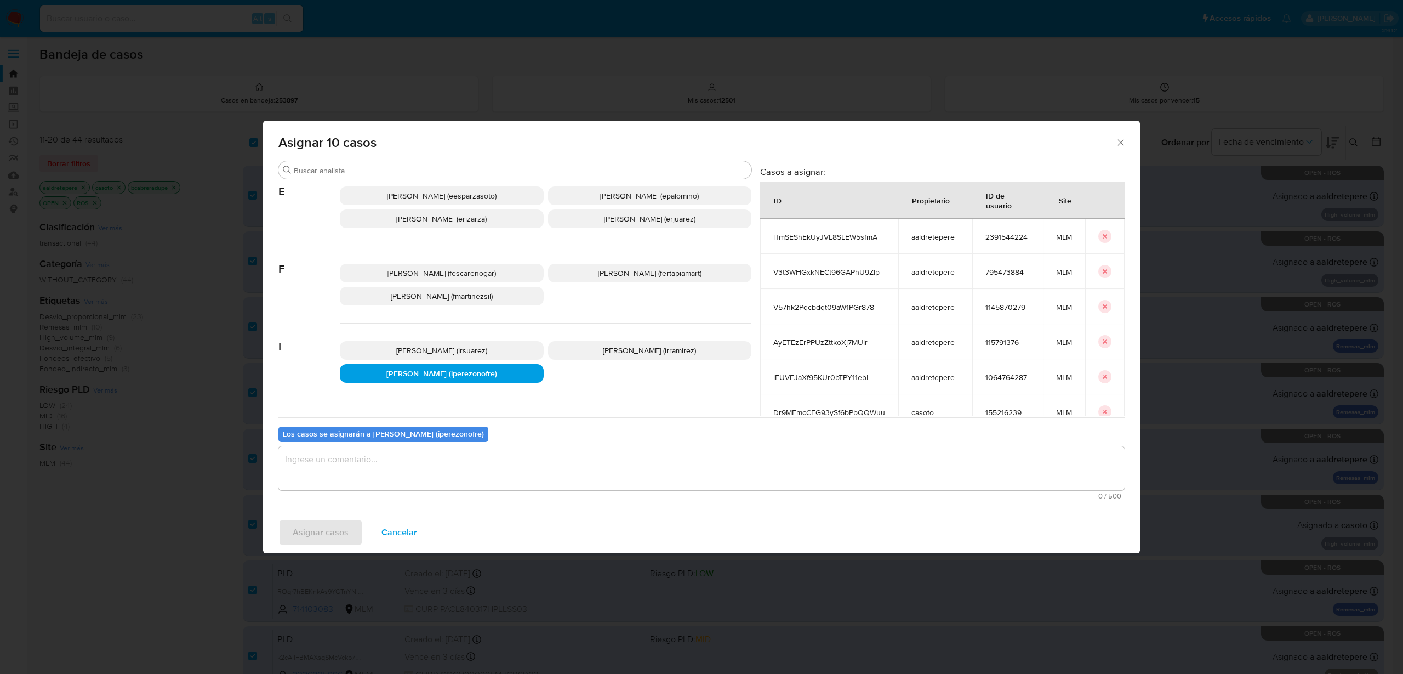
click at [428, 470] on textarea "assign-modal" at bounding box center [701, 468] width 846 height 44
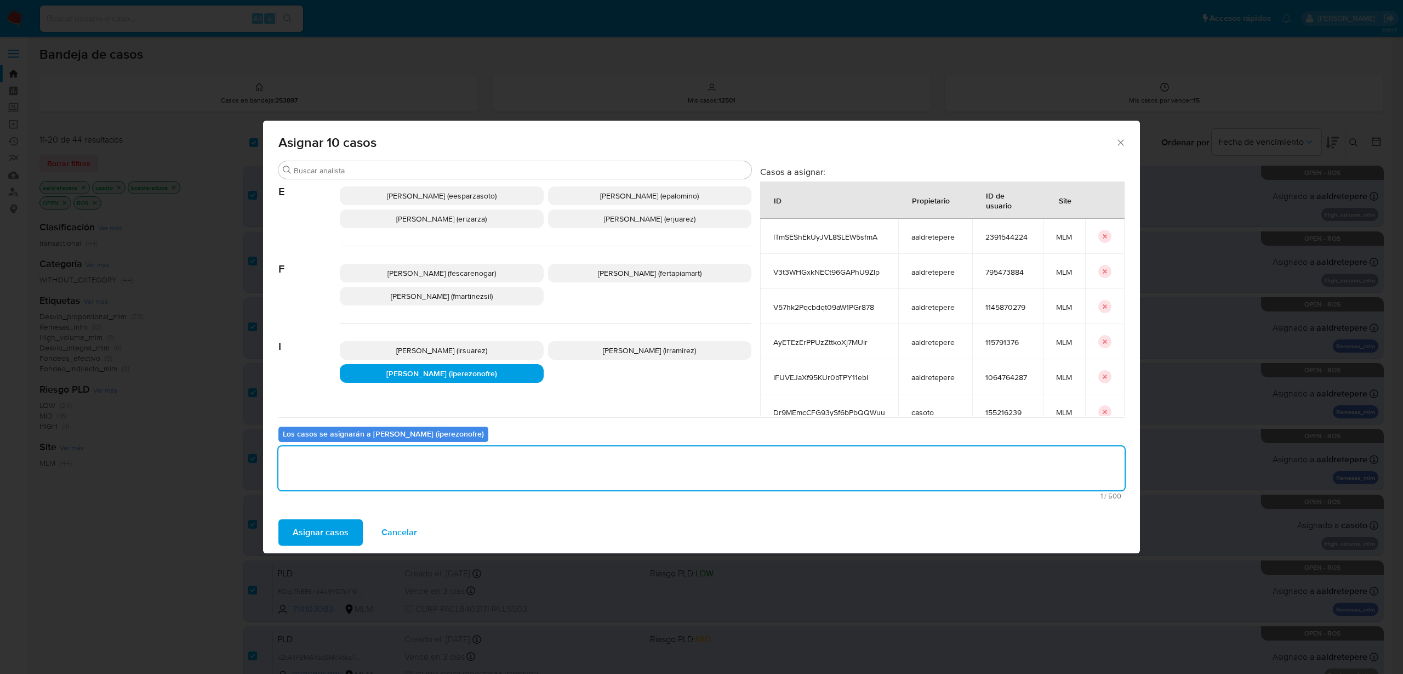
click at [343, 542] on span "Asignar casos" at bounding box center [321, 532] width 56 height 24
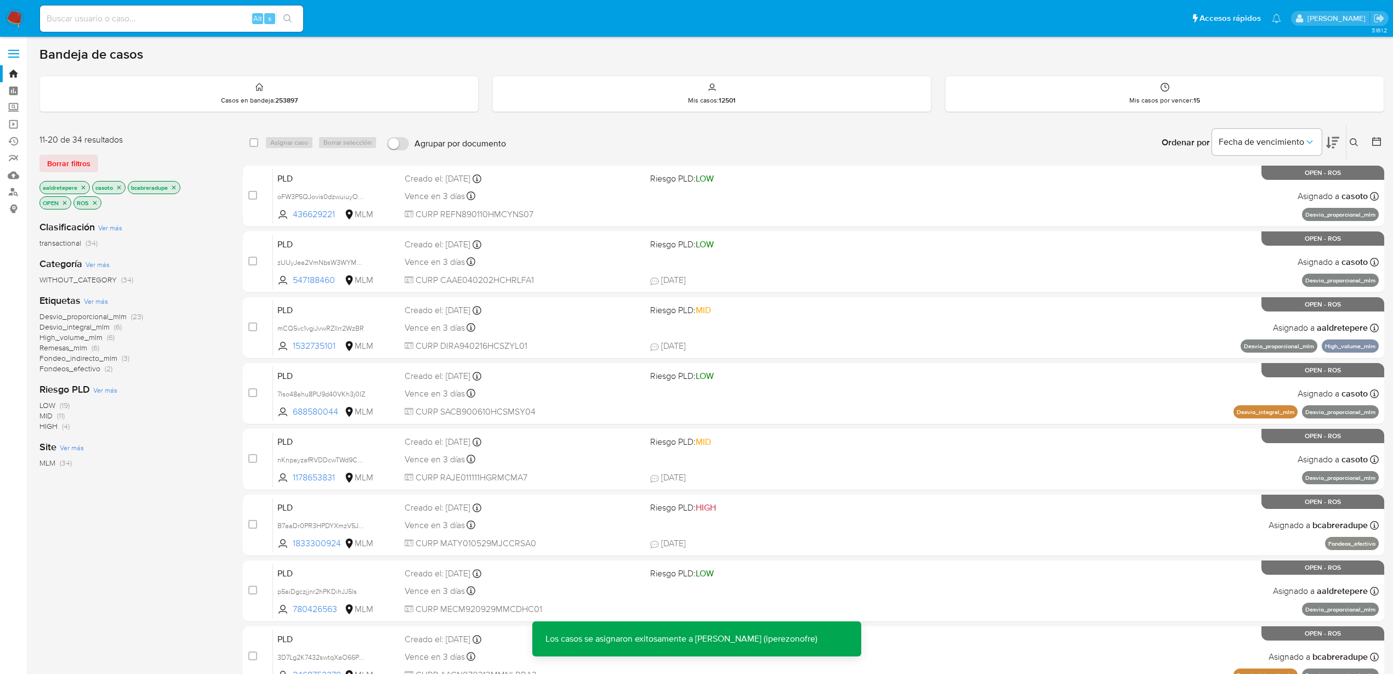
click at [82, 186] on icon "close-filter" at bounding box center [83, 187] width 7 height 7
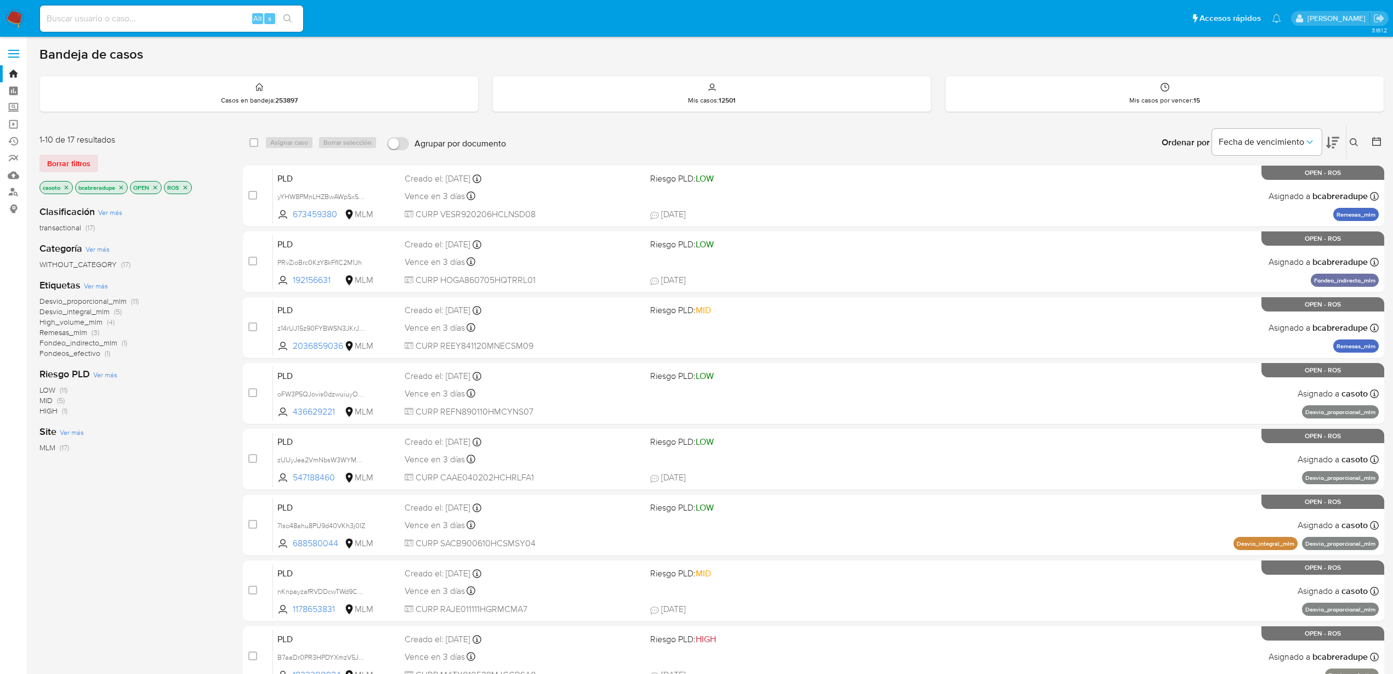
click at [68, 187] on icon "close-filter" at bounding box center [66, 187] width 7 height 7
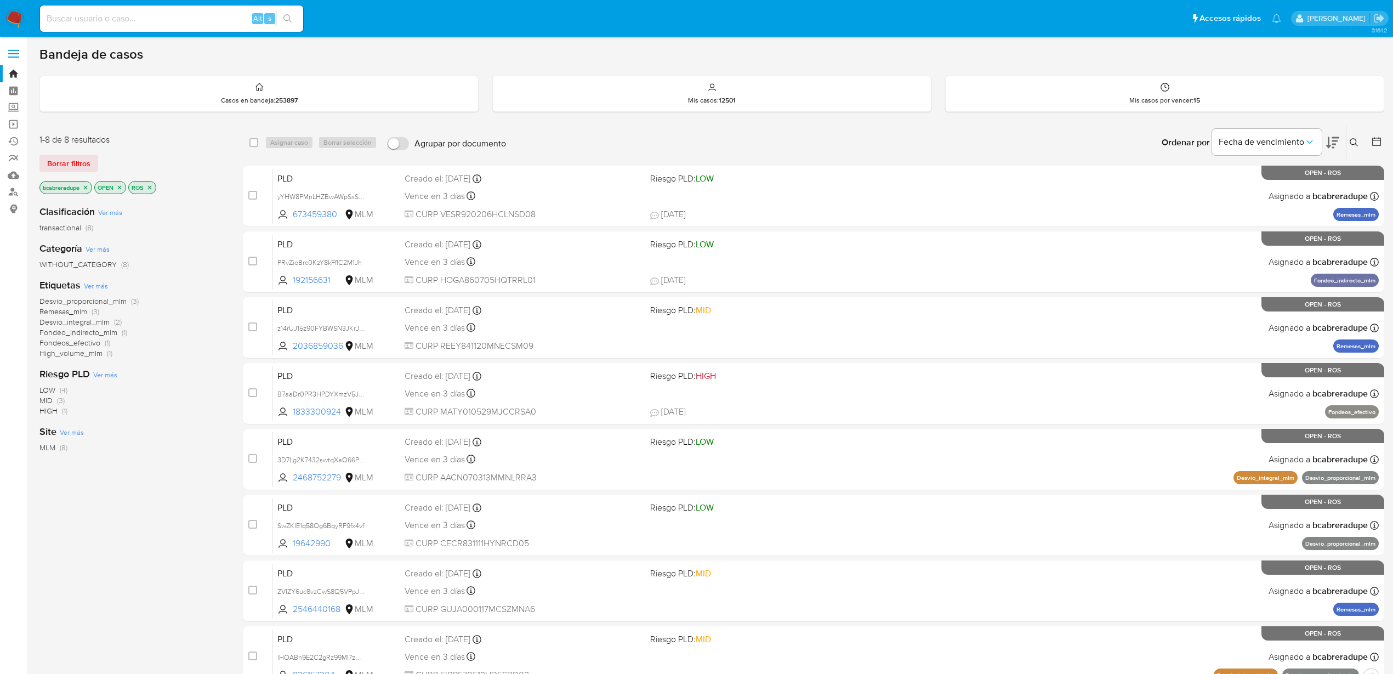
click at [86, 187] on icon "close-filter" at bounding box center [85, 187] width 7 height 7
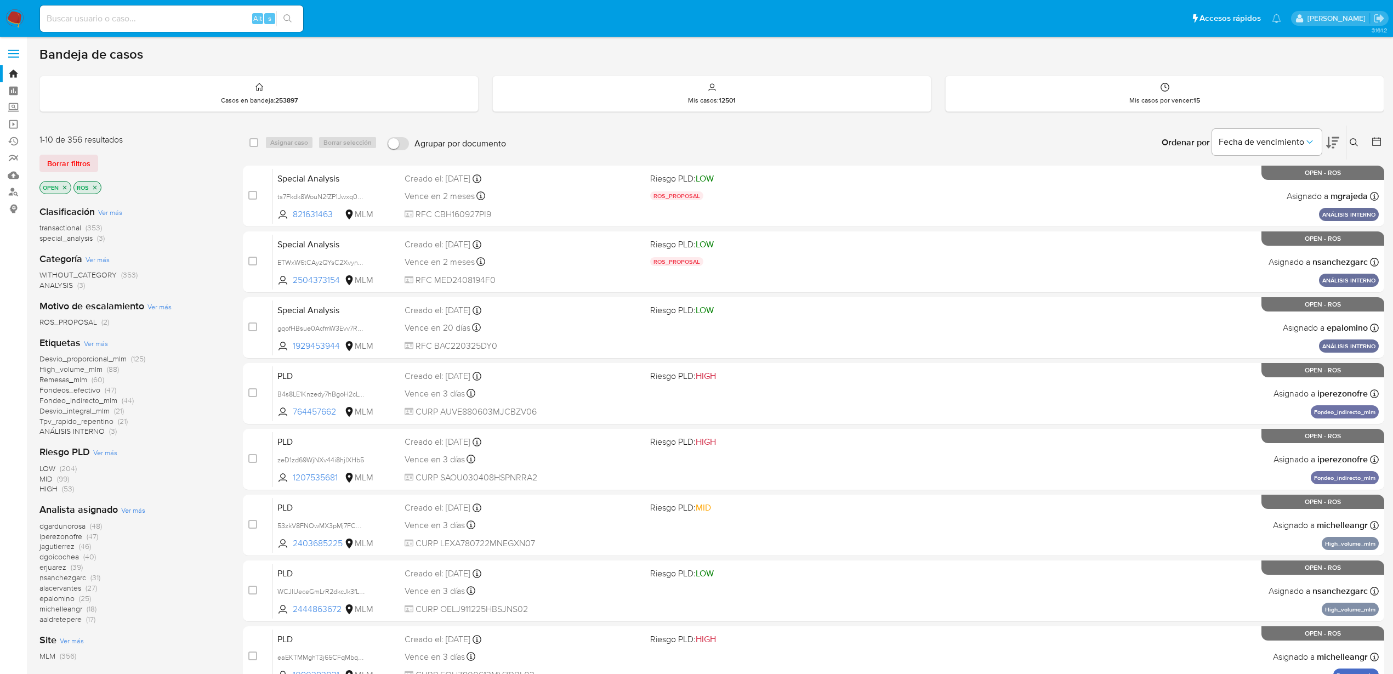
click at [132, 511] on span "Ver más" at bounding box center [133, 510] width 24 height 10
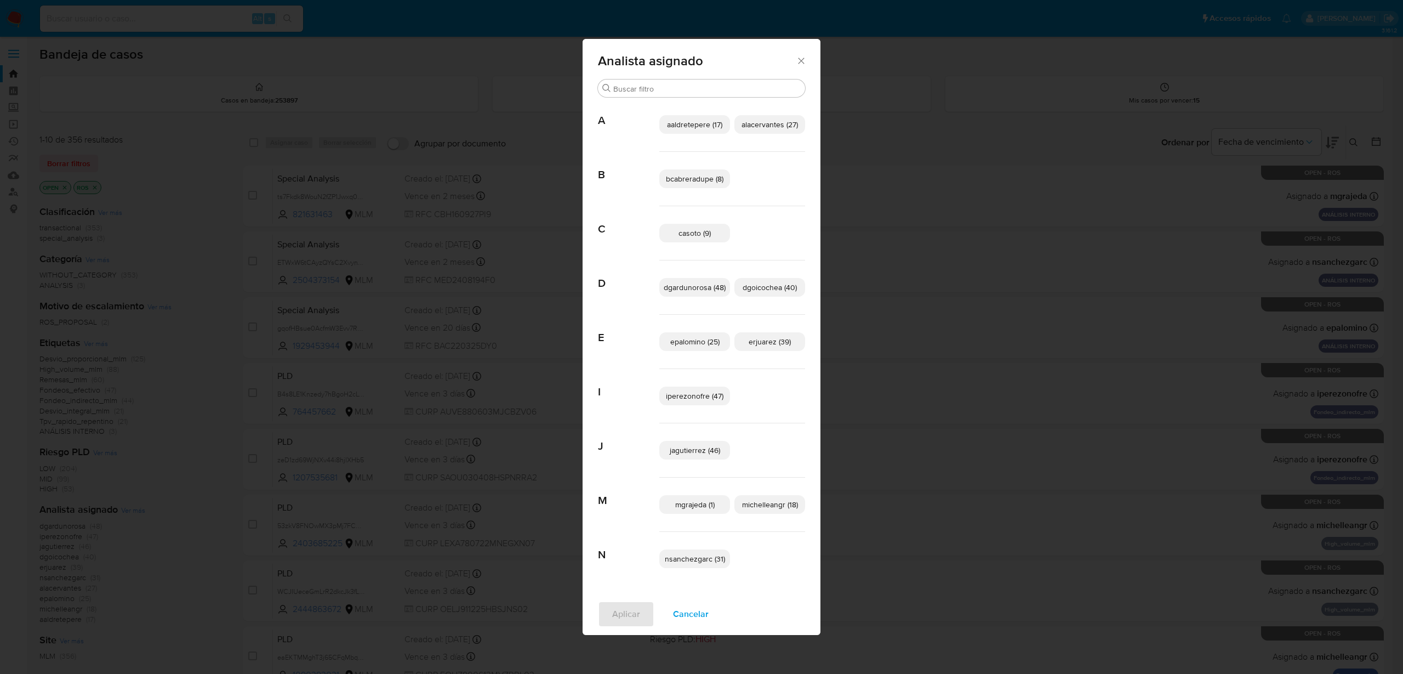
click at [679, 126] on span "aaldretepere (17)" at bounding box center [694, 124] width 55 height 11
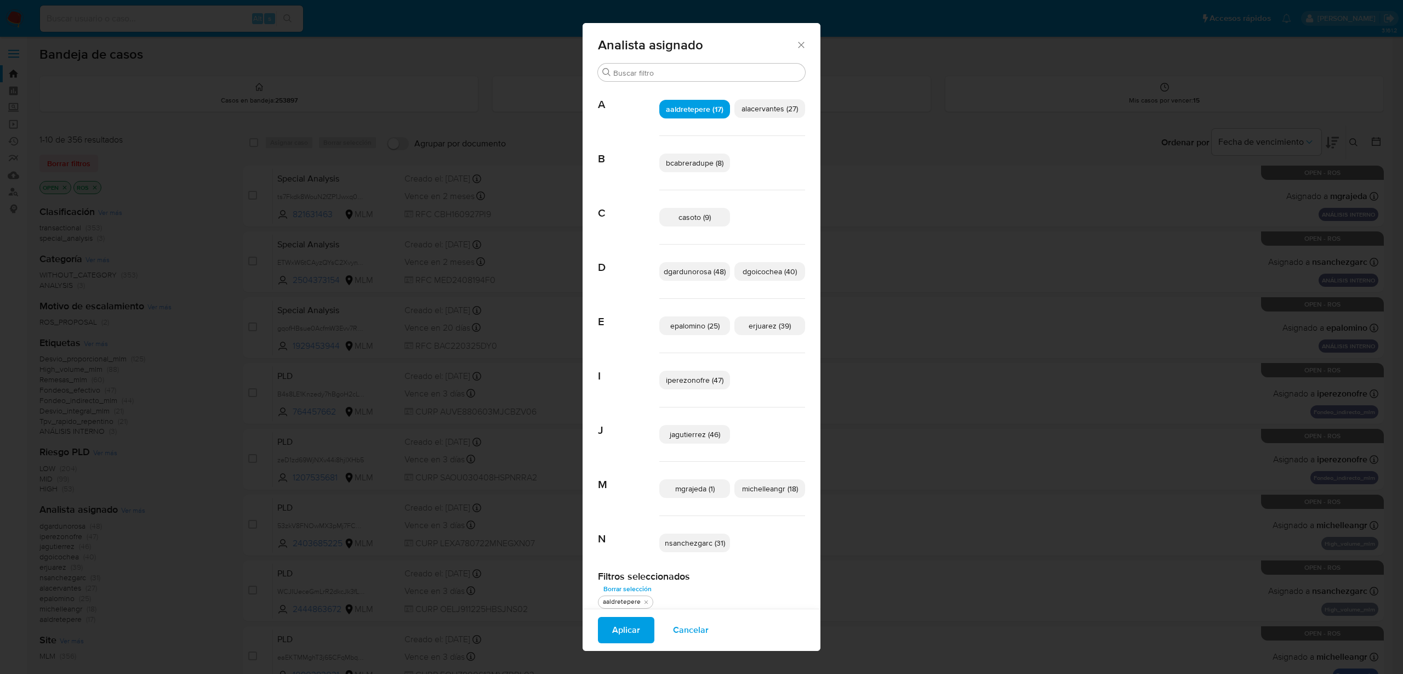
click at [703, 170] on p "bcabreradupe (8)" at bounding box center [694, 163] width 71 height 19
click at [693, 224] on p "casoto (9)" at bounding box center [694, 217] width 71 height 19
click at [626, 638] on span "Aplicar" at bounding box center [626, 630] width 28 height 24
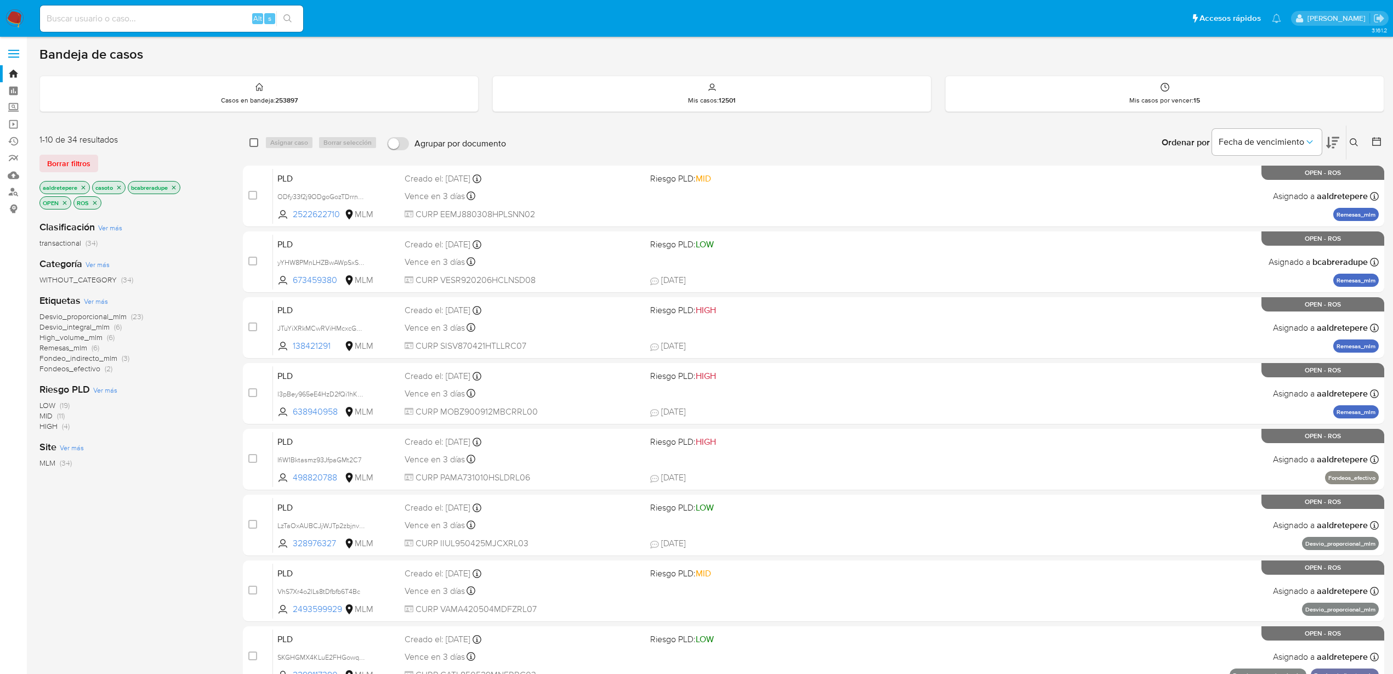
click at [254, 141] on input "checkbox" at bounding box center [253, 142] width 9 height 9
checkbox input "true"
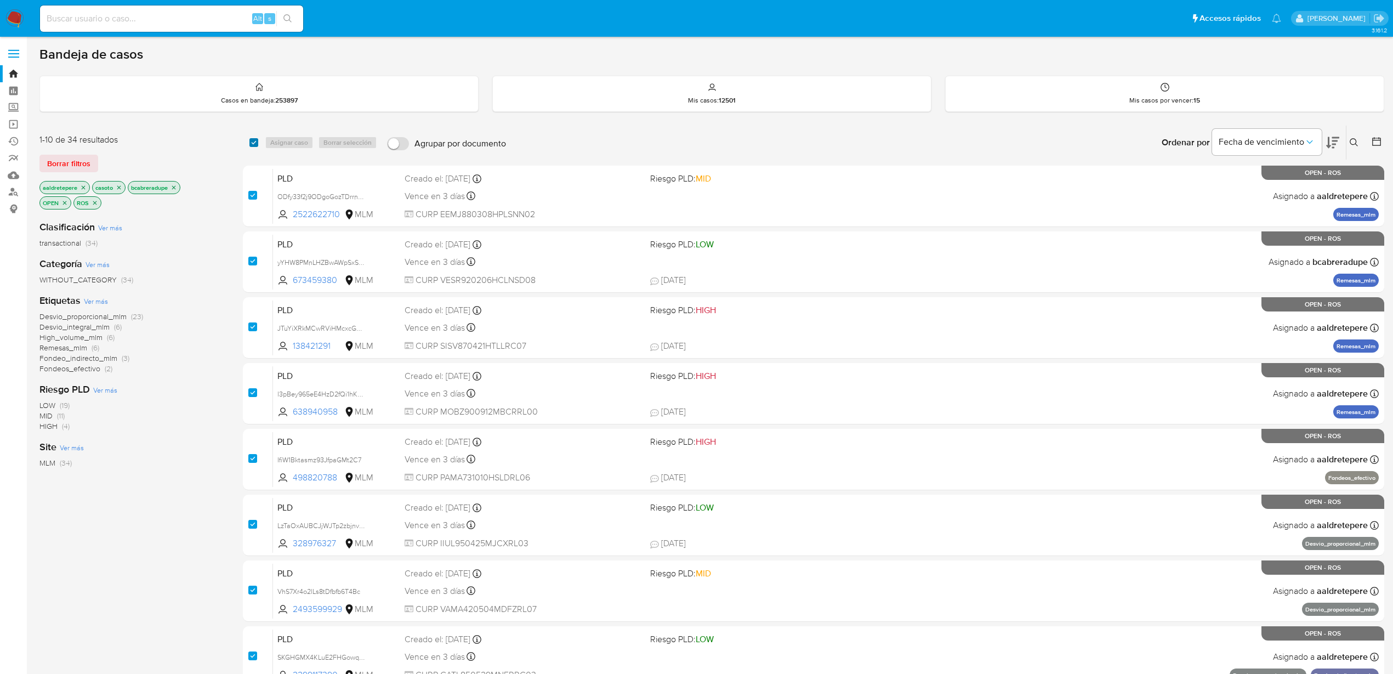
checkbox input "true"
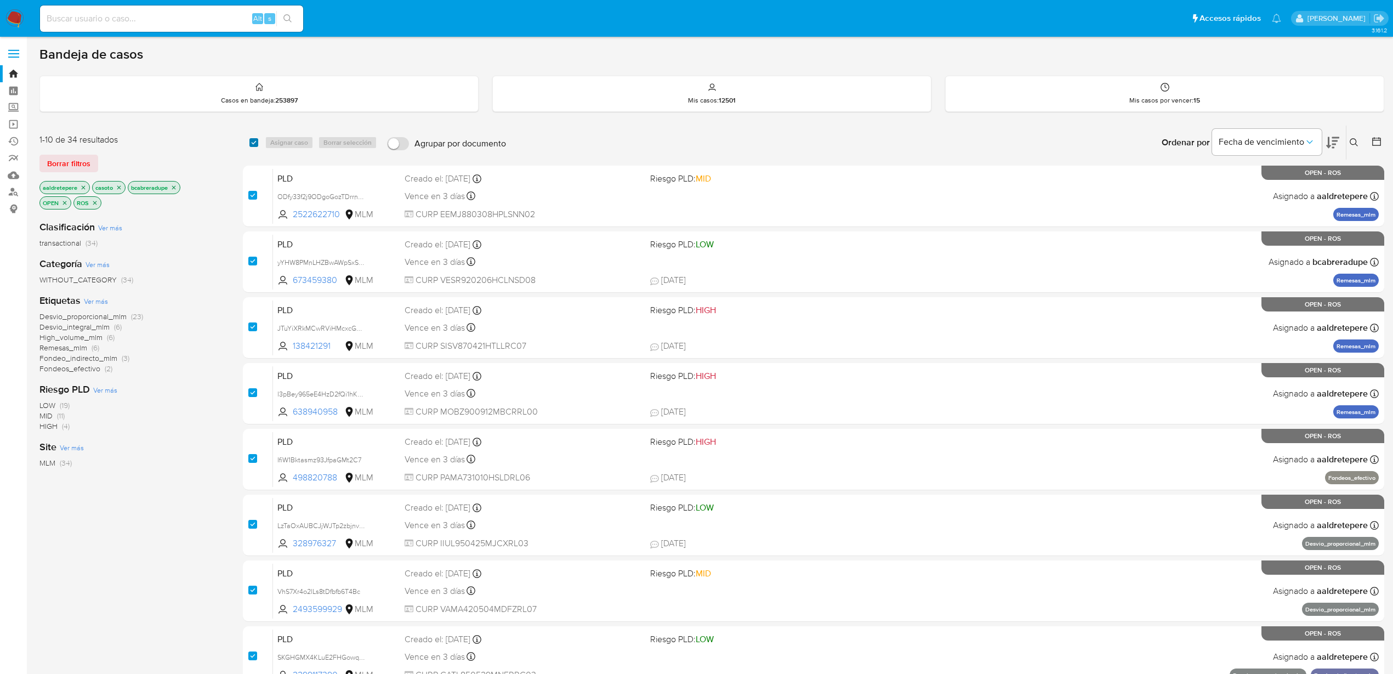
checkbox input "true"
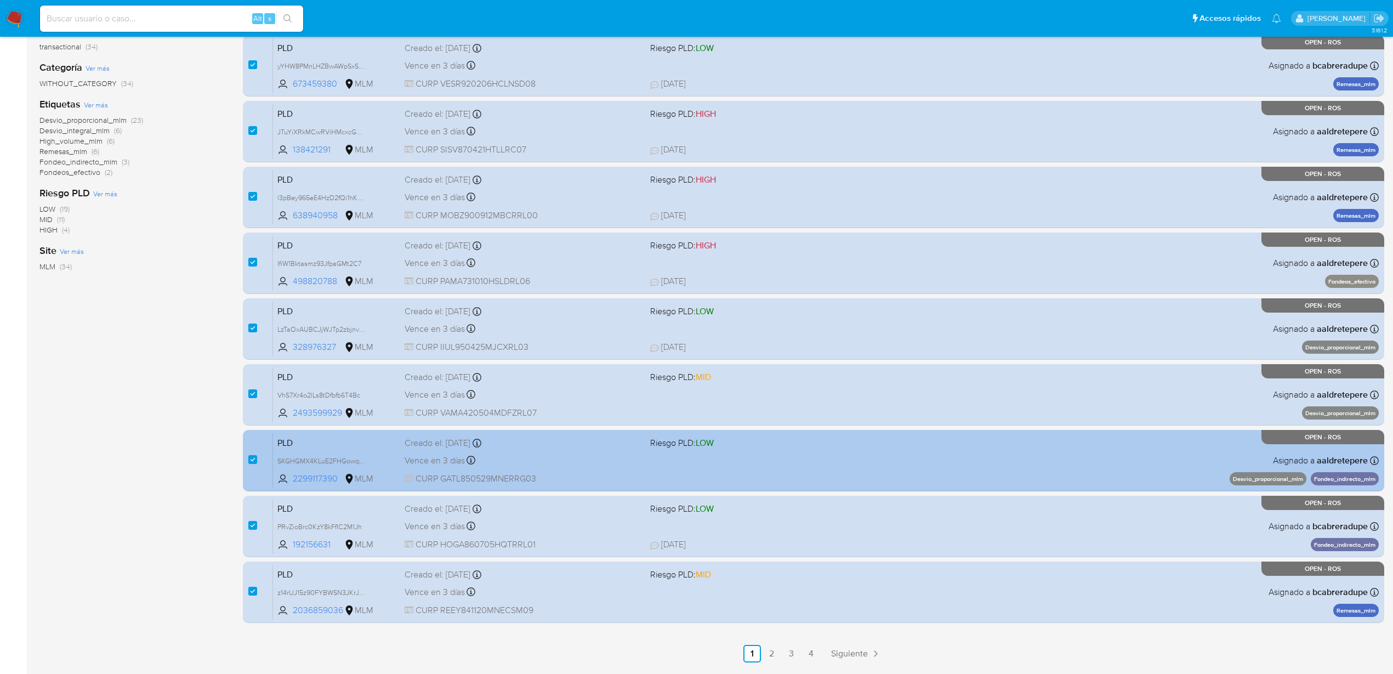
scroll to position [231, 0]
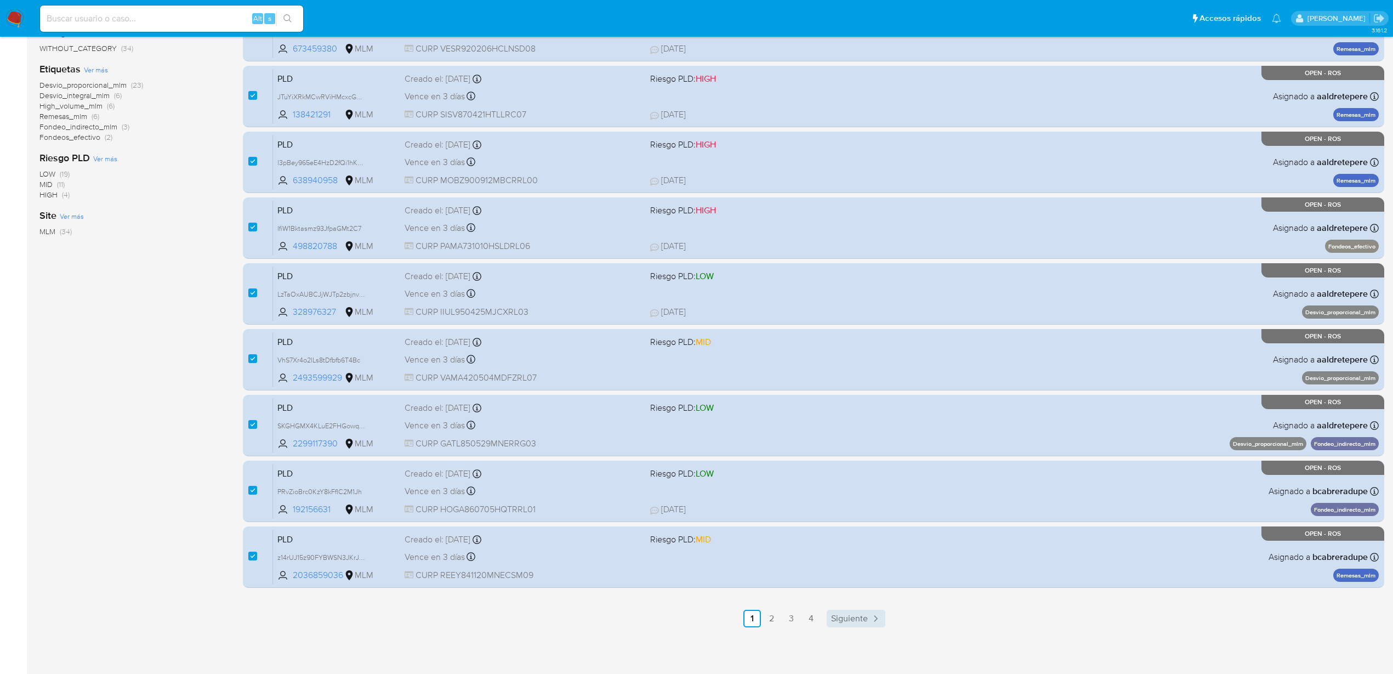
click at [845, 620] on span "Siguiente" at bounding box center [849, 618] width 37 height 9
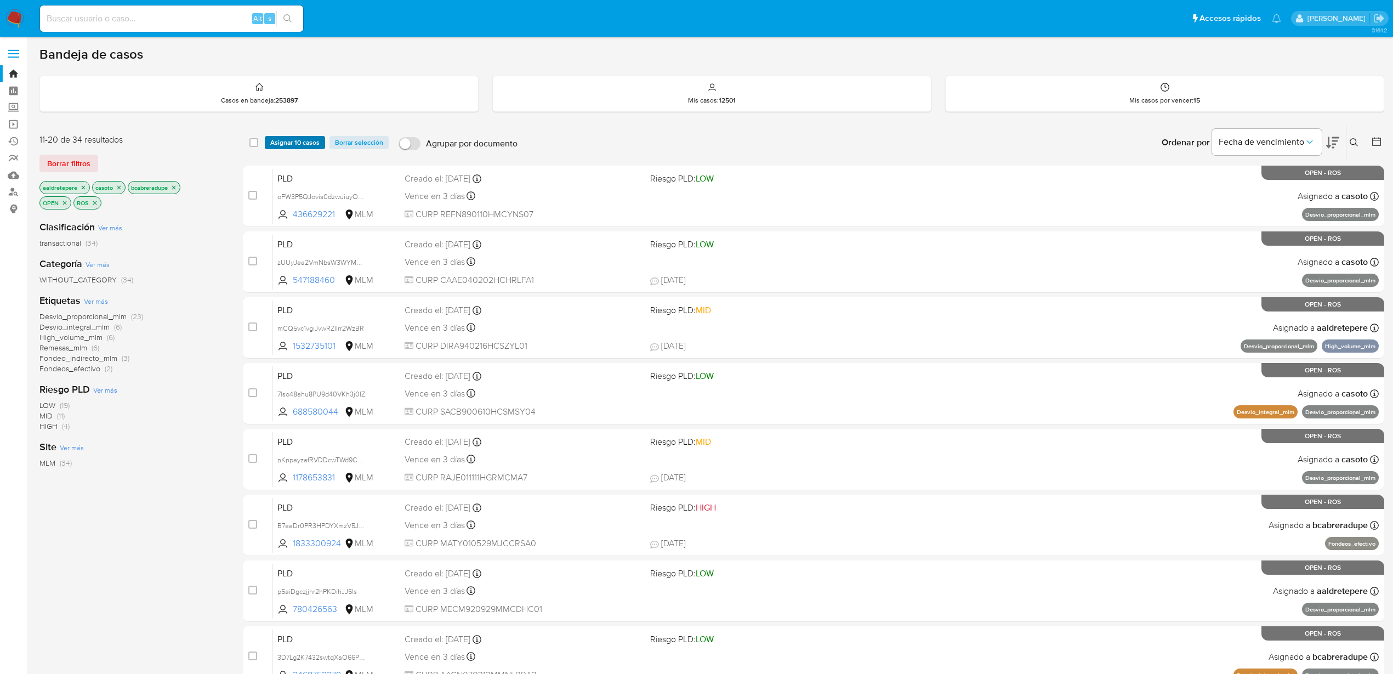
drag, startPoint x: 257, startPoint y: 145, endPoint x: 270, endPoint y: 145, distance: 13.7
click at [257, 144] on input "checkbox" at bounding box center [253, 142] width 9 height 9
checkbox input "true"
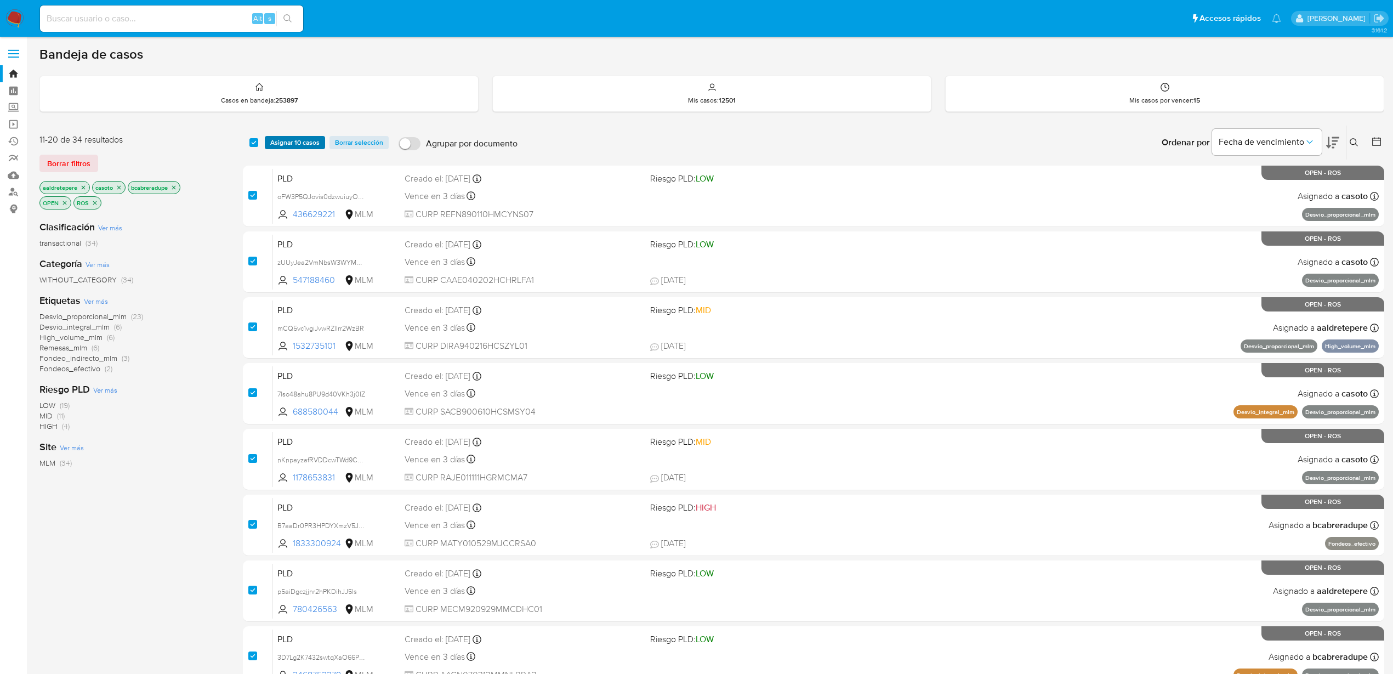
checkbox input "true"
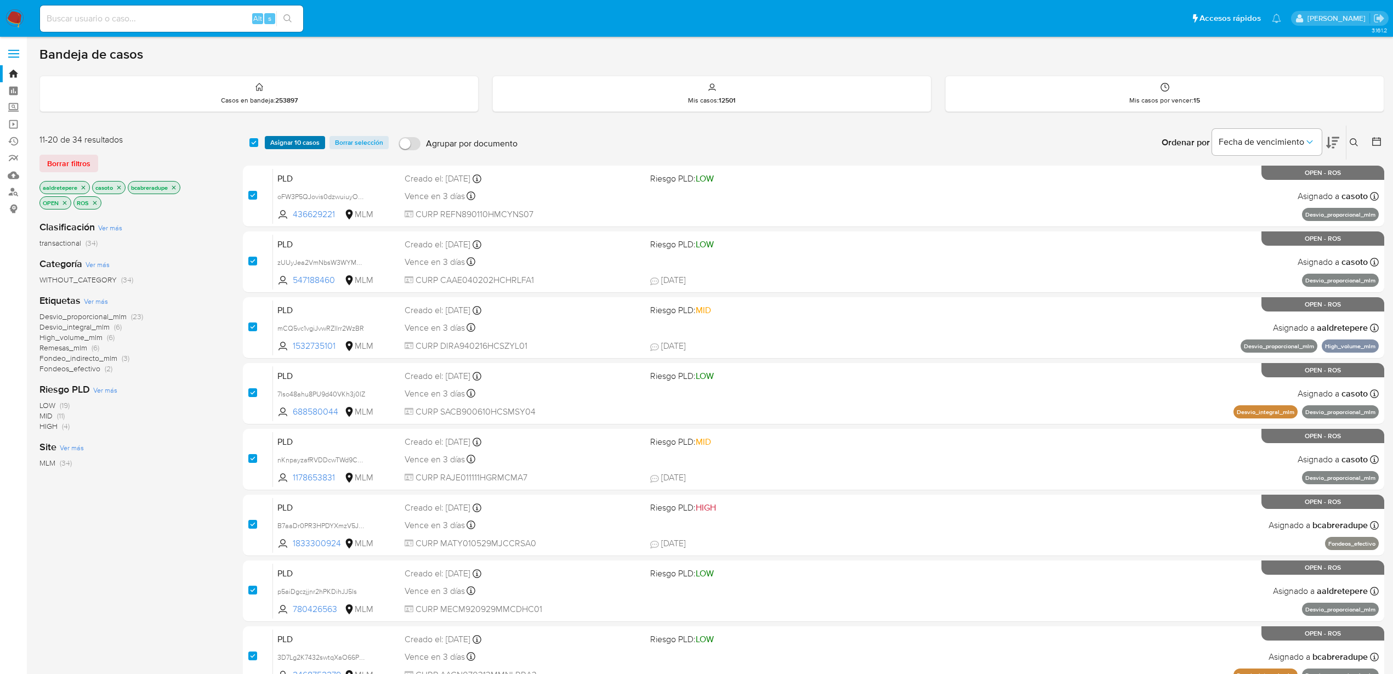
checkbox input "true"
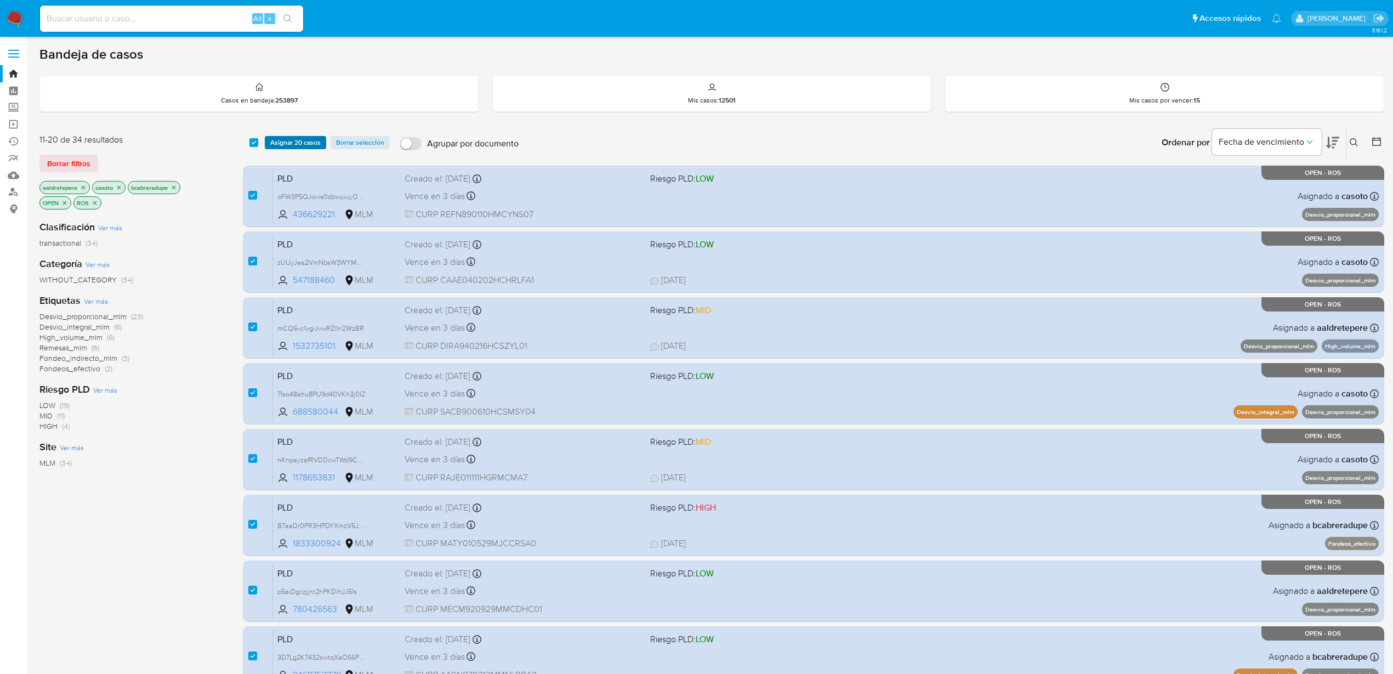
click at [285, 144] on span "Asignar 20 casos" at bounding box center [295, 142] width 50 height 11
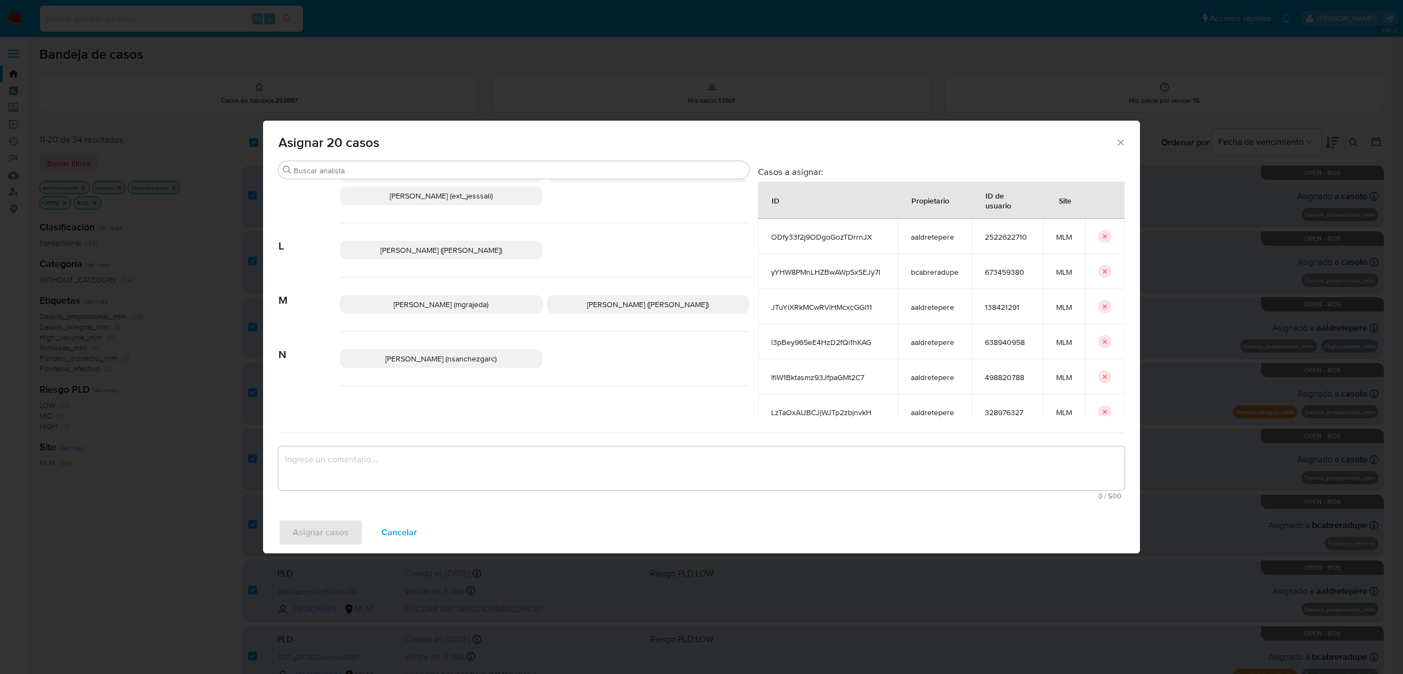
scroll to position [633, 0]
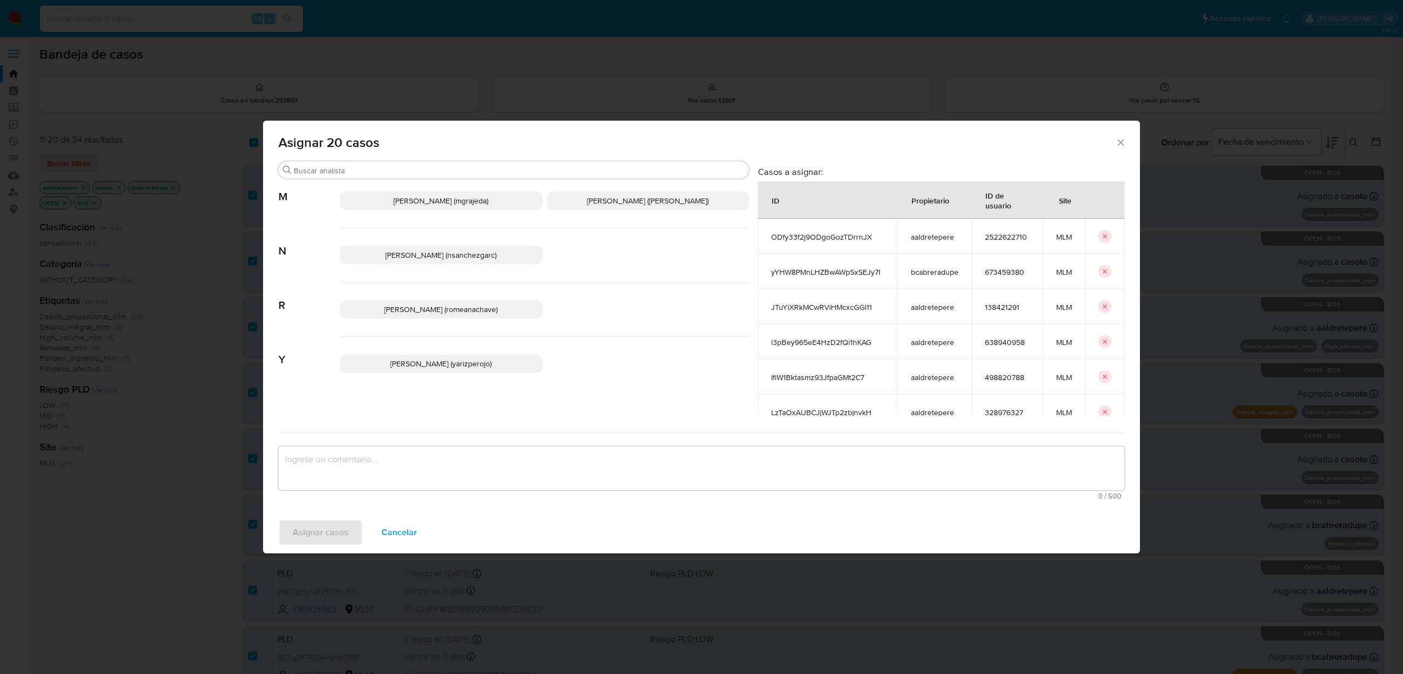
click at [628, 201] on span "Michelle Angelica Rodriguez (michelleangr)" at bounding box center [648, 200] width 122 height 11
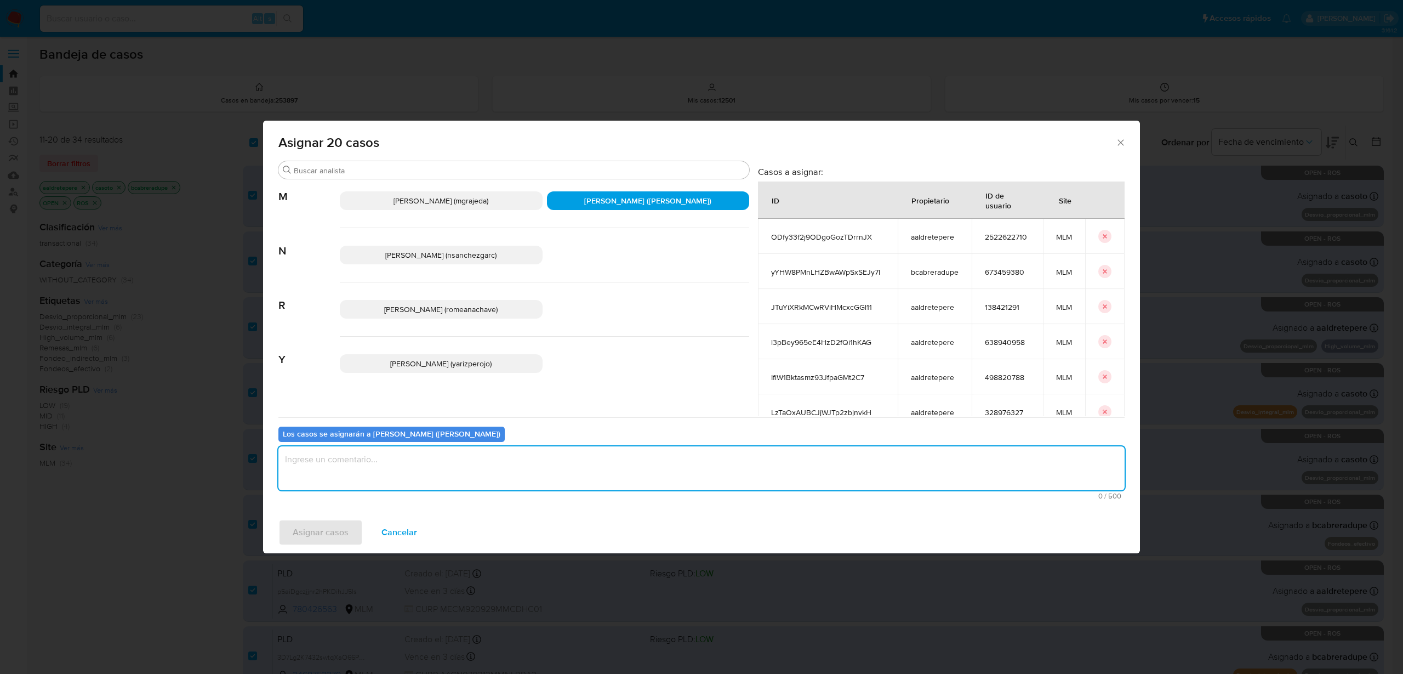
drag, startPoint x: 435, startPoint y: 470, endPoint x: 417, endPoint y: 495, distance: 30.7
click at [434, 469] on textarea "assign-modal" at bounding box center [701, 468] width 846 height 44
click at [331, 533] on span "Asignar casos" at bounding box center [321, 532] width 56 height 24
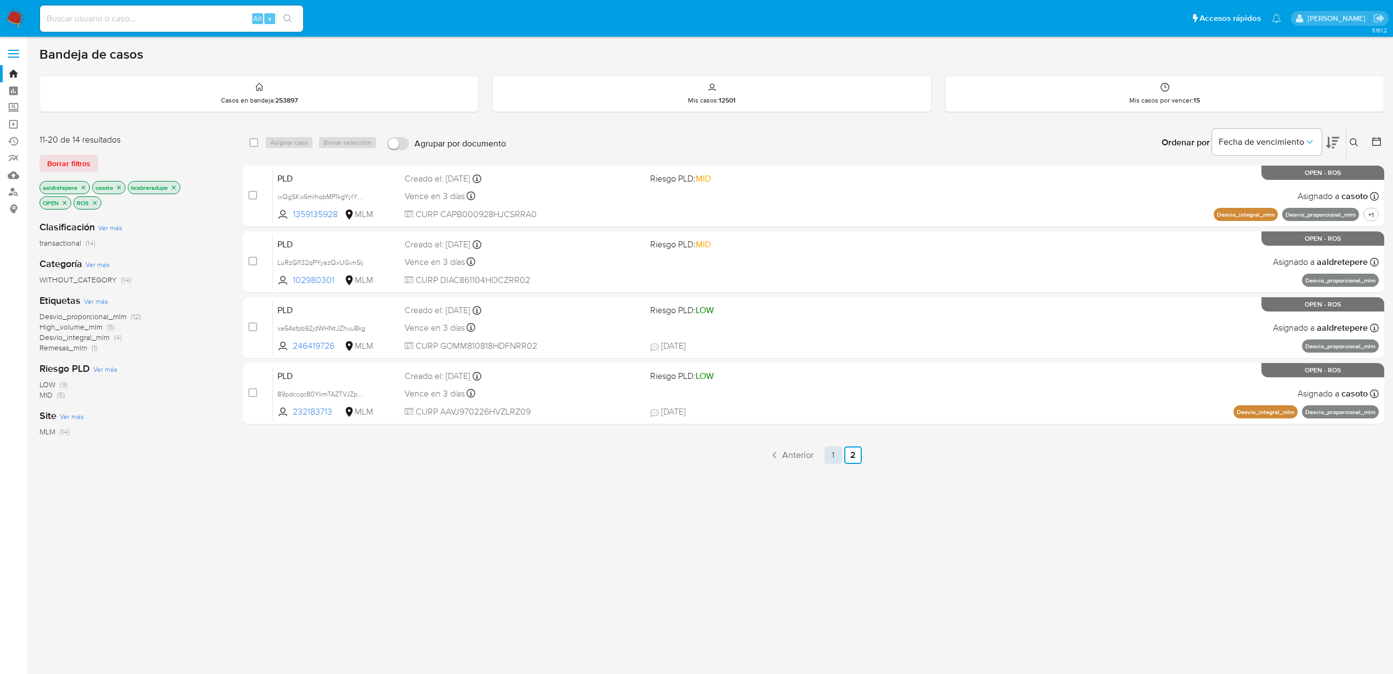
click at [832, 460] on link "1" at bounding box center [833, 455] width 18 height 18
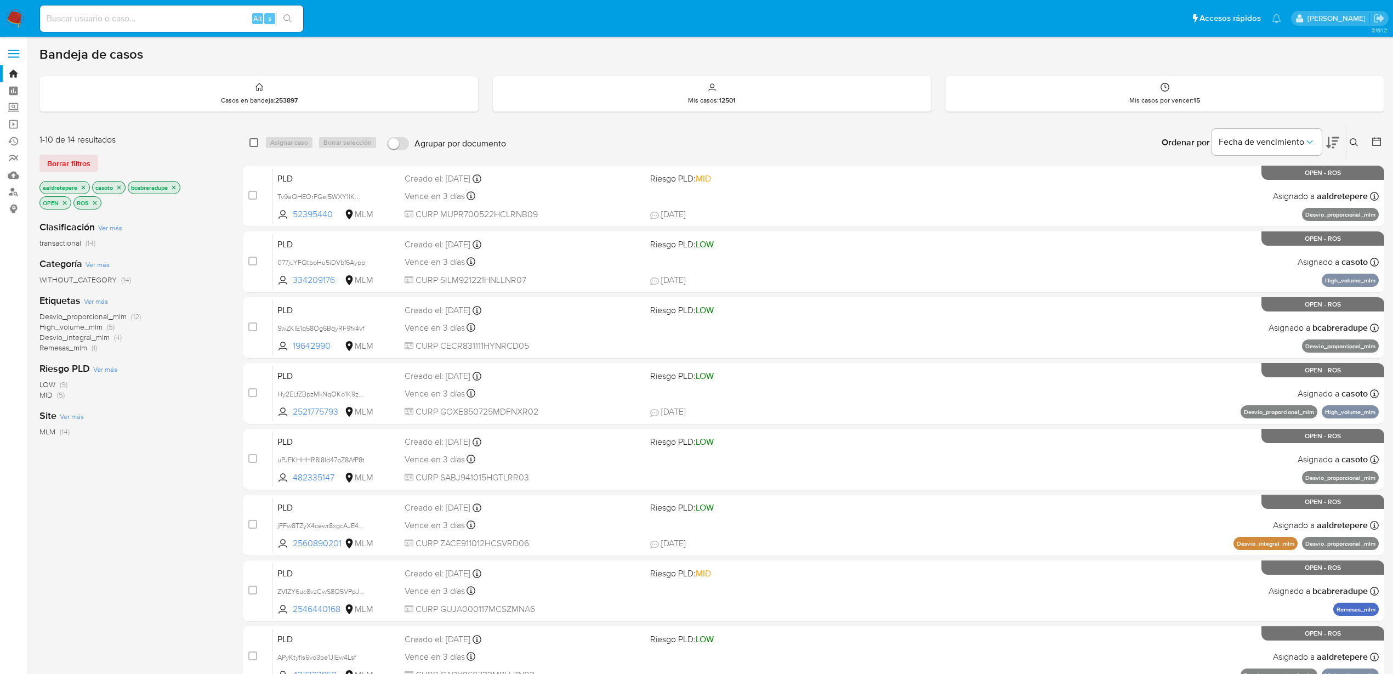
click at [256, 143] on input "checkbox" at bounding box center [253, 142] width 9 height 9
checkbox input "true"
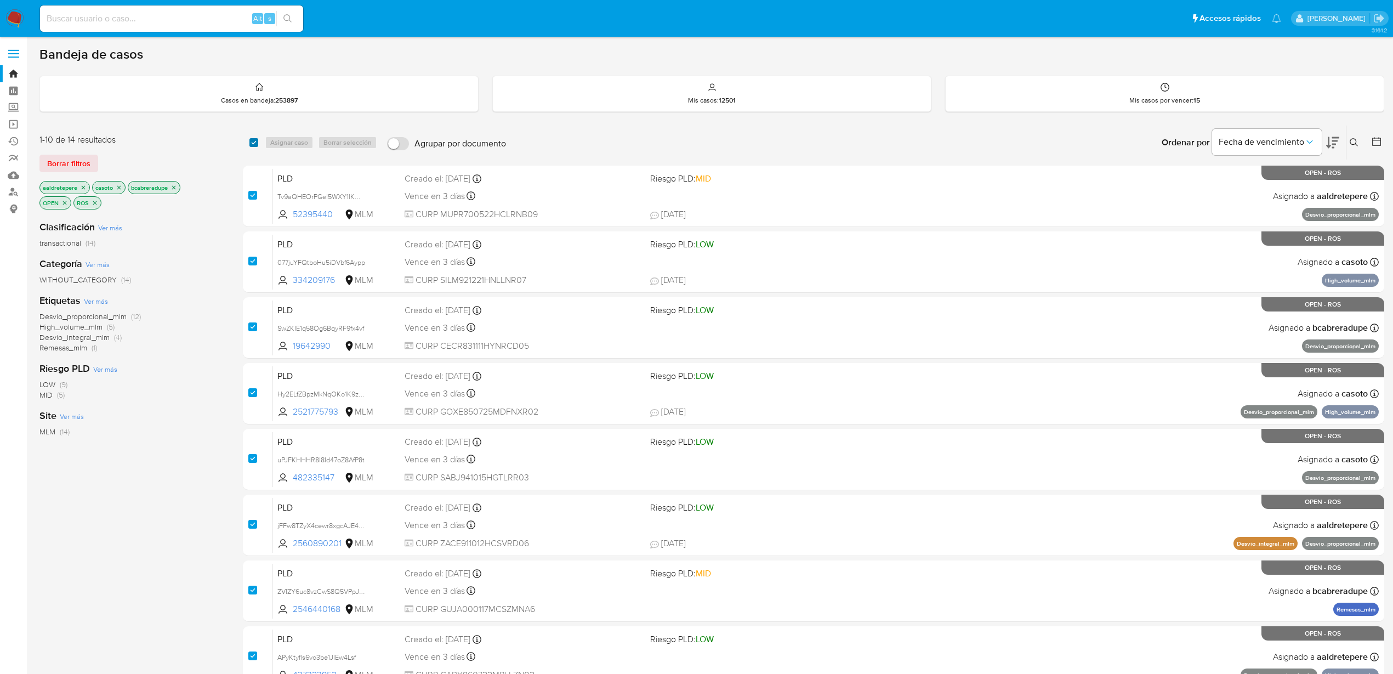
checkbox input "true"
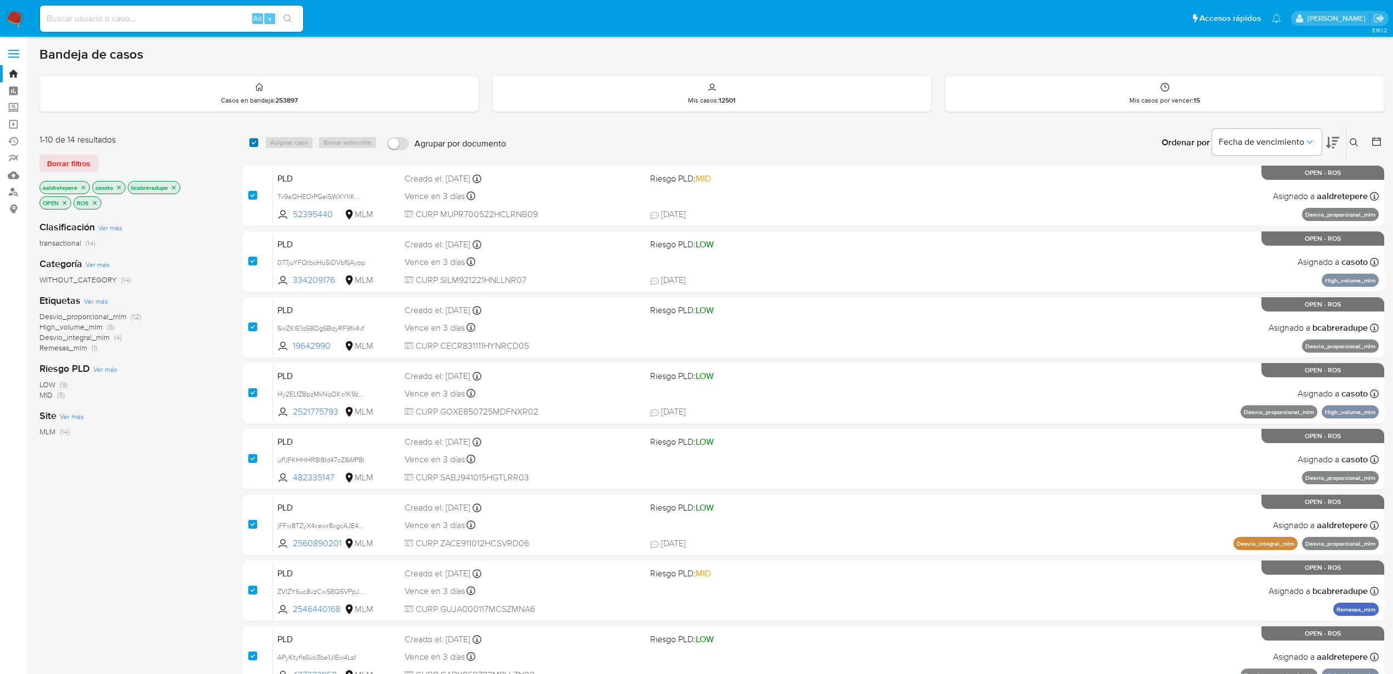
checkbox input "true"
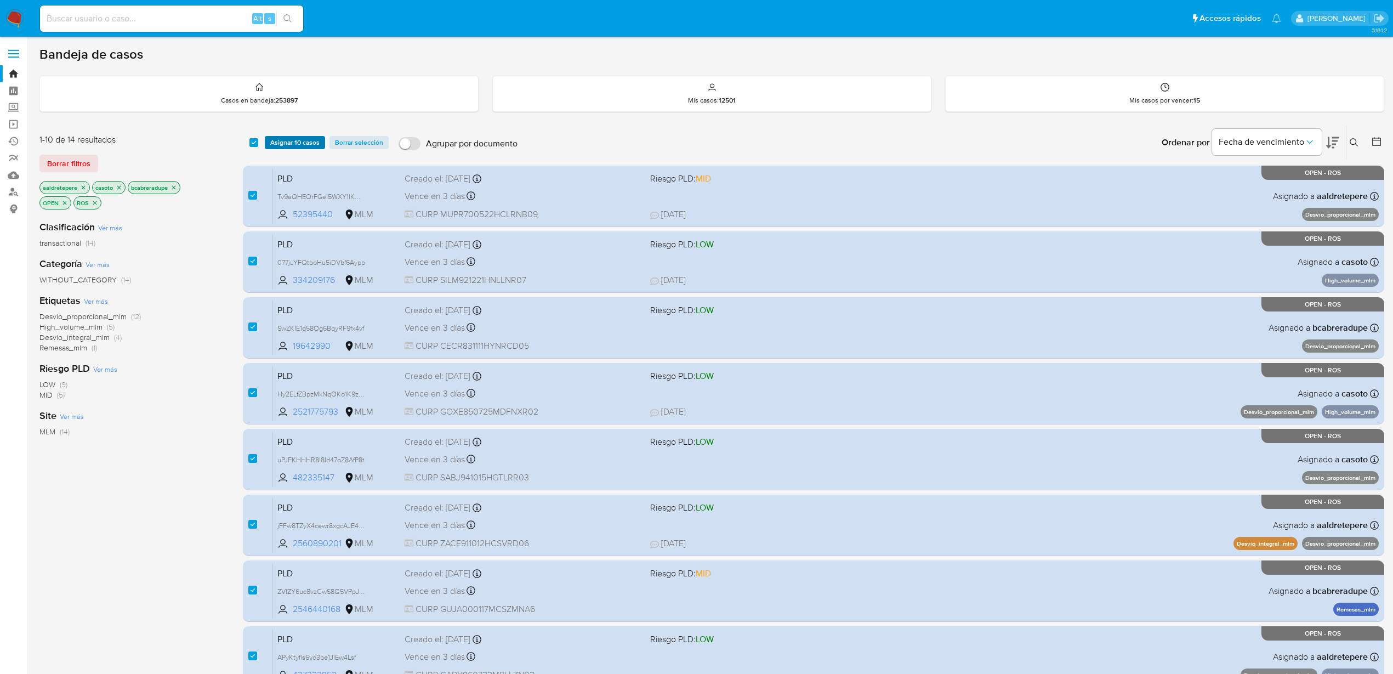
click at [281, 141] on span "Asignar 10 casos" at bounding box center [294, 142] width 49 height 11
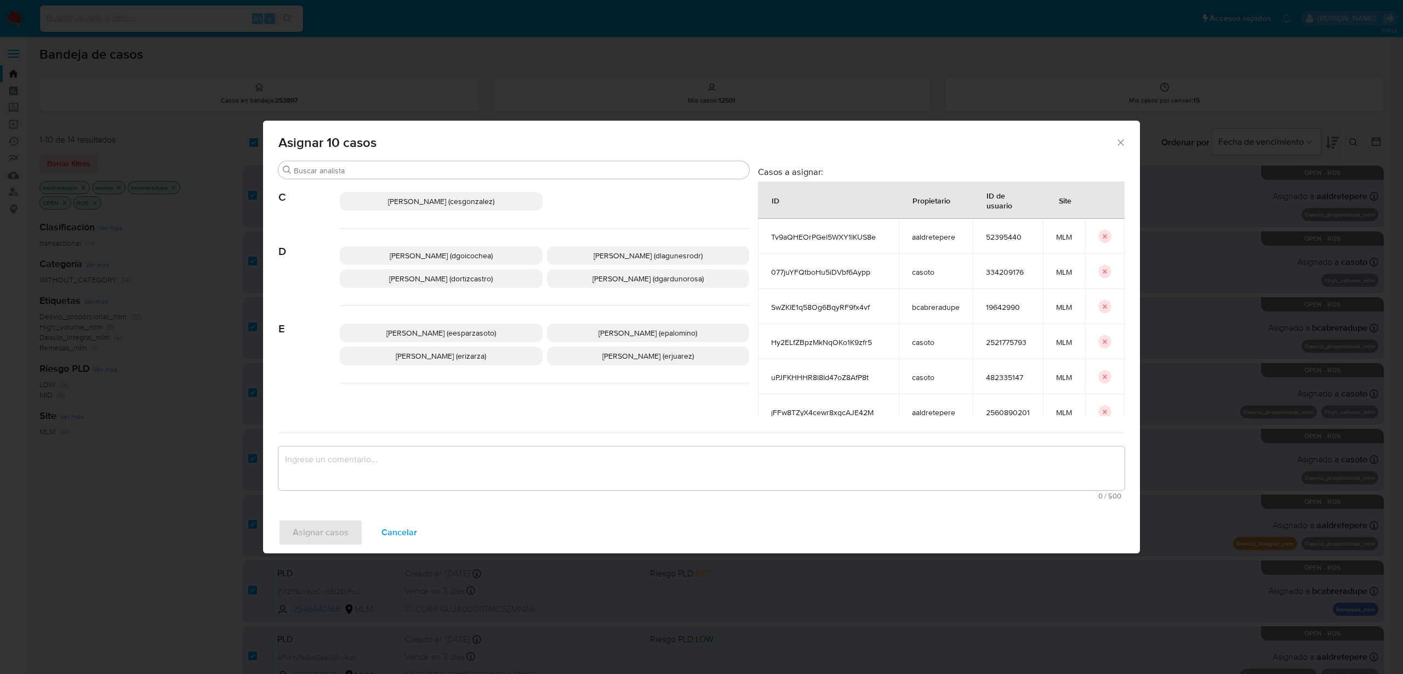
scroll to position [206, 0]
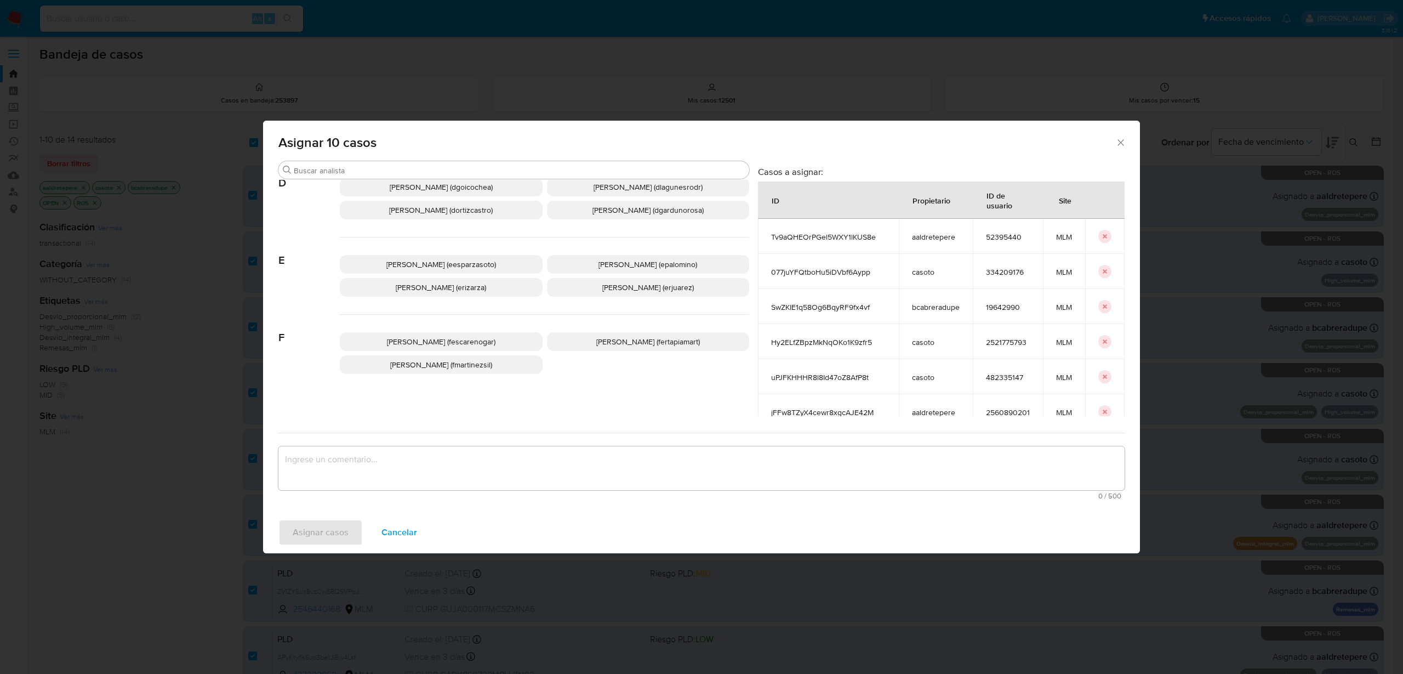
click at [612, 266] on span "Elena Carolina Palomino (epalomino)" at bounding box center [648, 264] width 99 height 11
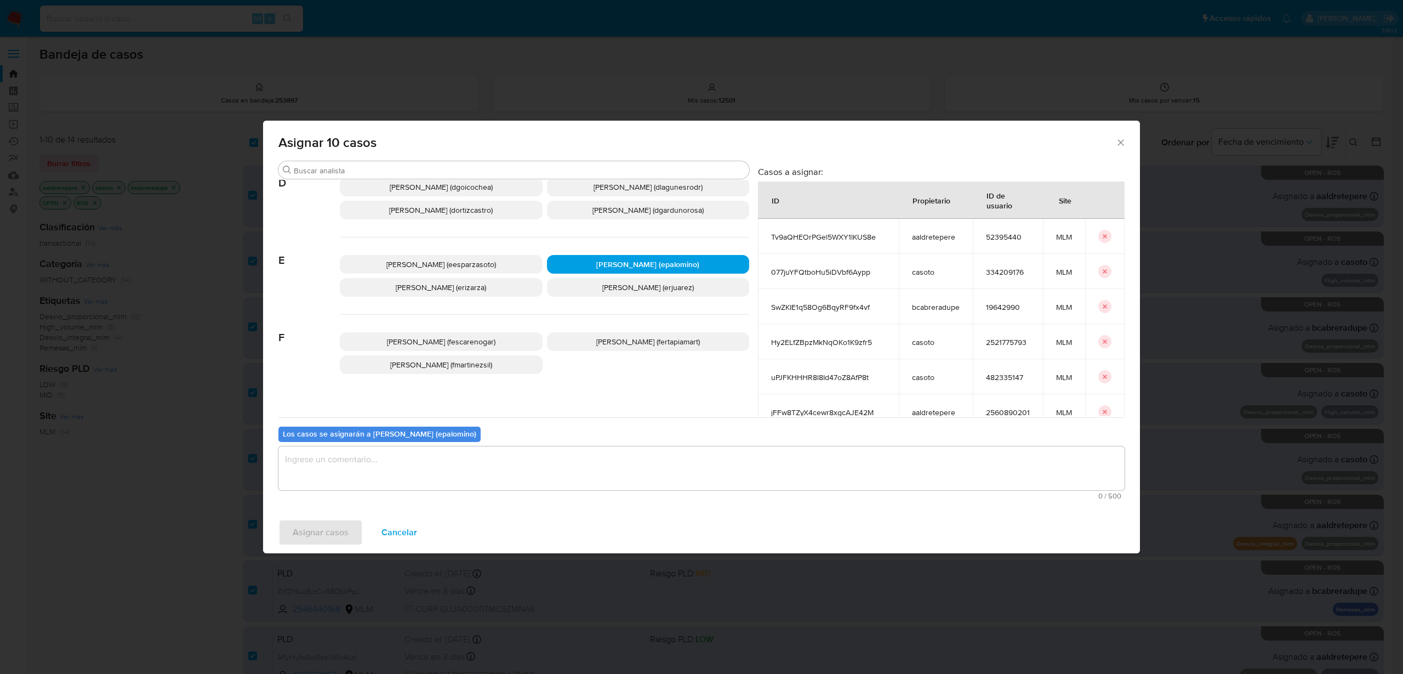
click at [400, 463] on textarea "assign-modal" at bounding box center [701, 468] width 846 height 44
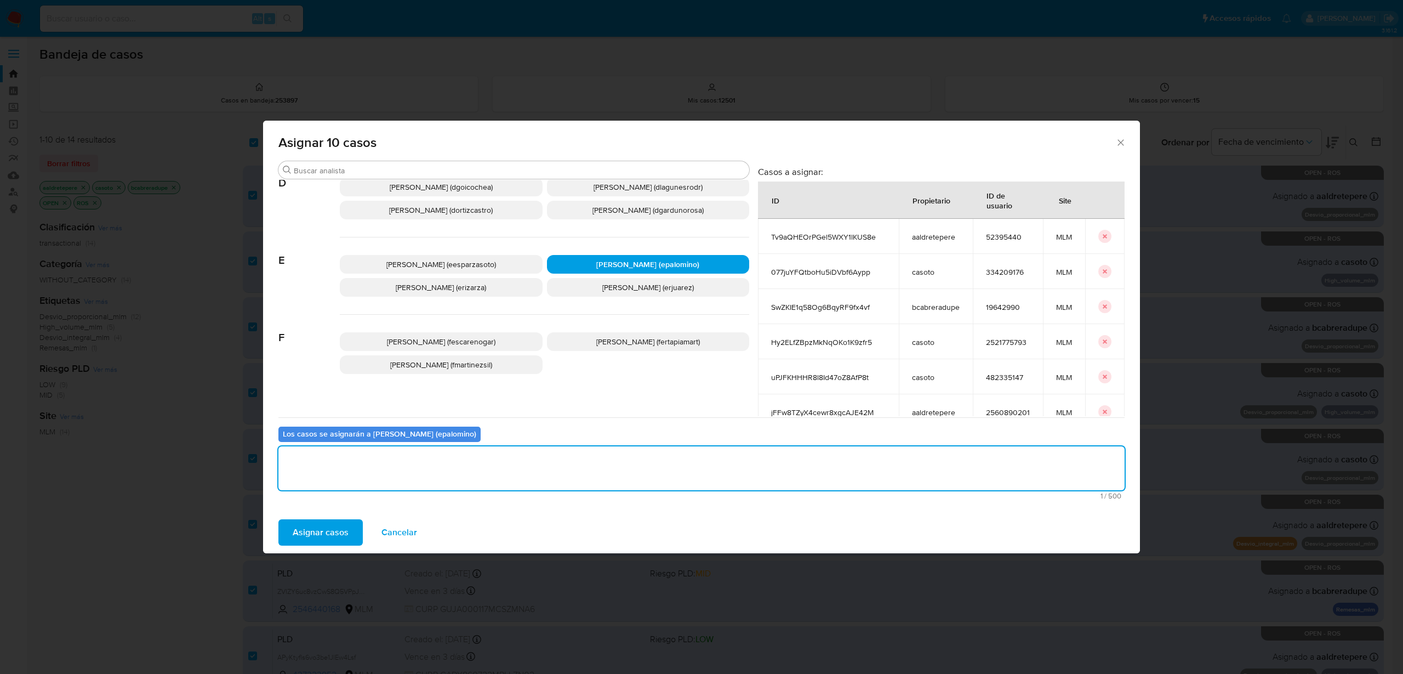
click at [353, 525] on button "Asignar casos" at bounding box center [320, 532] width 84 height 26
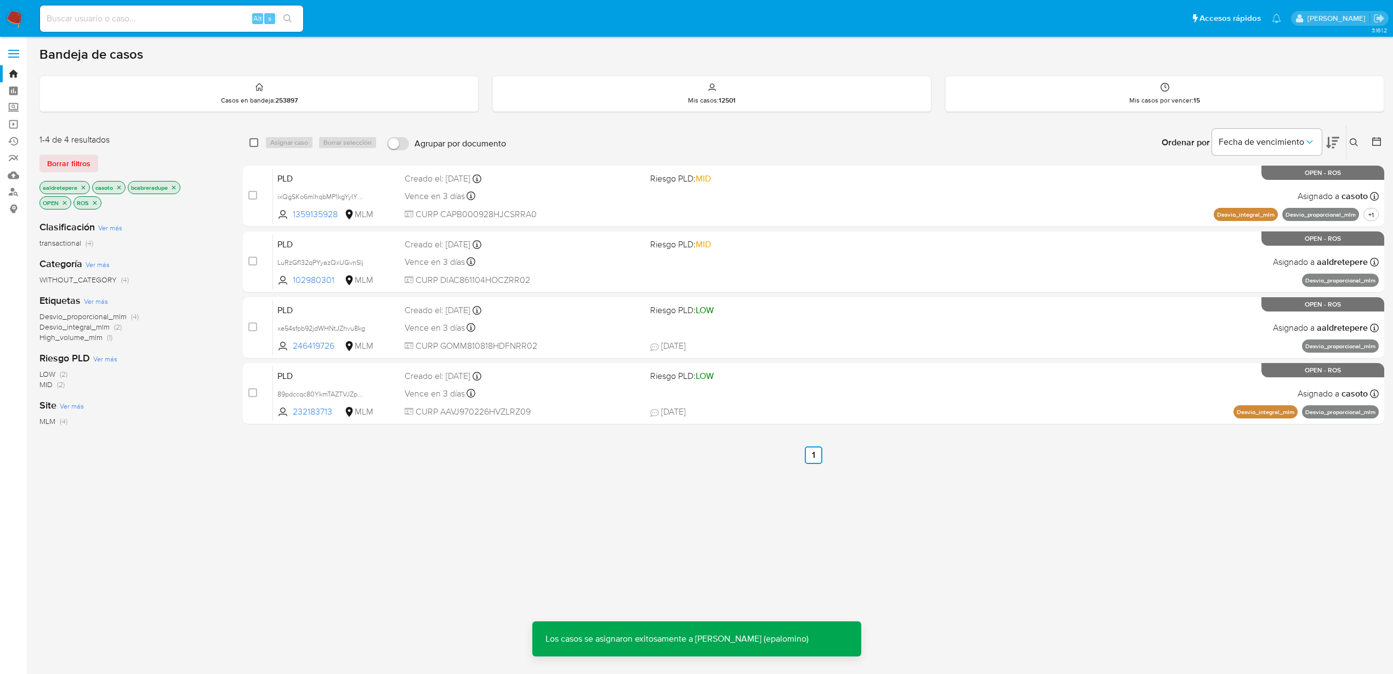
click at [254, 143] on input "checkbox" at bounding box center [253, 142] width 9 height 9
checkbox input "true"
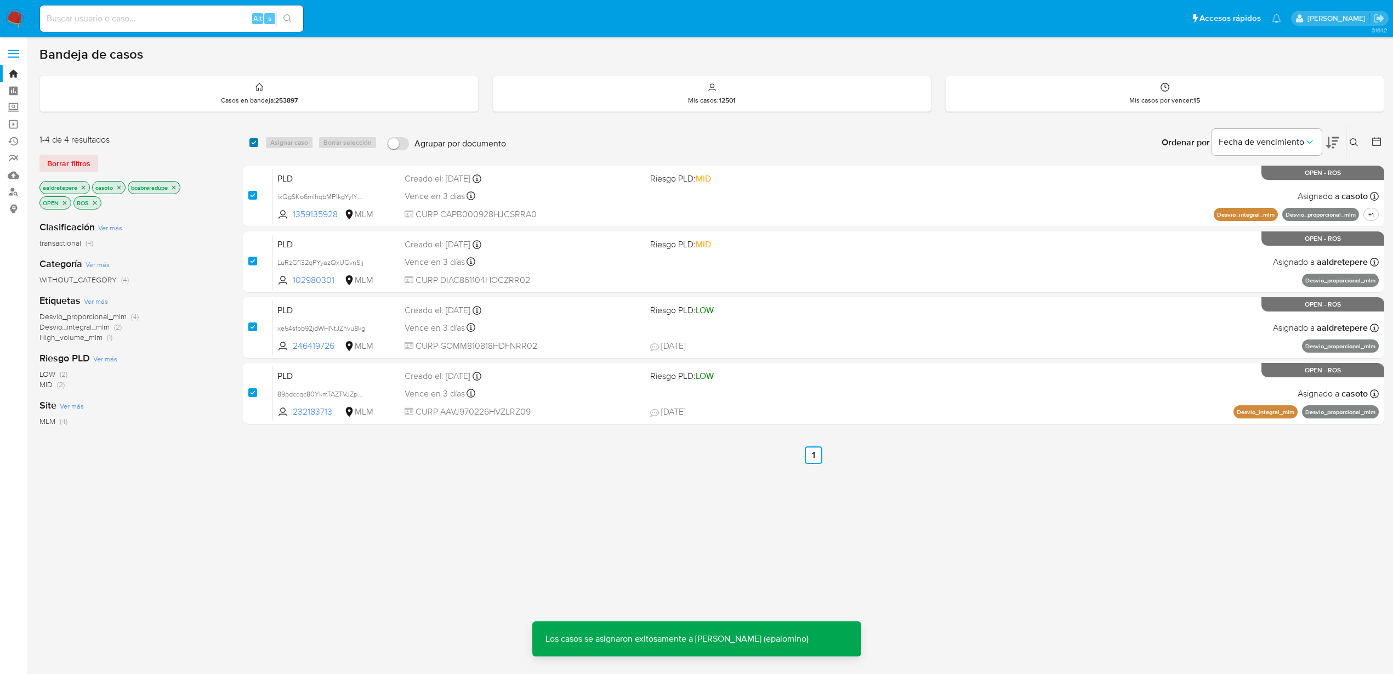
checkbox input "true"
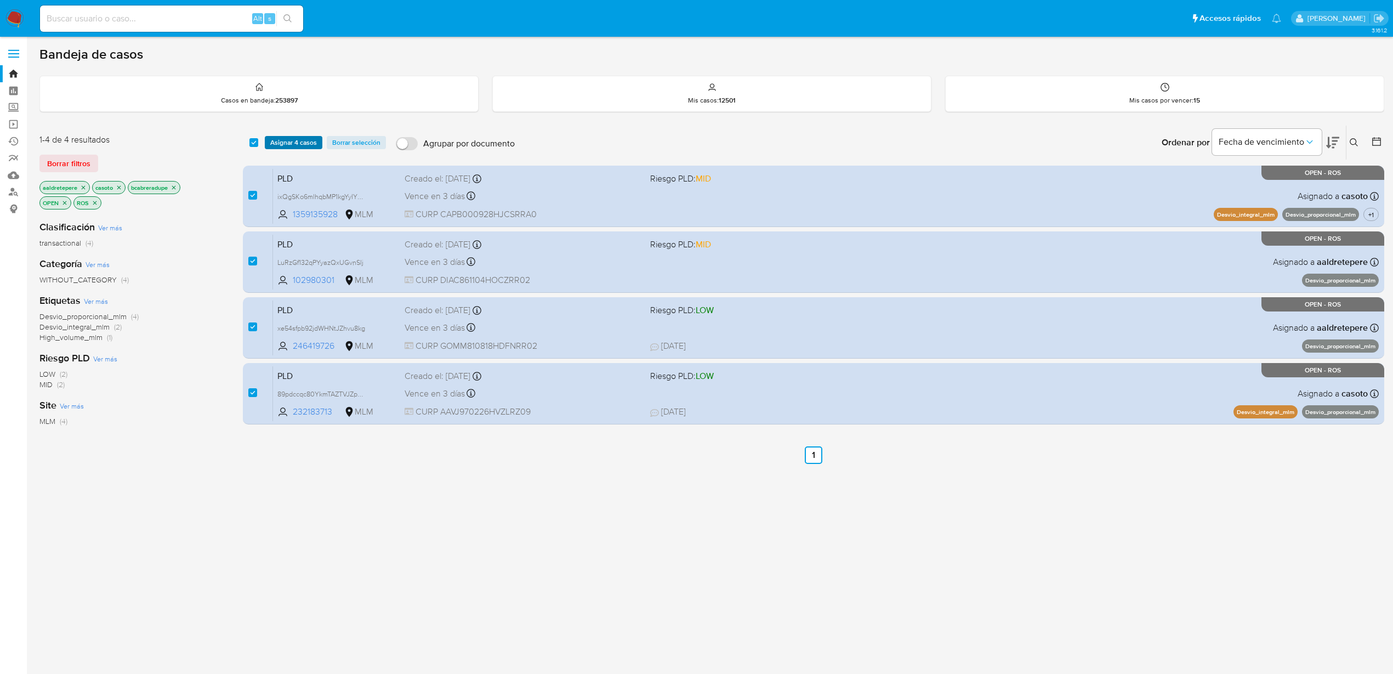
click at [293, 141] on span "Asignar 4 casos" at bounding box center [293, 142] width 47 height 11
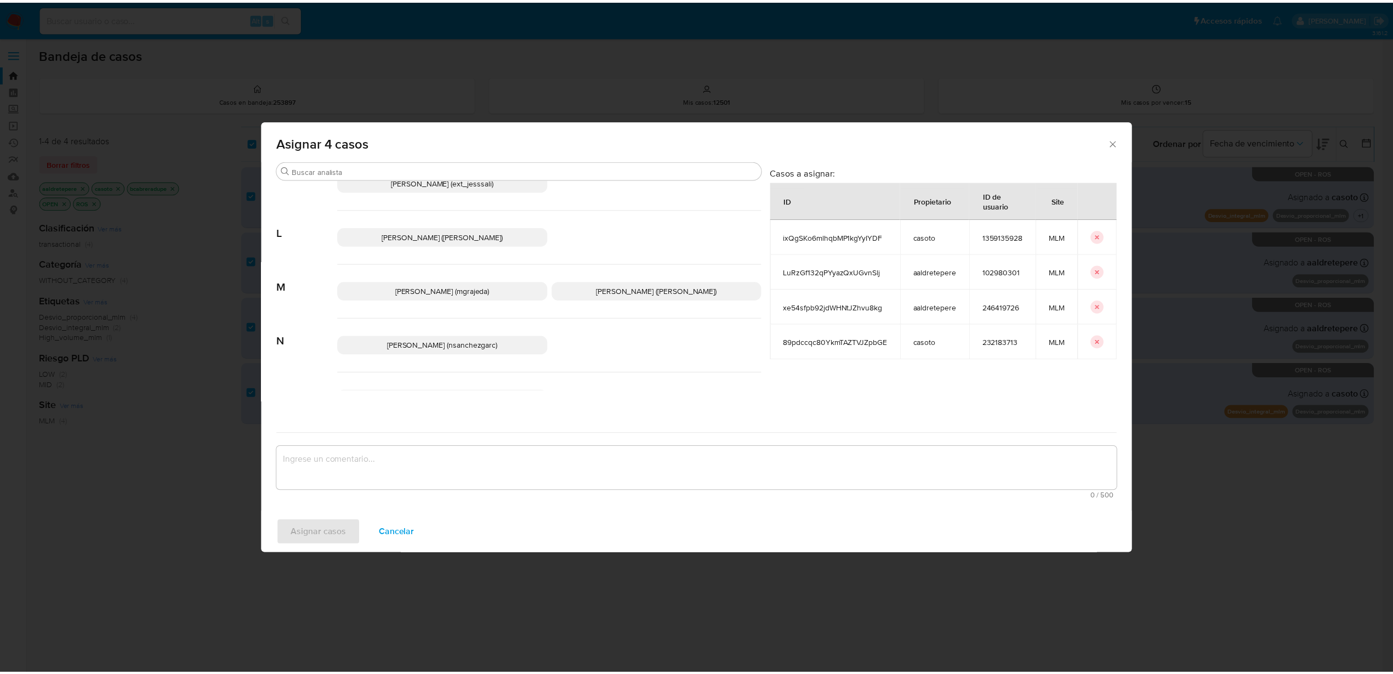
scroll to position [617, 0]
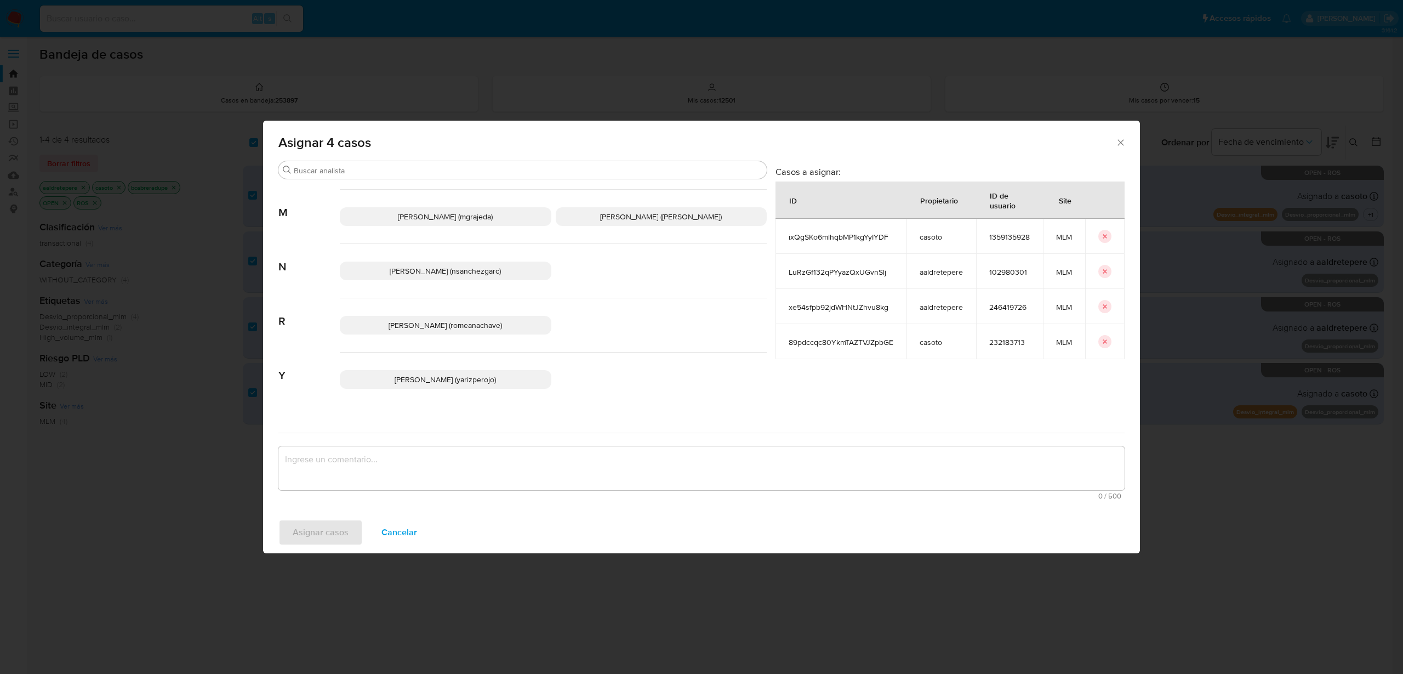
click at [456, 269] on span "Nancy Eridany Sanchez (nsanchezgarc)" at bounding box center [445, 270] width 111 height 11
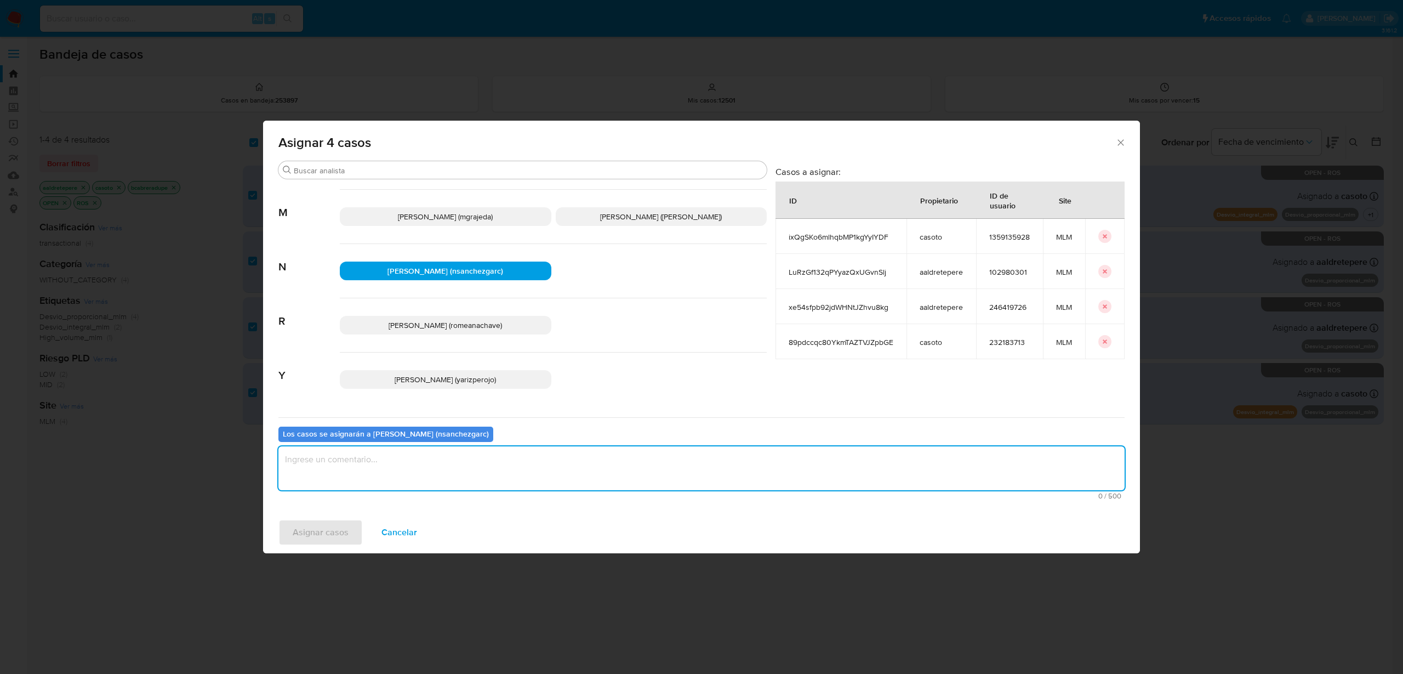
click at [406, 459] on textarea "assign-modal" at bounding box center [701, 468] width 846 height 44
click at [352, 531] on button "Asignar casos" at bounding box center [320, 532] width 84 height 26
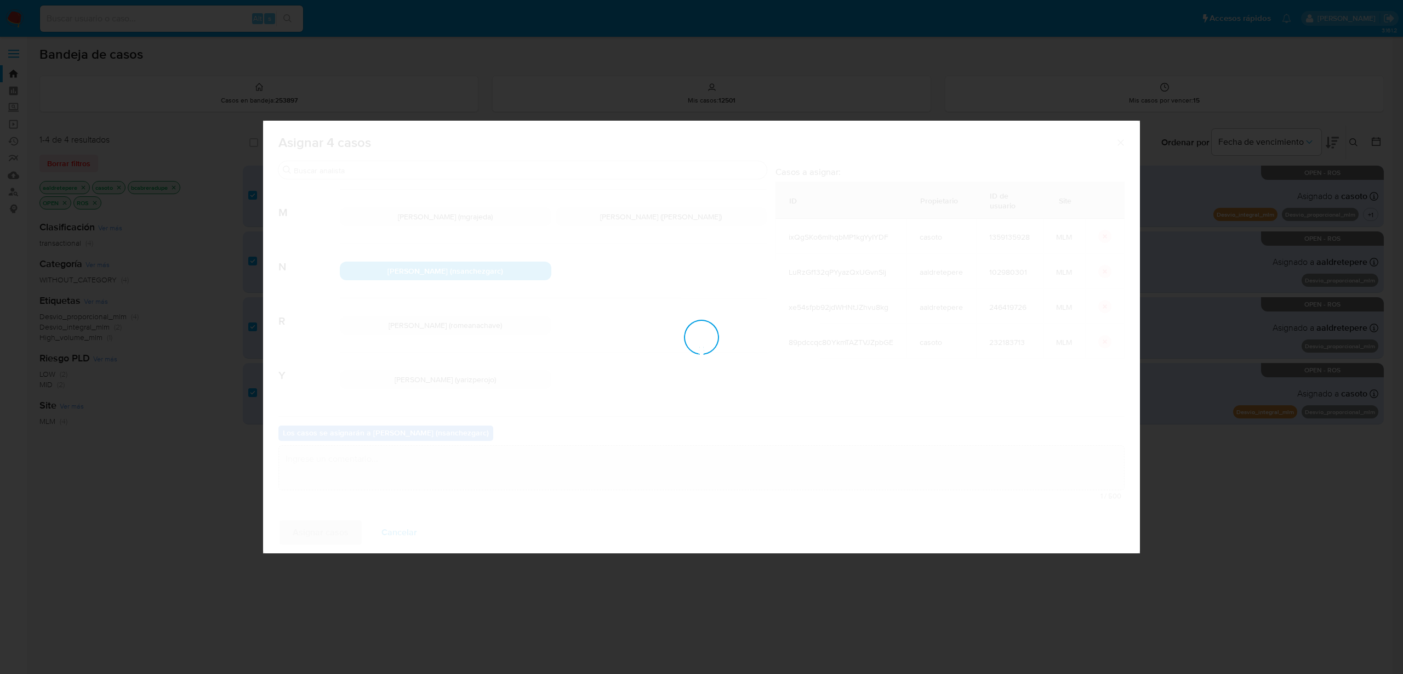
checkbox input "false"
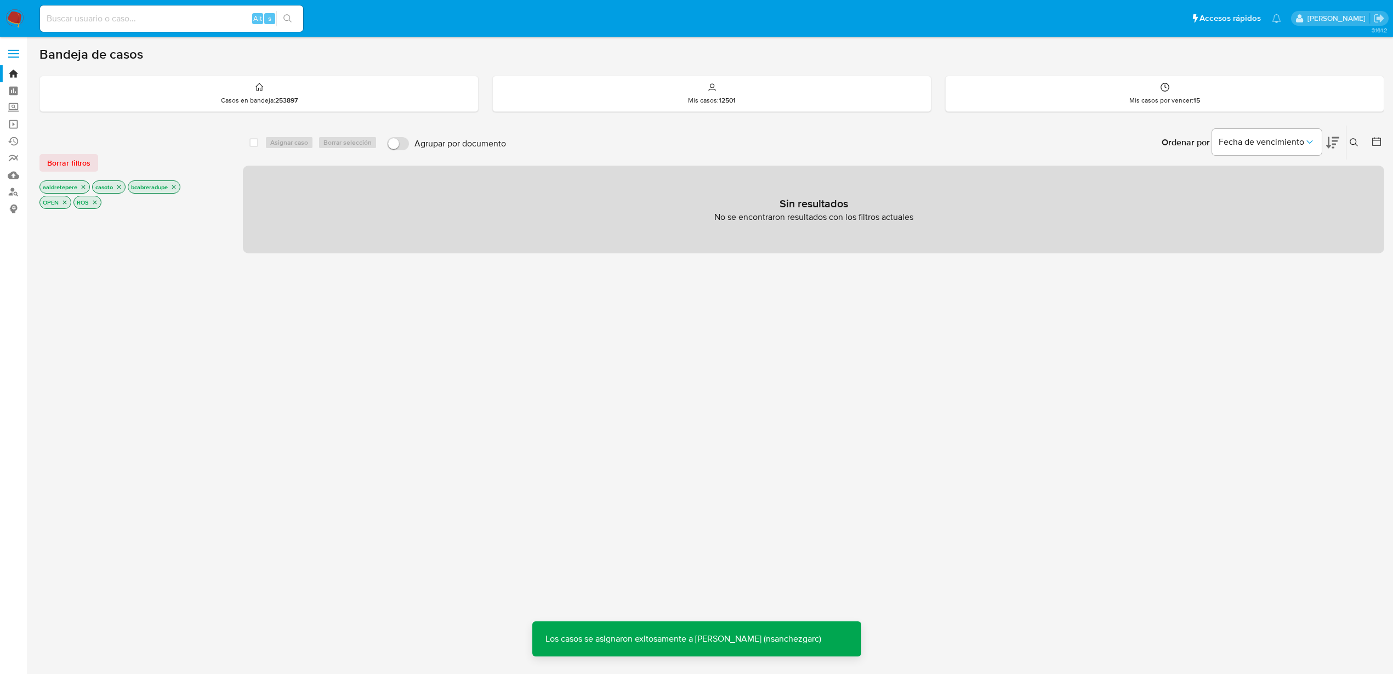
click at [85, 184] on icon "close-filter" at bounding box center [83, 187] width 7 height 7
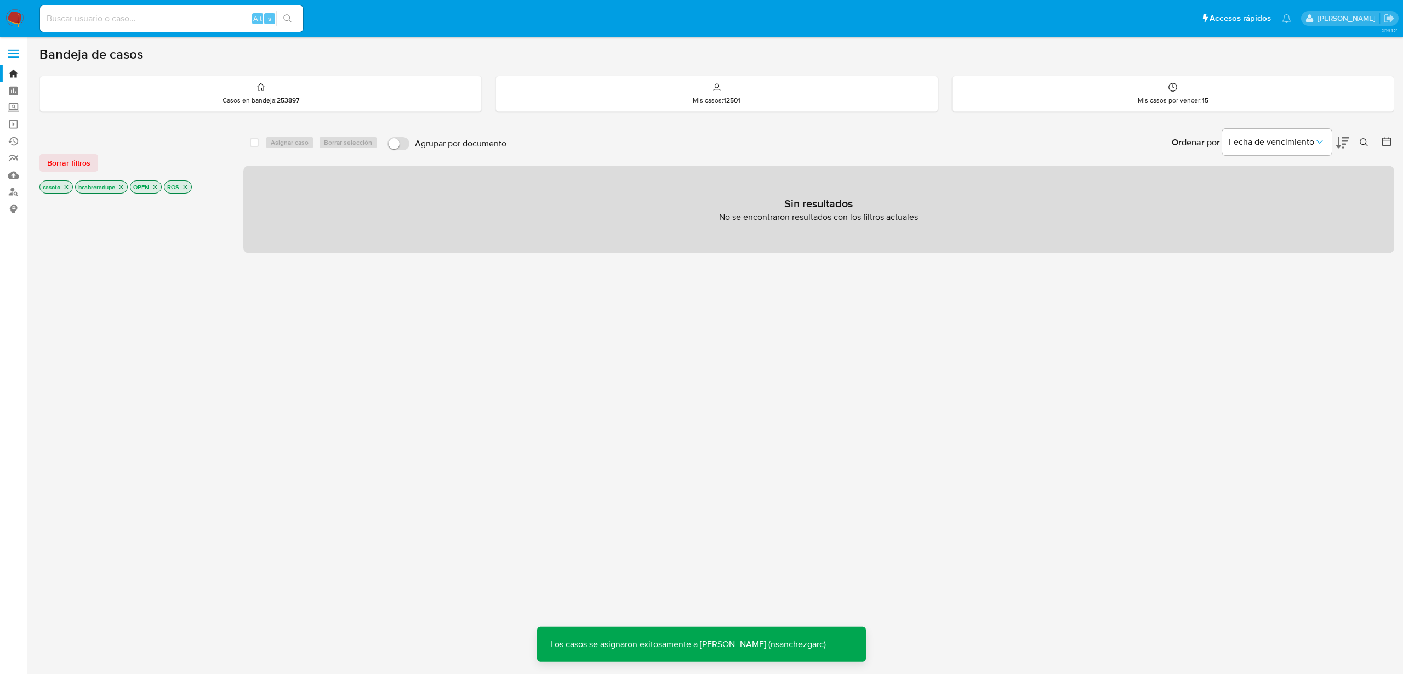
click at [66, 189] on icon "close-filter" at bounding box center [66, 187] width 7 height 7
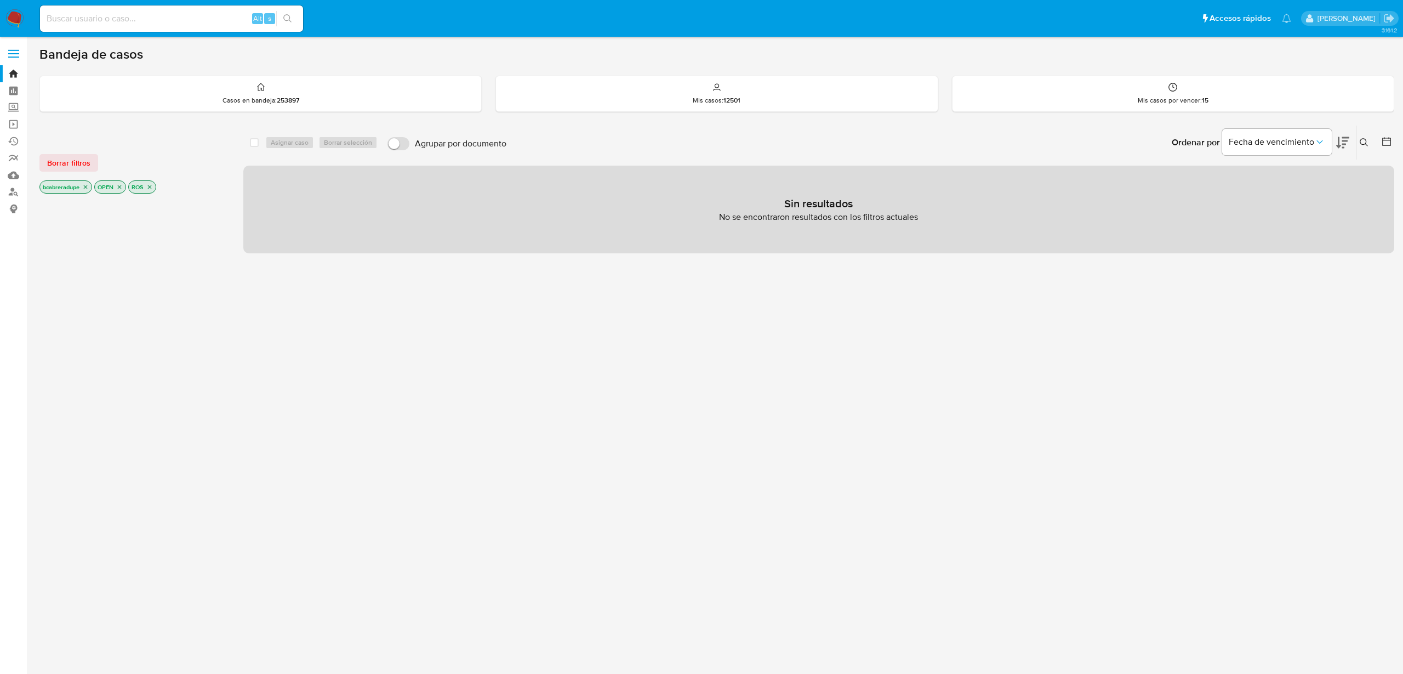
click at [86, 185] on icon "close-filter" at bounding box center [86, 187] width 4 height 4
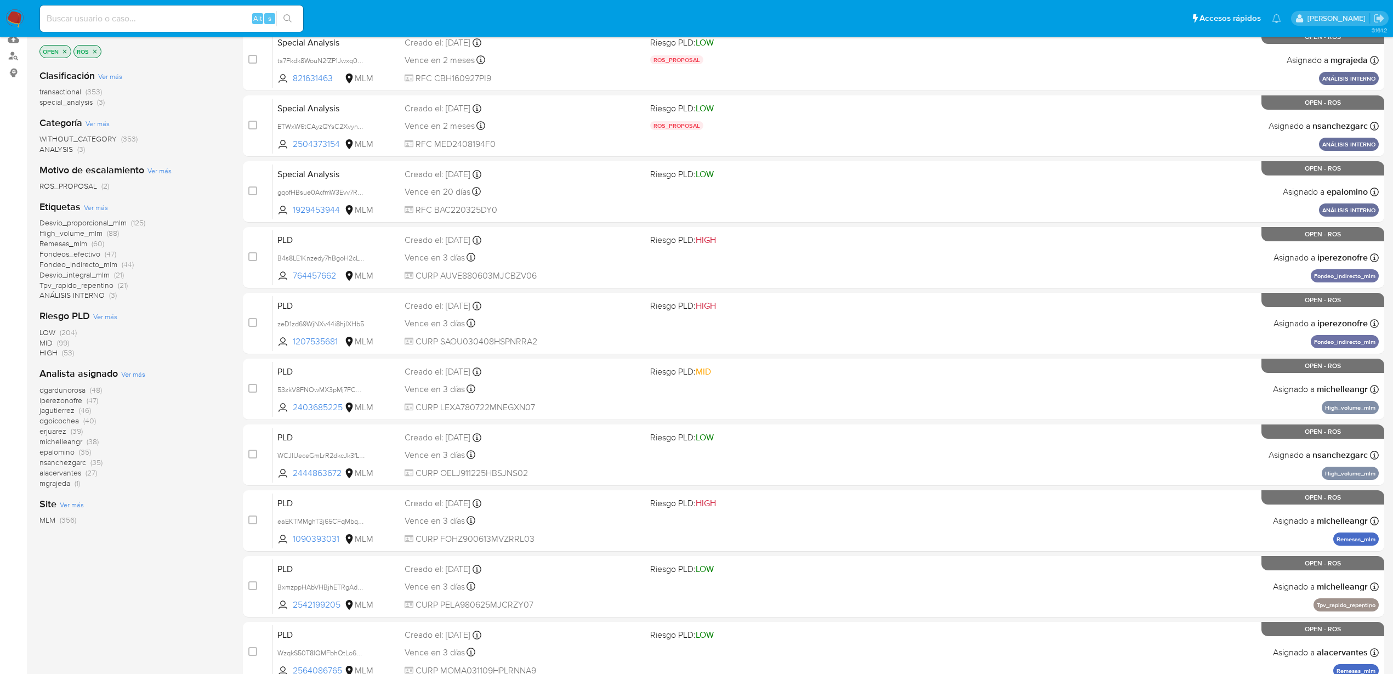
scroll to position [137, 0]
click at [142, 377] on span "Ver más" at bounding box center [133, 373] width 24 height 10
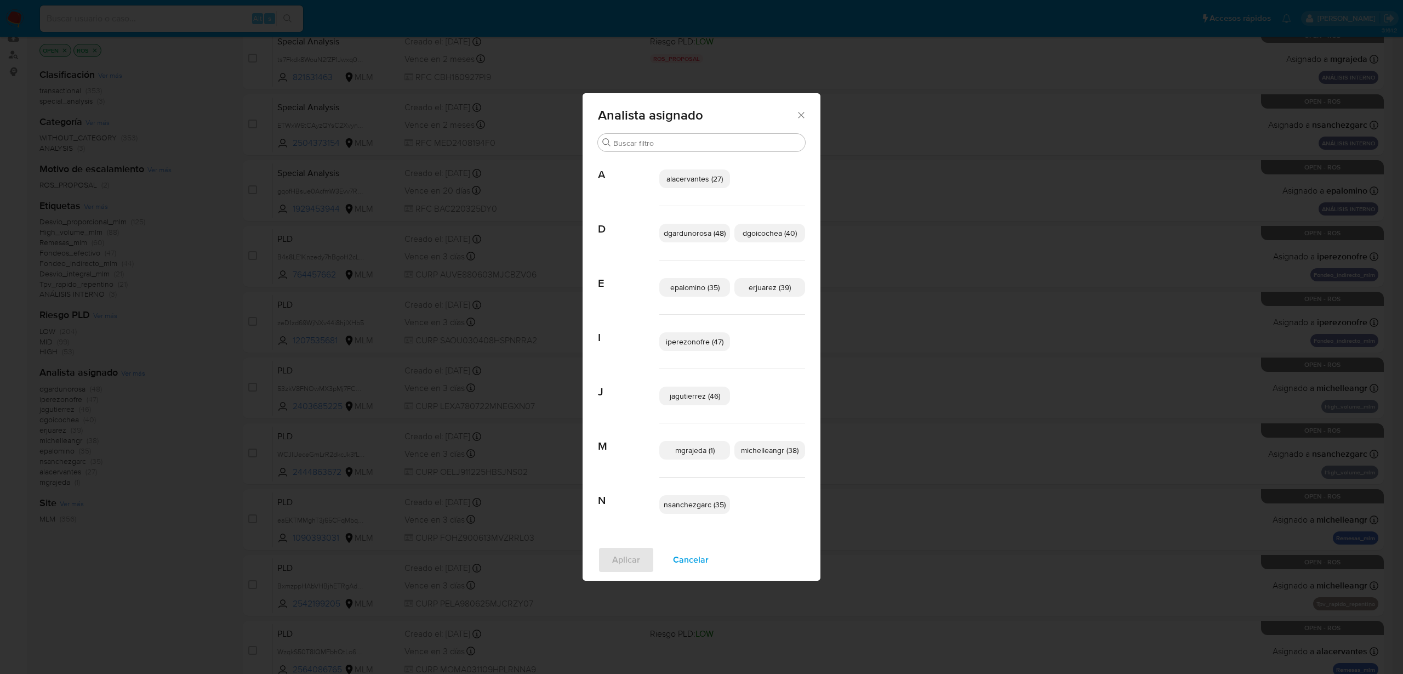
click at [797, 117] on icon "Cerrar" at bounding box center [801, 115] width 11 height 11
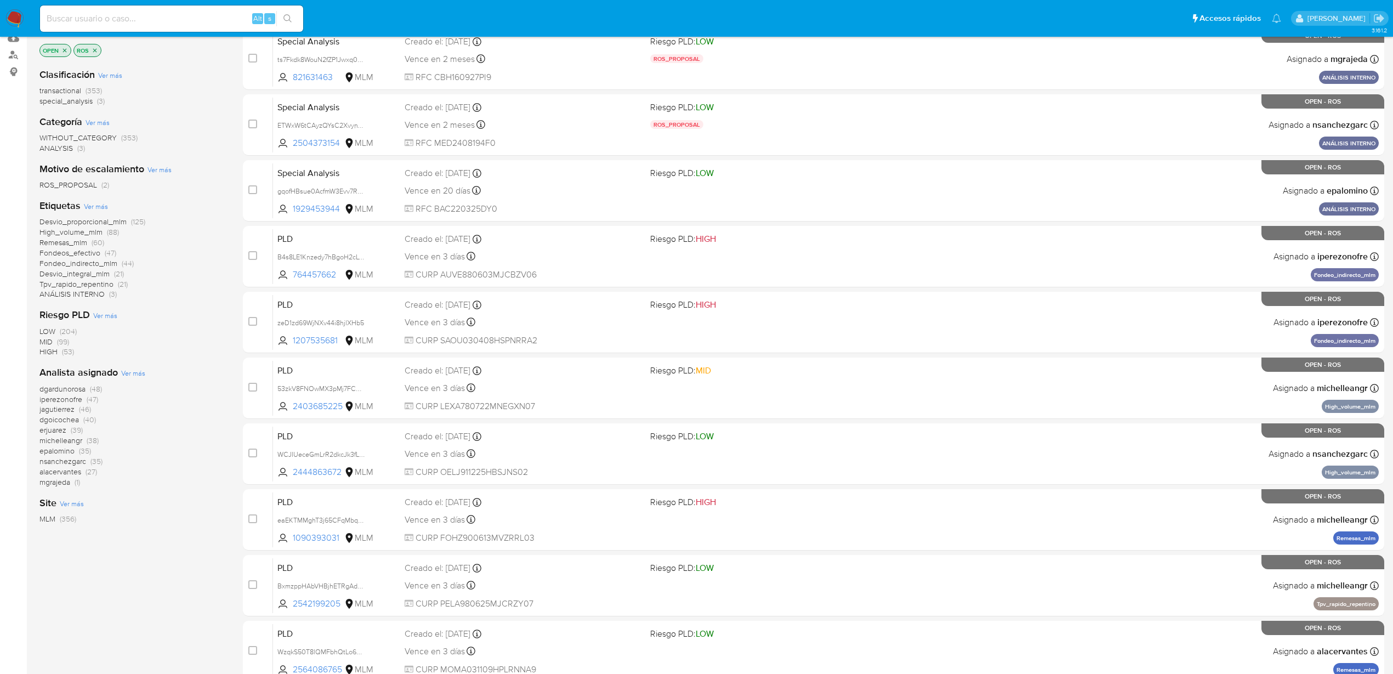
click at [67, 484] on span "mgrajeda" at bounding box center [54, 481] width 31 height 11
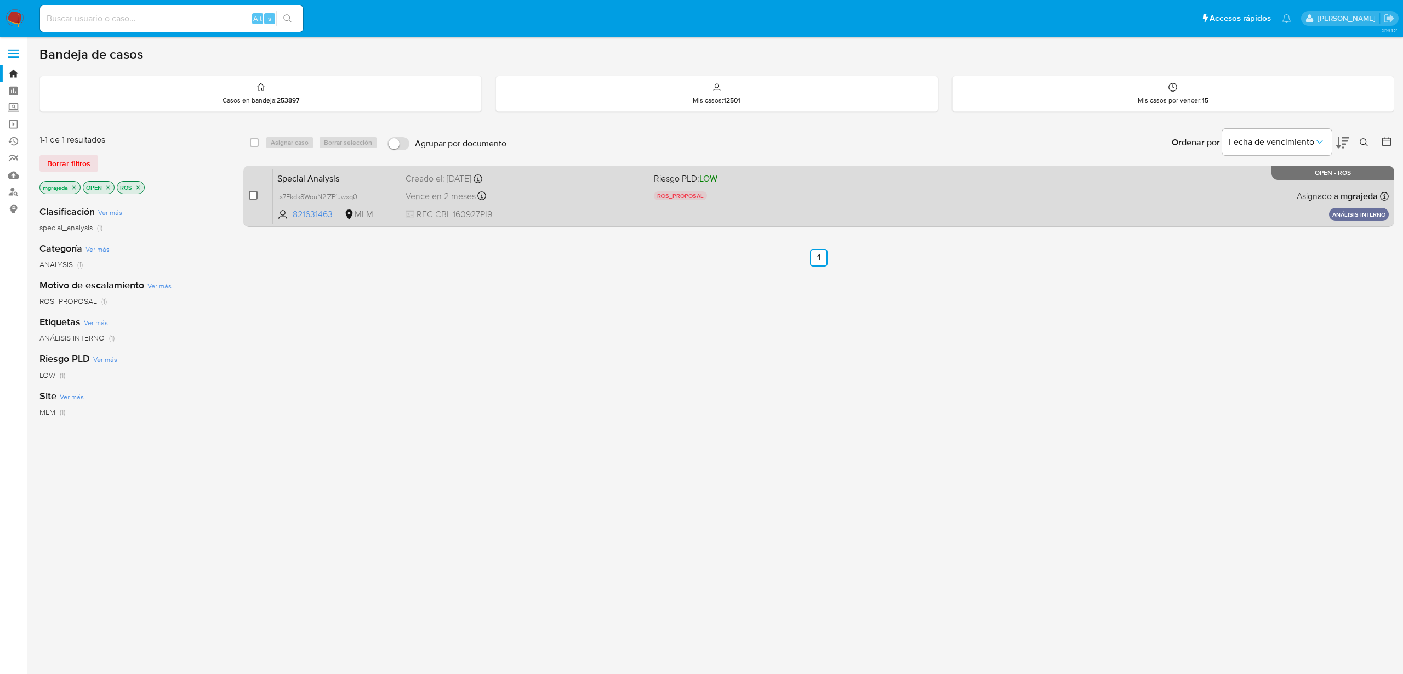
click at [253, 195] on input "checkbox" at bounding box center [253, 195] width 9 height 9
checkbox input "true"
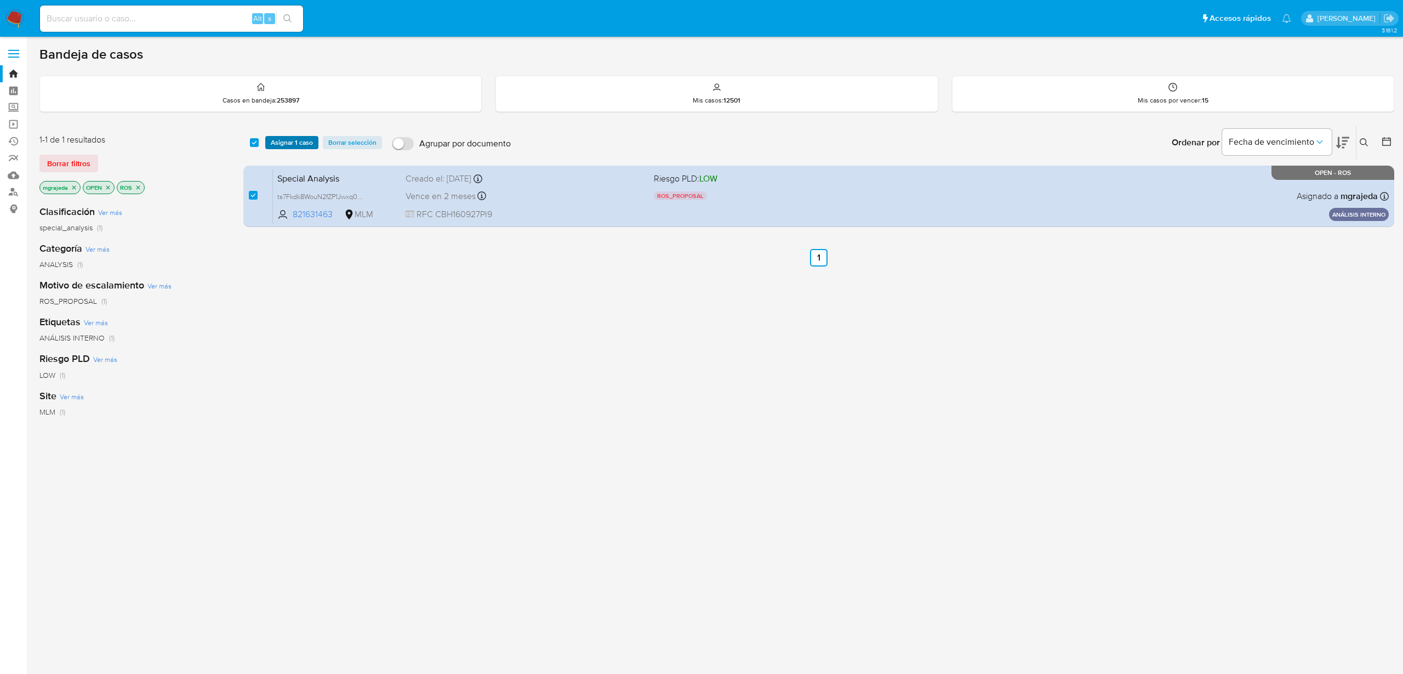
click at [293, 138] on span "Asignar 1 caso" at bounding box center [292, 142] width 42 height 11
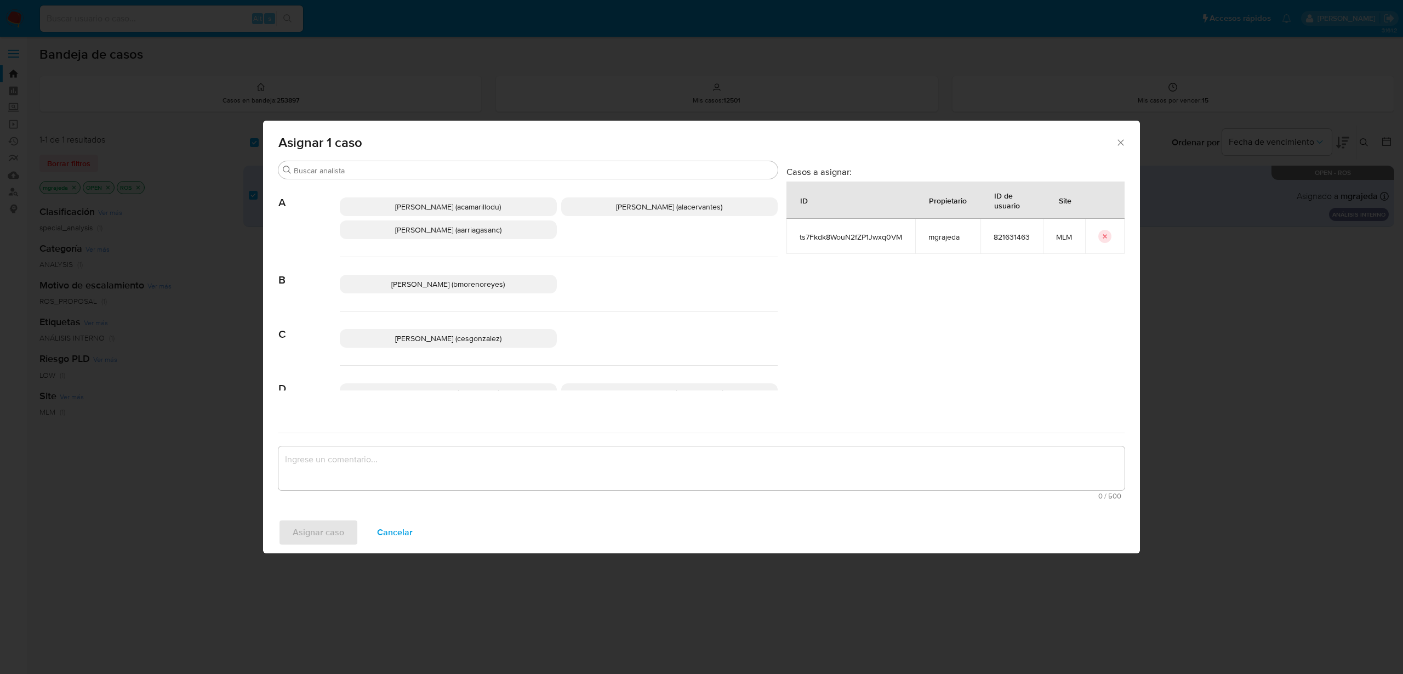
click at [475, 342] on span "Cesar Gonzalez (cesgonzalez)" at bounding box center [448, 338] width 106 height 11
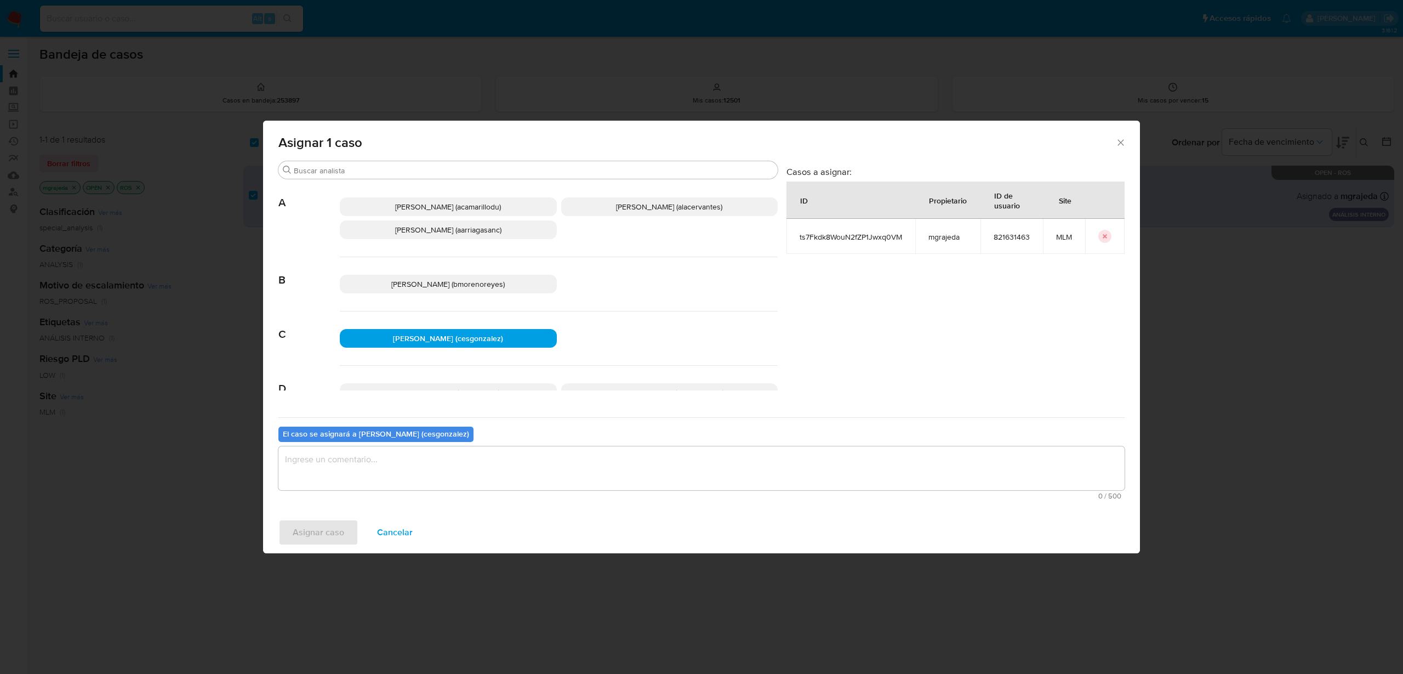
click at [376, 460] on textarea "assign-modal" at bounding box center [701, 468] width 846 height 44
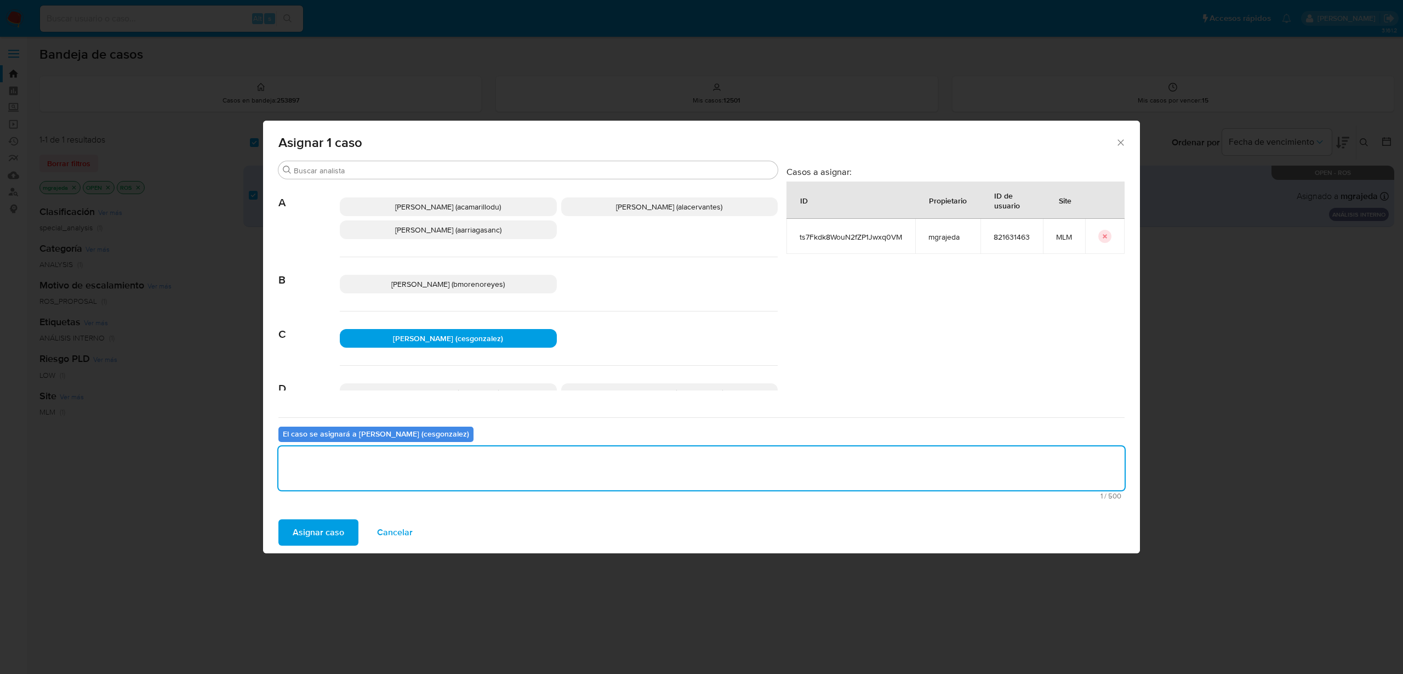
click at [337, 531] on span "Asignar caso" at bounding box center [319, 532] width 52 height 24
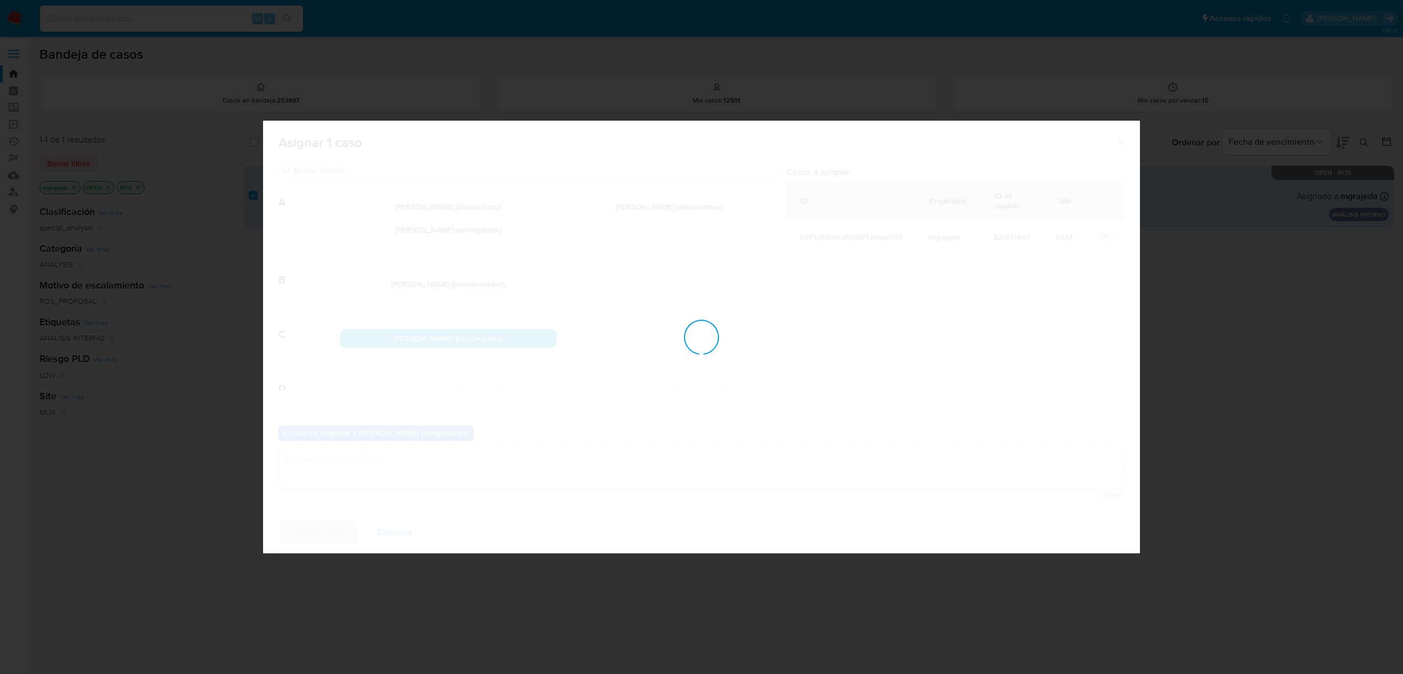
checkbox input "false"
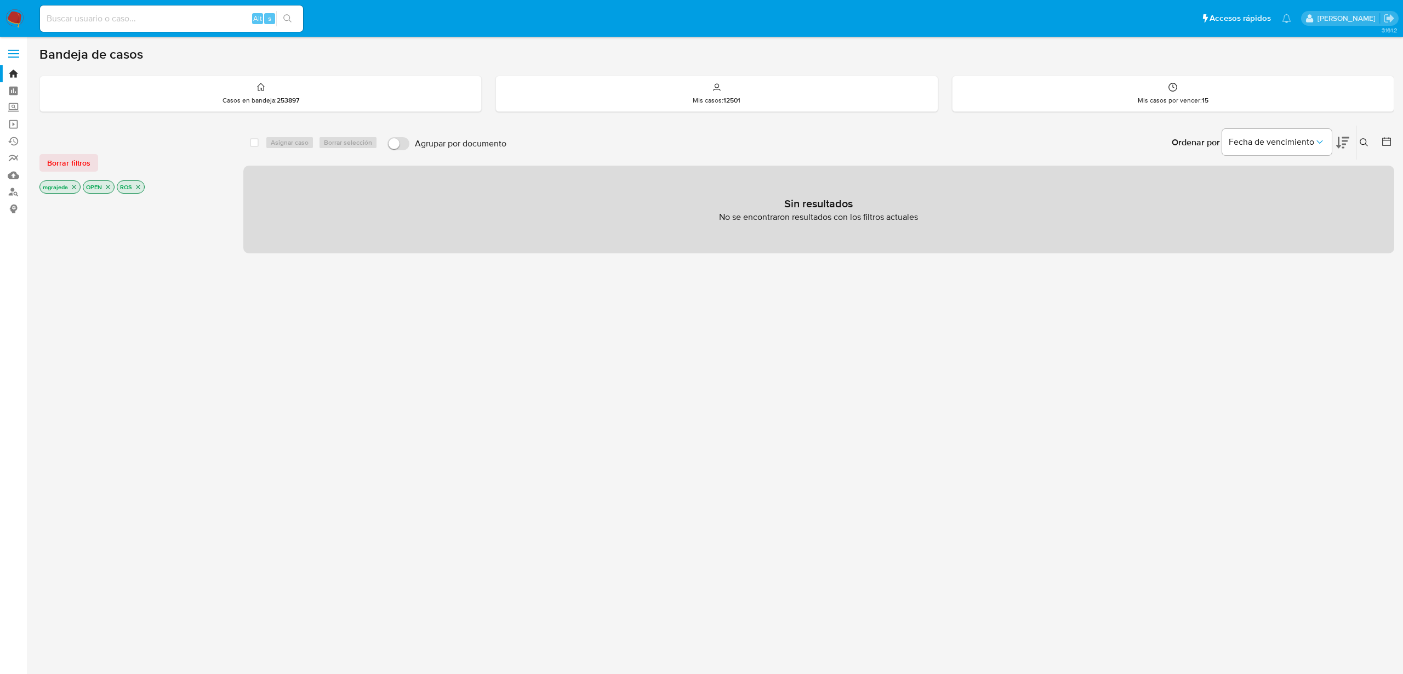
click at [17, 22] on img at bounding box center [14, 18] width 19 height 19
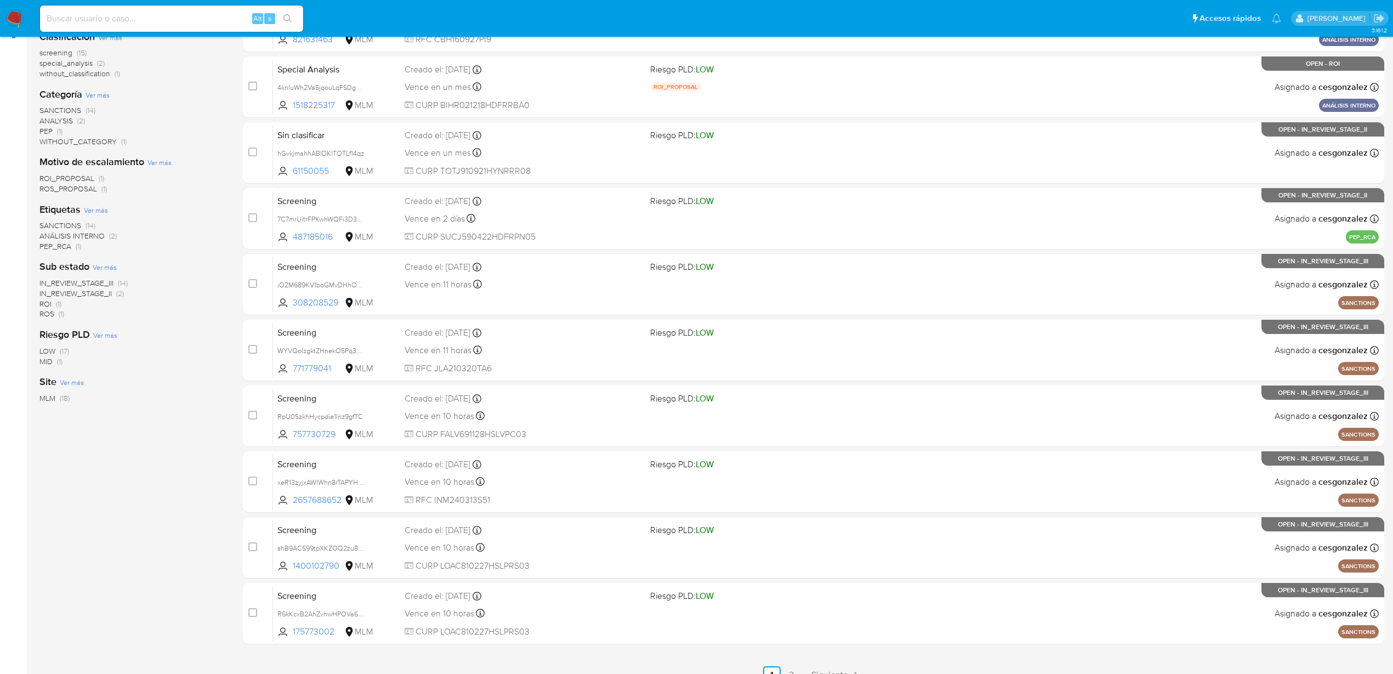
scroll to position [231, 0]
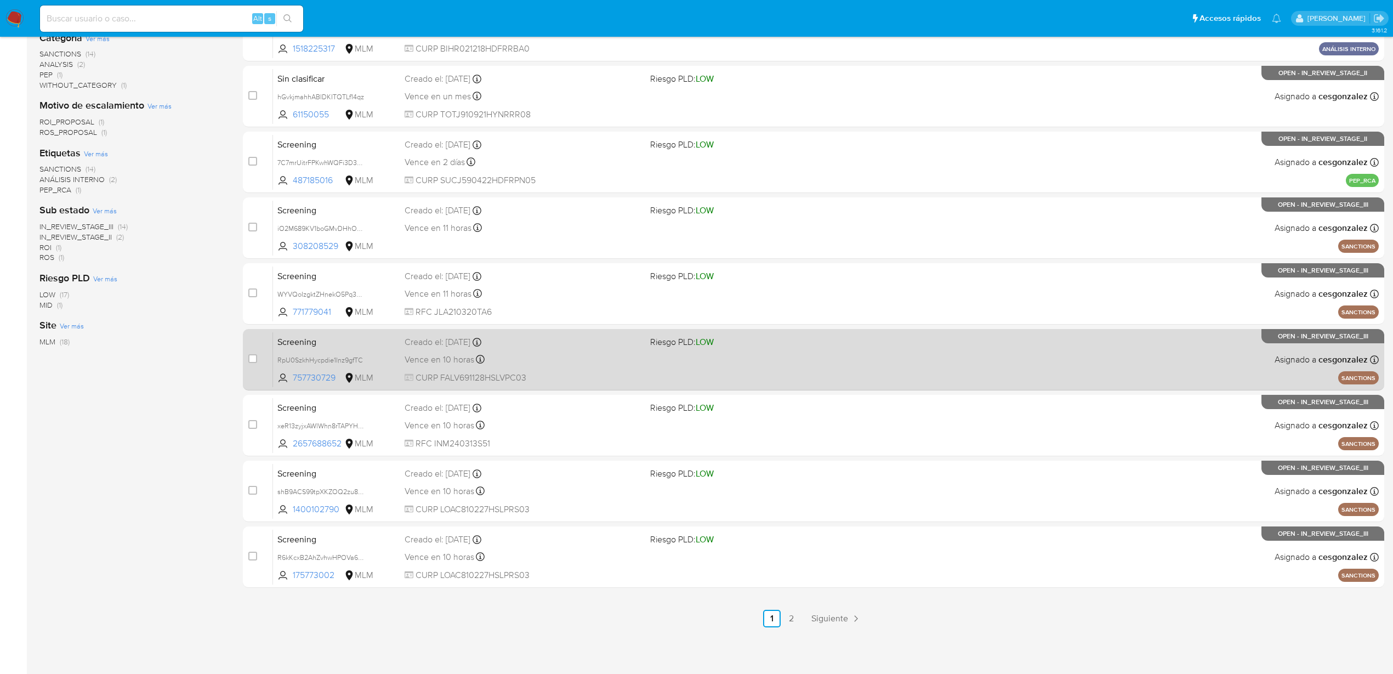
click at [826, 620] on span "Siguiente" at bounding box center [829, 618] width 37 height 9
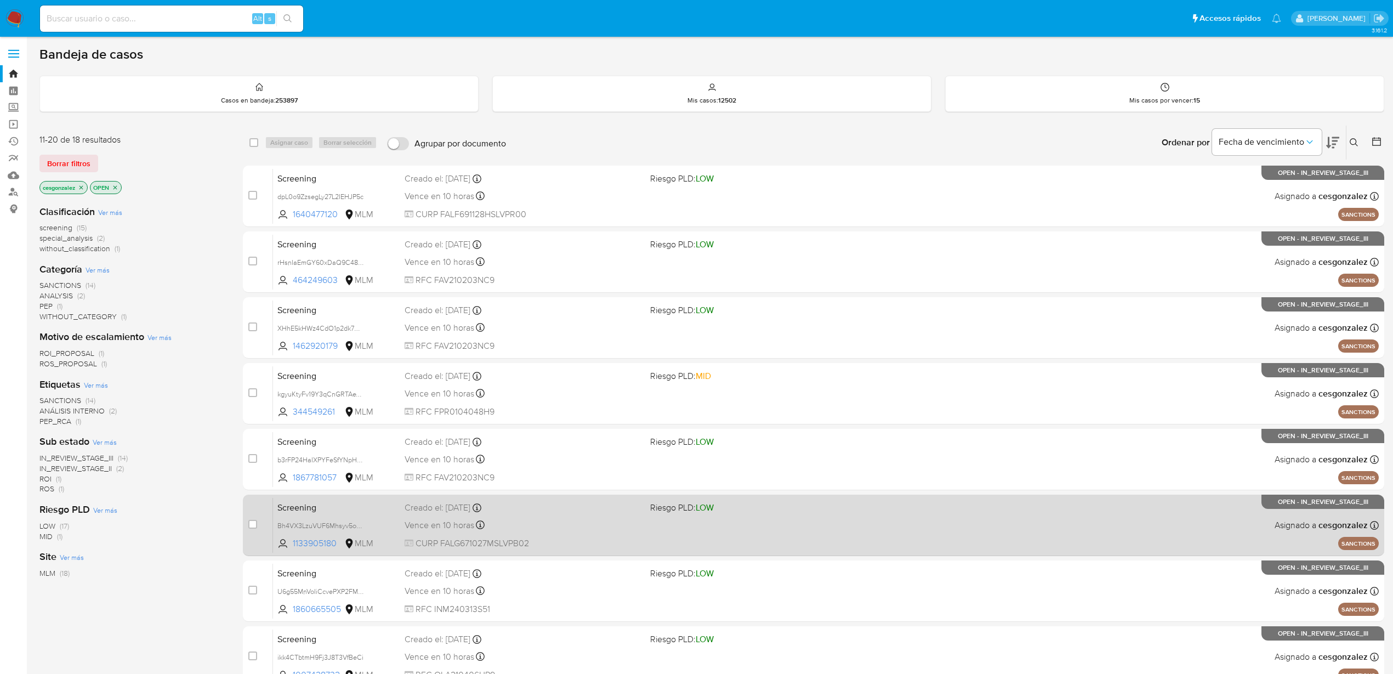
scroll to position [100, 0]
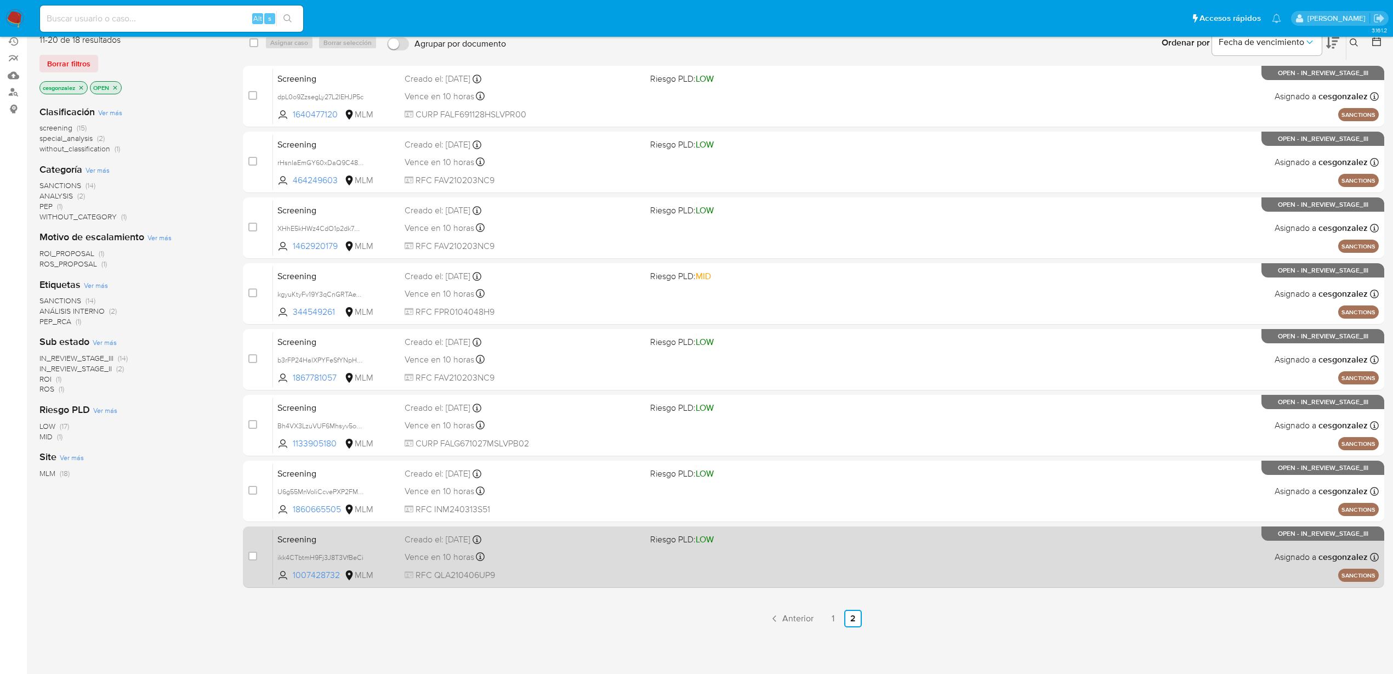
click at [557, 559] on div "Vence en 10 horas Vence el 08/10/2025 04:07:58" at bounding box center [523, 556] width 237 height 15
click at [528, 558] on div "Vence en 10 horas Vence el 08/10/2025 04:07:58" at bounding box center [523, 556] width 237 height 15
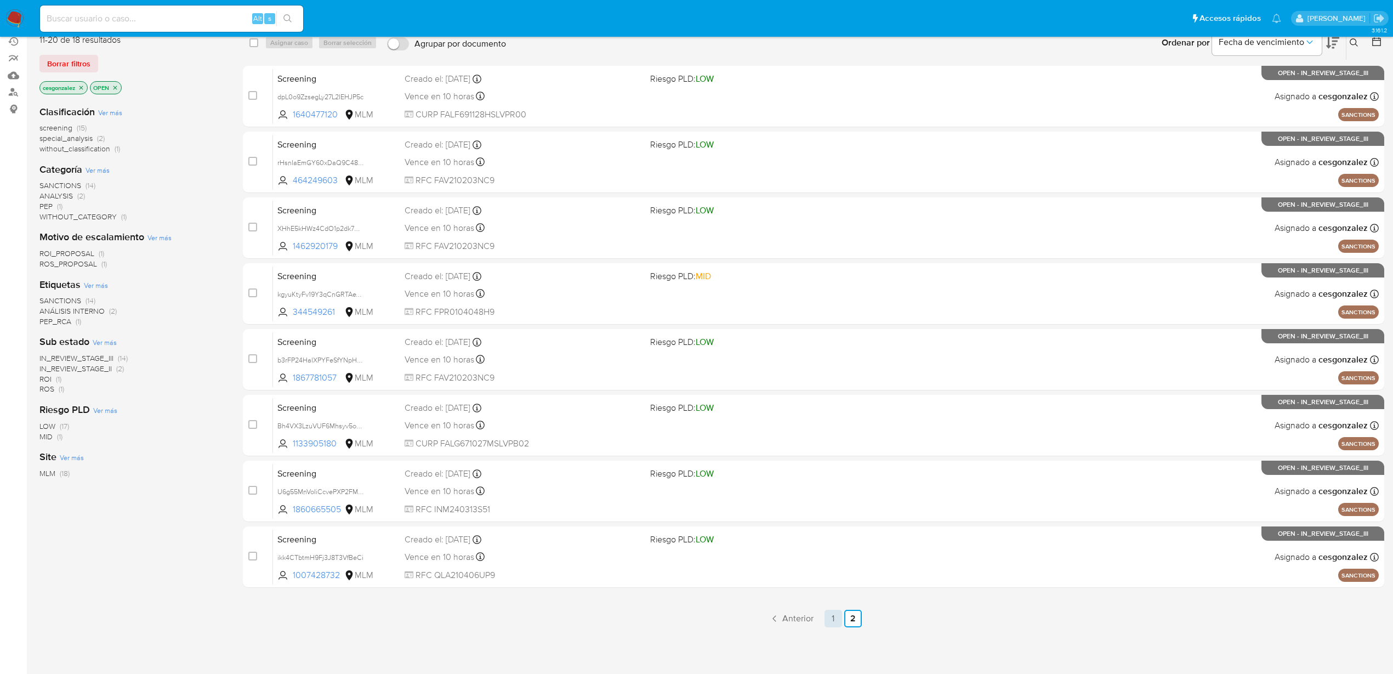
click at [834, 619] on link "1" at bounding box center [833, 619] width 18 height 18
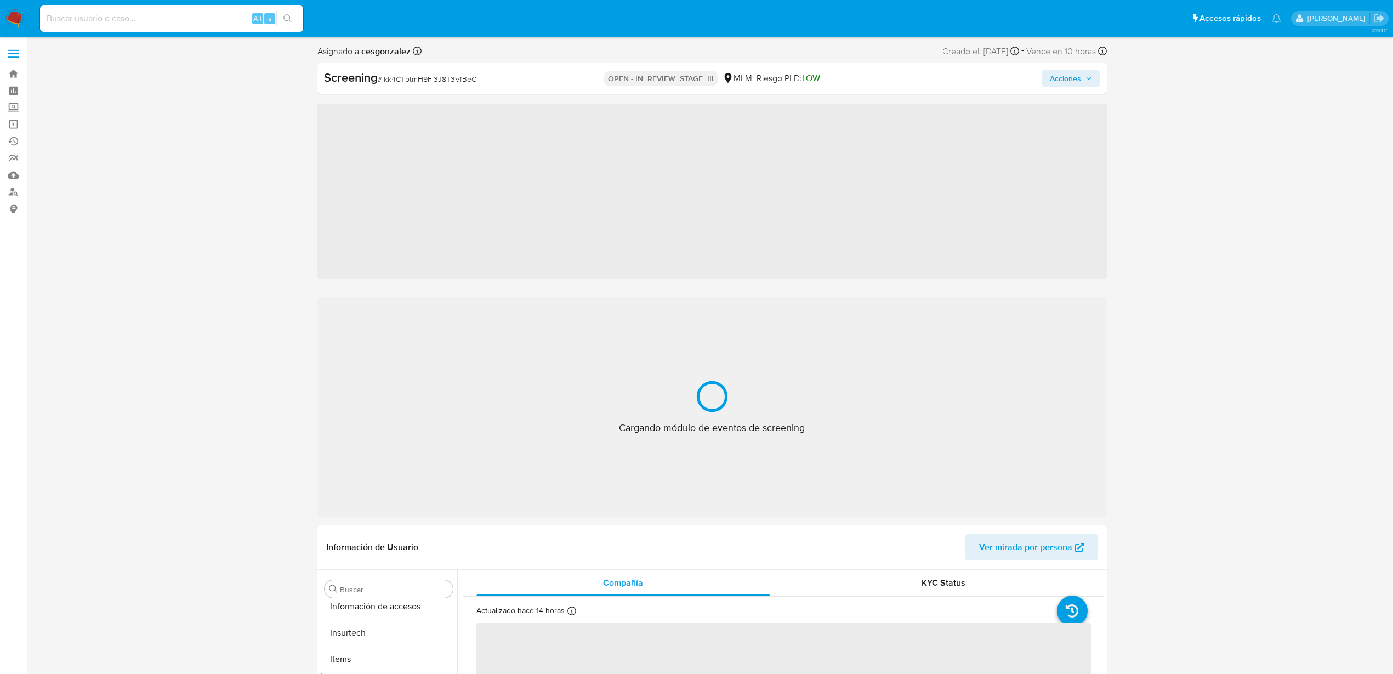
scroll to position [516, 0]
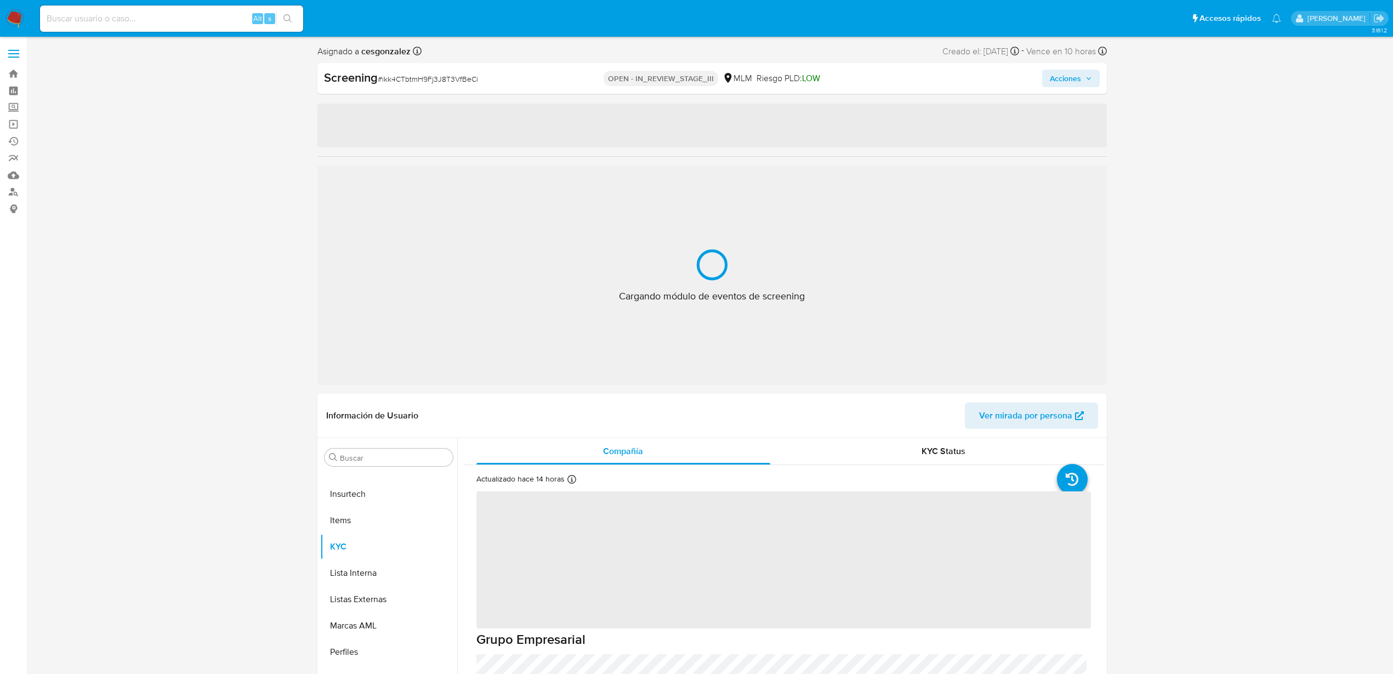
select select "10"
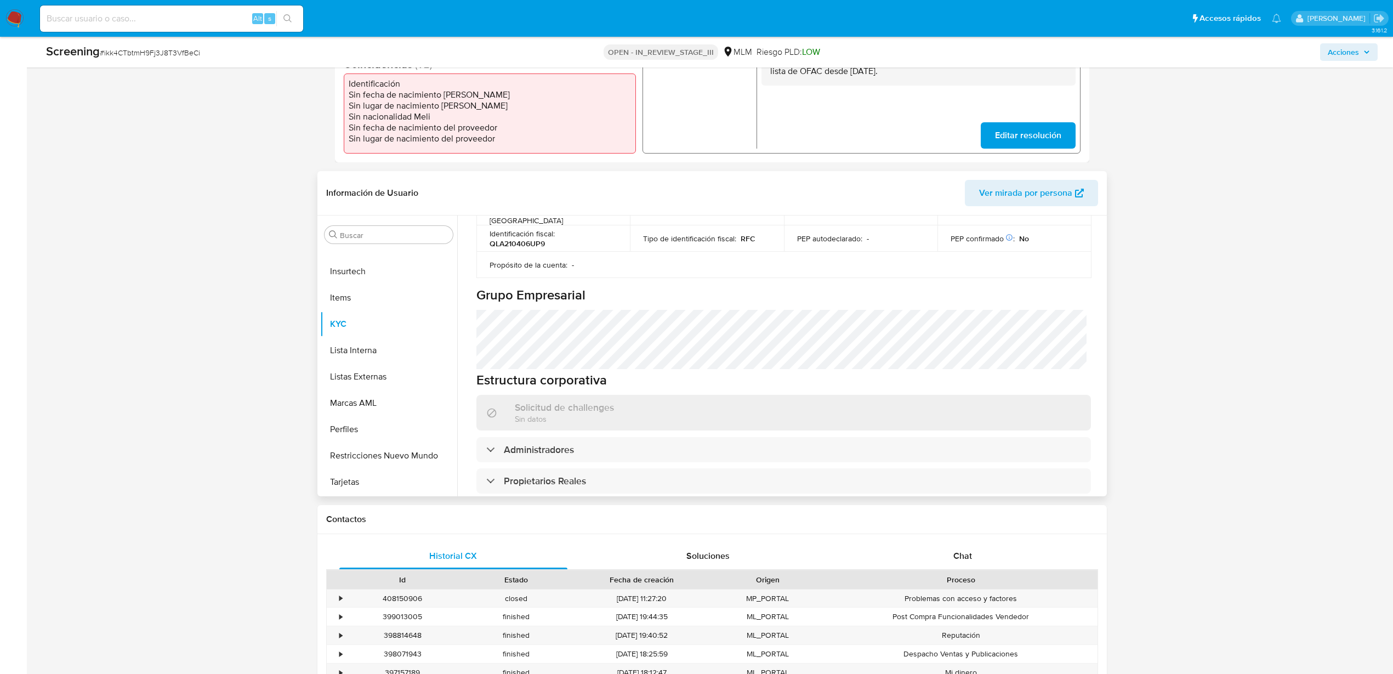
scroll to position [537, 0]
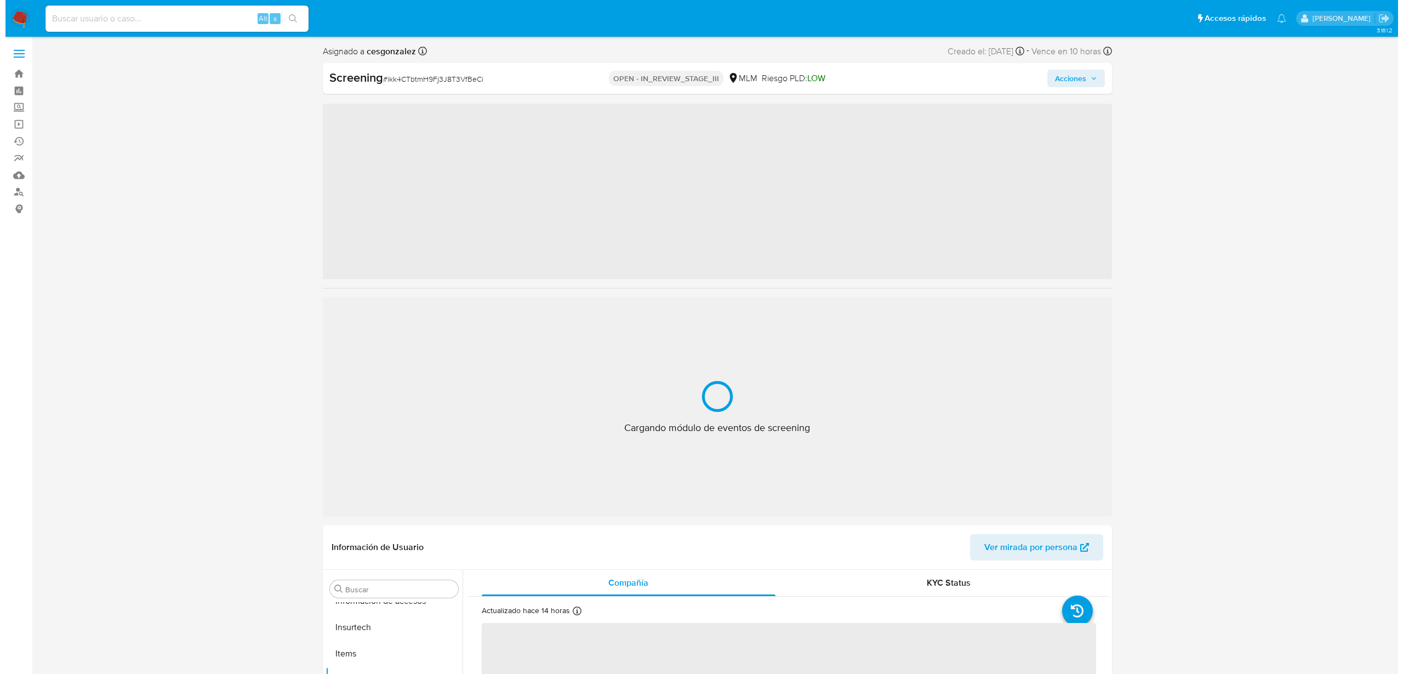
scroll to position [516, 0]
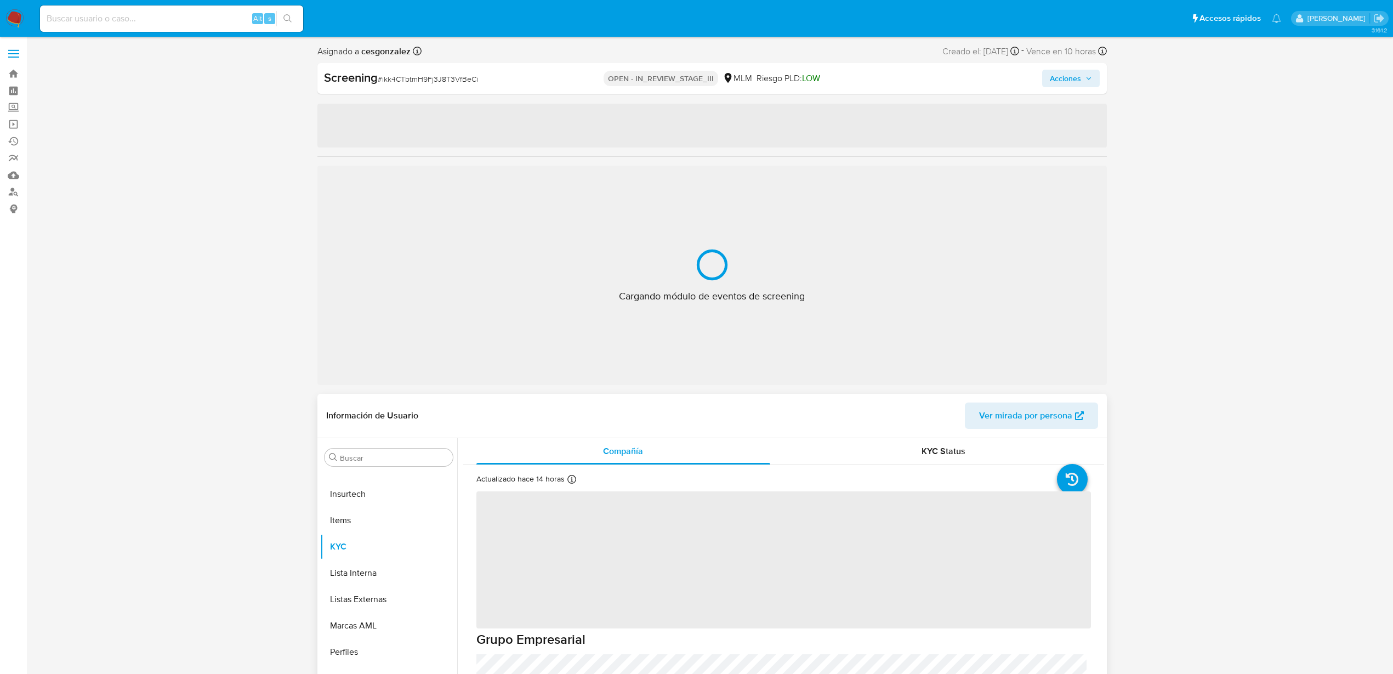
select select "10"
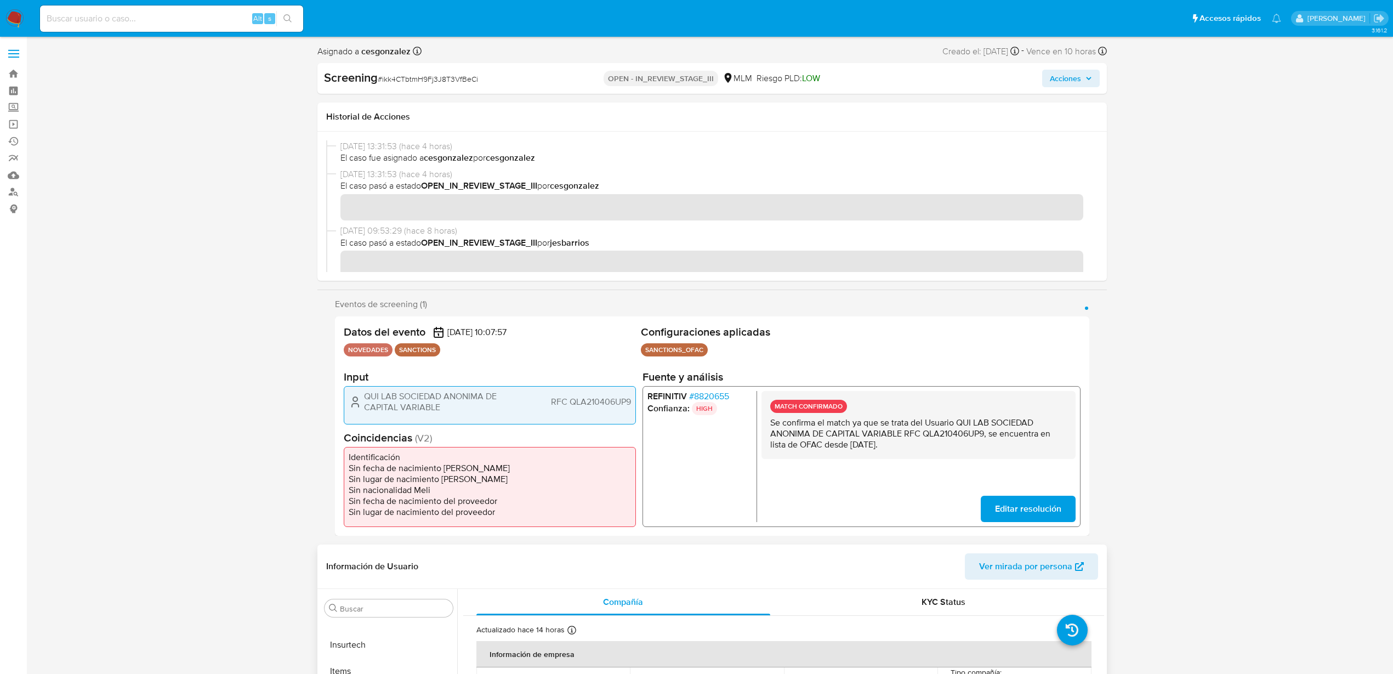
click at [1086, 78] on icon "button" at bounding box center [1088, 78] width 7 height 7
click at [1081, 69] on div "Screening # ikk4CTbtmH9Fj3J8T3VfBeCi OPEN - IN_REVIEW_STAGE_III MLM Riesgo PLD:…" at bounding box center [711, 78] width 789 height 31
click at [1079, 81] on span "Acciones" at bounding box center [1065, 79] width 31 height 18
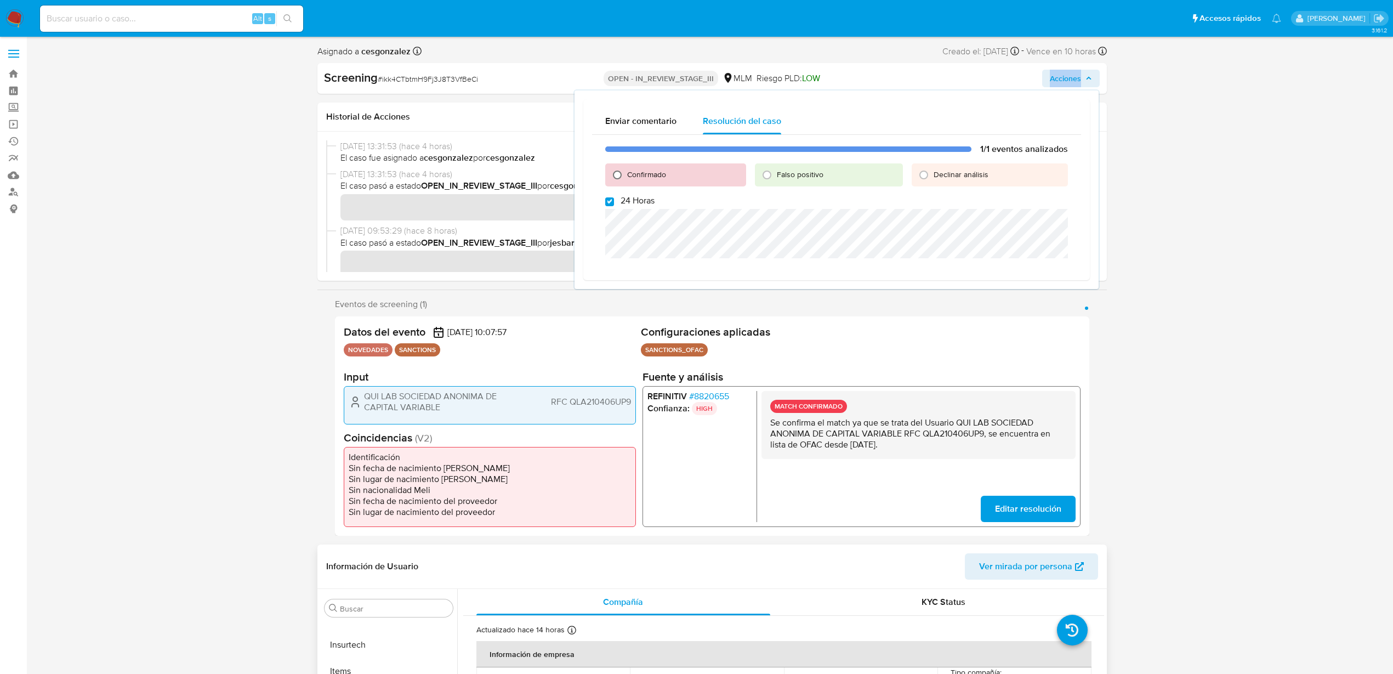
click at [620, 178] on input "Confirmado" at bounding box center [617, 175] width 18 height 18
radio input "true"
click at [1038, 320] on span "Cerrar Caso" at bounding box center [1029, 321] width 53 height 15
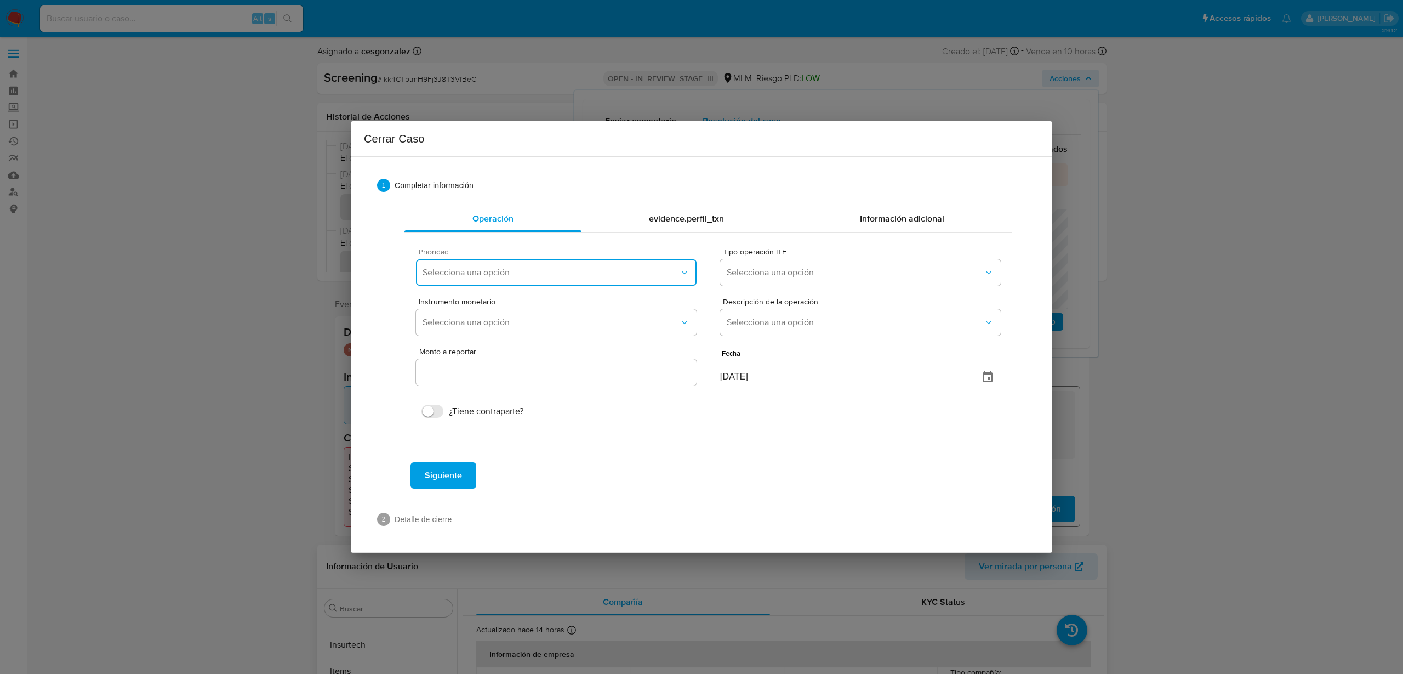
click at [660, 280] on button "Selecciona una opción" at bounding box center [556, 272] width 281 height 26
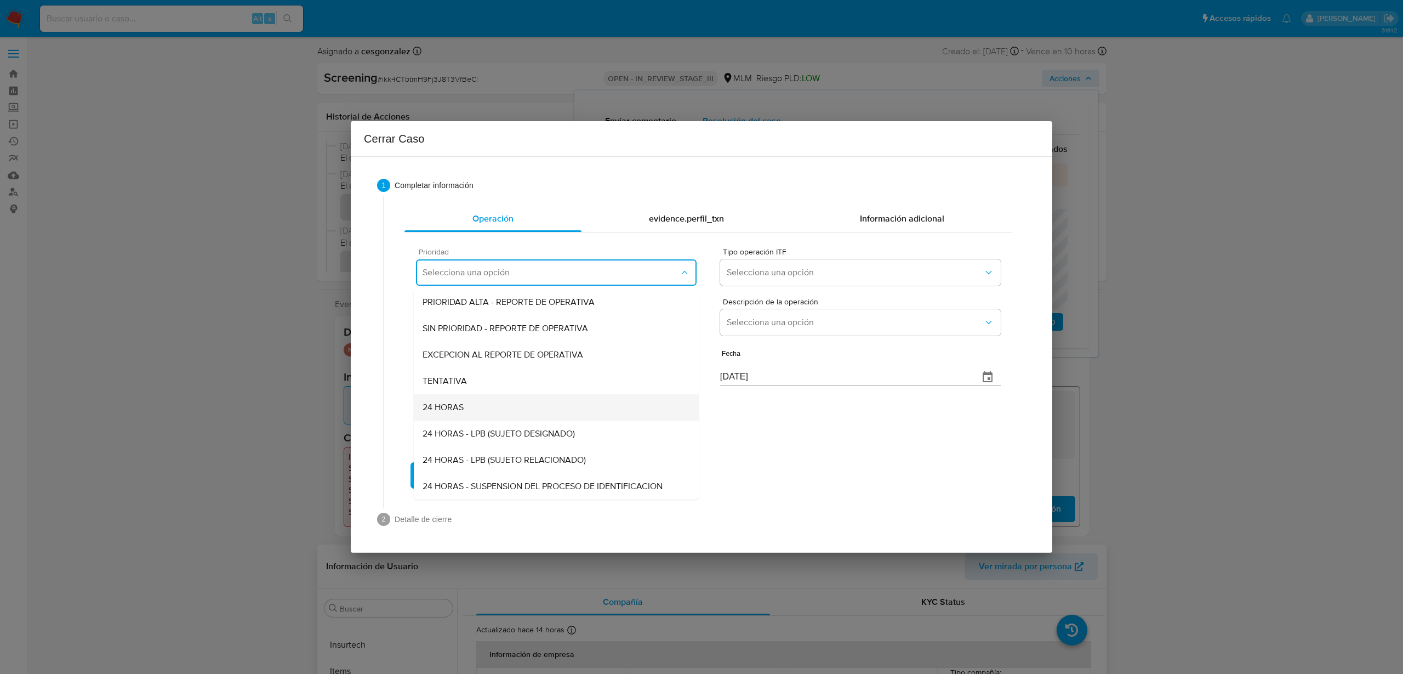
click at [513, 403] on div "24 HORAS" at bounding box center [557, 407] width 268 height 26
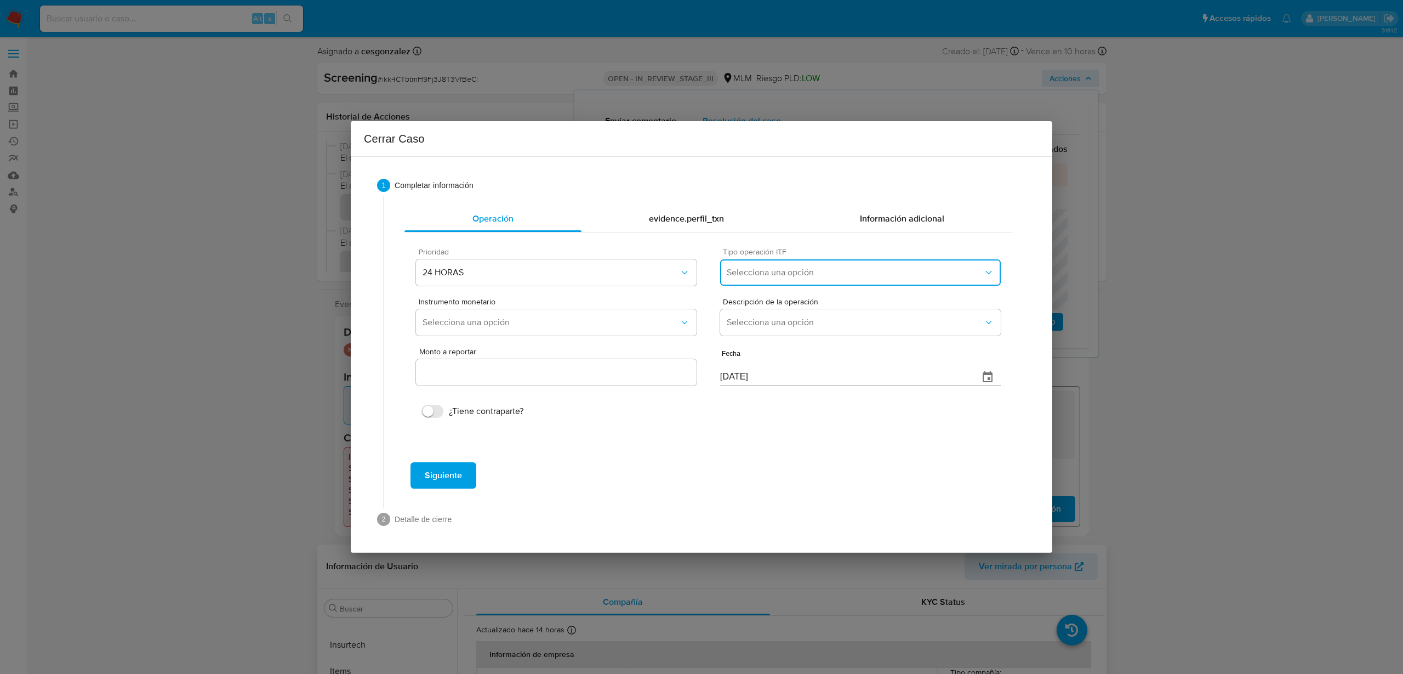
drag, startPoint x: 790, startPoint y: 282, endPoint x: 783, endPoint y: 279, distance: 7.1
click at [788, 281] on button "Selecciona una opción" at bounding box center [860, 272] width 281 height 26
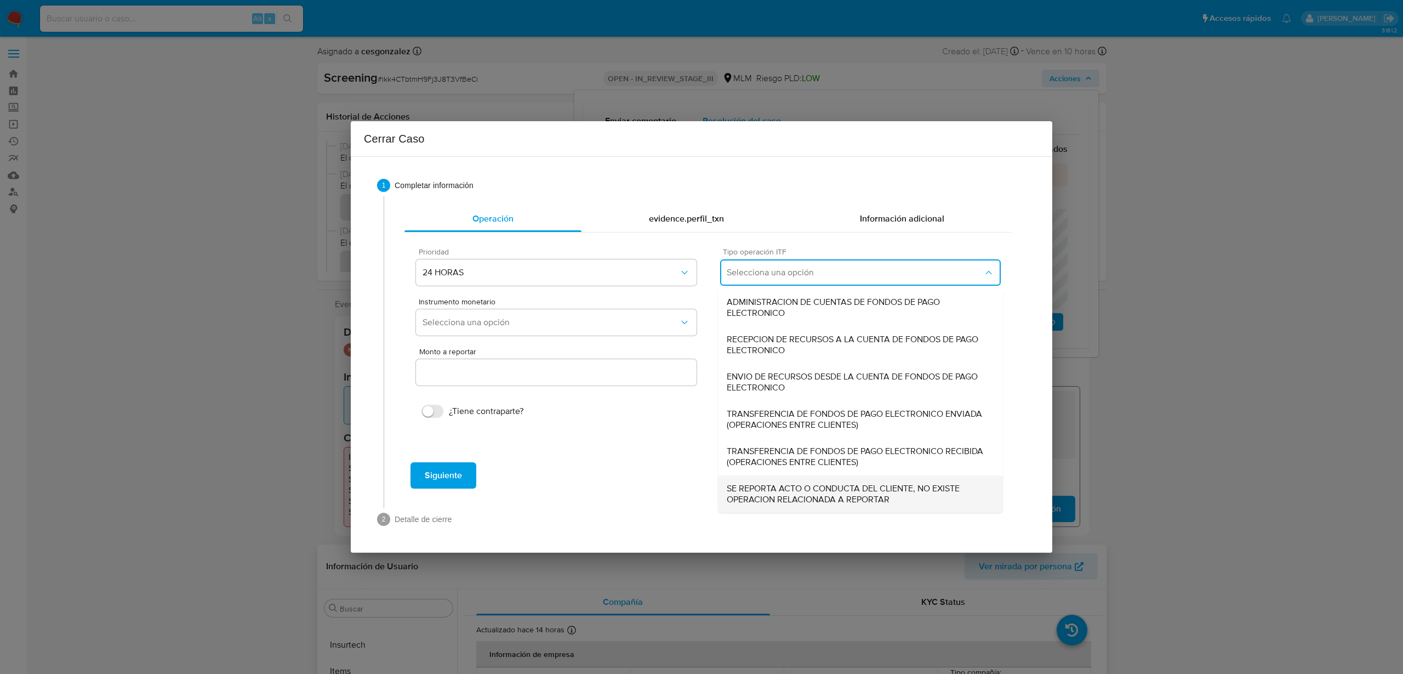
click at [784, 492] on span "SE REPORTA ACTO O CONDUCTA DEL CLIENTE, NO EXISTE OPERACION RELACIONADA A REPOR…" at bounding box center [861, 494] width 268 height 22
type input "0.00"
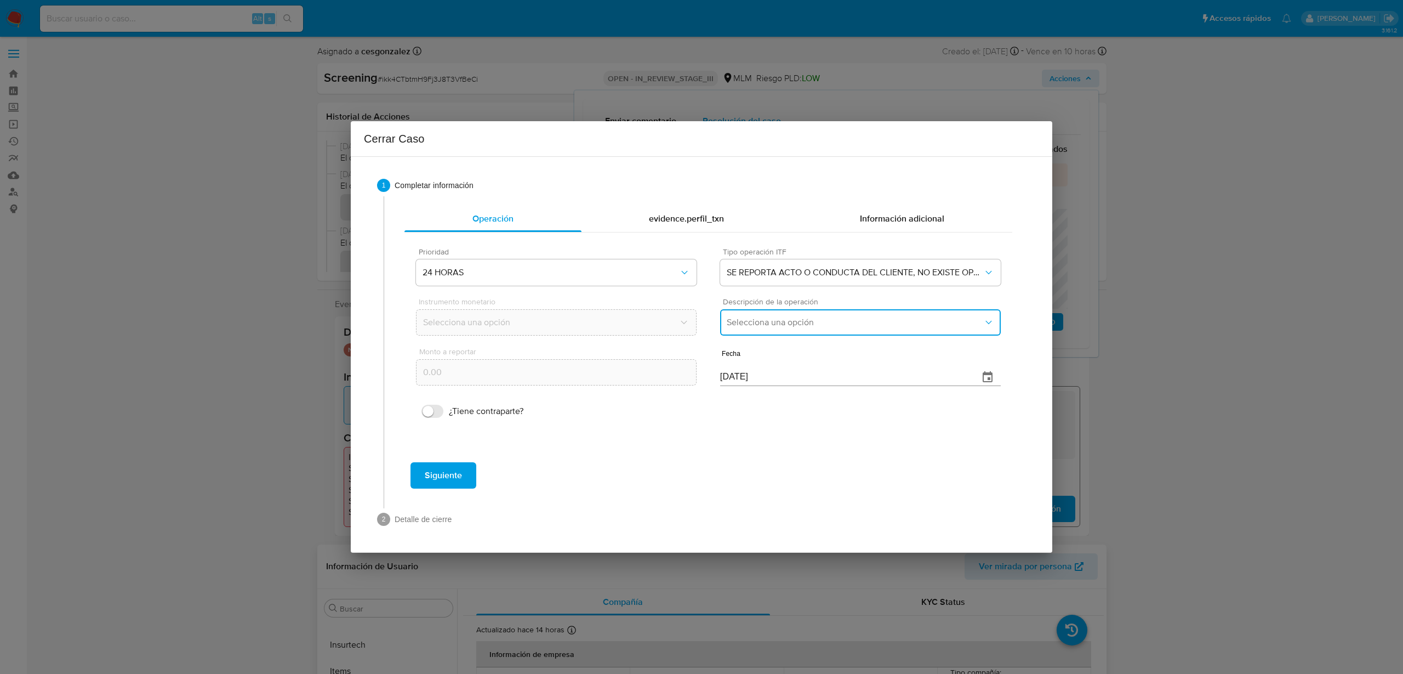
click at [753, 325] on span "Selecciona una opción" at bounding box center [855, 322] width 257 height 11
click at [795, 358] on div "REPORTE DE 24 HORAS" at bounding box center [861, 352] width 268 height 26
click at [442, 469] on span "Siguiente" at bounding box center [443, 475] width 37 height 24
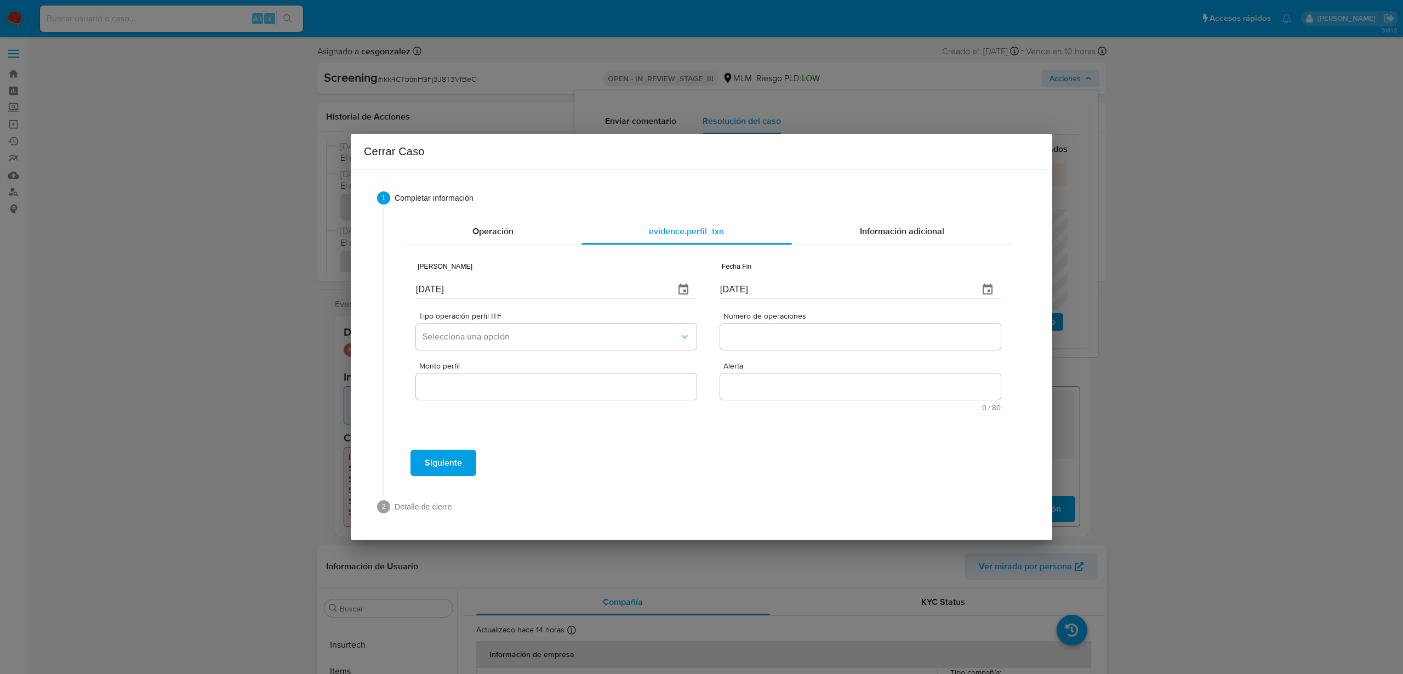
click at [430, 295] on input "[DATE]" at bounding box center [541, 290] width 250 height 18
click at [431, 295] on input "[DATE]" at bounding box center [541, 290] width 250 height 18
type input "[DATE]"
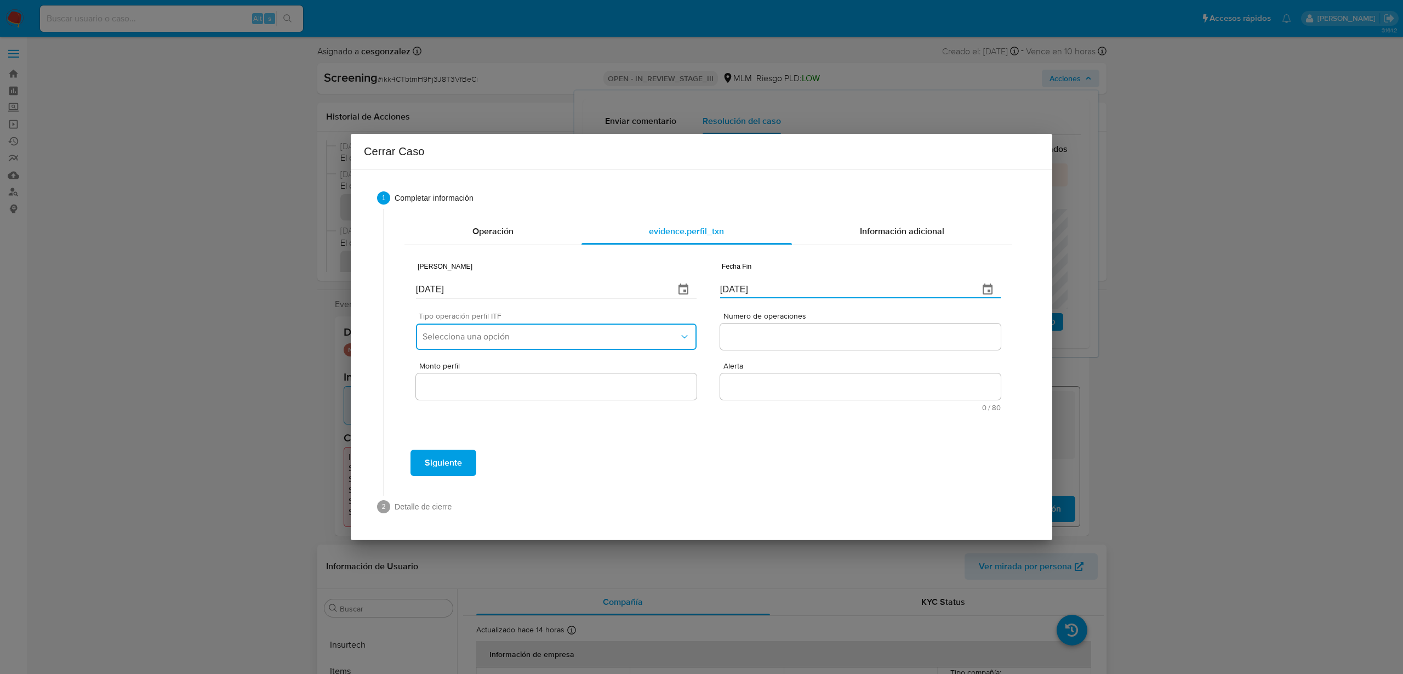
click at [477, 342] on button "Selecciona una opción" at bounding box center [556, 336] width 281 height 26
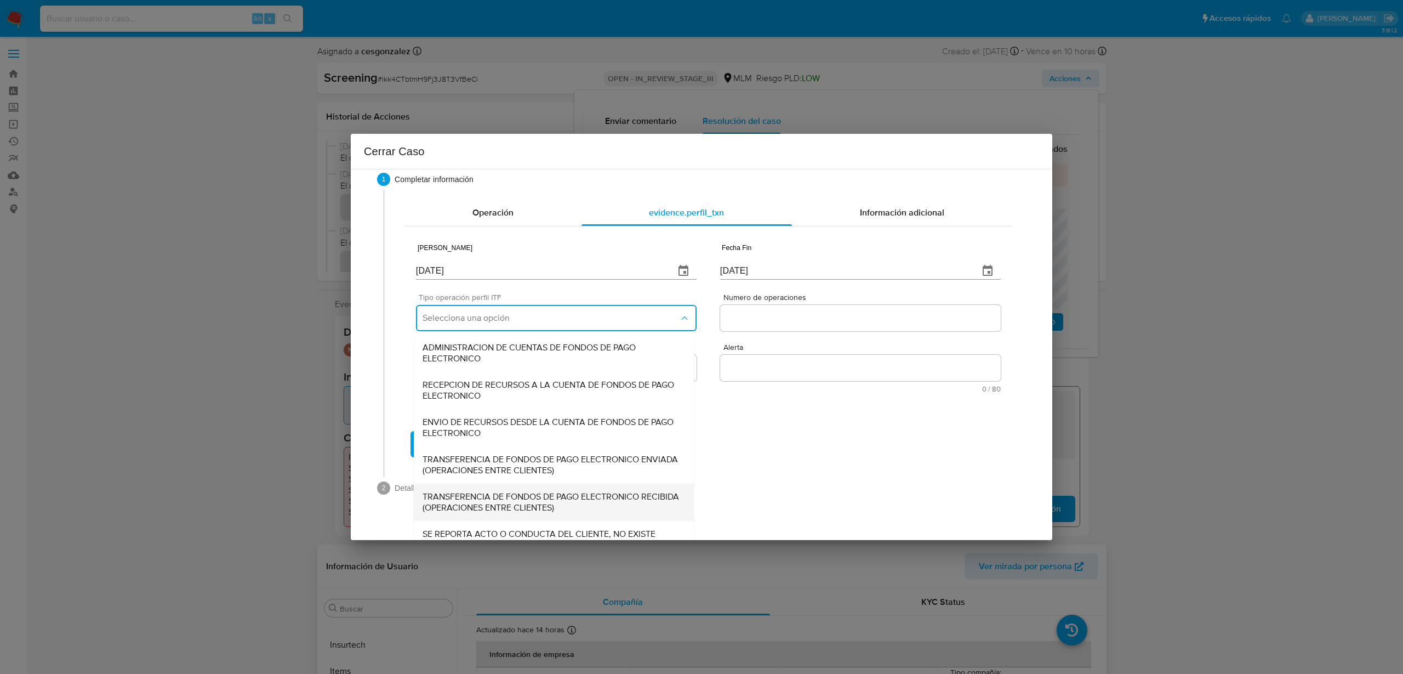
scroll to position [37, 0]
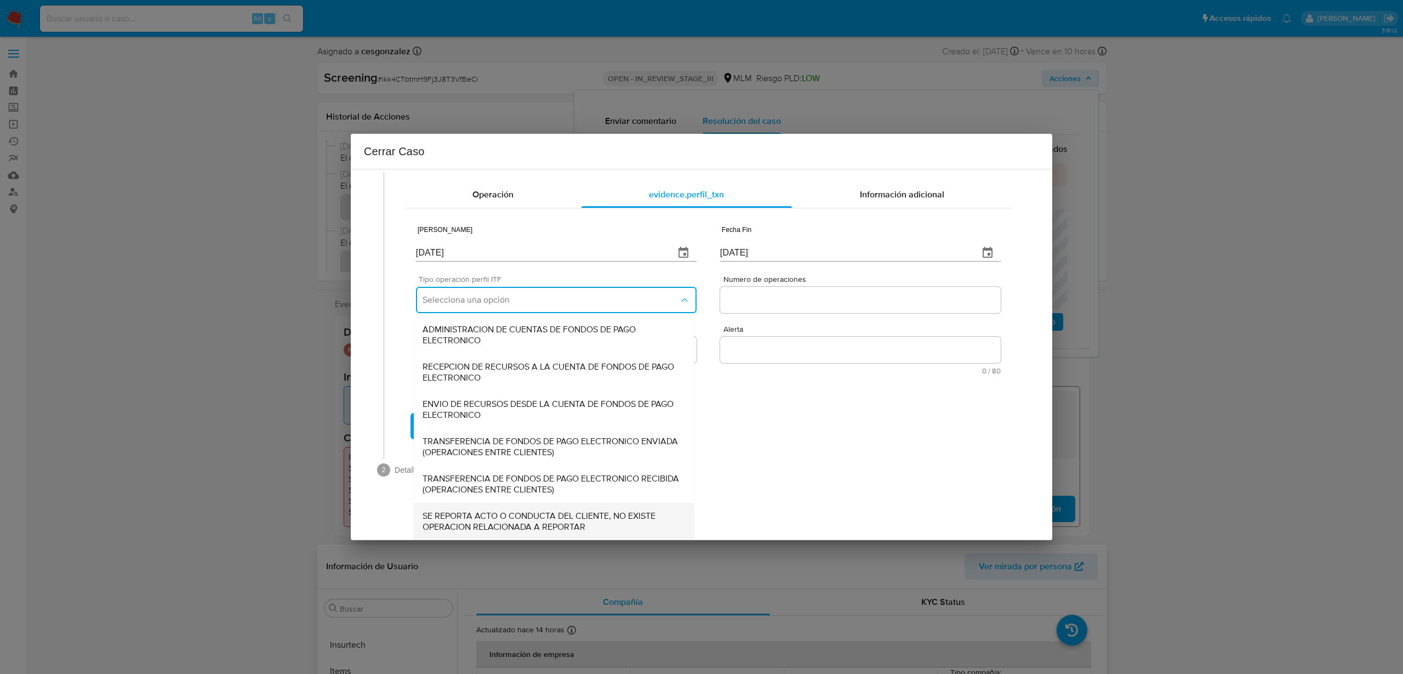
click at [502, 526] on span "SE REPORTA ACTO O CONDUCTA DEL CLIENTE, NO EXISTE OPERACION RELACIONADA A REPOR…" at bounding box center [554, 521] width 263 height 22
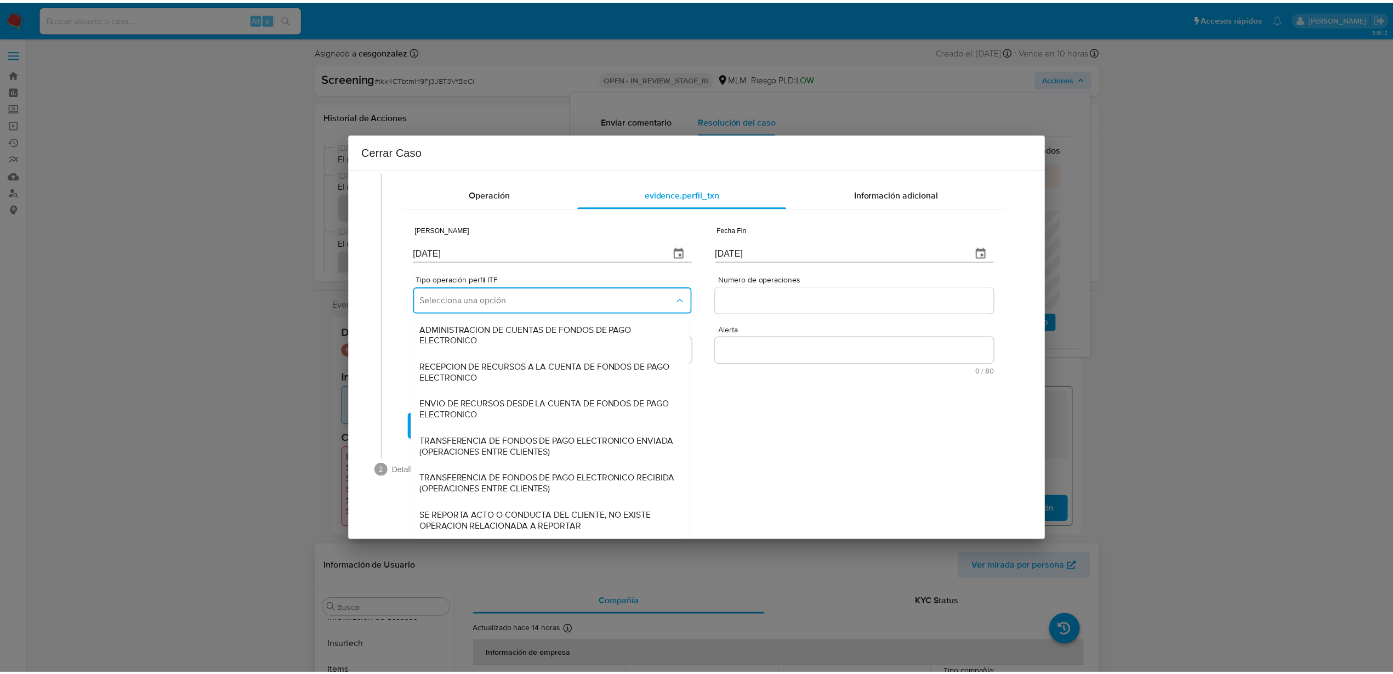
scroll to position [0, 0]
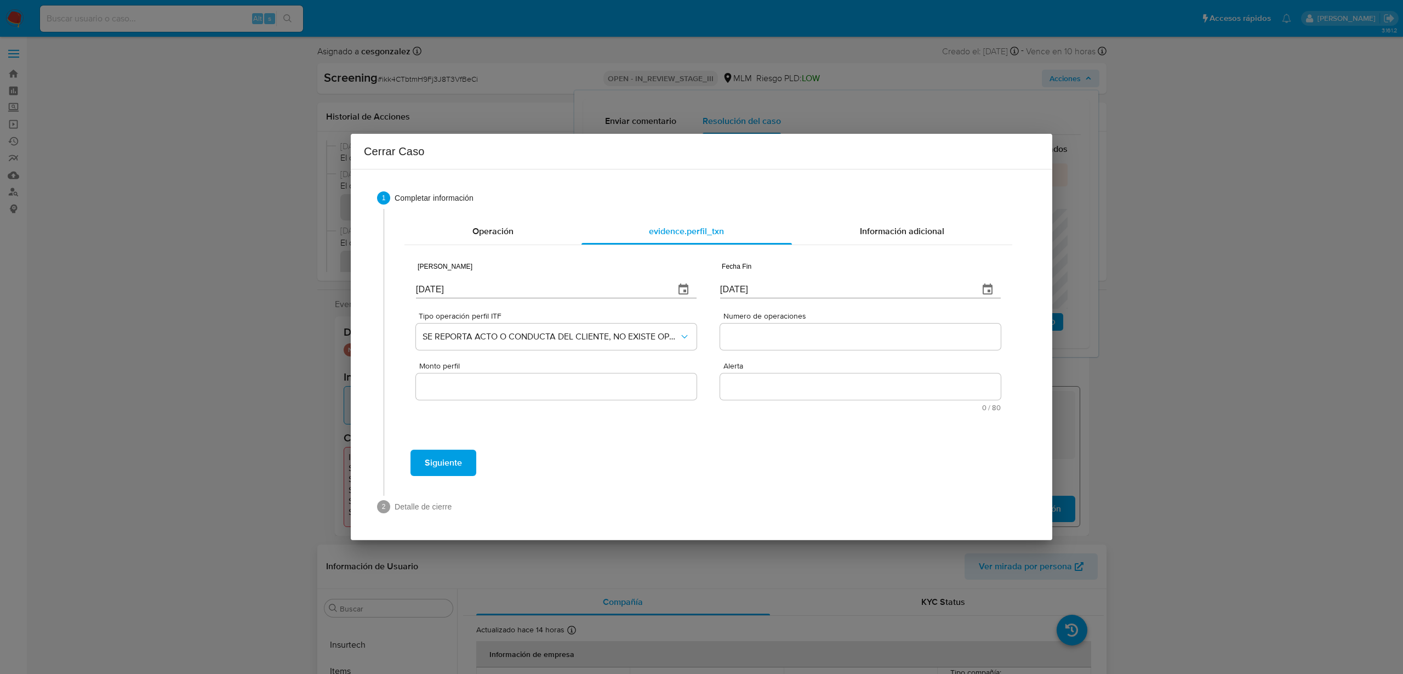
click at [754, 336] on input "Numero de operaciones" at bounding box center [860, 336] width 281 height 14
type input "0"
type input "0.00"
type textarea "SANCIONES"
click at [434, 462] on span "Siguiente" at bounding box center [443, 463] width 37 height 24
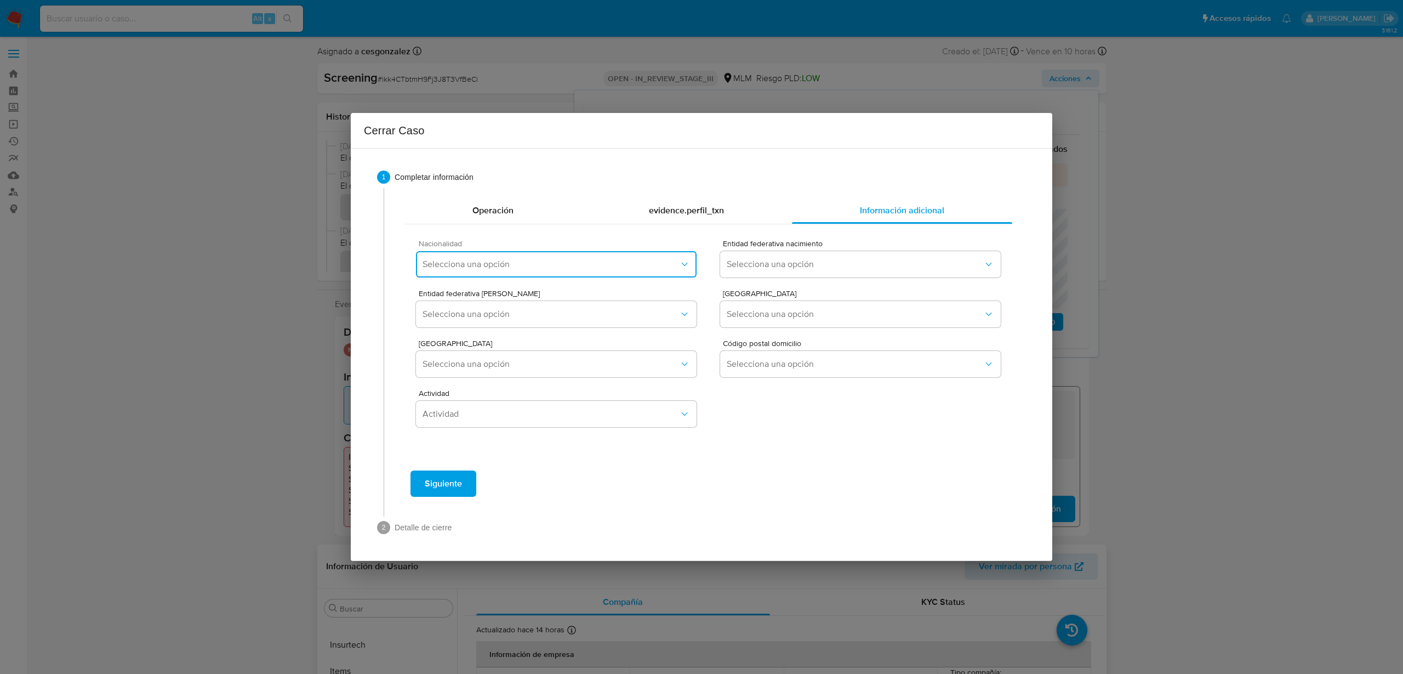
click at [454, 264] on span "Selecciona una opción" at bounding box center [551, 264] width 257 height 11
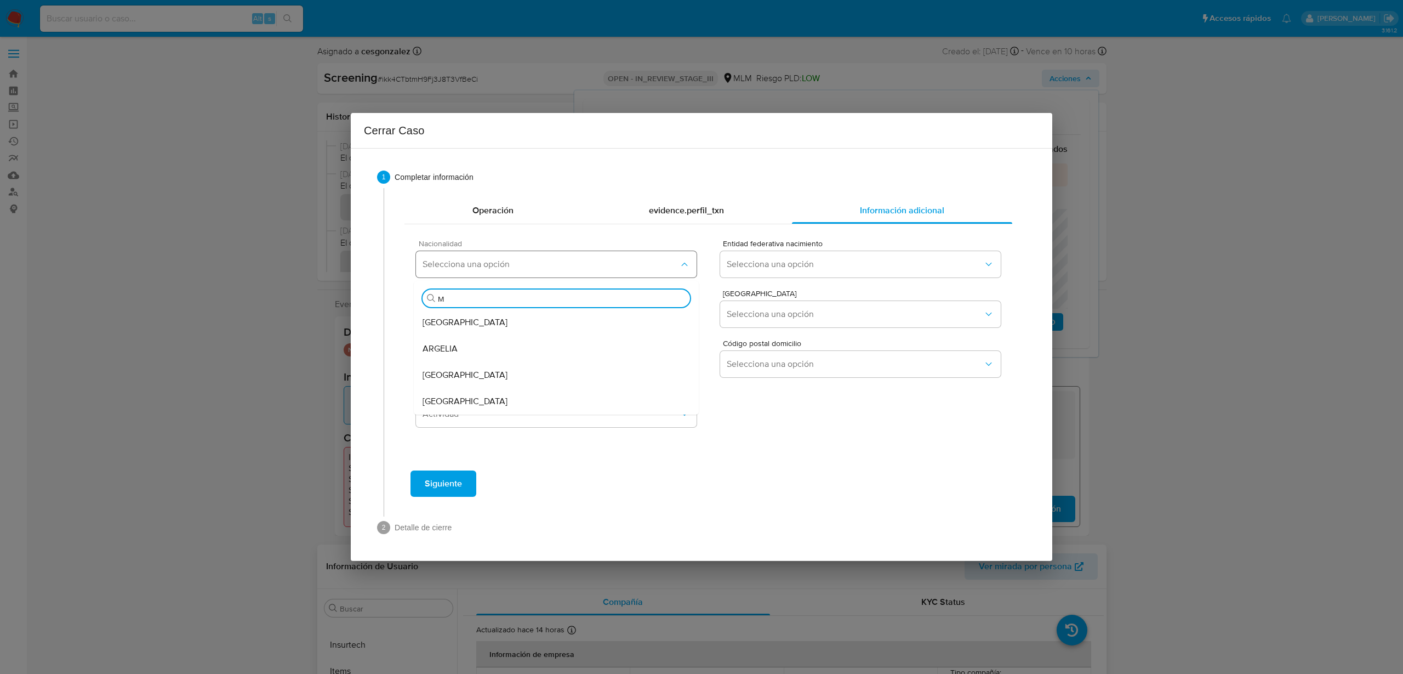
type input "ME"
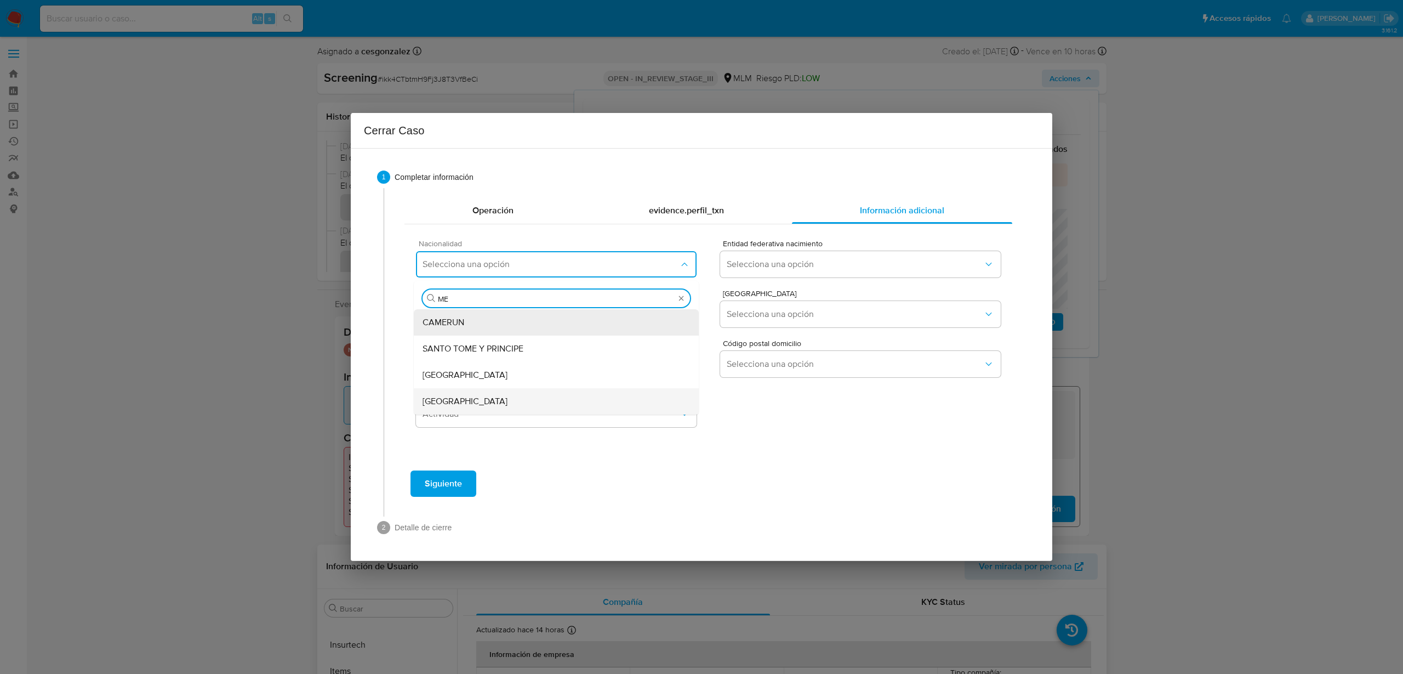
click at [431, 405] on span "[GEOGRAPHIC_DATA]" at bounding box center [465, 401] width 85 height 11
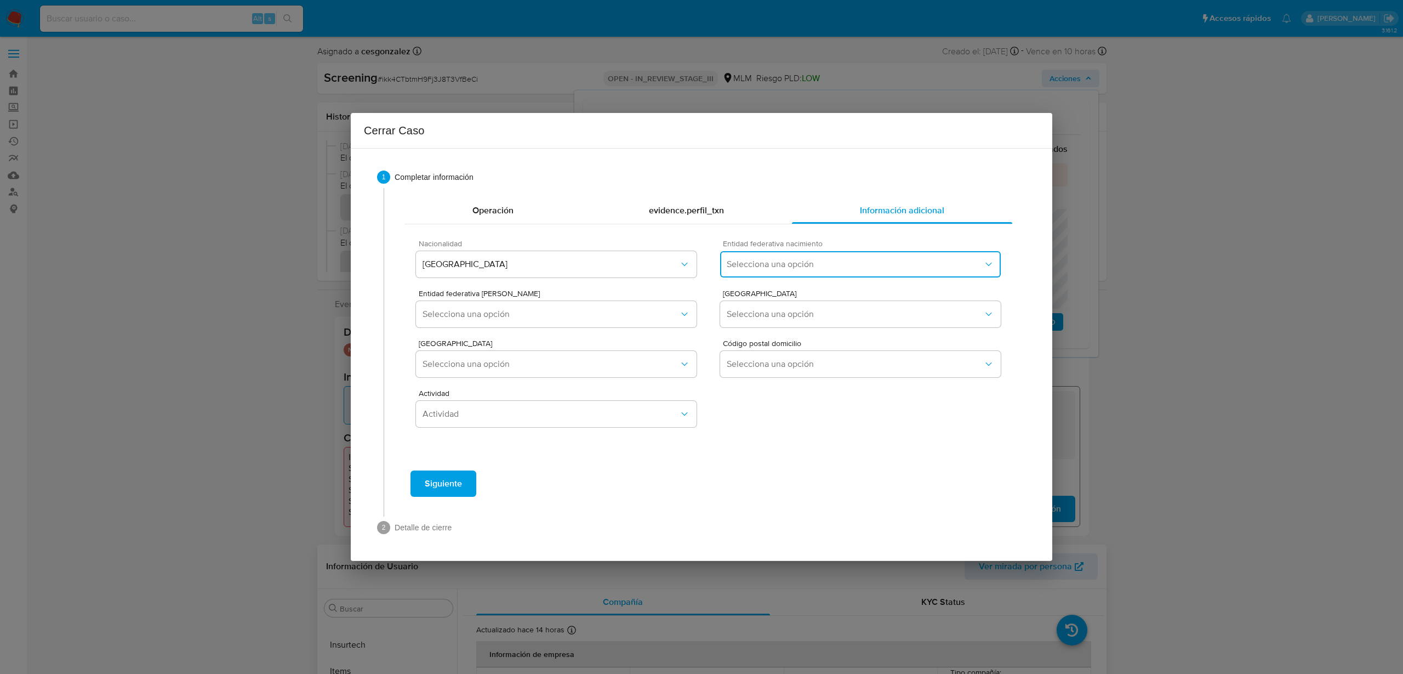
click at [784, 265] on span "Selecciona una opción" at bounding box center [855, 264] width 257 height 11
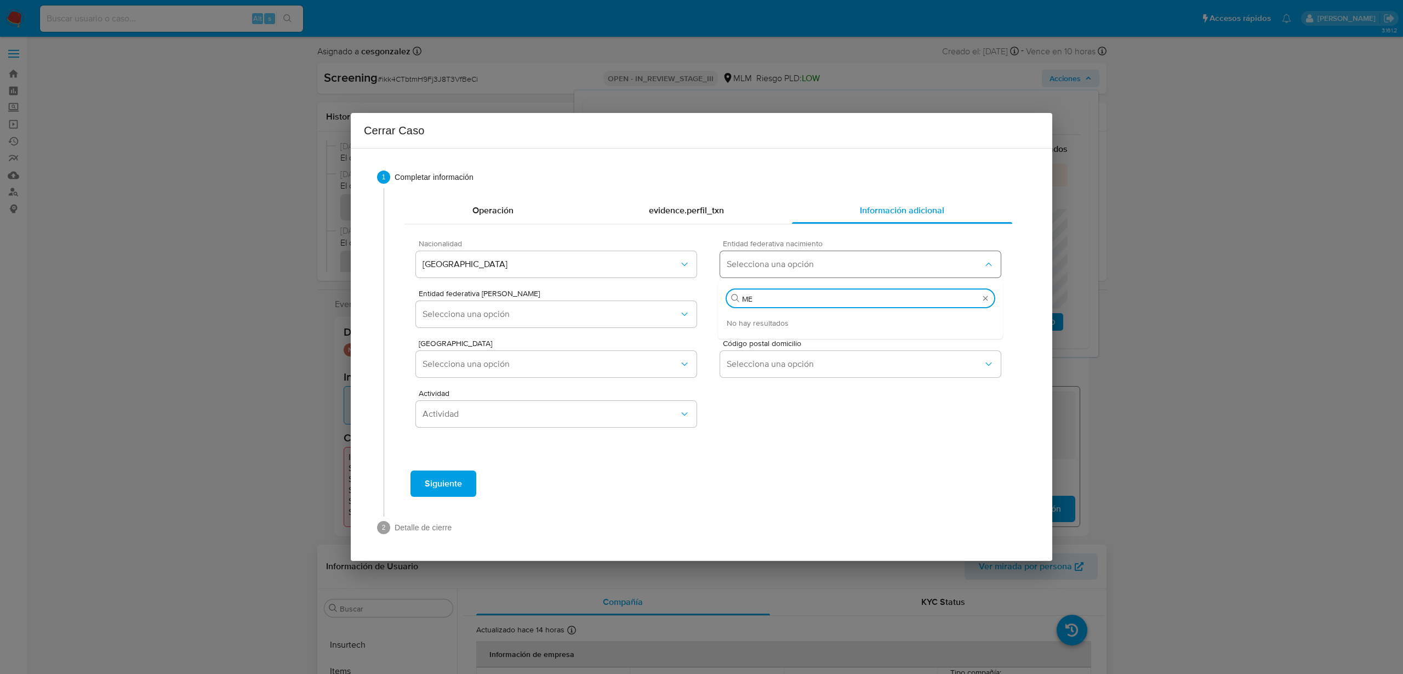
type input "M"
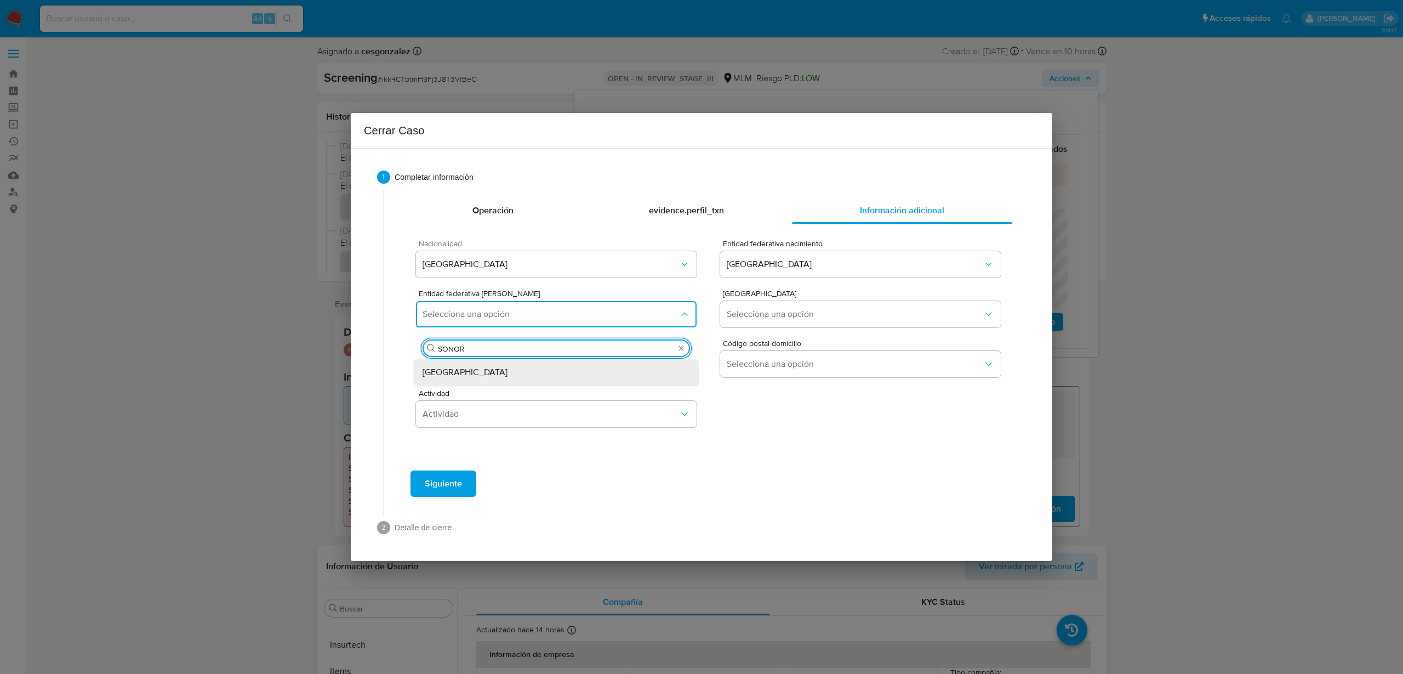
type input "SONORA"
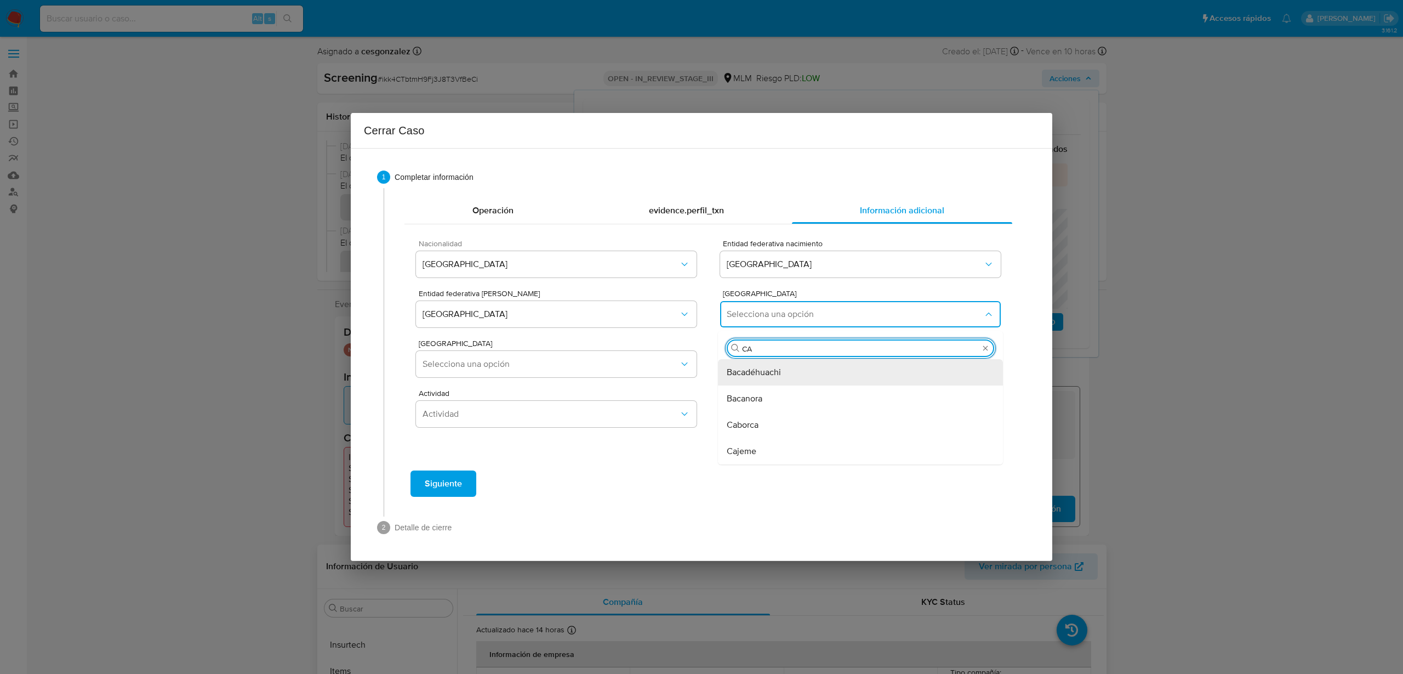
type input "CAJ"
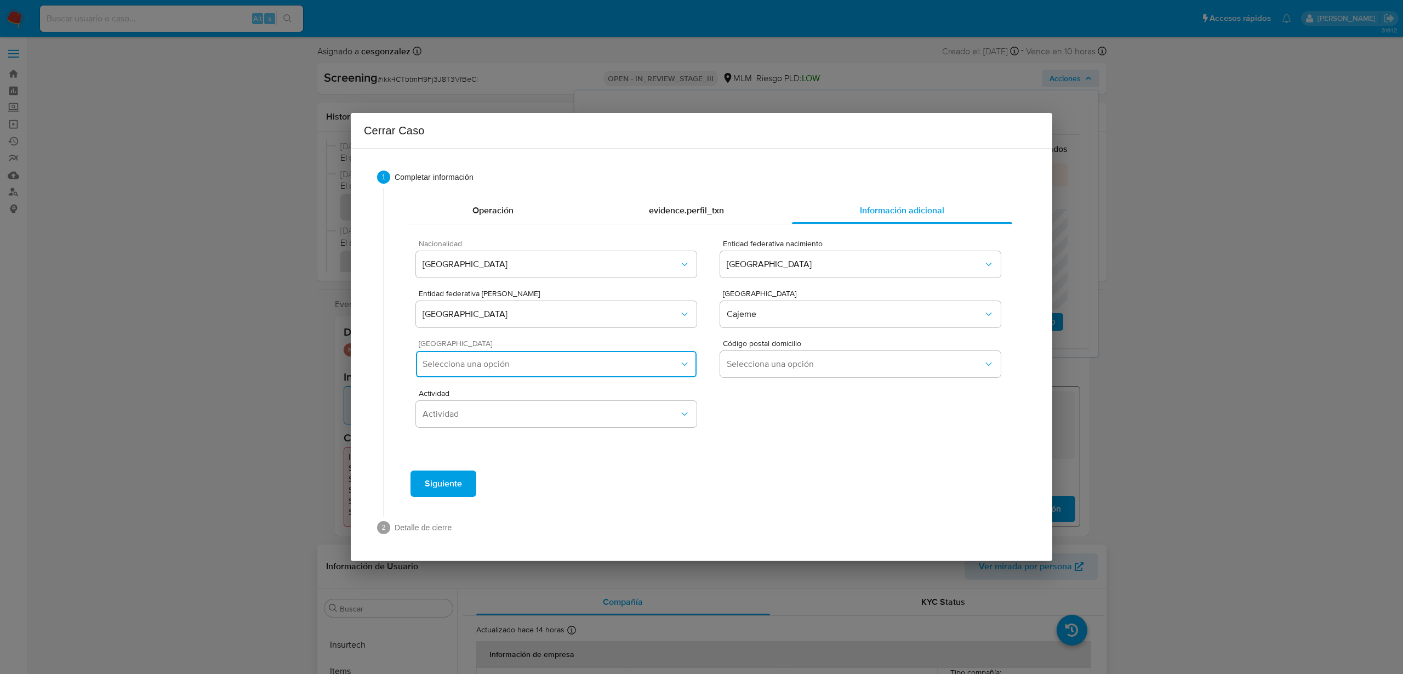
click at [528, 371] on button "Selecciona una opción" at bounding box center [556, 364] width 281 height 26
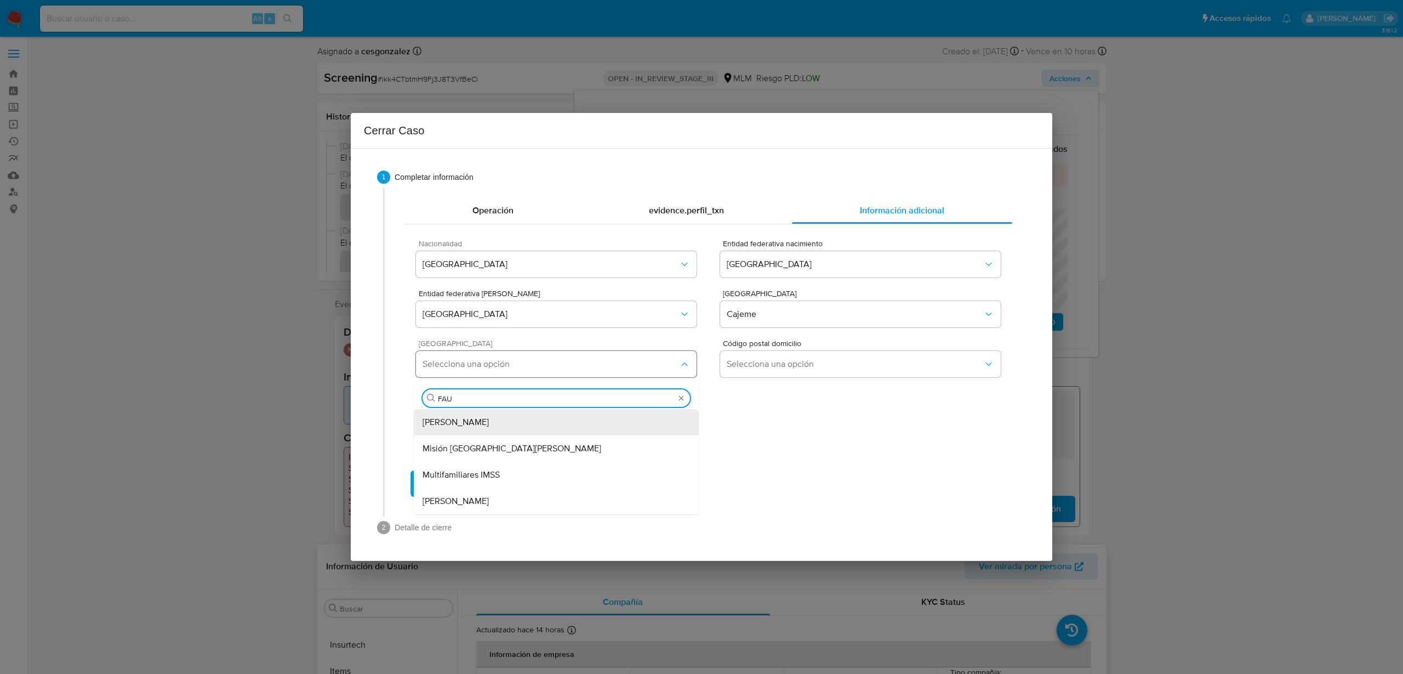
type input "[PERSON_NAME]"
click at [482, 419] on span "[PERSON_NAME]" at bounding box center [456, 422] width 66 height 11
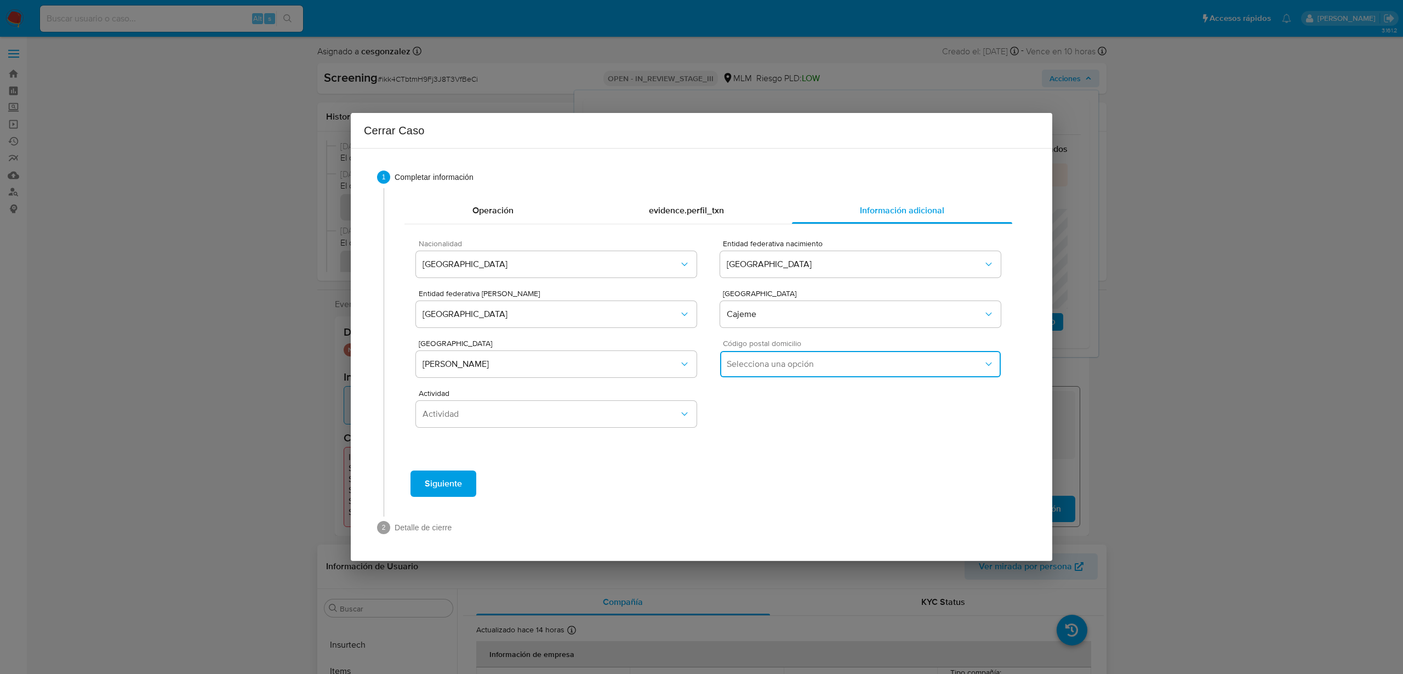
click at [780, 372] on button "Selecciona una opción" at bounding box center [860, 364] width 281 height 26
click at [767, 425] on div "85180" at bounding box center [861, 422] width 268 height 26
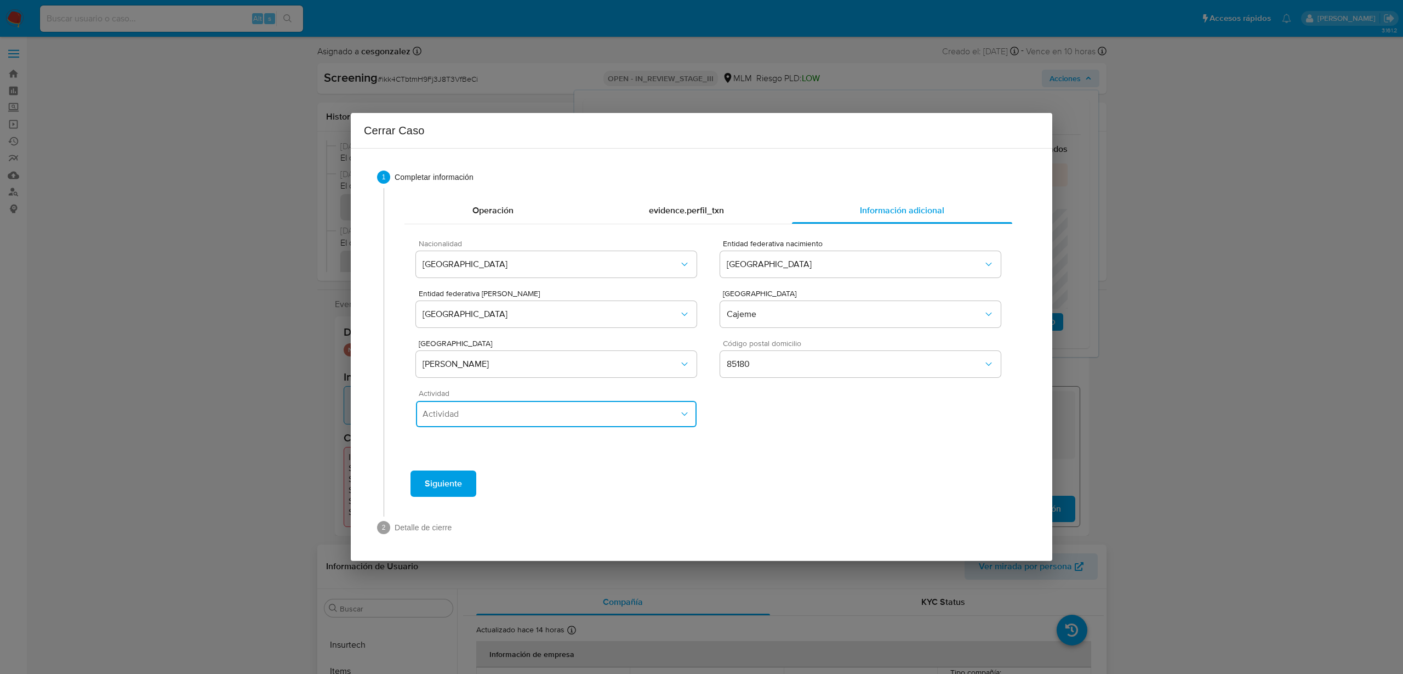
click at [560, 416] on span "Actividad" at bounding box center [551, 413] width 257 height 11
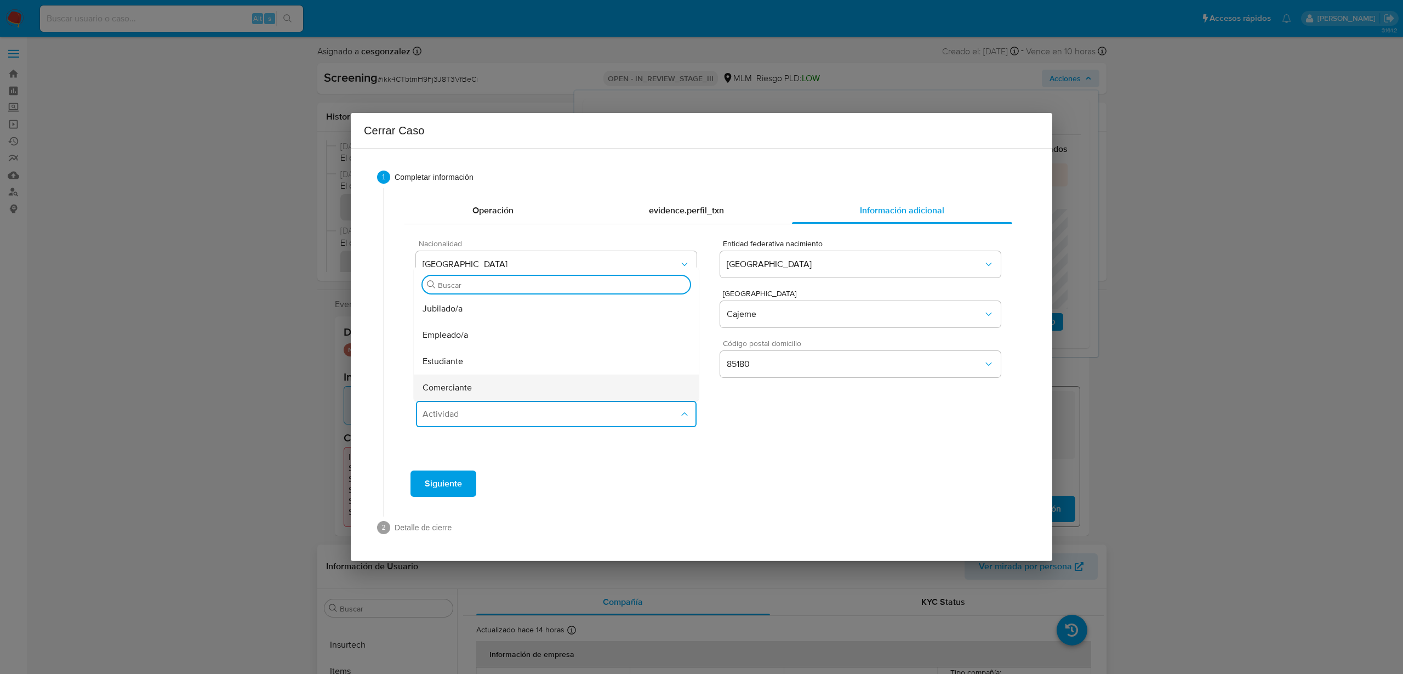
click at [505, 383] on div "Comerciante" at bounding box center [557, 387] width 268 height 26
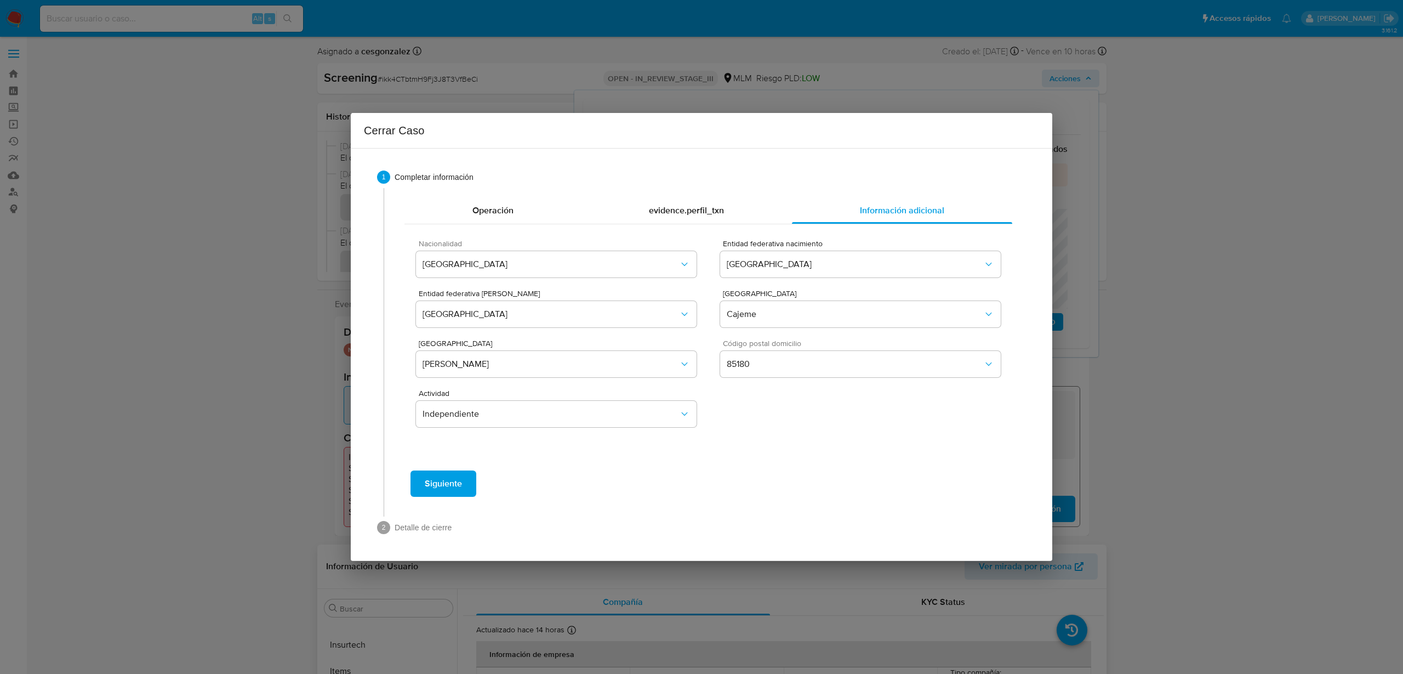
click at [462, 489] on button "Siguiente" at bounding box center [444, 483] width 66 height 26
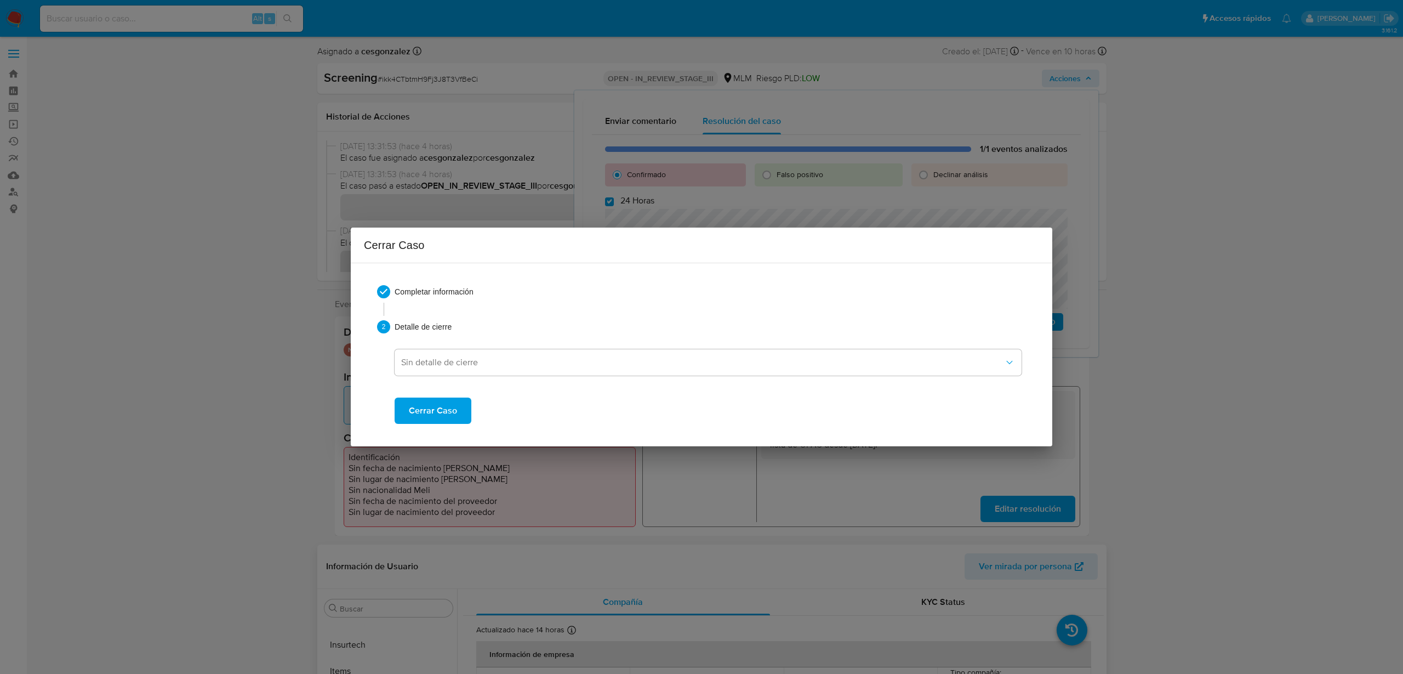
click at [441, 414] on span "Cerrar Caso" at bounding box center [433, 411] width 48 height 24
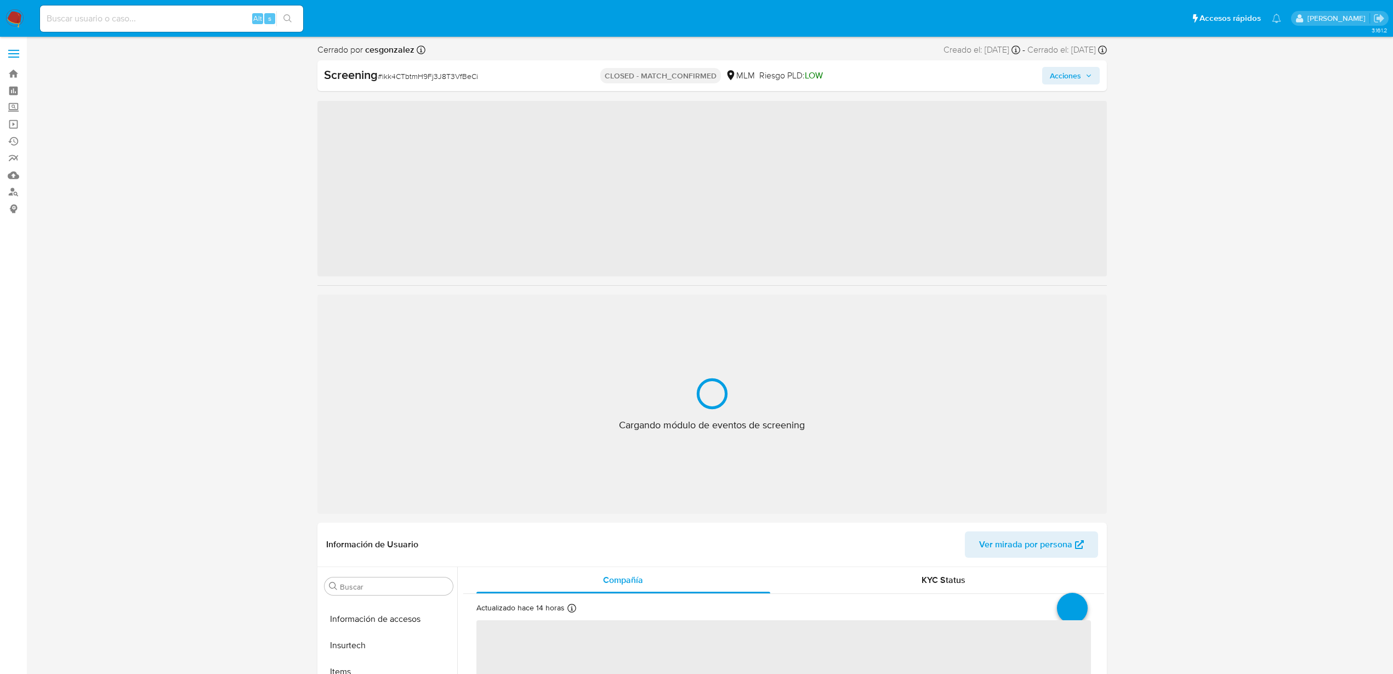
scroll to position [516, 0]
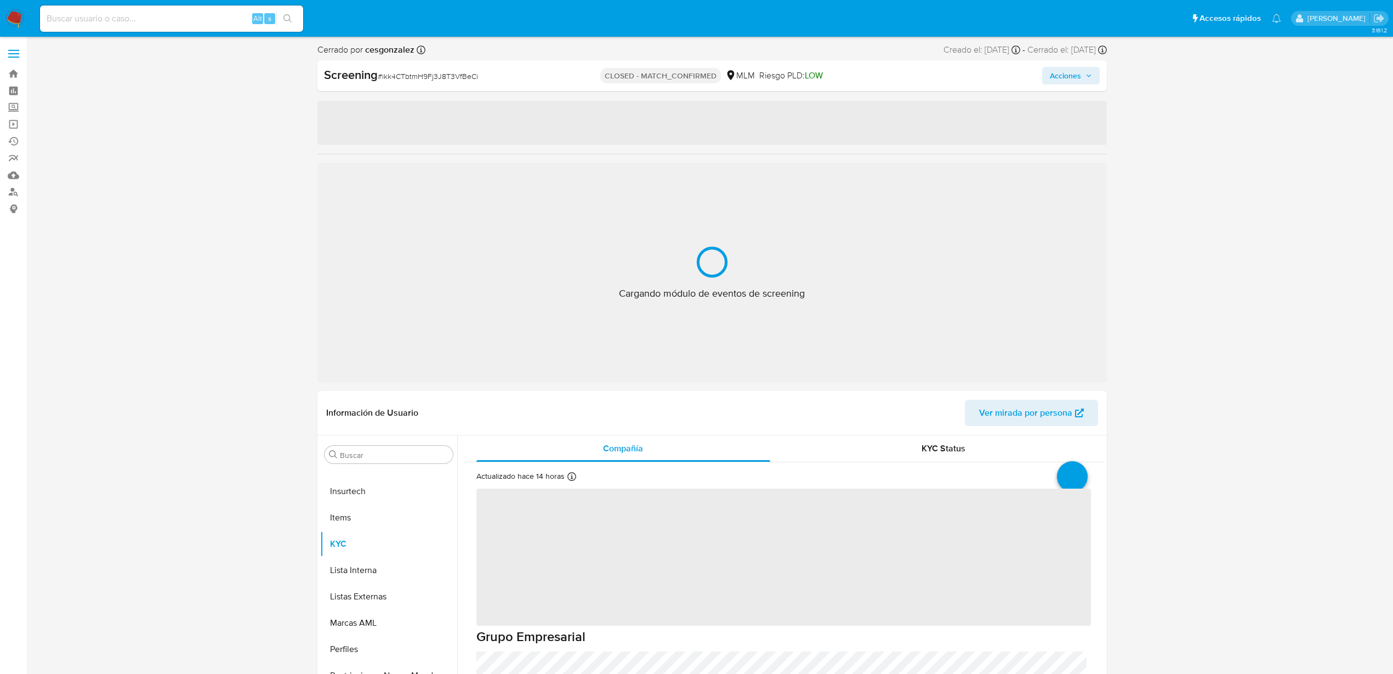
select select "10"
